Goal: Information Seeking & Learning: Learn about a topic

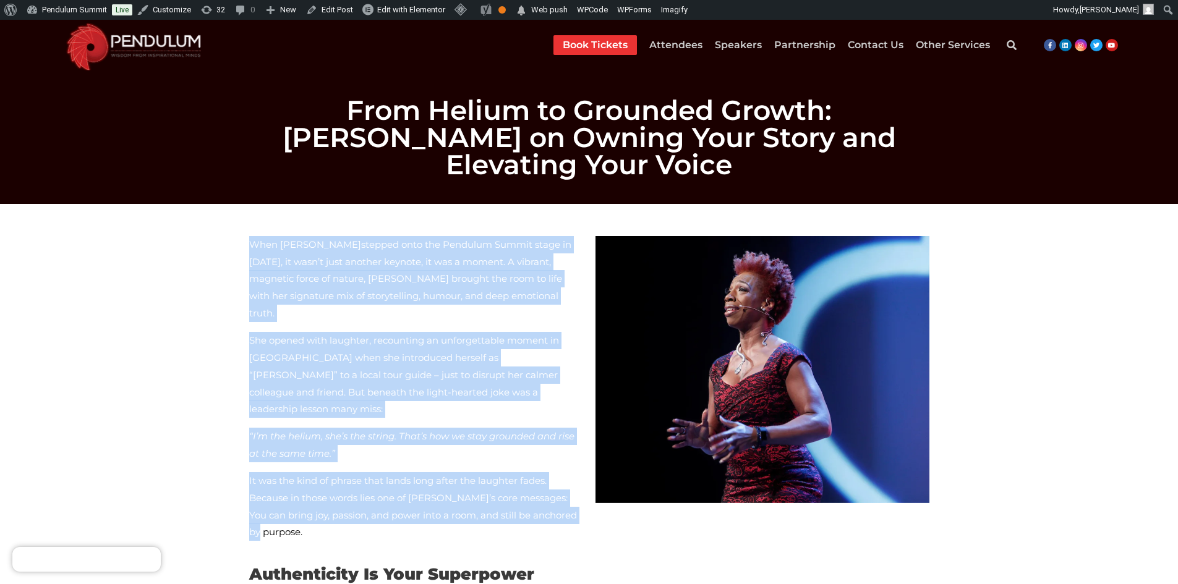
drag, startPoint x: 503, startPoint y: 450, endPoint x: 234, endPoint y: 213, distance: 358.4
copy div "When Lisa Nichols stepped onto the Pendulum Summit stage in 2017, it wasn’t jus…"
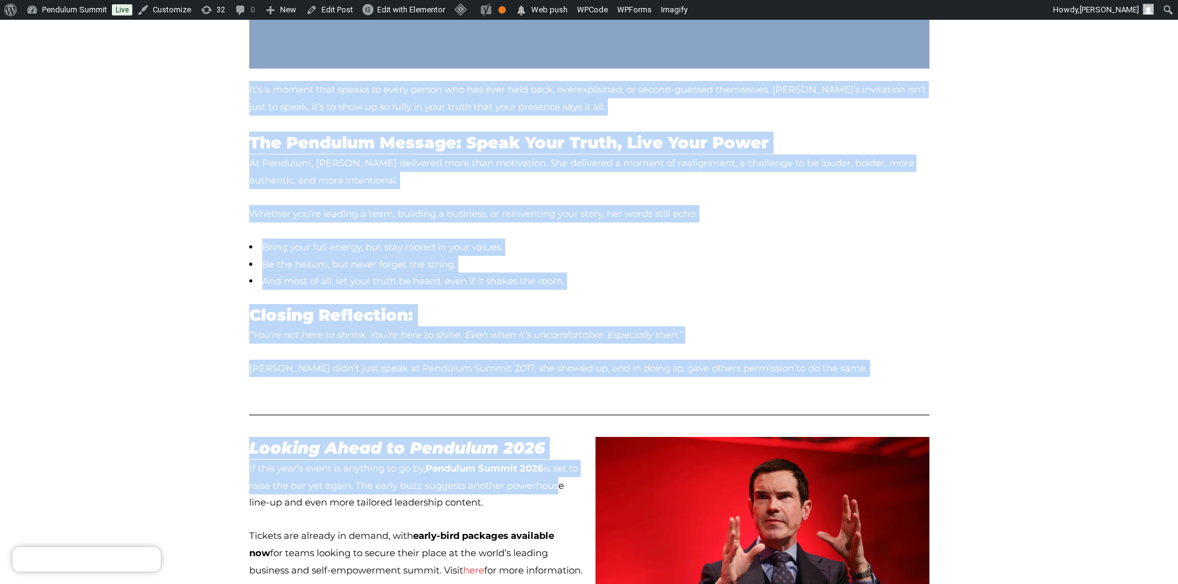
scroll to position [1484, 0]
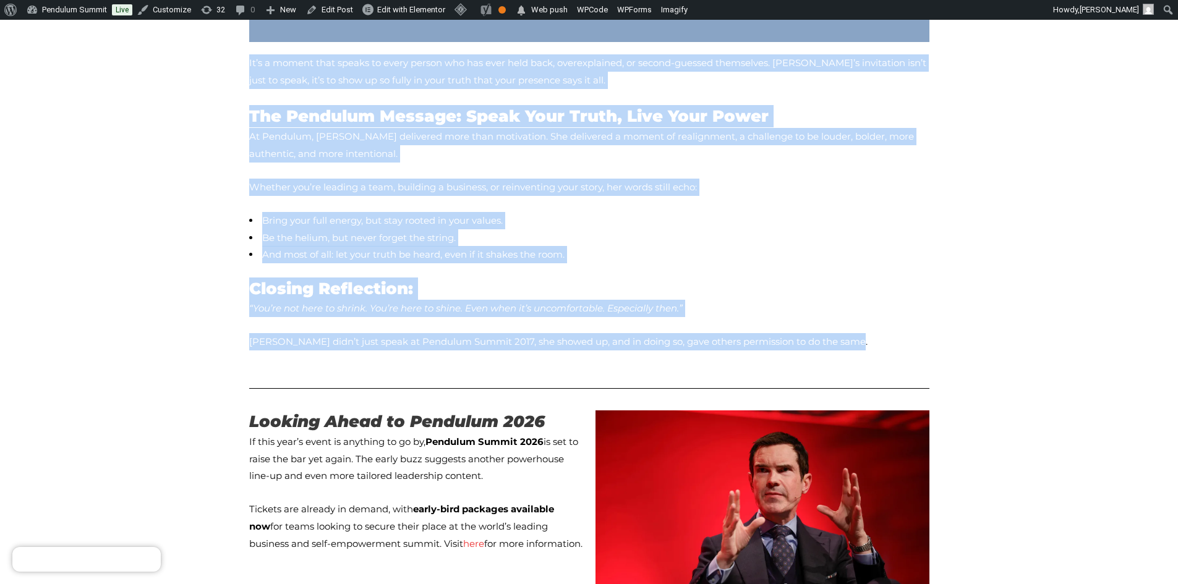
drag, startPoint x: 244, startPoint y: 369, endPoint x: 825, endPoint y: 229, distance: 597.9
click at [825, 229] on div "When Lisa Nichols stepped onto the Pendulum Summit stage in 2017, it wasn’t jus…" at bounding box center [589, 68] width 693 height 2644
copy div "Authenticity Is Your Superpower Lisa didn’t speak about theory, she spoke from …"
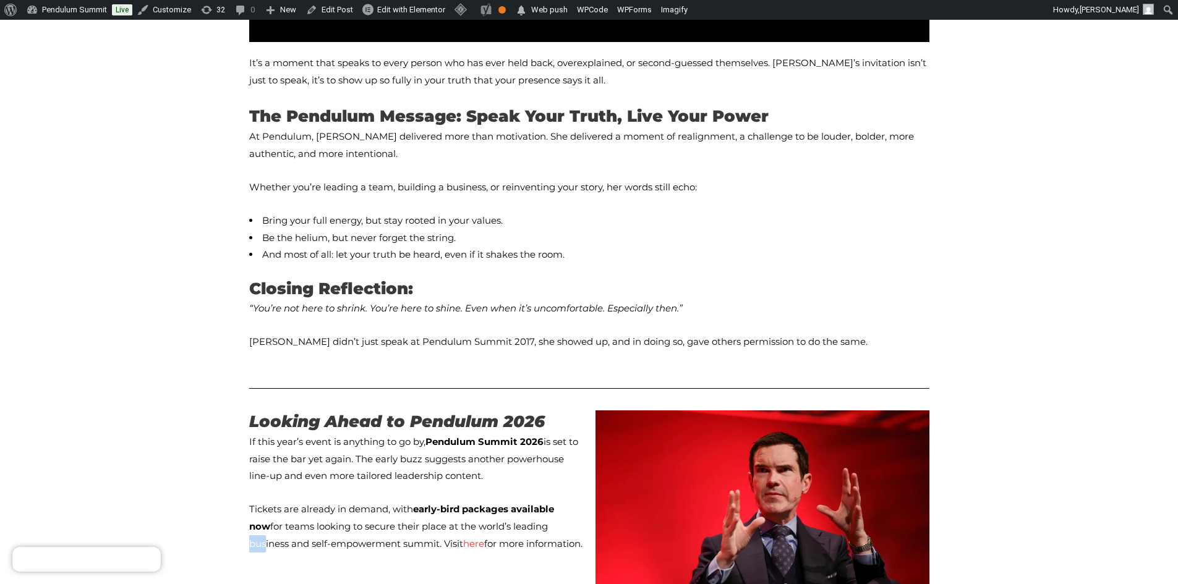
drag, startPoint x: 495, startPoint y: 421, endPoint x: 481, endPoint y: 422, distance: 14.3
click at [481, 501] on p "Tickets are already in demand, with early-bird packages available now for teams…" at bounding box center [416, 527] width 334 height 52
click at [489, 501] on p "Tickets are already in demand, with early-bird packages available now for teams…" at bounding box center [416, 527] width 334 height 52
drag, startPoint x: 490, startPoint y: 448, endPoint x: 240, endPoint y: 331, distance: 276.4
click at [240, 331] on div "When Lisa Nichols stepped onto the Pendulum Summit stage in 2017, it wasn’t jus…" at bounding box center [589, 68] width 705 height 2656
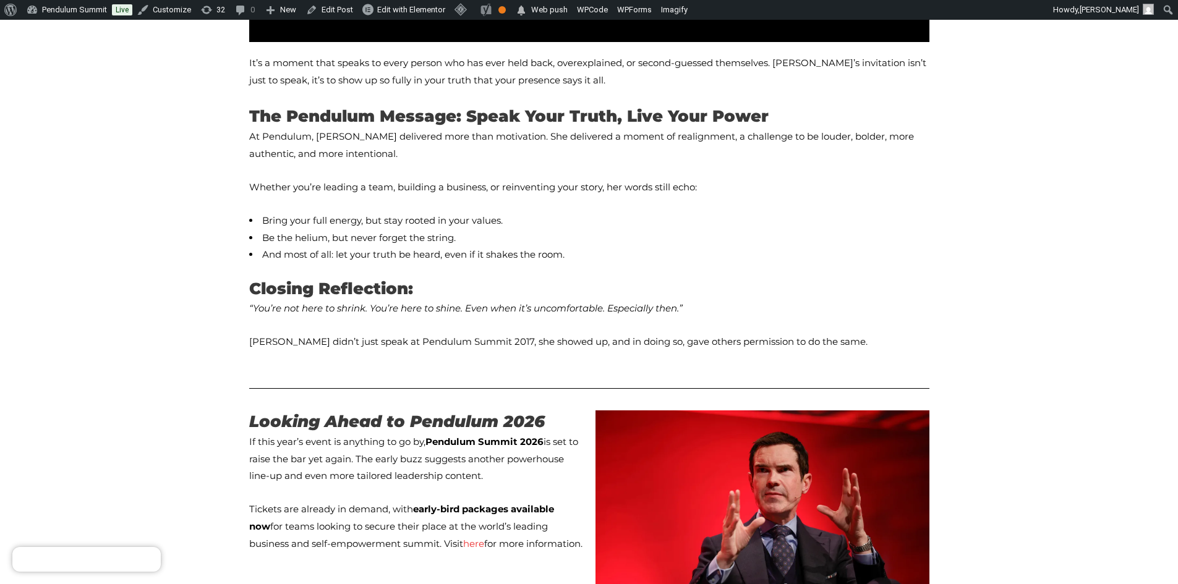
copy div "If this year’s event is anything to go by, Pendulum Summit 2026 is set to raise…"
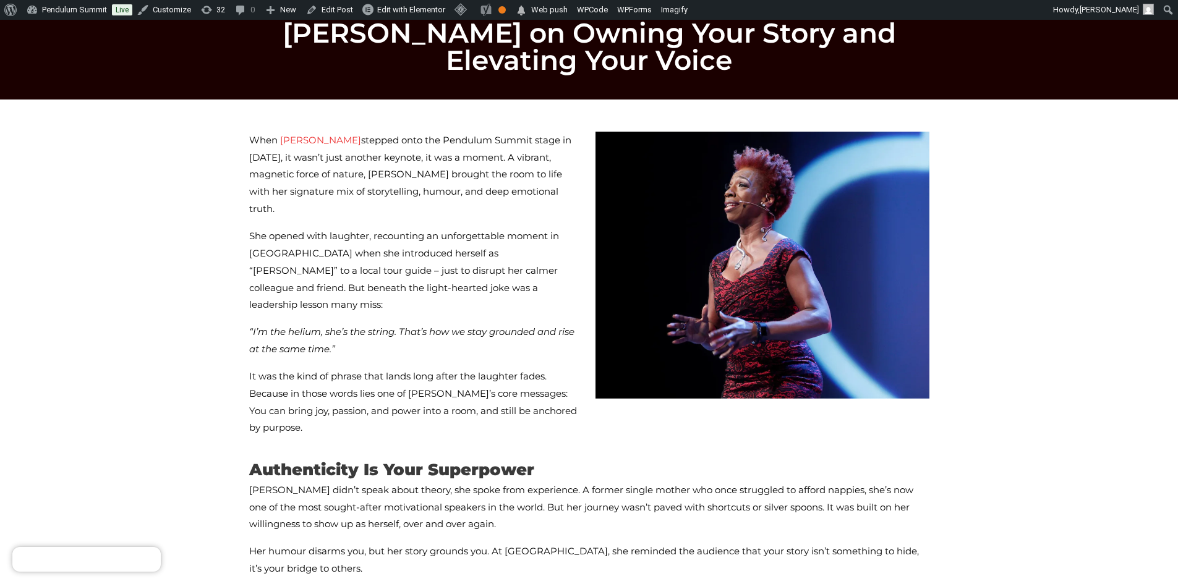
scroll to position [0, 0]
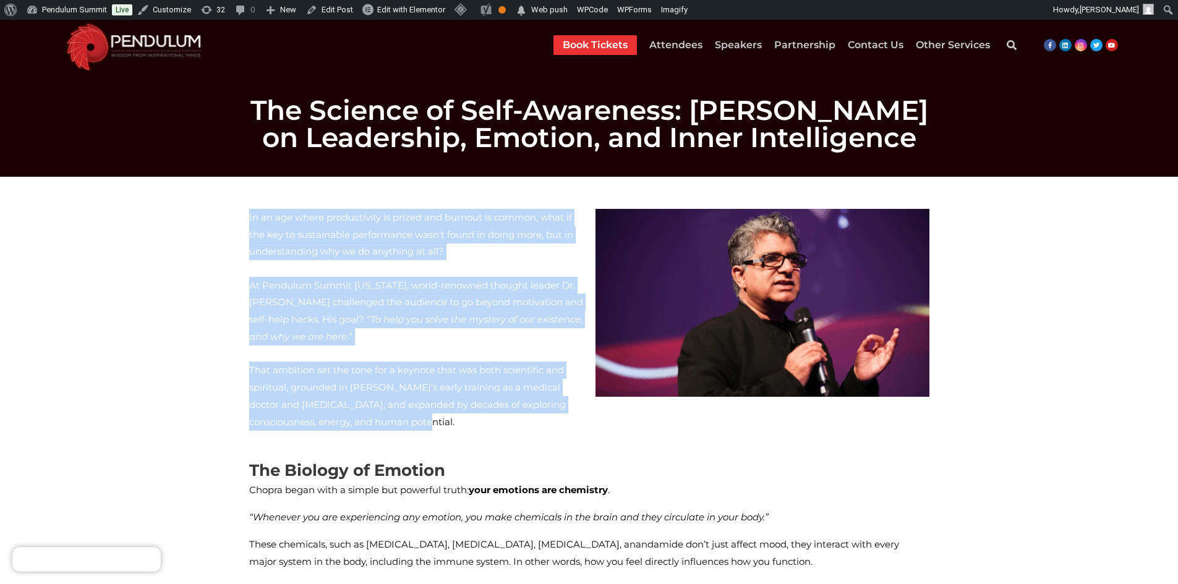
drag, startPoint x: 581, startPoint y: 384, endPoint x: 238, endPoint y: 215, distance: 381.9
copy div "In an age where productivity is prized and burnout is common, what if the key t…"
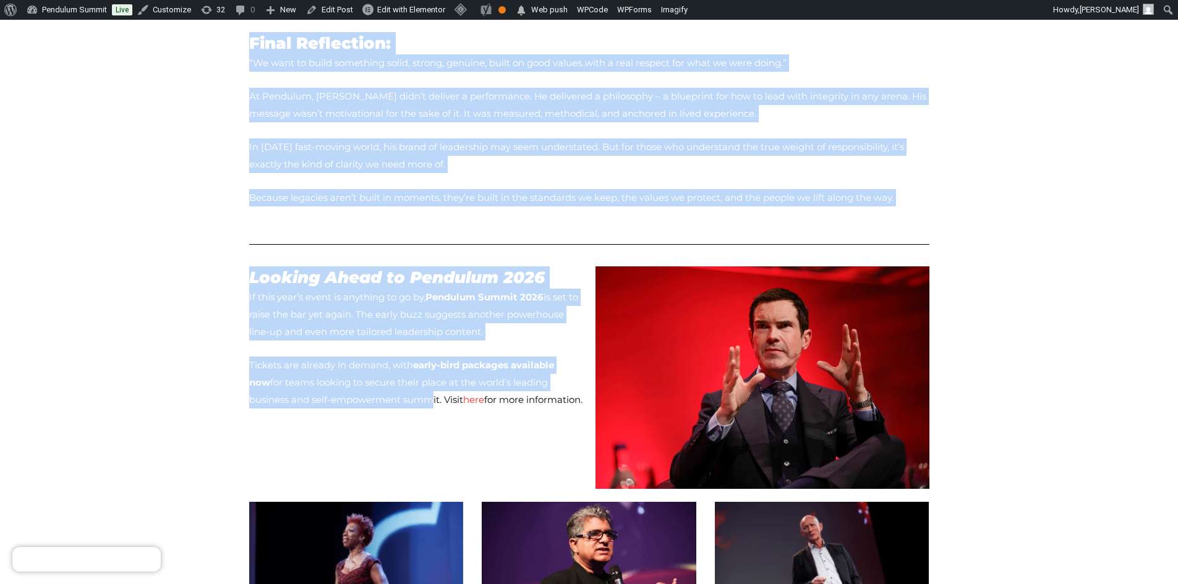
scroll to position [1422, 0]
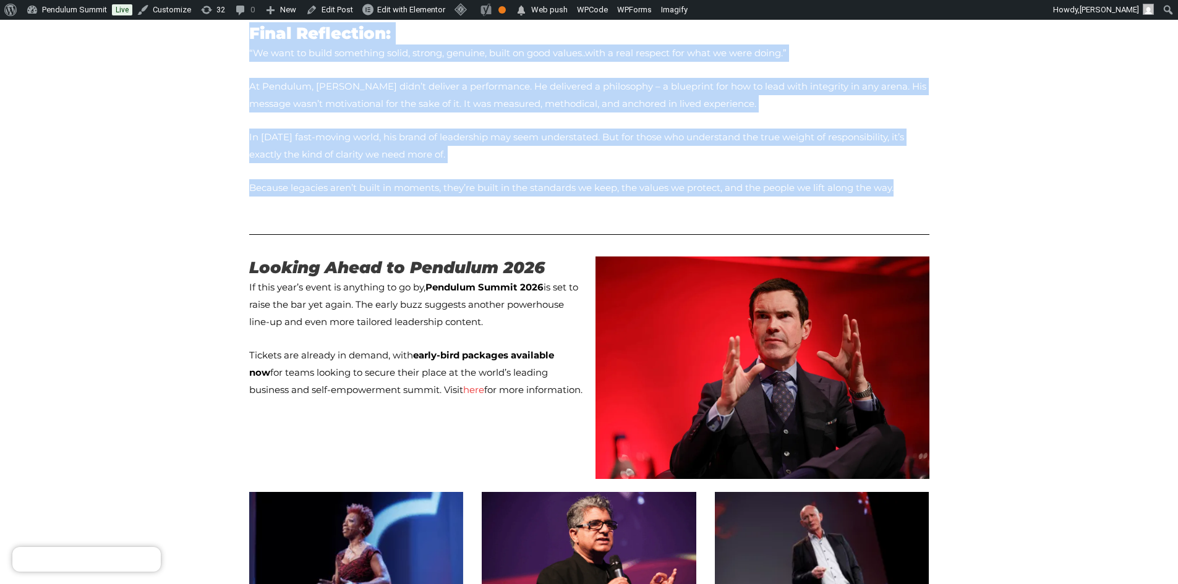
drag, startPoint x: 250, startPoint y: 247, endPoint x: 827, endPoint y: 114, distance: 592.1
click at [827, 114] on div "In an age where productivity is prized and burnout is common, what if the key t…" at bounding box center [589, 8] width 693 height 2454
copy div "The Biology of Emotion Chopra began with a simple but powerful truth: your emot…"
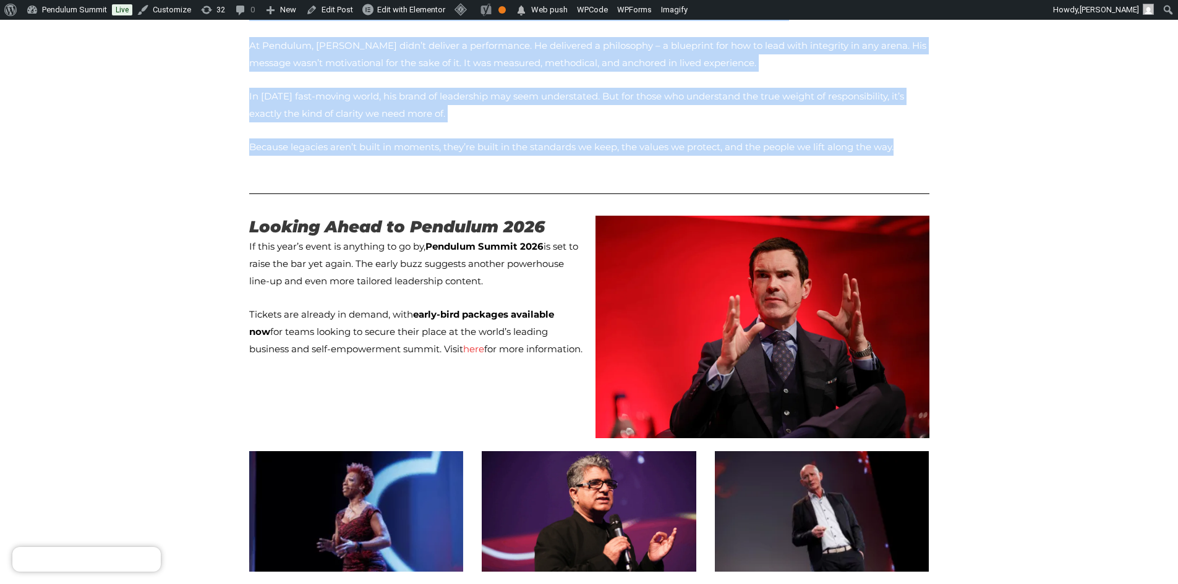
scroll to position [1484, 0]
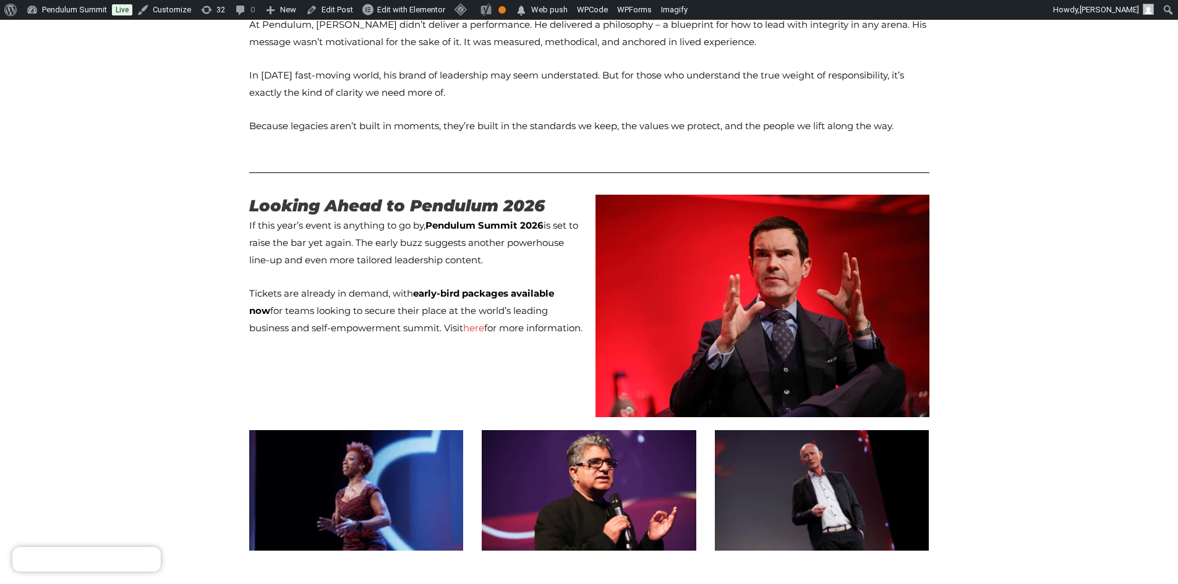
click at [501, 285] on p "Tickets are already in demand, with early-bird packages available now for teams…" at bounding box center [416, 311] width 334 height 52
drag, startPoint x: 469, startPoint y: 251, endPoint x: 242, endPoint y: 153, distance: 247.3
click at [243, 189] on div "Looking Ahead to Pendulum 2026 If this year’s event is anything to go by, Pendu…" at bounding box center [416, 306] width 346 height 235
copy div "If this year’s event is anything to go by, Pendulum Summit 2026 is set to raise…"
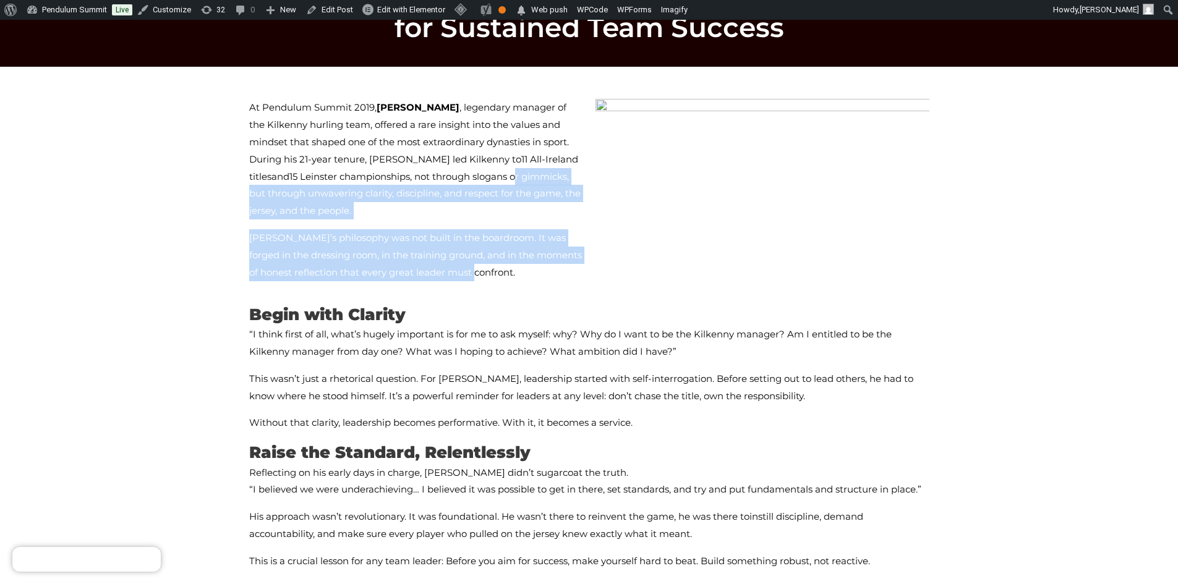
scroll to position [124, 0]
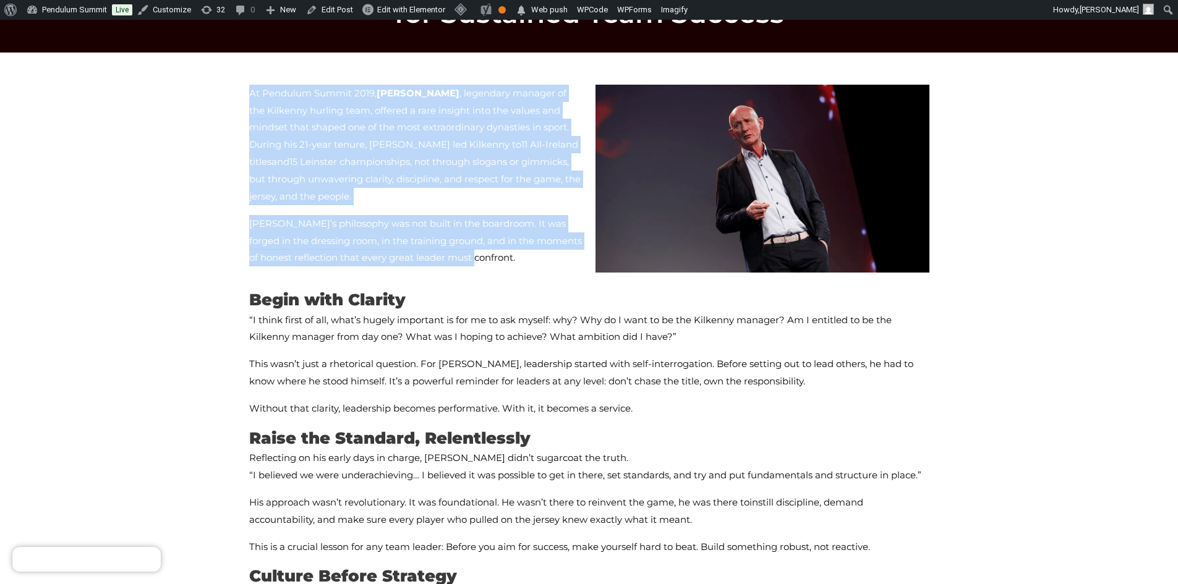
drag, startPoint x: 361, startPoint y: 256, endPoint x: 241, endPoint y: 98, distance: 198.6
copy div "At Pendulum Summit 2019, [PERSON_NAME] , legendary manager of the Kilkenny hurl…"
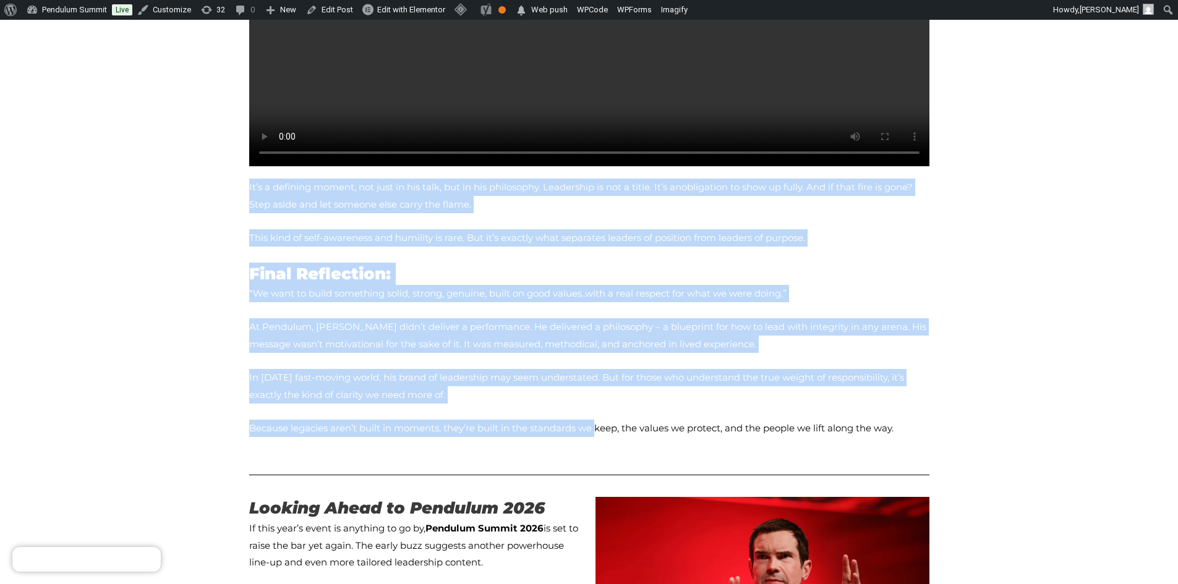
scroll to position [1423, 0]
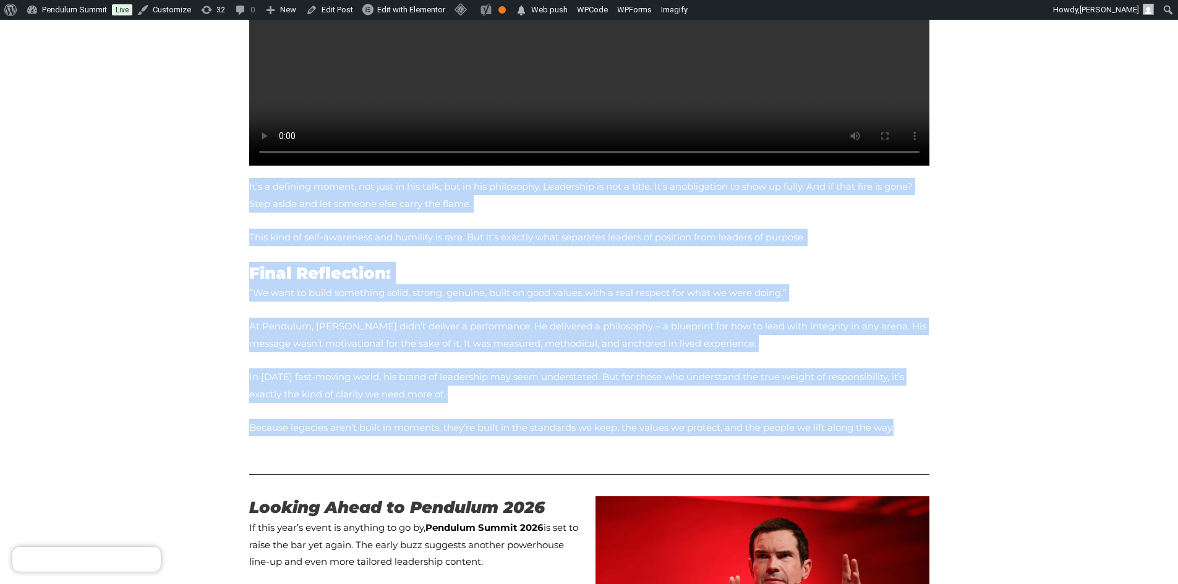
drag, startPoint x: 250, startPoint y: 293, endPoint x: 847, endPoint y: 385, distance: 604.4
click at [847, 385] on div "At Pendulum Summit 2019, [PERSON_NAME] , legendary manager of the Kilkenny hurl…" at bounding box center [589, 128] width 693 height 2696
copy div "Lorem ipsu Dolorsi “A conse adipi el sed, doei’t incidi utlaboree do mag al en …"
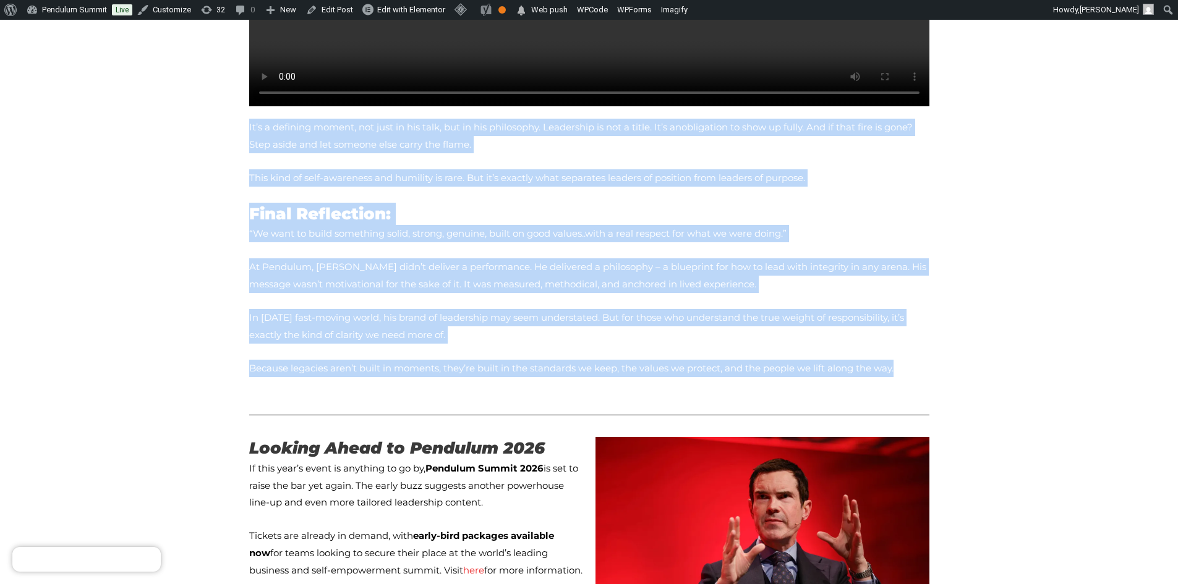
scroll to position [1485, 0]
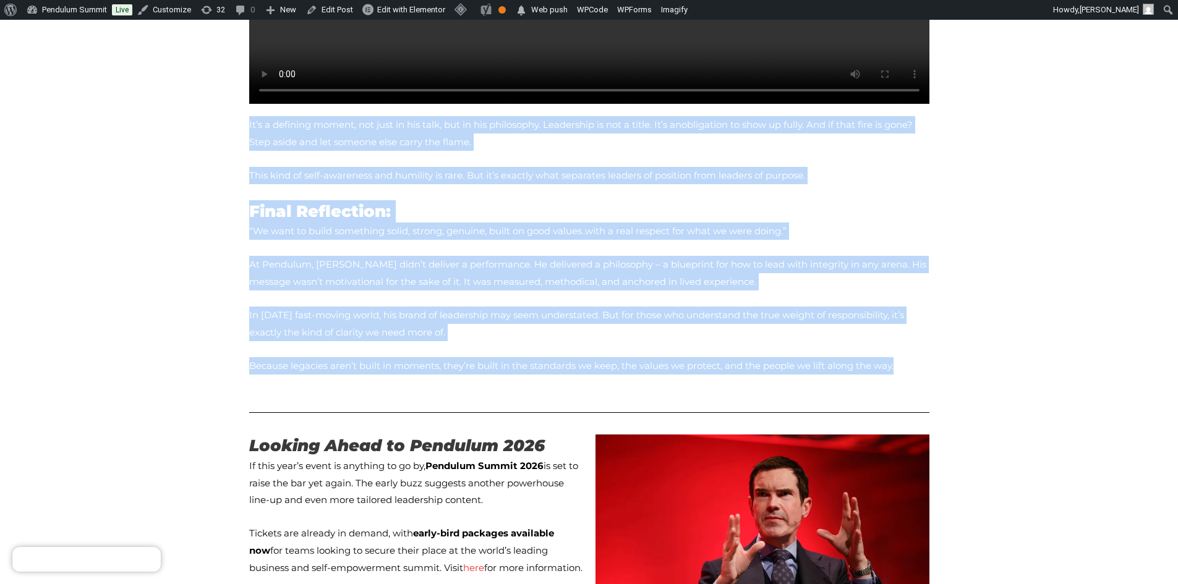
drag, startPoint x: 485, startPoint y: 530, endPoint x: 244, endPoint y: 426, distance: 263.2
click at [244, 429] on div "Looking Ahead to Pendulum 2026 If this year’s event is anything to go by, Pendu…" at bounding box center [416, 546] width 346 height 235
copy div "If this year’s event is anything to go by, Pendulum Summit 2026 is set to raise…"
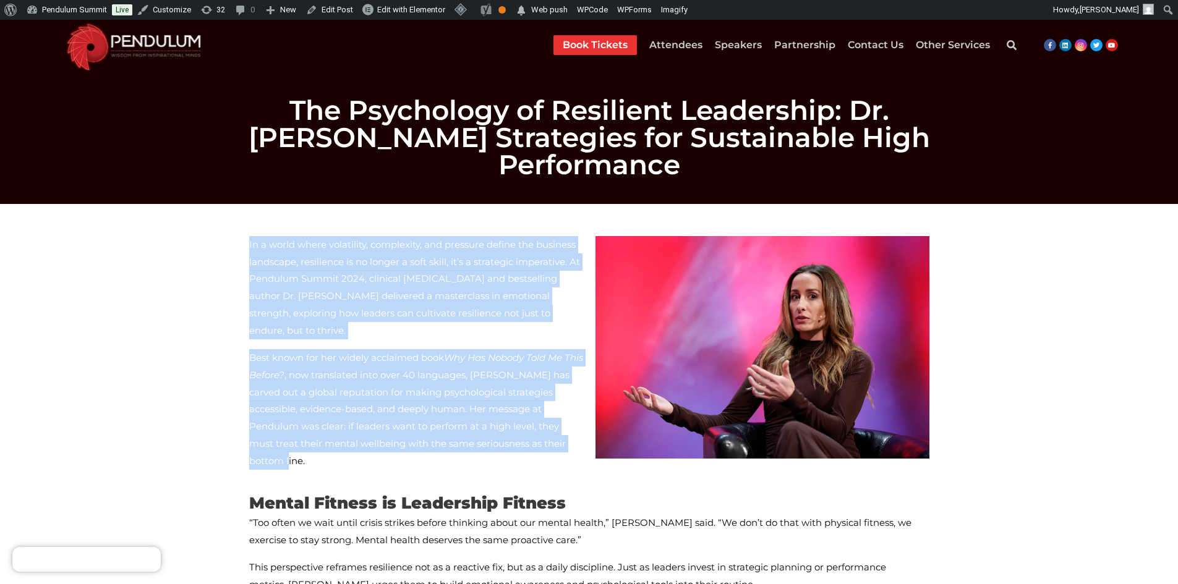
drag, startPoint x: 386, startPoint y: 417, endPoint x: 248, endPoint y: 216, distance: 244.1
click at [248, 230] on div "In a world where volatility, complexity, and pressure define the business lands…" at bounding box center [416, 358] width 346 height 256
copy div "In a world where volatility, complexity, and pressure define the business lands…"
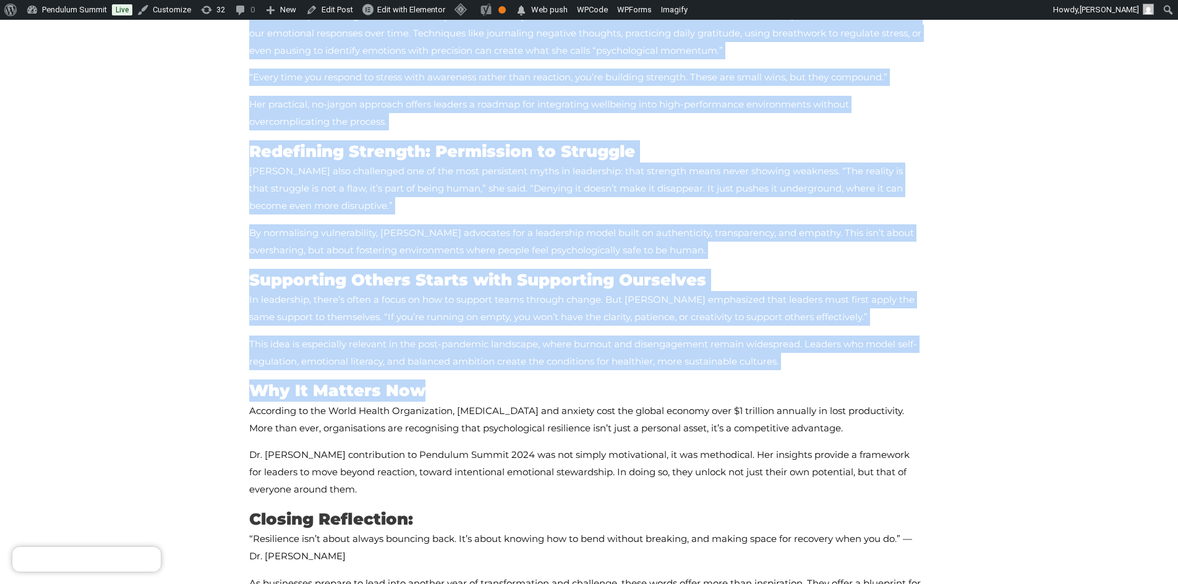
scroll to position [680, 0]
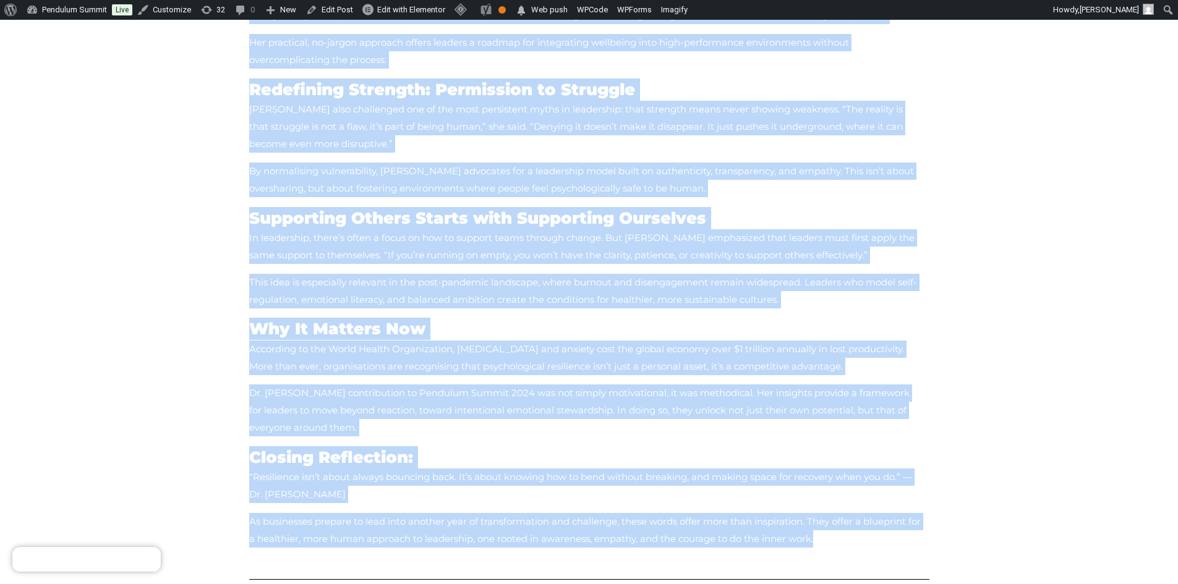
drag, startPoint x: 246, startPoint y: 82, endPoint x: 748, endPoint y: 421, distance: 605.8
click at [748, 421] on div "Mental Fitness is Leadership Fitness “Too often we wait until crisis strikes be…" at bounding box center [589, 185] width 693 height 758
copy div "Mental Fitness is Leadership Fitness “Too often we wait until crisis strikes be…"
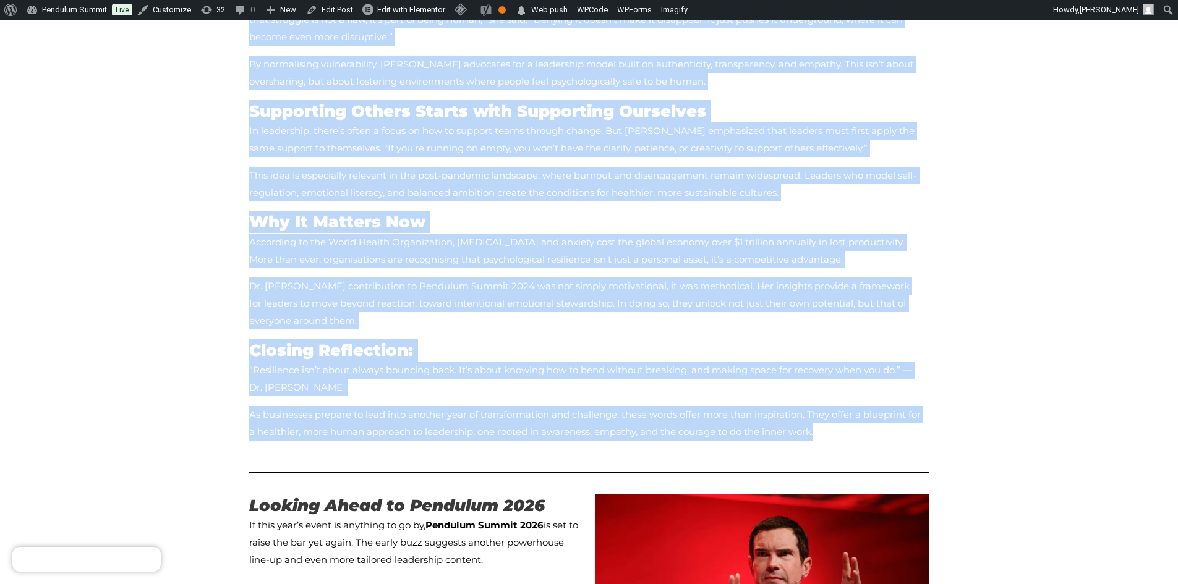
scroll to position [804, 0]
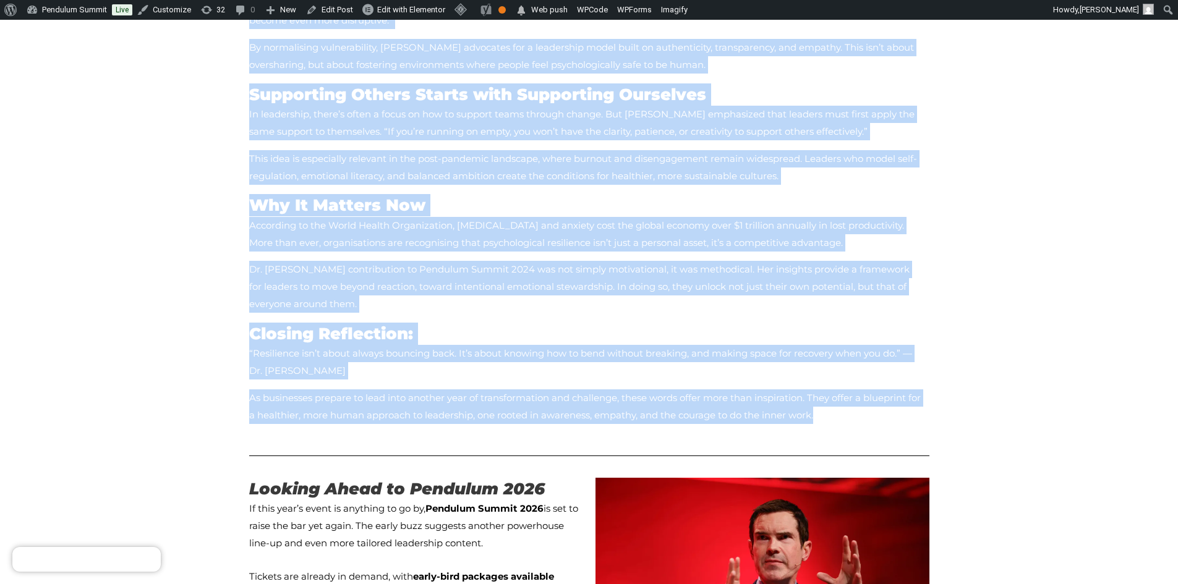
drag, startPoint x: 477, startPoint y: 502, endPoint x: 242, endPoint y: 396, distance: 257.4
click at [242, 396] on div "In a world where volatility, complexity, and pressure define the business lands…" at bounding box center [589, 441] width 705 height 2043
copy div "If this year’s event is anything to go by, Pendulum Summit 2026 is set to raise…"
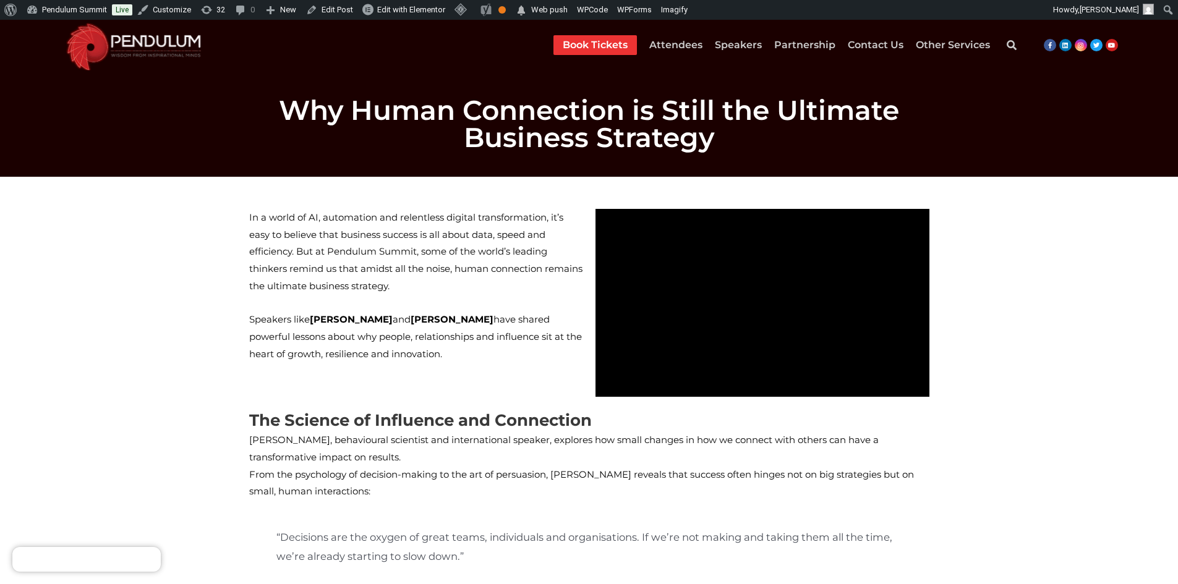
drag, startPoint x: 355, startPoint y: 348, endPoint x: 237, endPoint y: 211, distance: 180.2
copy div "In a world of AI, automation and relentless digital transformation, it’s easy t…"
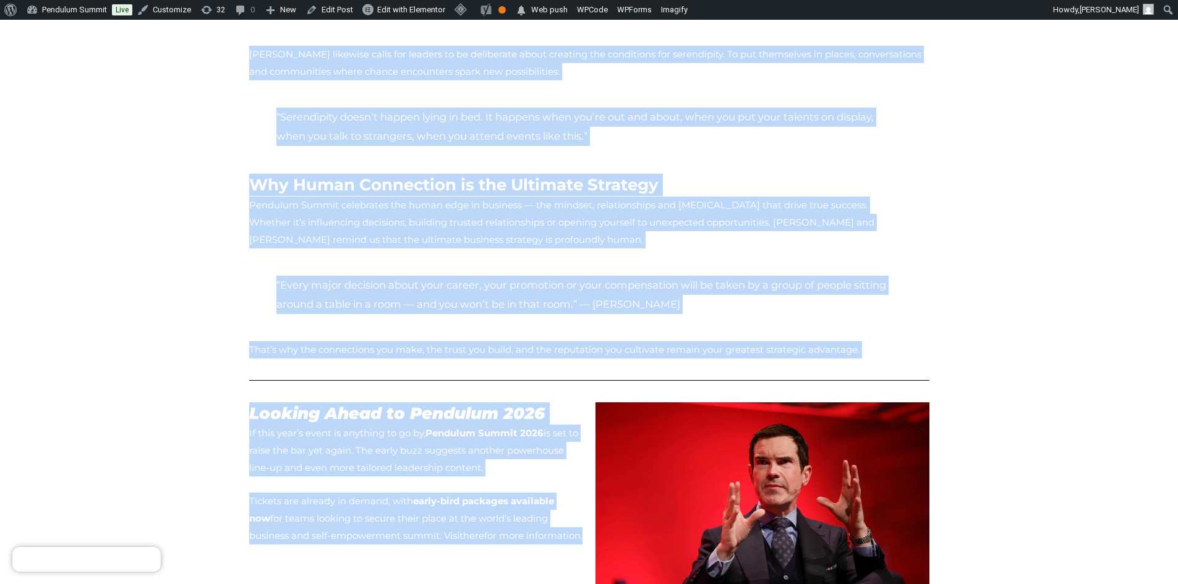
scroll to position [1360, 0]
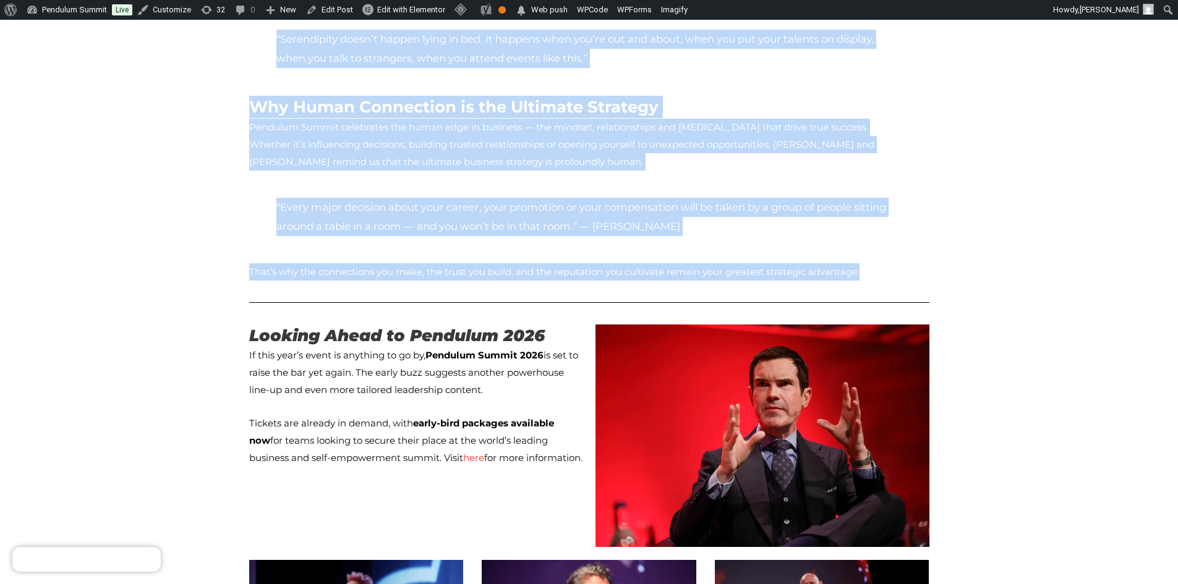
drag, startPoint x: 249, startPoint y: 236, endPoint x: 960, endPoint y: 252, distance: 711.3
click at [960, 252] on section "In a world of AI, automation and relentless digital transformation, it’s easy t…" at bounding box center [589, 72] width 1178 height 2513
copy div "The Science of Influence and Connection David Meade, behavioural scientist and …"
drag, startPoint x: 497, startPoint y: 422, endPoint x: 241, endPoint y: 318, distance: 276.5
click at [241, 318] on div "In a world of AI, automation and relentless digital transformation, it’s easy t…" at bounding box center [589, 72] width 705 height 2473
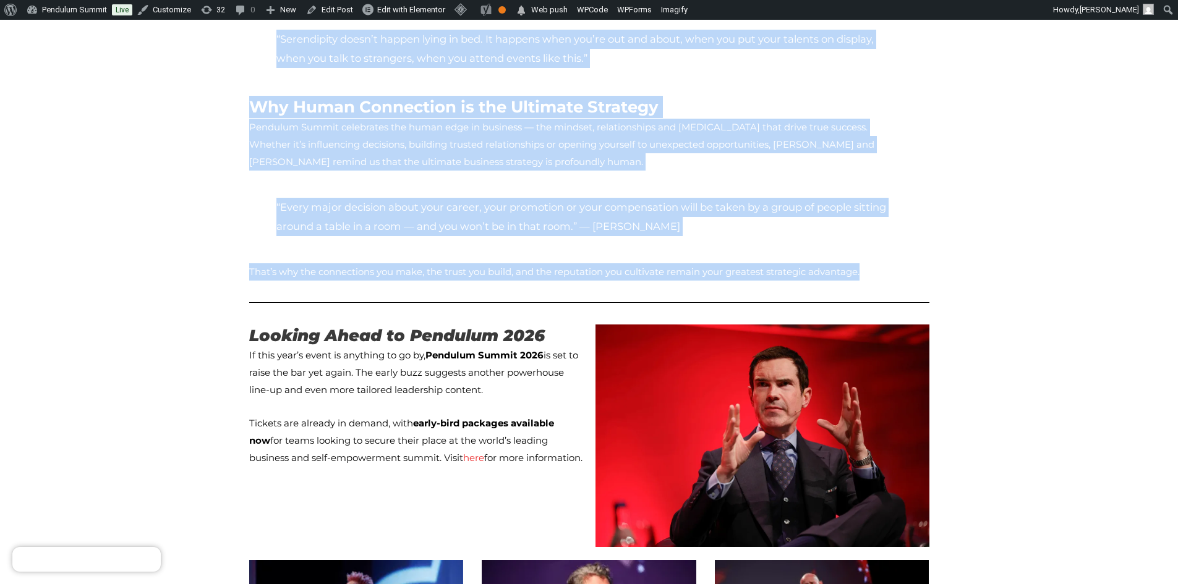
copy div "If this year’s event is anything to go by, Pendulum Summit 2026 is set to raise…"
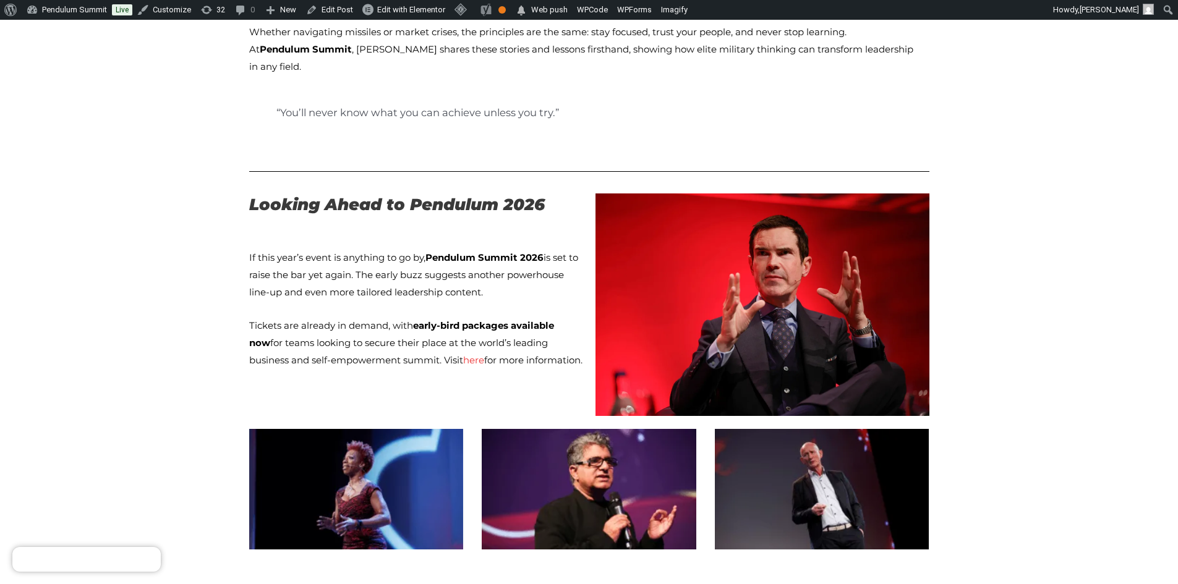
scroll to position [1979, 0]
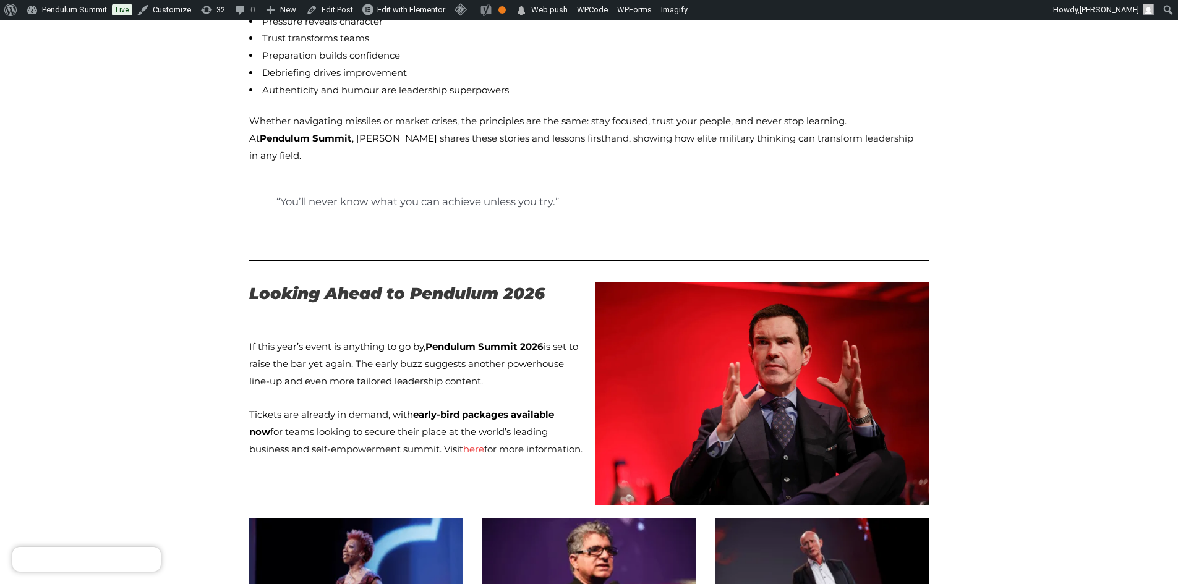
drag, startPoint x: 484, startPoint y: 346, endPoint x: 212, endPoint y: 248, distance: 289.3
copy div "If this year’s event is anything to go by, Pendulum Summit 2026 is set to raise…"
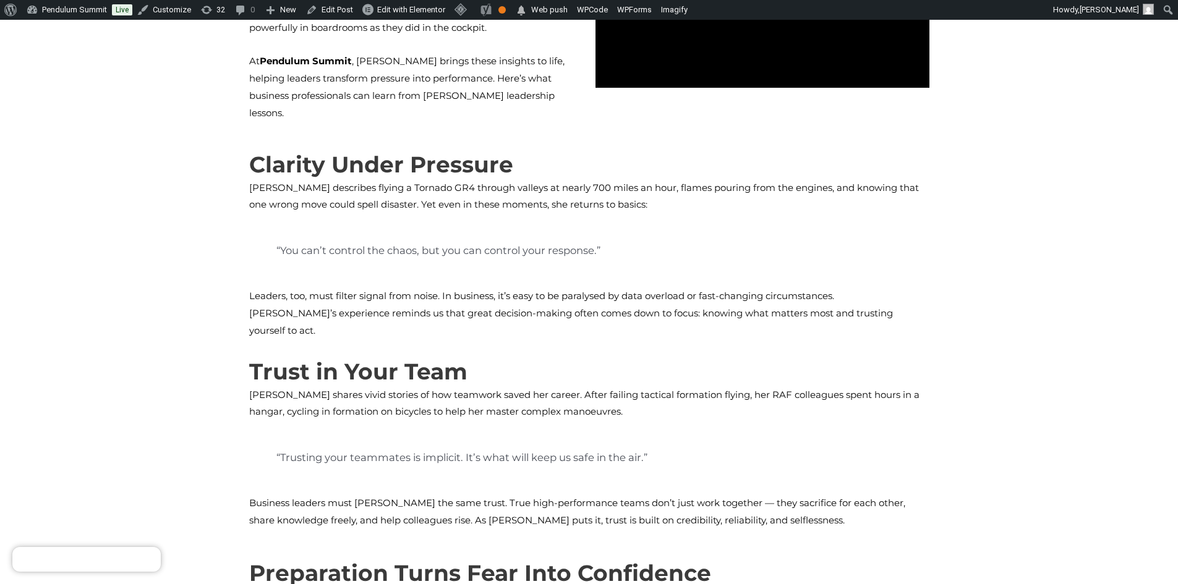
scroll to position [0, 0]
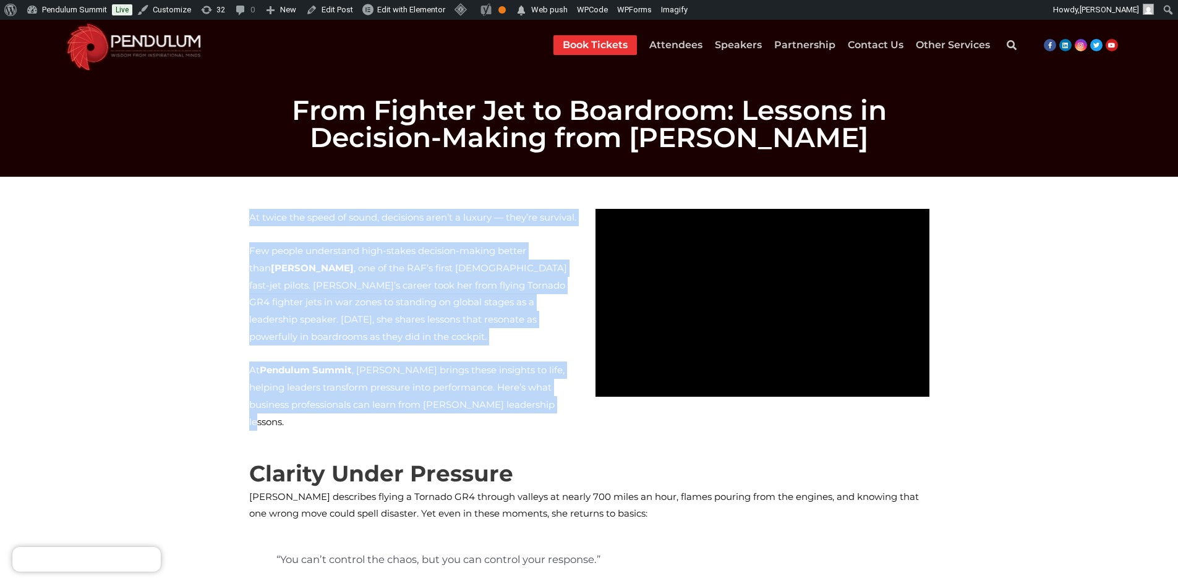
drag, startPoint x: 450, startPoint y: 389, endPoint x: 237, endPoint y: 212, distance: 277.1
copy div "At twice the speed of sound, decisions aren’t a luxury — they’re survival. Few …"
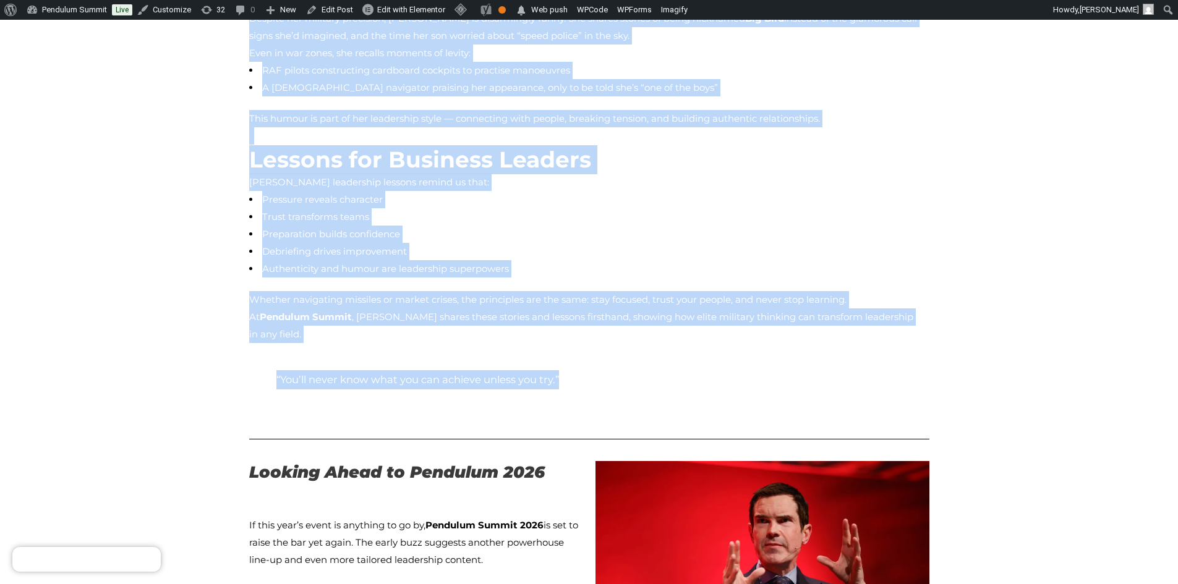
scroll to position [1793, 0]
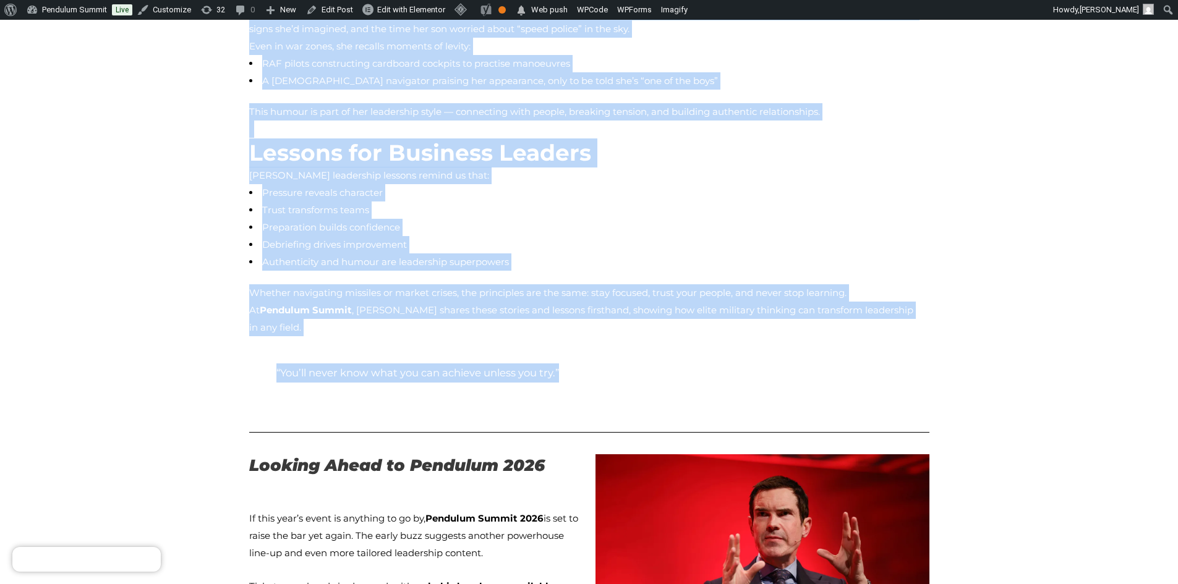
drag, startPoint x: 249, startPoint y: 124, endPoint x: 855, endPoint y: 283, distance: 625.9
copy div "Clarity Under Pressure Mandy describes flying a Tornado GR4 through valleys at …"
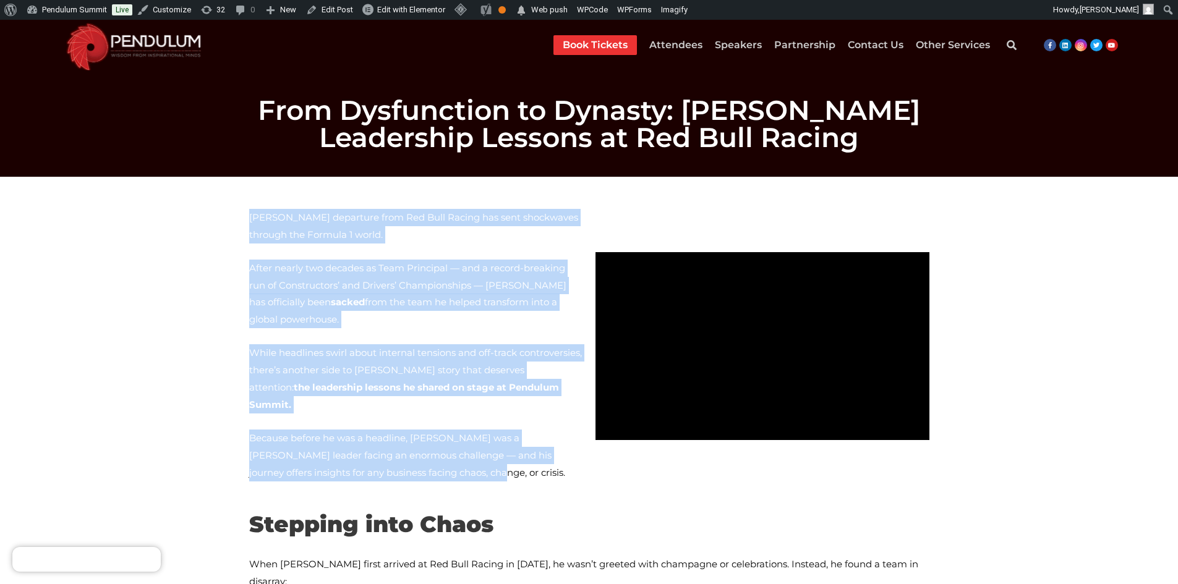
drag, startPoint x: 351, startPoint y: 442, endPoint x: 228, endPoint y: 223, distance: 251.4
copy div "Christian Horner’s departure from Red Bull Racing has sent shockwaves through t…"
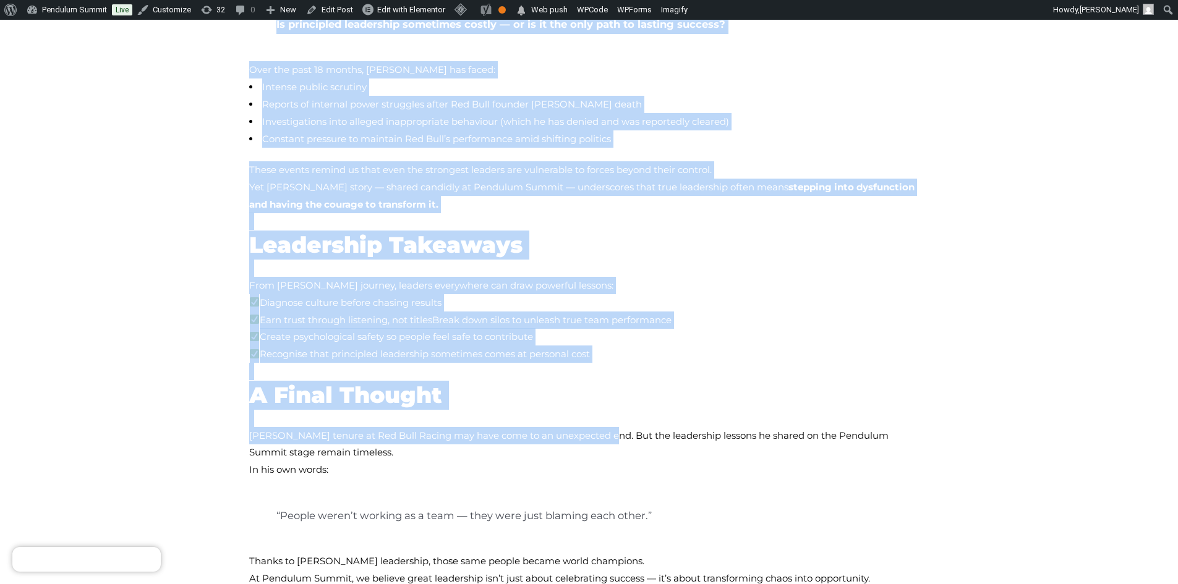
scroll to position [1731, 0]
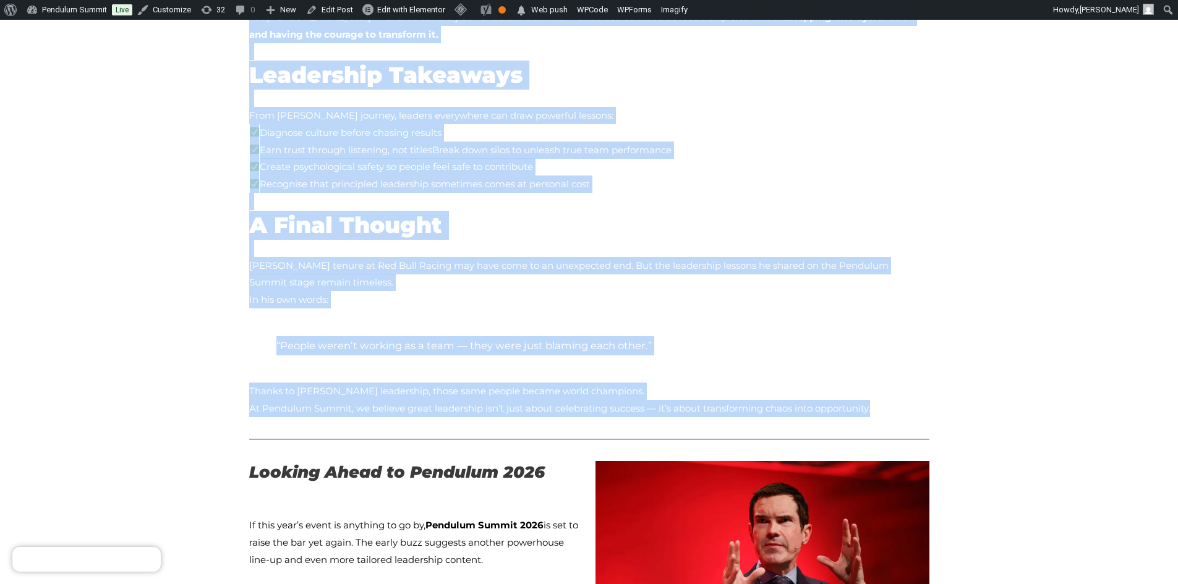
drag, startPoint x: 250, startPoint y: 361, endPoint x: 822, endPoint y: 359, distance: 572.0
copy div "Stepping into Chaos When Horner first arrived at Red Bull Racing in 2005, he wa…"
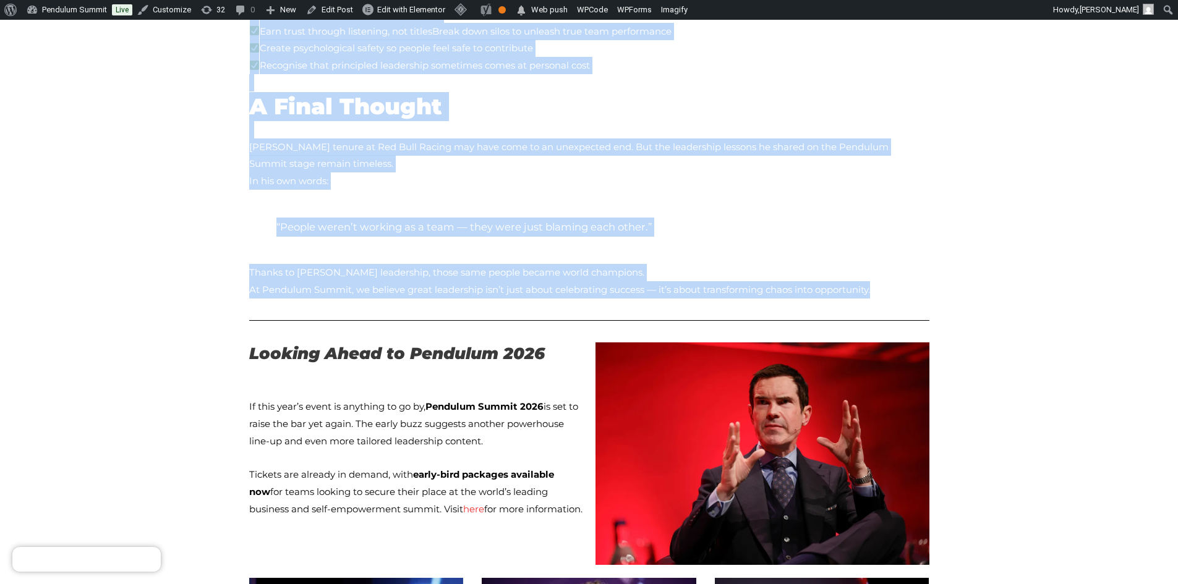
scroll to position [1855, 0]
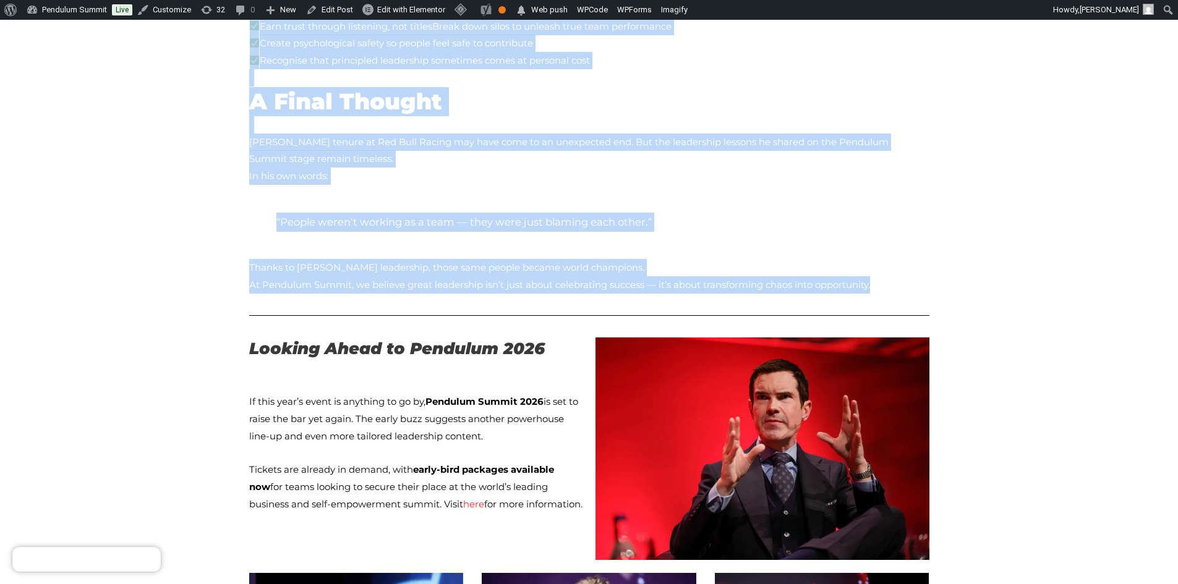
drag, startPoint x: 472, startPoint y: 464, endPoint x: 240, endPoint y: 354, distance: 256.7
copy div "If this year’s event is anything to go by, Pendulum Summit 2026 is set to raise…"
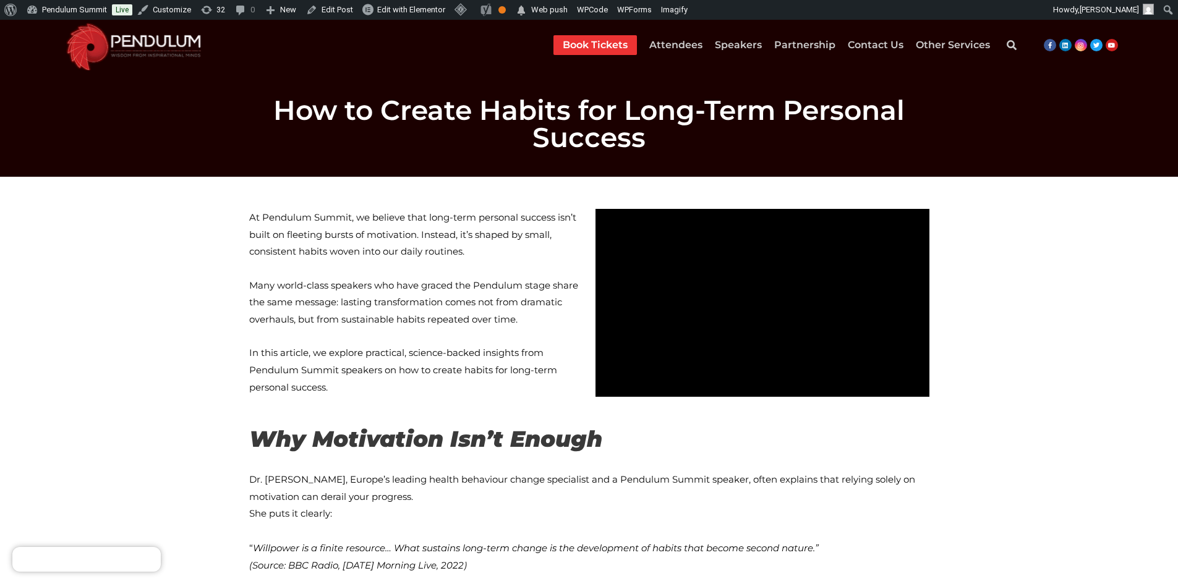
click at [560, 380] on div "At Pendulum Summit, we believe that long-term personal success isn’t built on f…" at bounding box center [416, 310] width 334 height 203
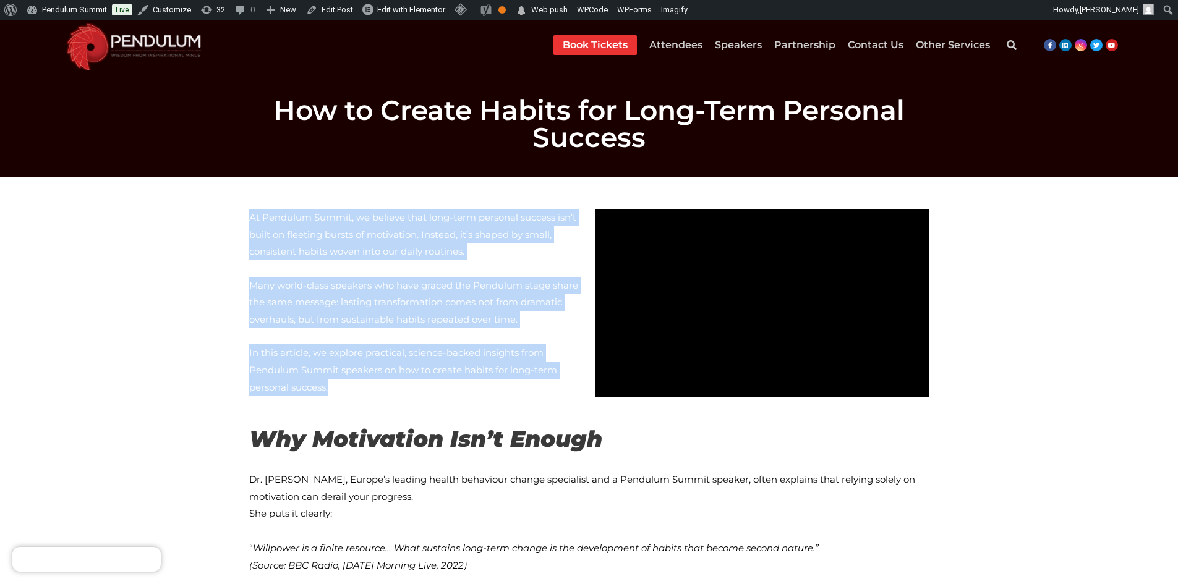
drag, startPoint x: 557, startPoint y: 370, endPoint x: 227, endPoint y: 223, distance: 361.0
copy div "At Pendulum Summit, we believe that long-term personal success isn’t built on f…"
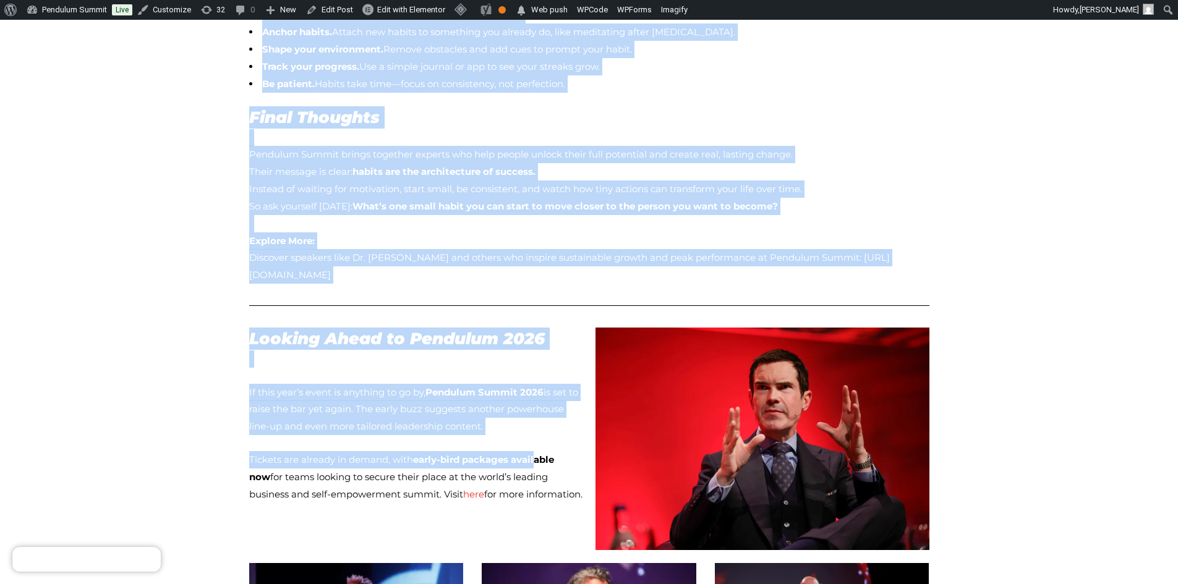
scroll to position [1484, 0]
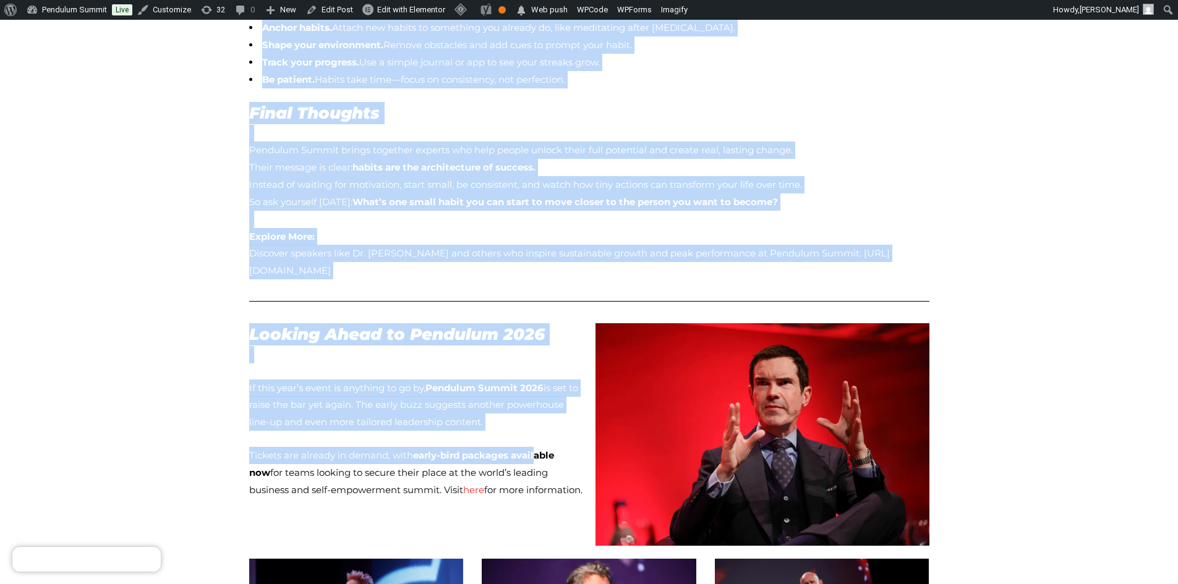
drag, startPoint x: 249, startPoint y: 423, endPoint x: 853, endPoint y: 259, distance: 626.6
copy div "Why Motivation Isn’t Enough Dr. Heather McKee, Europe’s leading health behaviou…"
drag, startPoint x: 480, startPoint y: 483, endPoint x: 241, endPoint y: 366, distance: 265.8
click at [241, 366] on div "At Pendulum Summit, we believe that long-term personal success isn’t built on f…" at bounding box center [589, 10] width 705 height 2595
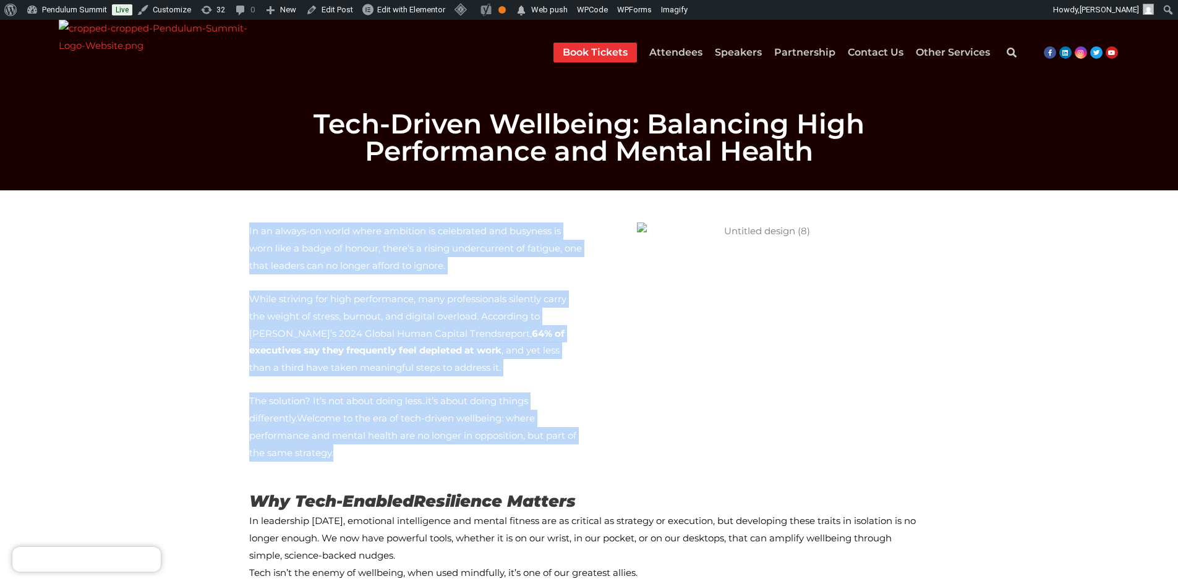
drag, startPoint x: 521, startPoint y: 444, endPoint x: 238, endPoint y: 223, distance: 359.5
copy div "In an always-on world where ambition is celebrated and busyness is worn like a …"
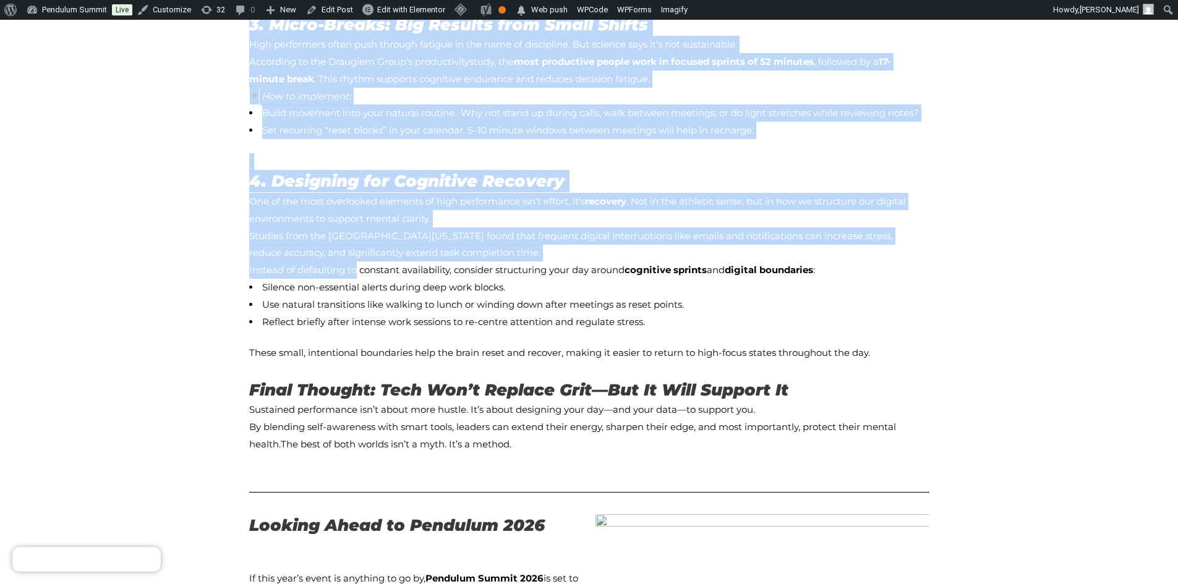
scroll to position [1237, 0]
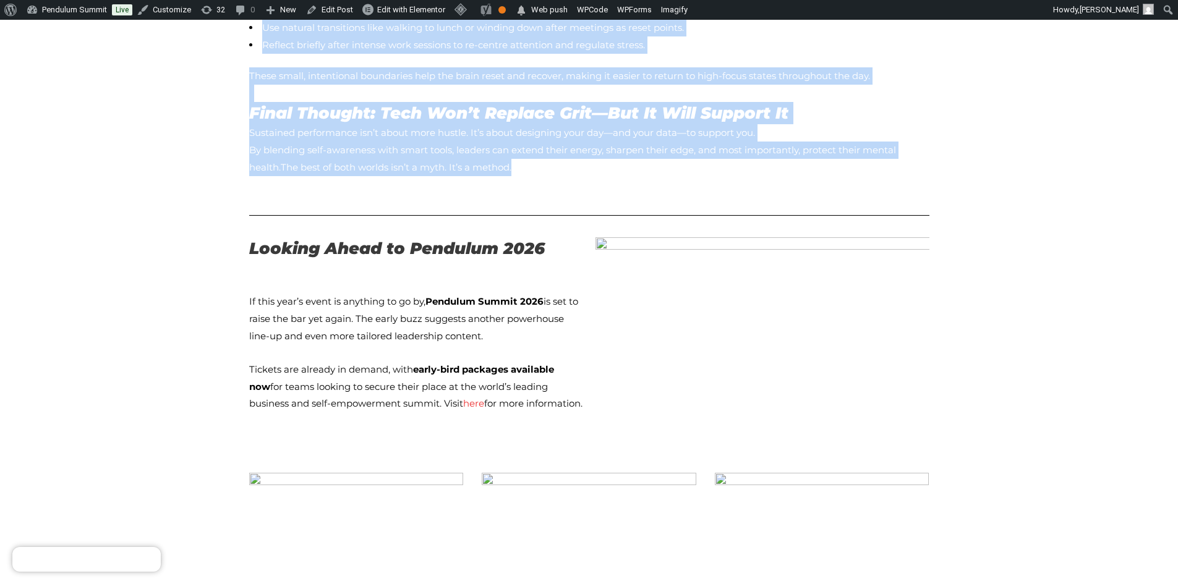
drag, startPoint x: 247, startPoint y: 190, endPoint x: 577, endPoint y: 129, distance: 335.8
copy div "Why Tech-Enabled Resilience Matters In leadership today, emotional intelligence…"
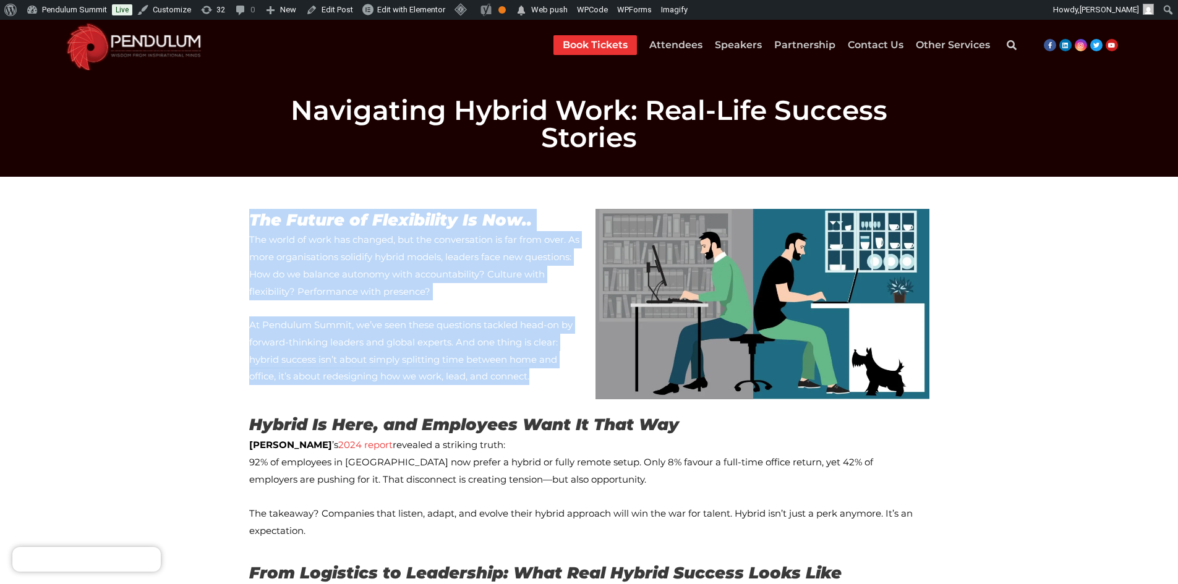
drag, startPoint x: 374, startPoint y: 344, endPoint x: 252, endPoint y: 189, distance: 197.2
click at [254, 209] on div "The Future of Flexibility Is Now.. The world of work has changed, but the conve…" at bounding box center [416, 297] width 334 height 176
copy div "The Future of Flexibility Is Now.. The world of work has changed, but the conve…"
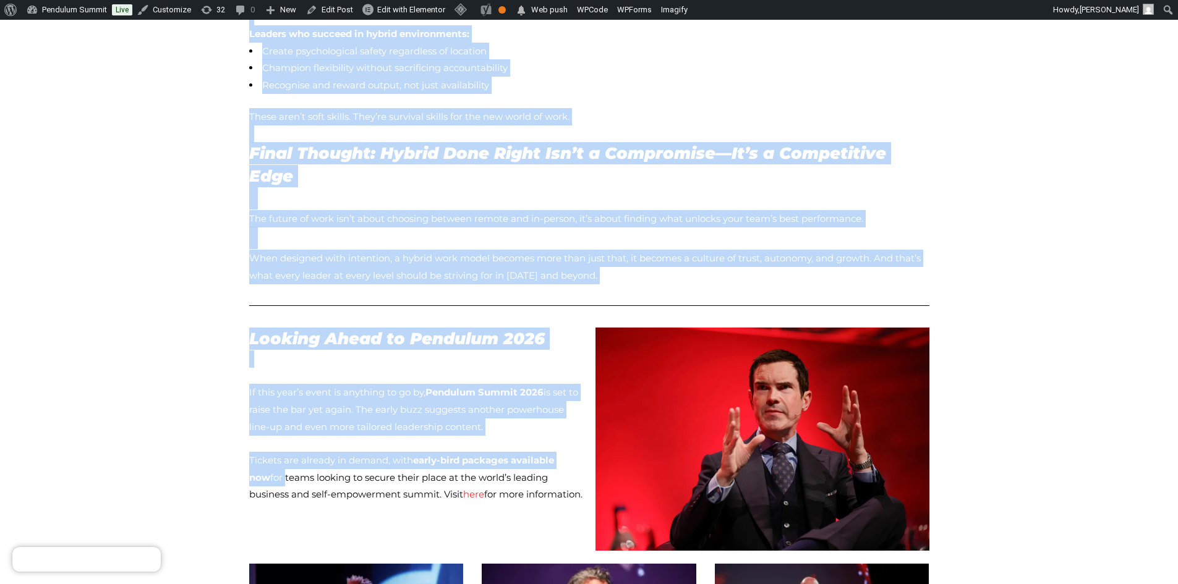
scroll to position [1484, 0]
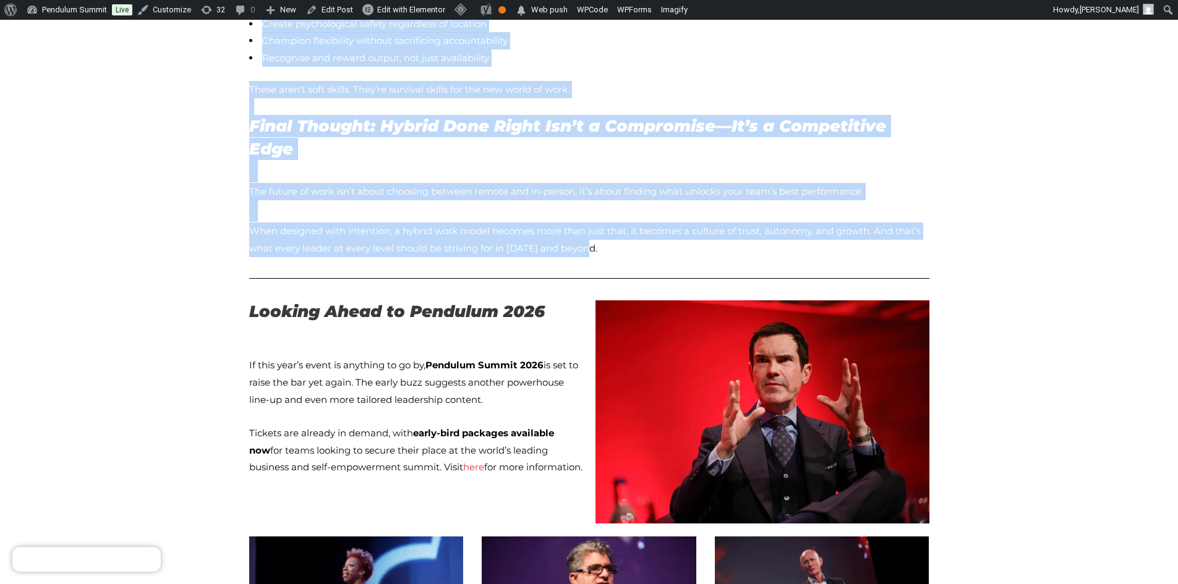
drag, startPoint x: 250, startPoint y: 393, endPoint x: 657, endPoint y: 209, distance: 446.7
copy div "Hybrid Is Here, and Employees Want It That Way Morgan McKinley ’s 2024 report r…"
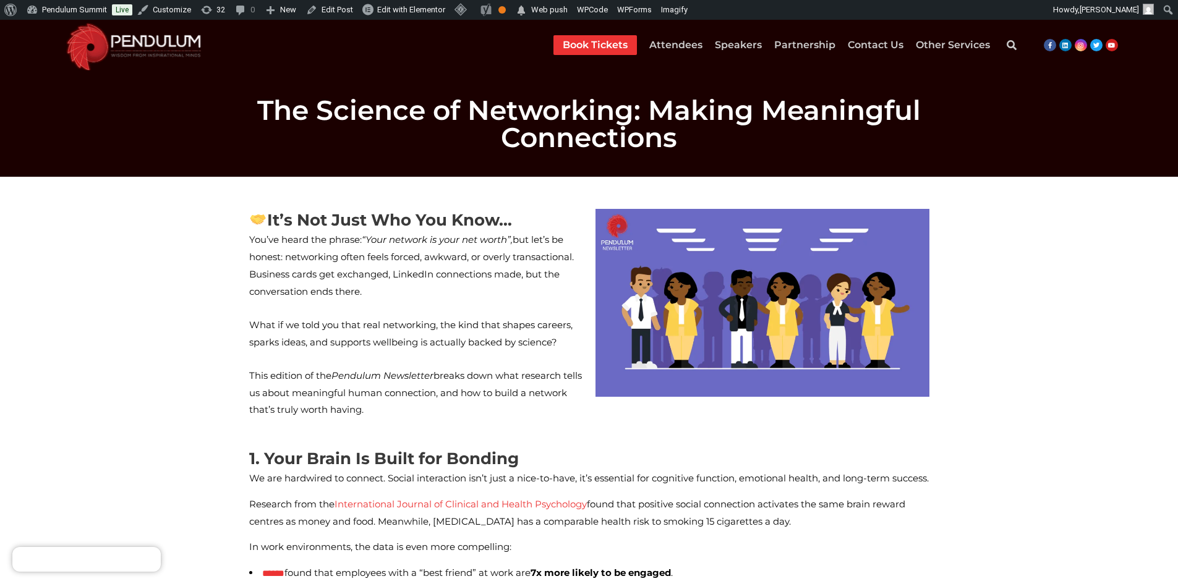
click at [292, 391] on p "This edition of the Pendulum Newsletter breaks down what research tells us abou…" at bounding box center [416, 393] width 334 height 52
click at [257, 222] on img at bounding box center [258, 219] width 16 height 16
click at [254, 220] on img at bounding box center [258, 219] width 16 height 16
click at [252, 216] on img at bounding box center [258, 219] width 16 height 16
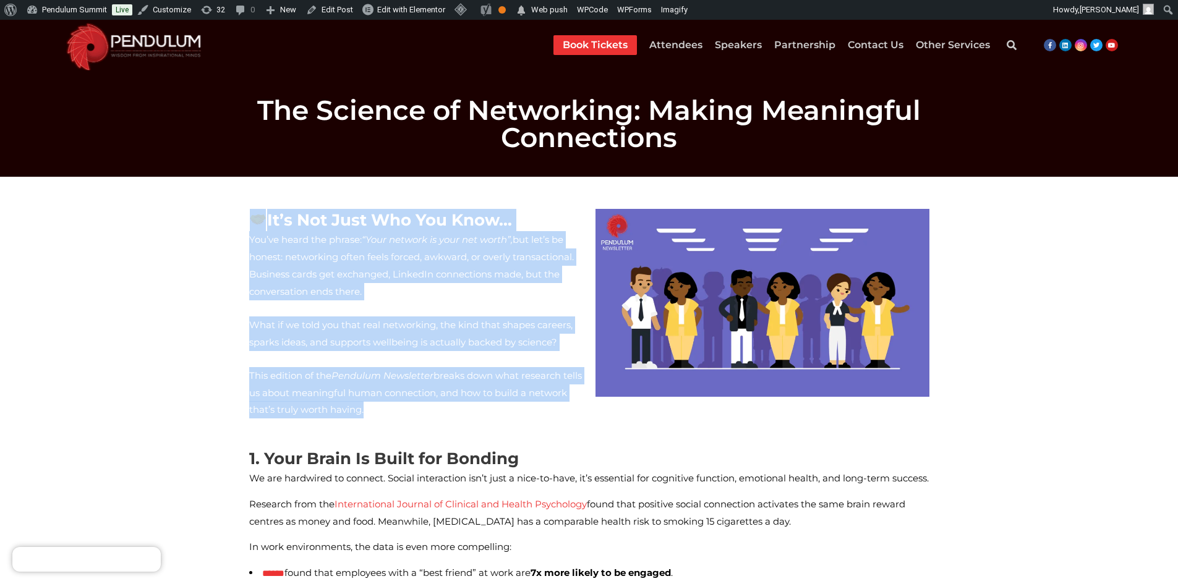
click at [249, 216] on h3 "It’s Not Just Who You Know…" at bounding box center [416, 220] width 334 height 22
copy div "It’s Not Just Who You Know… You’ve heard the phrase: “Your network is your net …"
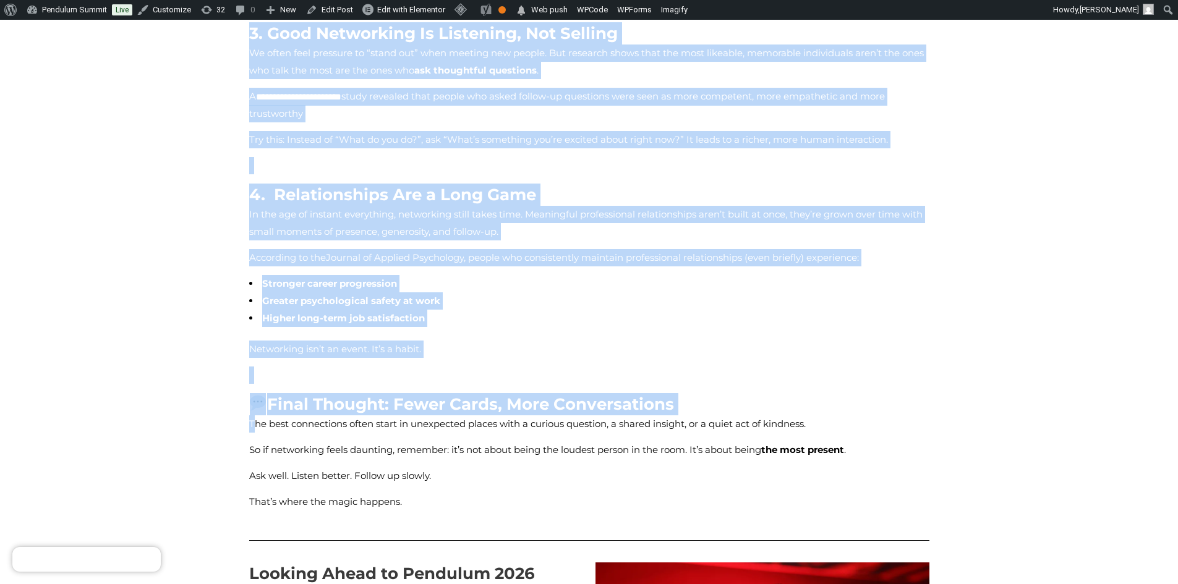
scroll to position [928, 0]
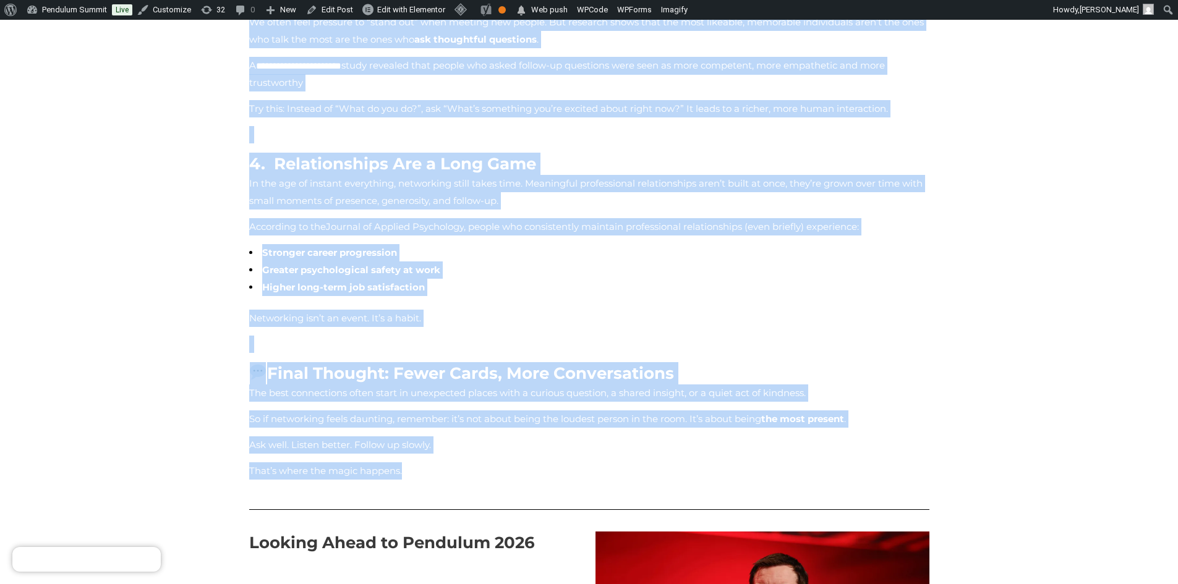
drag, startPoint x: 252, startPoint y: 378, endPoint x: 428, endPoint y: 436, distance: 184.8
click at [428, 436] on div "1. Your Brain Is Built for Bonding We are hardwired to connect. Social interact…" at bounding box center [589, 0] width 680 height 960
copy div "1. Your Brain Is Built for Bonding We are hardwired to connect. Social interact…"
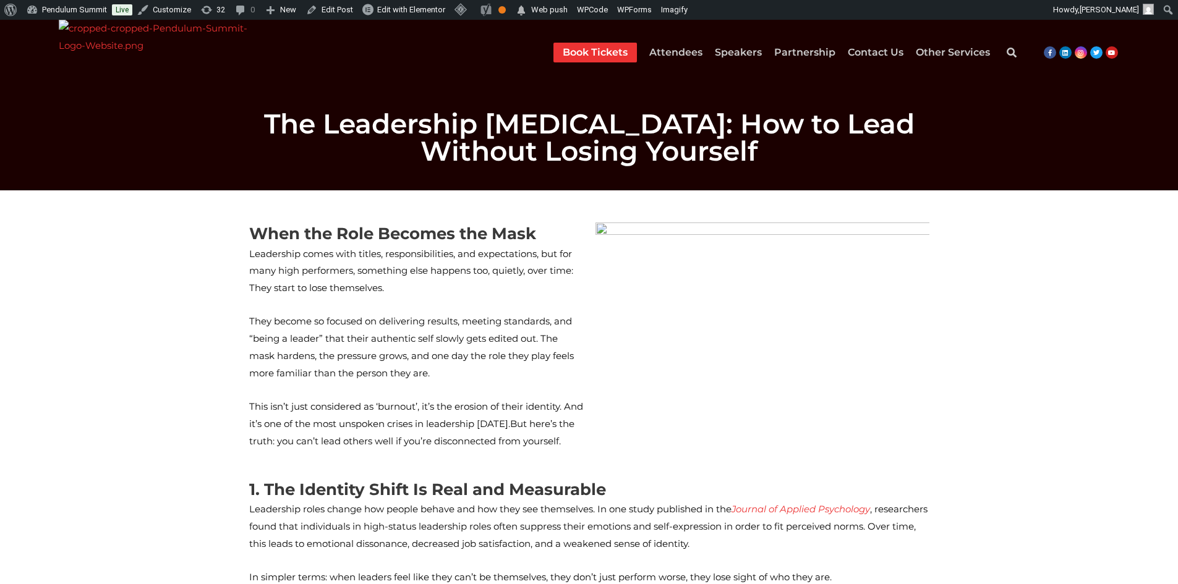
drag, startPoint x: 461, startPoint y: 433, endPoint x: 466, endPoint y: 440, distance: 7.9
click at [462, 433] on p "This isn’t just considered as ‘burnout’, it’s the erosion of their identity. An…" at bounding box center [416, 424] width 334 height 52
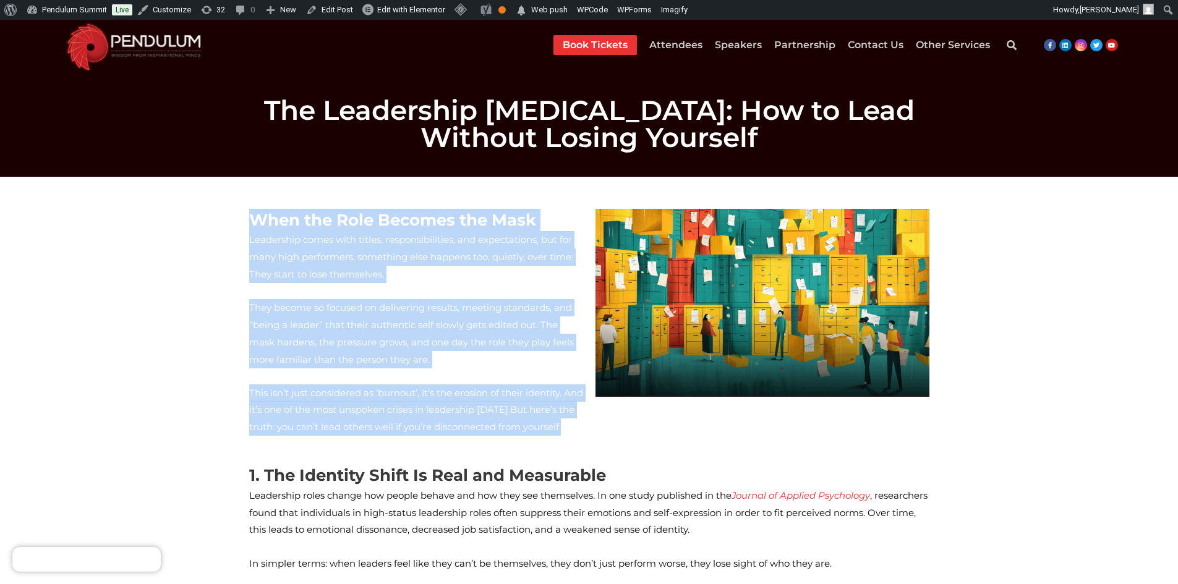
drag, startPoint x: 466, startPoint y: 440, endPoint x: 250, endPoint y: 211, distance: 314.5
click at [250, 211] on div "When the Role Becomes the Mask Leadership comes with titles, responsibilities, …" at bounding box center [416, 322] width 334 height 227
copy div "When the Role Becomes the Mask Leadership comes with titles, responsibilities, …"
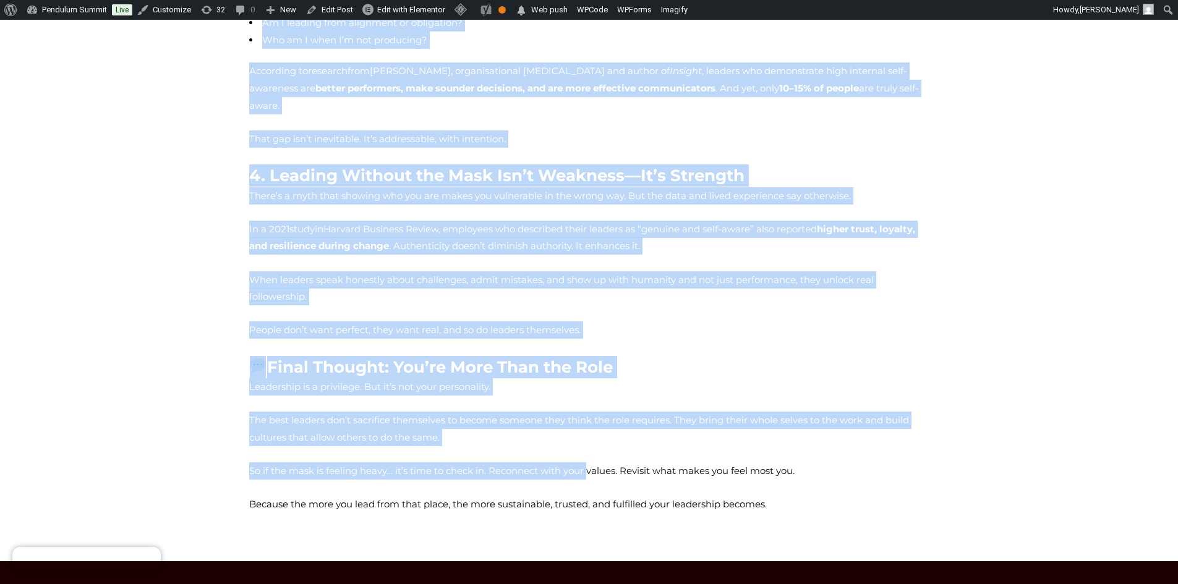
scroll to position [928, 0]
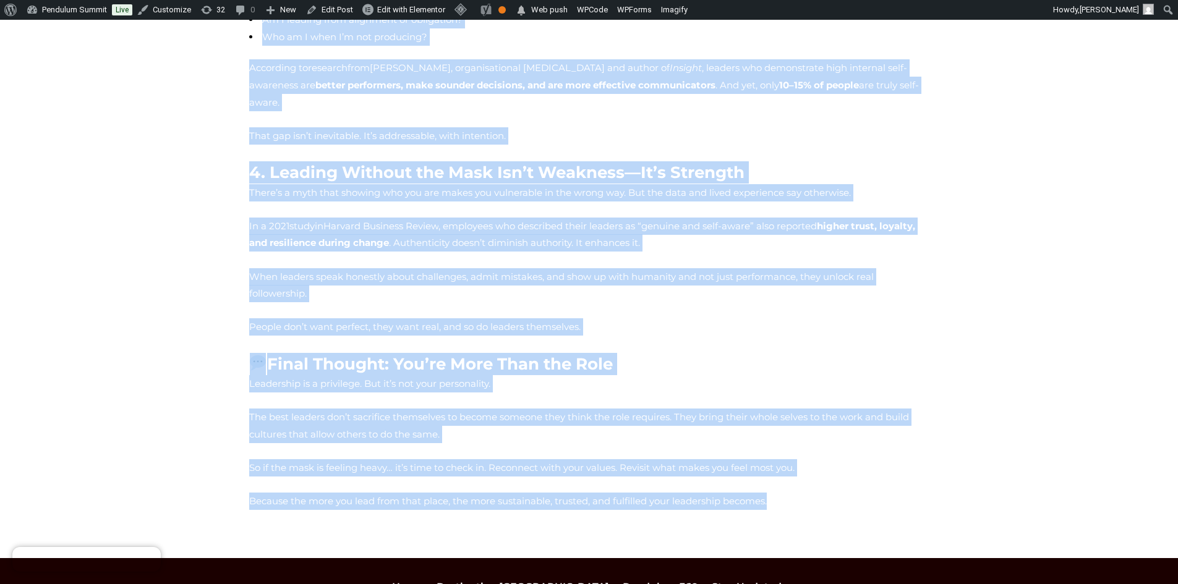
drag, startPoint x: 249, startPoint y: 477, endPoint x: 756, endPoint y: 439, distance: 508.5
click at [756, 439] on div "1. The Identity Shift Is Real and Measurable Leadership roles change how people…" at bounding box center [589, 23] width 680 height 973
copy div "1. The Identity Shift Is Real and Measurable Leadership roles change how people…"
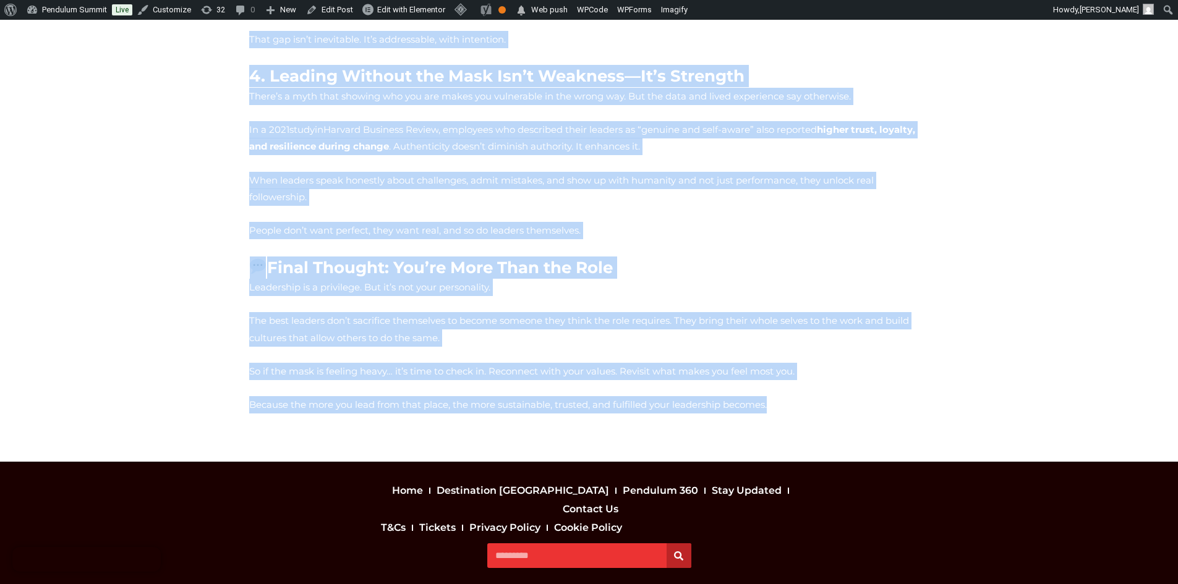
scroll to position [1028, 0]
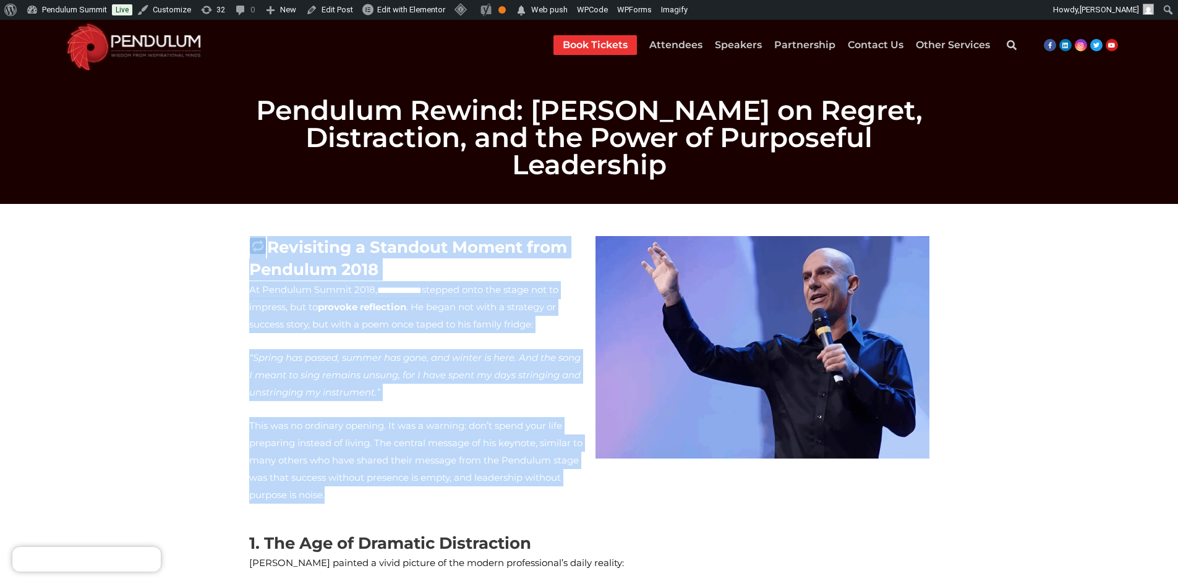
drag, startPoint x: 493, startPoint y: 464, endPoint x: 254, endPoint y: 220, distance: 342.0
click at [254, 236] on div "**********" at bounding box center [416, 370] width 334 height 268
copy div "**********"
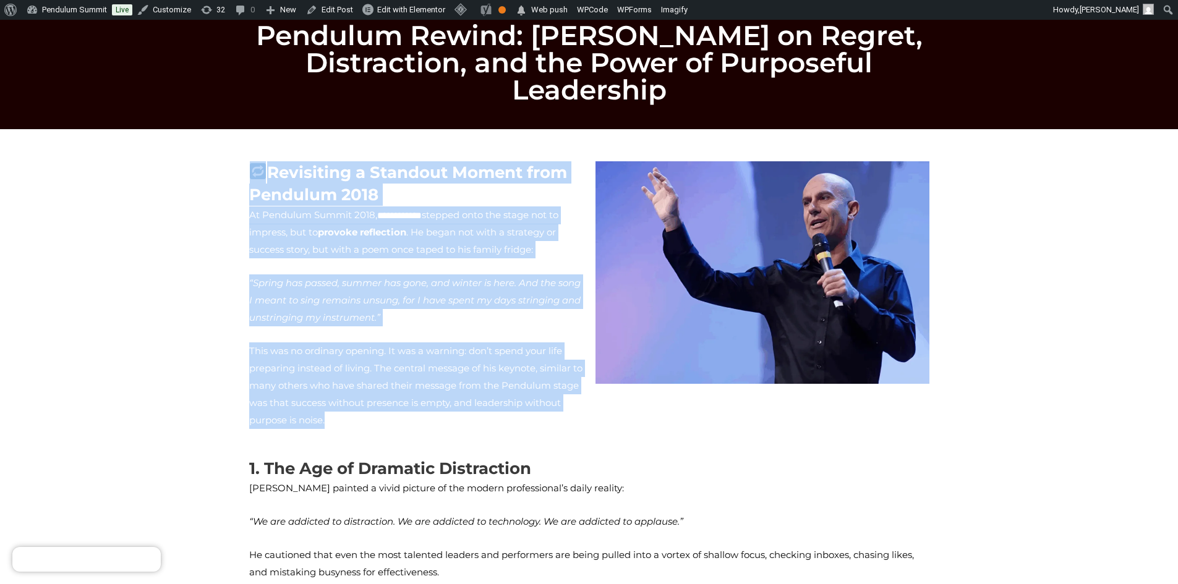
scroll to position [186, 0]
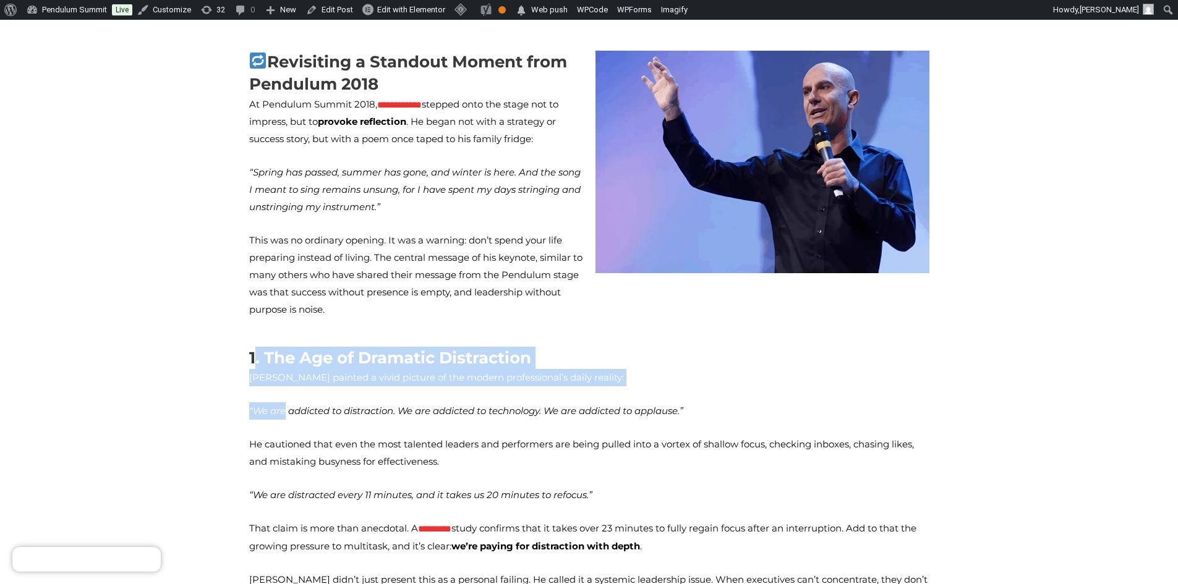
drag, startPoint x: 254, startPoint y: 315, endPoint x: 249, endPoint y: 303, distance: 13.1
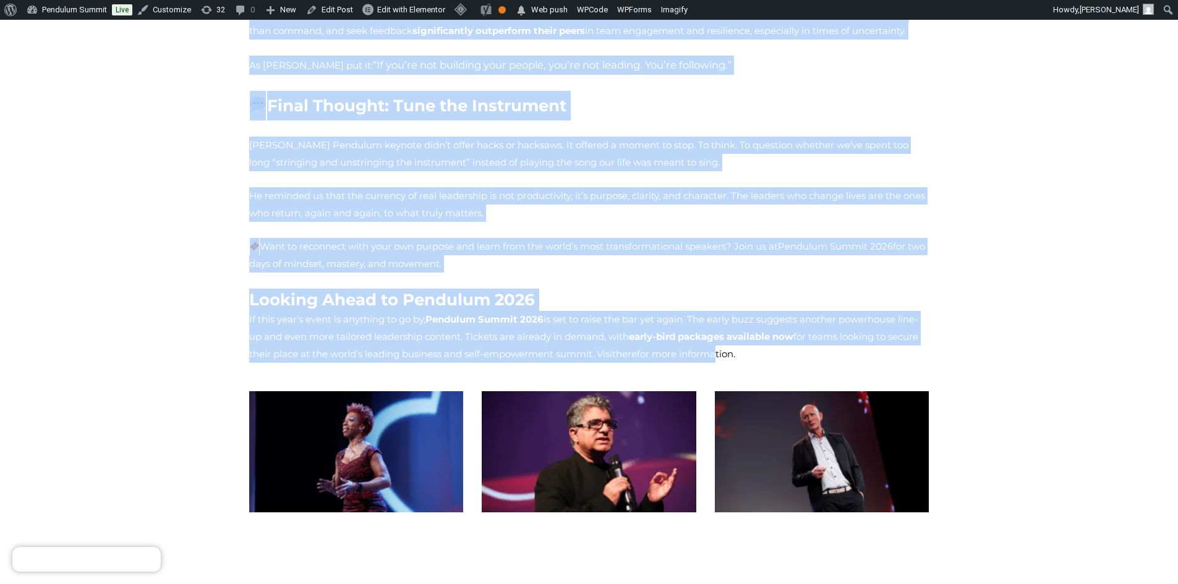
scroll to position [1731, 0]
drag, startPoint x: 250, startPoint y: 318, endPoint x: 664, endPoint y: 287, distance: 414.2
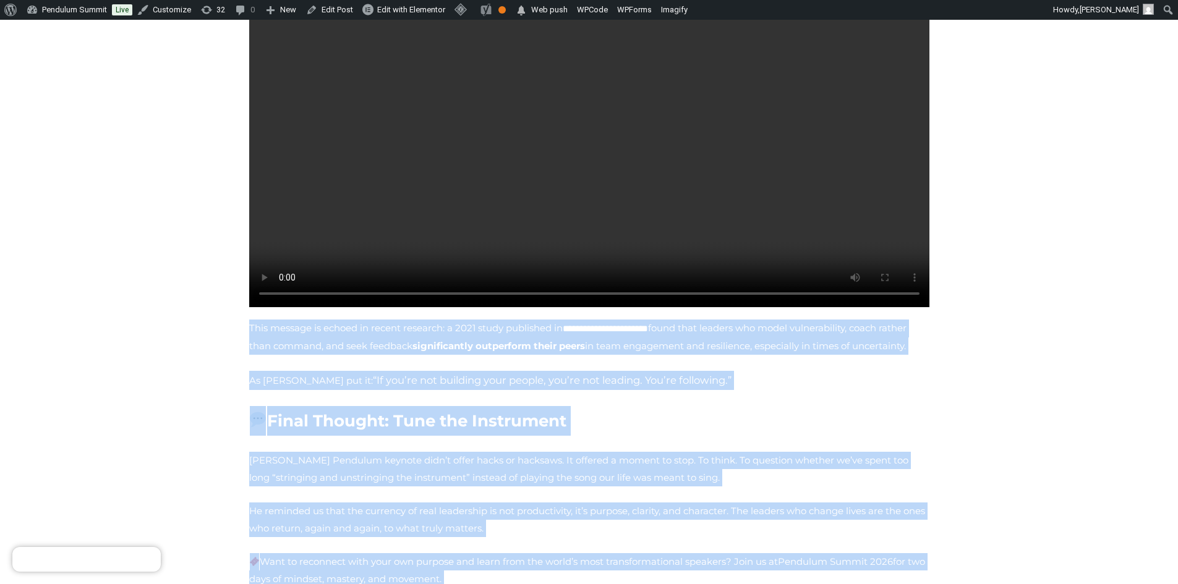
scroll to position [1106, 0]
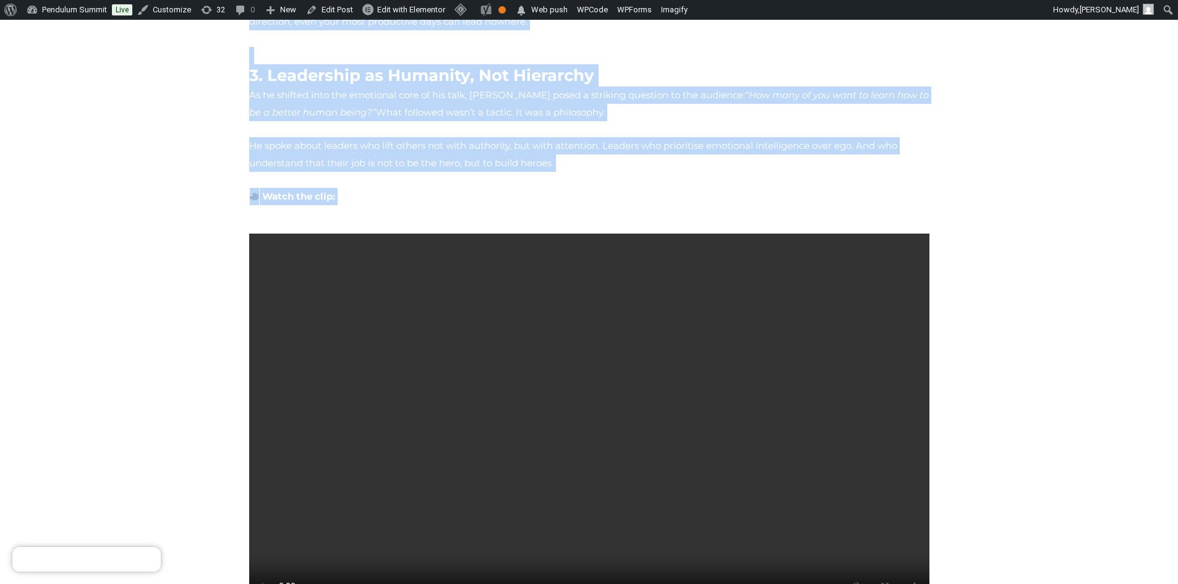
copy div "1. The Age of Dramatic Distraction Sharma painted a vivid picture of the modern…"
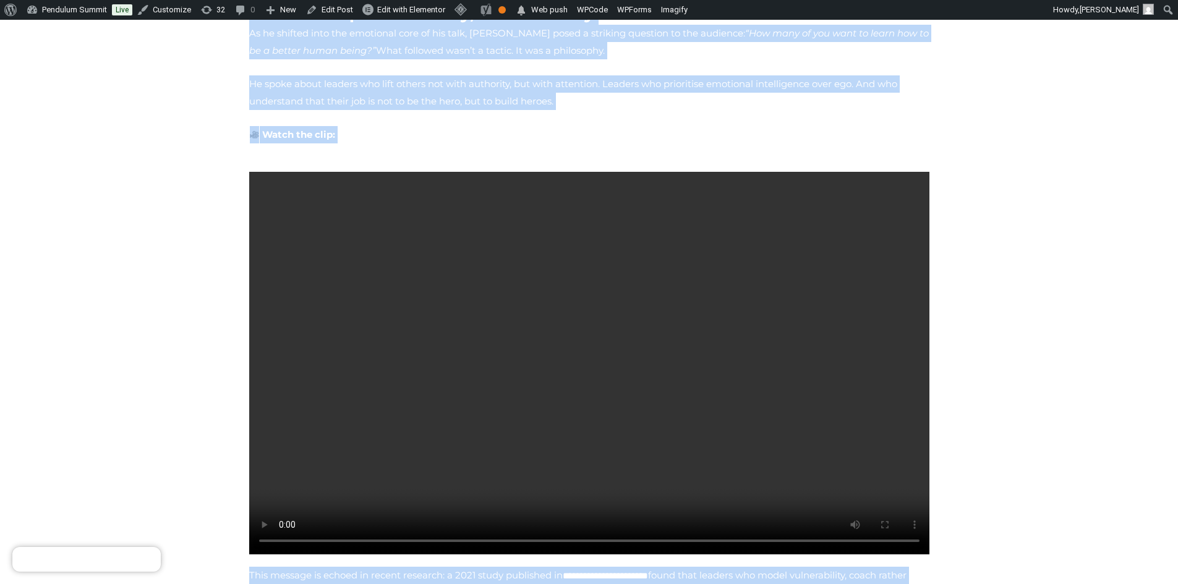
click at [156, 335] on section "**********" at bounding box center [589, 379] width 1178 height 2687
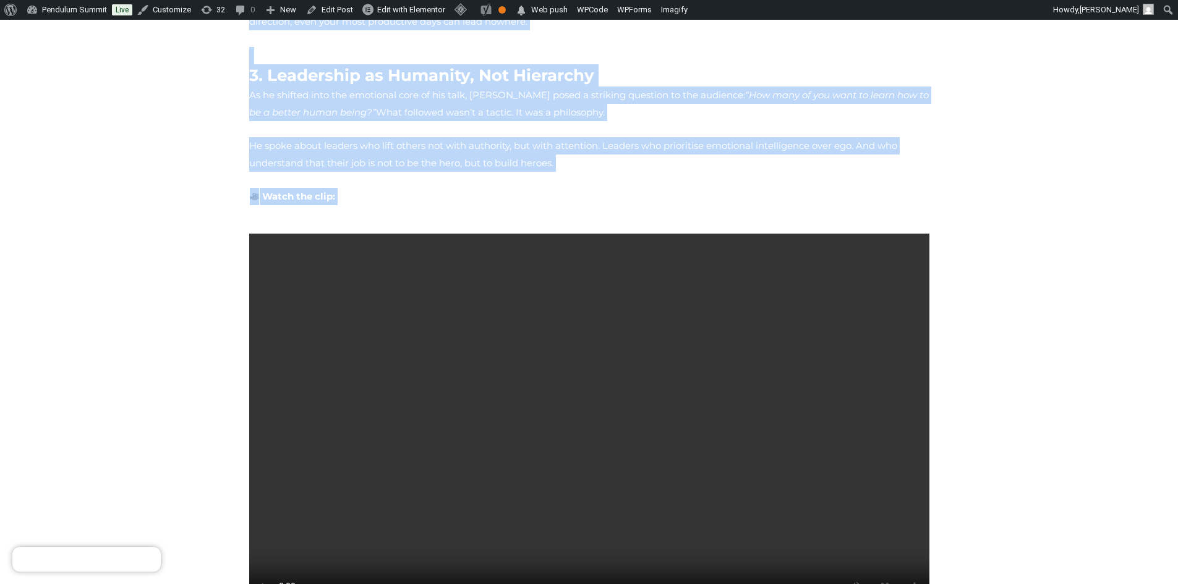
click at [794, 527] on div "**********" at bounding box center [589, 441] width 693 height 2635
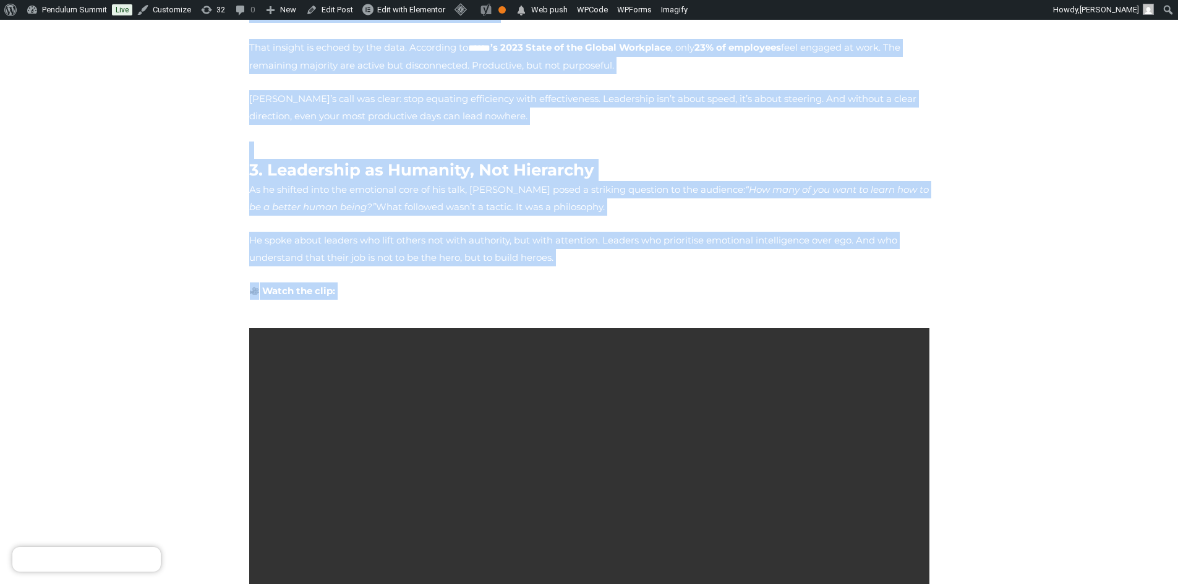
scroll to position [859, 0]
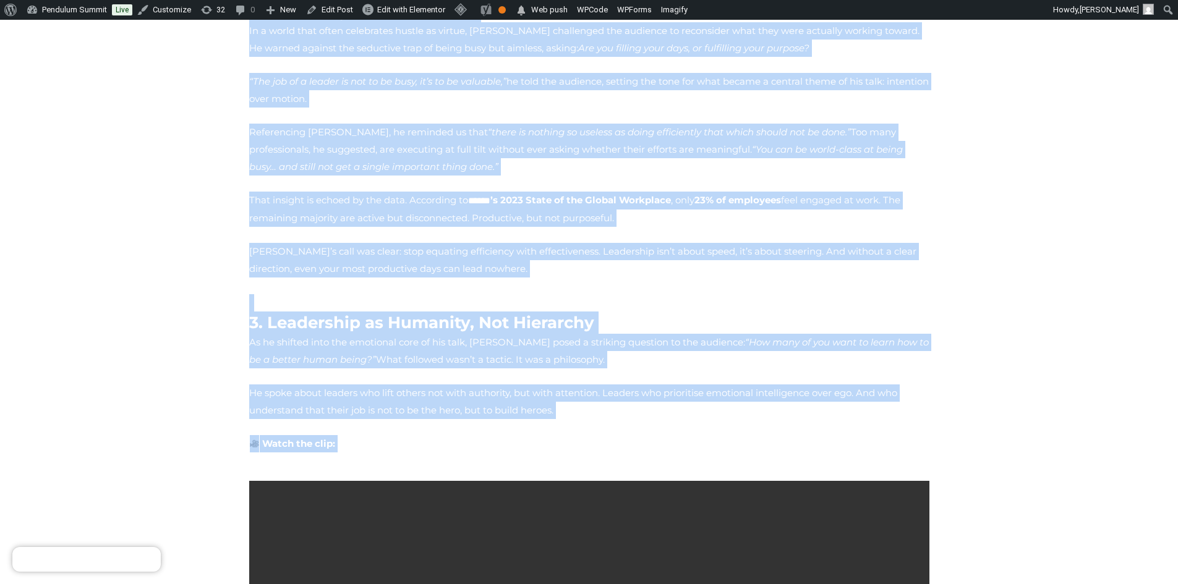
click at [389, 334] on p "As he shifted into the emotional core of his talk, Robin posed a striking quest…" at bounding box center [589, 351] width 680 height 35
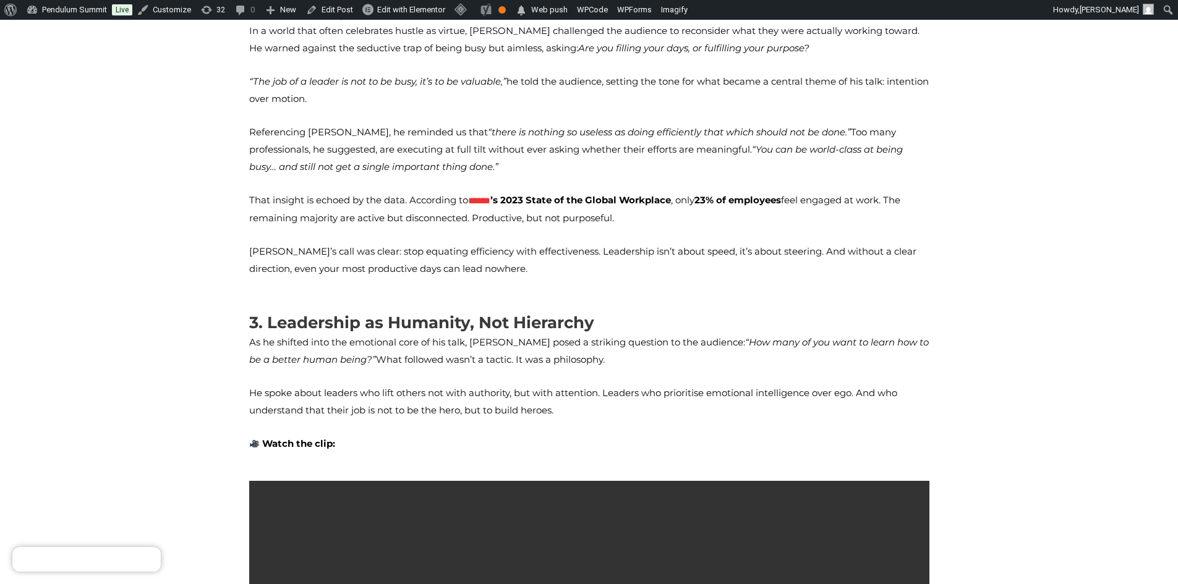
click at [268, 438] on strong "Watch the clip:" at bounding box center [298, 444] width 73 height 12
click at [309, 438] on strong "Watch the clip:" at bounding box center [298, 444] width 73 height 12
copy strong "Watch the clip"
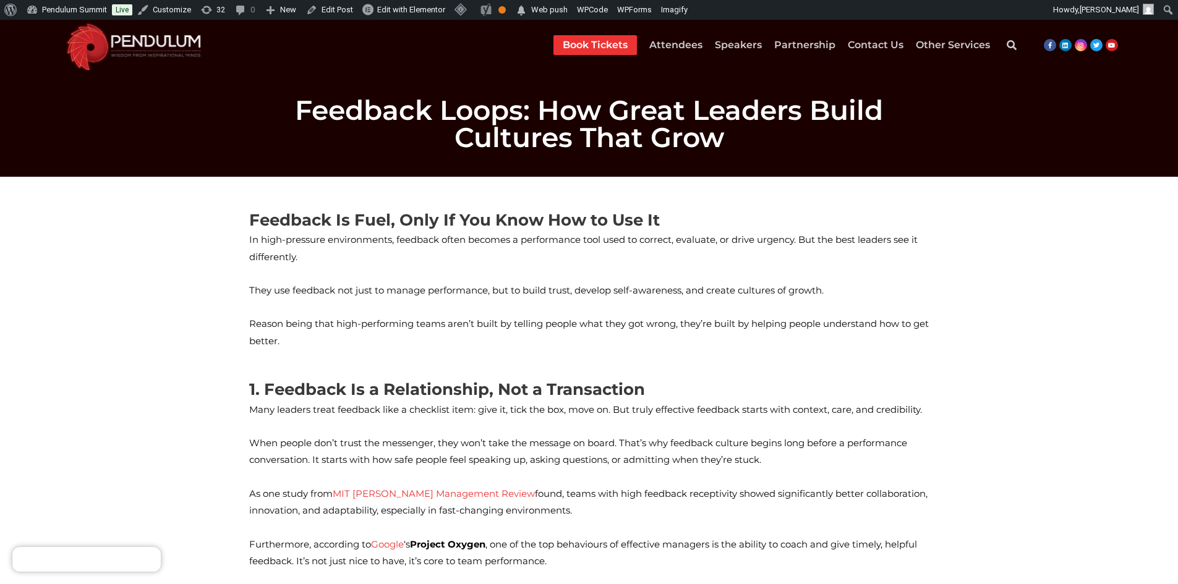
click at [320, 109] on h1 "Feedback Loops: How Great Leaders Build Cultures That Grow" at bounding box center [589, 123] width 693 height 54
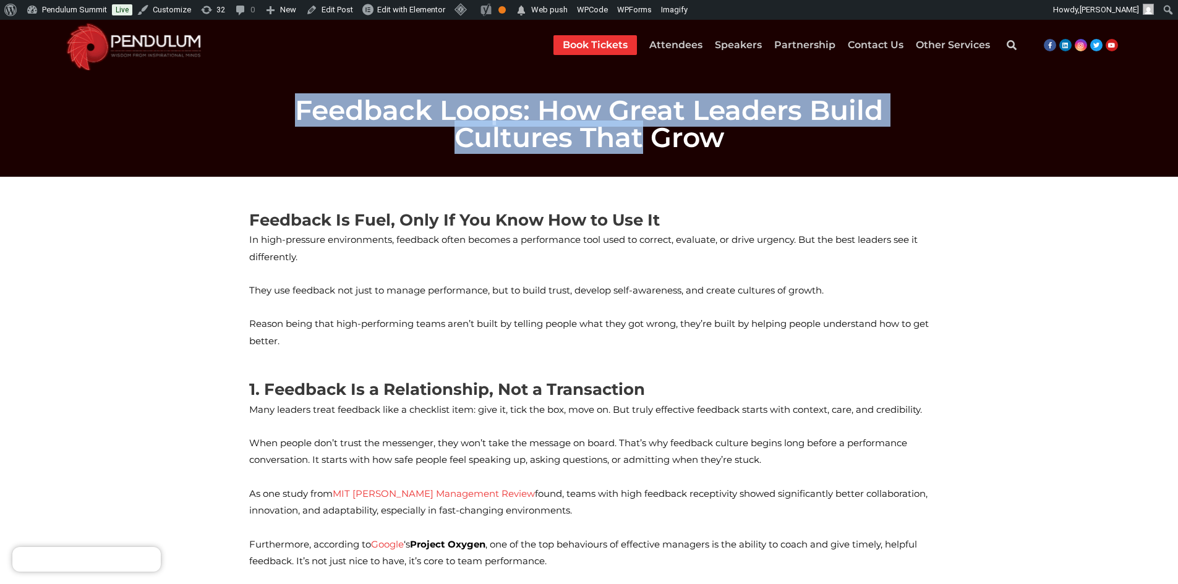
click at [521, 126] on h1 "Feedback Loops: How Great Leaders Build Cultures That Grow" at bounding box center [589, 123] width 693 height 54
copy h1 "Feedback Loops: How Great Leaders Build Cultures That"
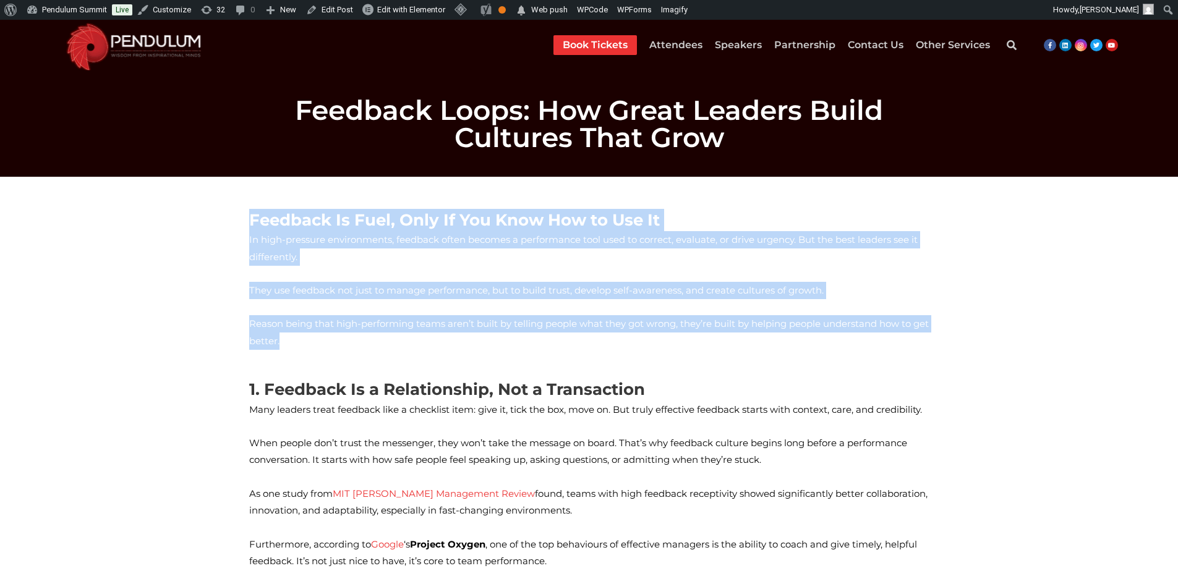
drag, startPoint x: 879, startPoint y: 299, endPoint x: 234, endPoint y: 197, distance: 653.6
copy div "Feedback Is Fuel, Only If You Know How to Use It In high-pressure environments,…"
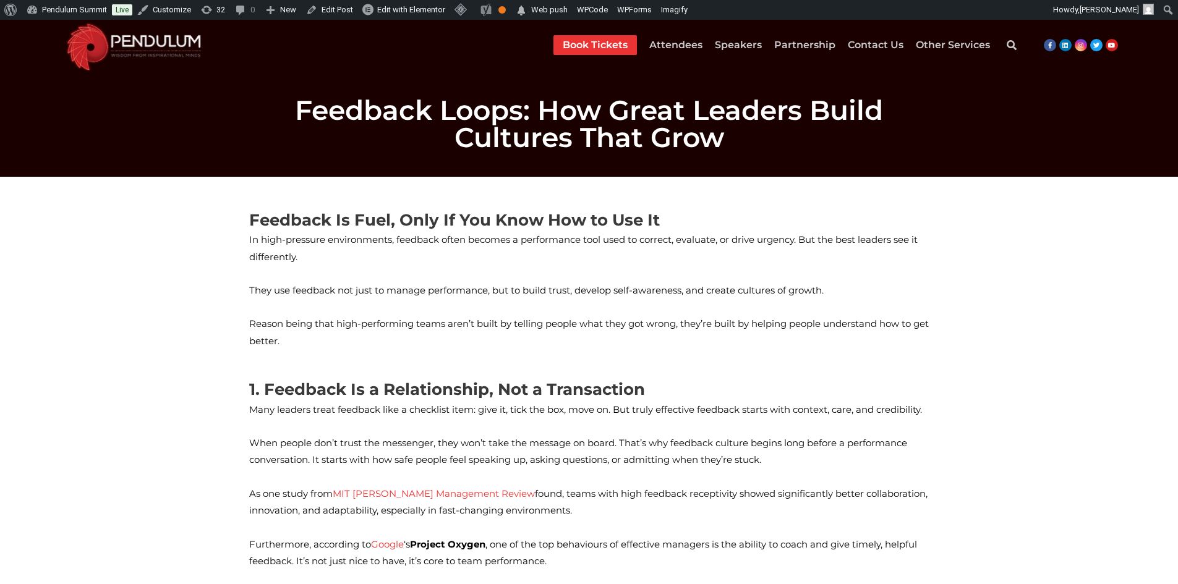
click at [254, 378] on h3 "1. Feedback Is a Relationship, Not a Transaction" at bounding box center [589, 389] width 680 height 22
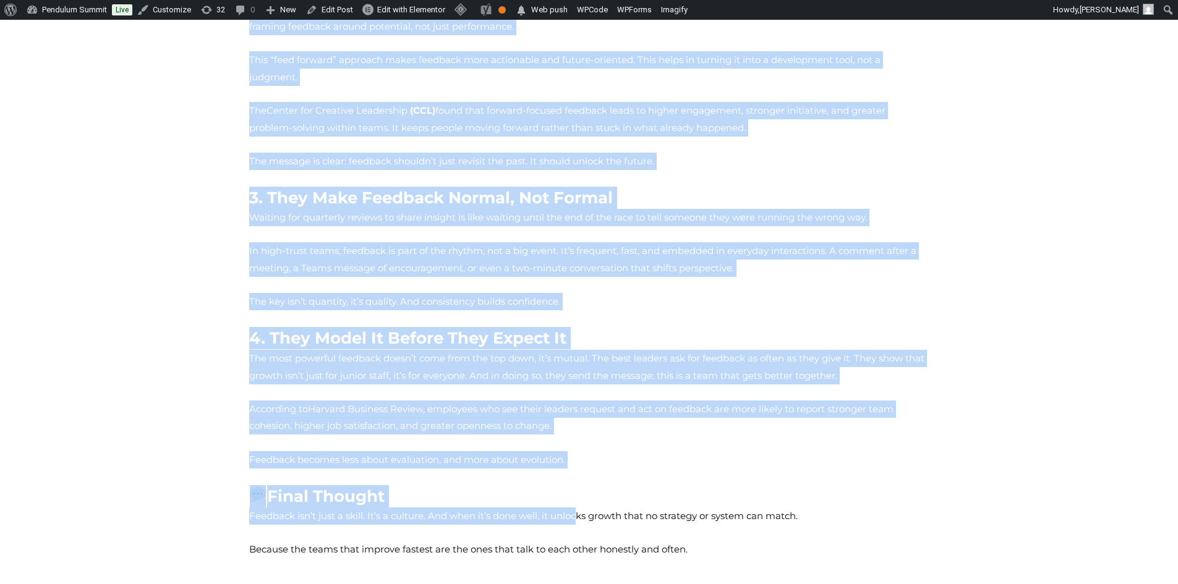
scroll to position [742, 0]
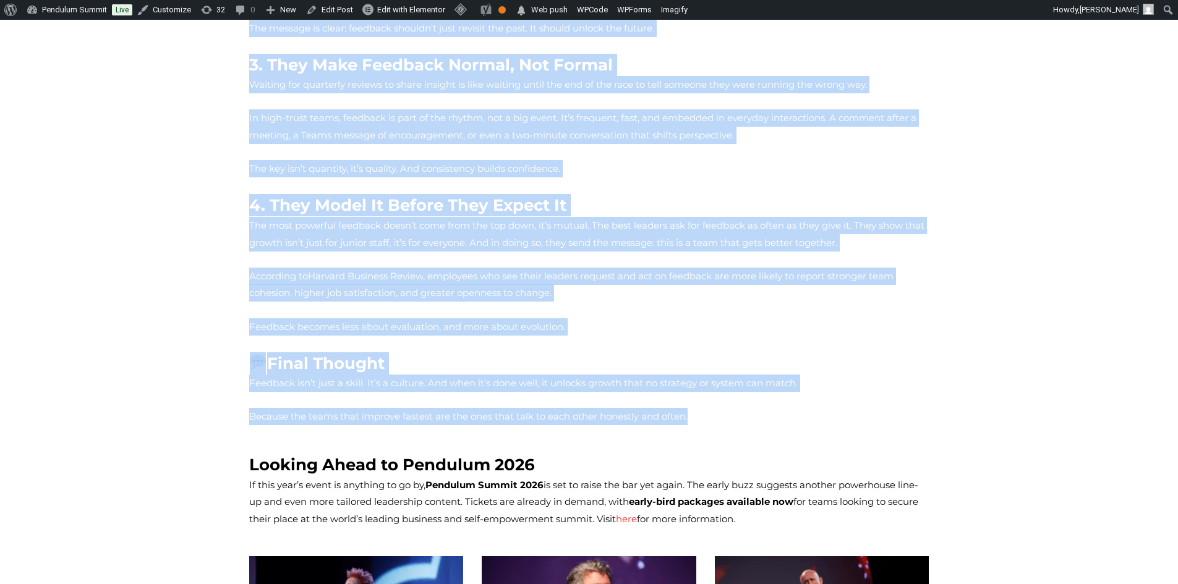
drag, startPoint x: 249, startPoint y: 353, endPoint x: 771, endPoint y: 361, distance: 522.0
click at [771, 361] on div "1. Feedback Is a Relationship, Not a Transaction Many leaders treat feedback li…" at bounding box center [589, 30] width 680 height 789
copy div "1. Feedback Is a Relationship, Not a Transaction Many leaders treat feedback li…"
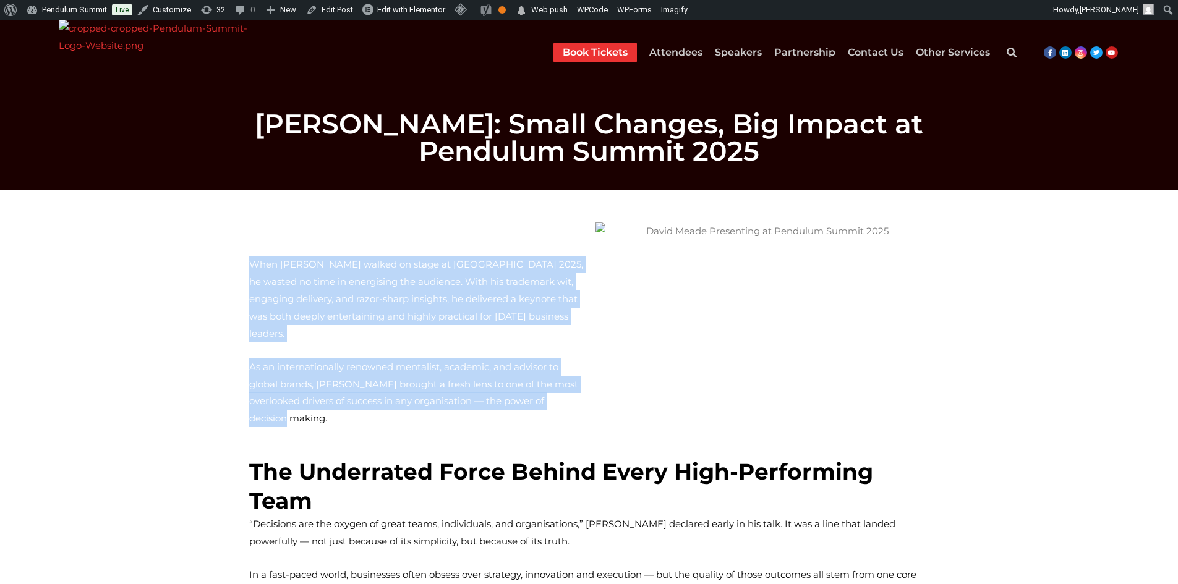
drag, startPoint x: 501, startPoint y: 384, endPoint x: 221, endPoint y: 252, distance: 309.8
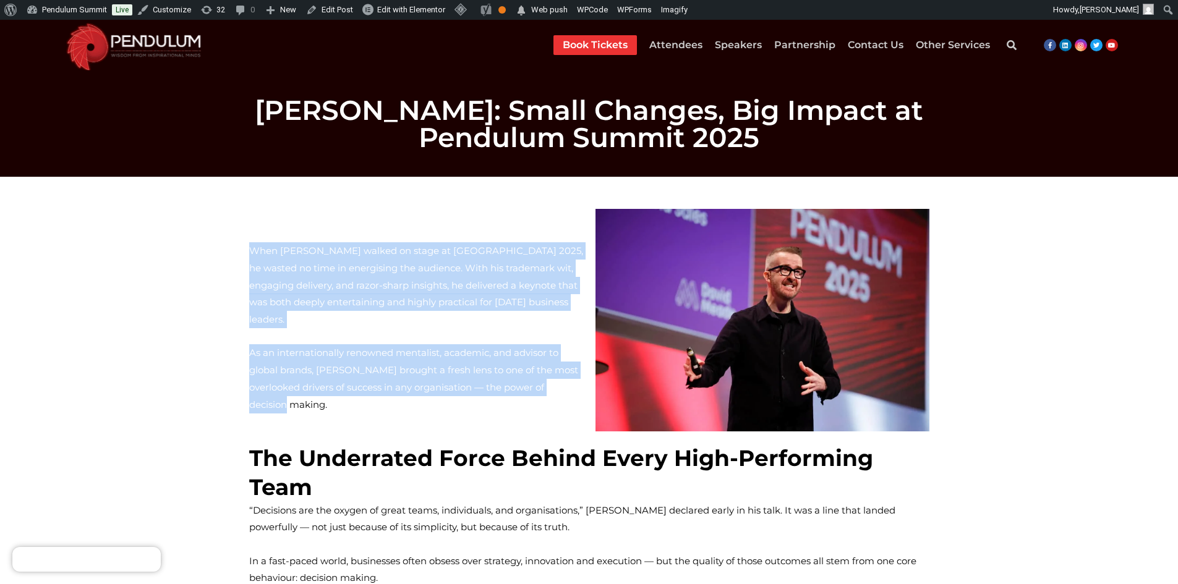
copy div "When David Meade walked on stage at Pendulum Summit 2025, he wasted no time in …"
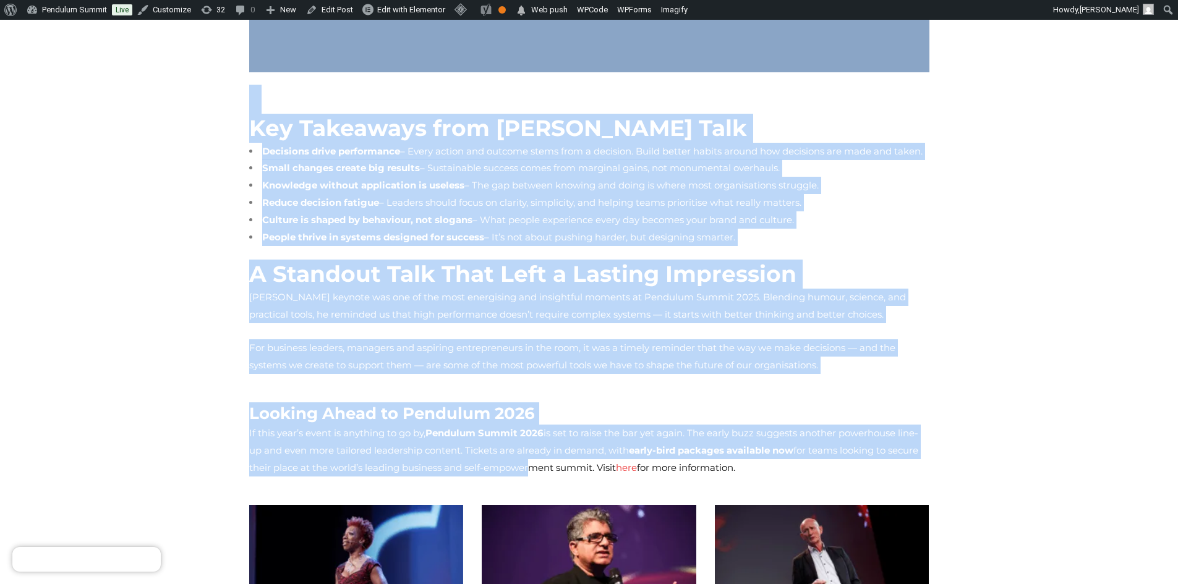
scroll to position [1608, 0]
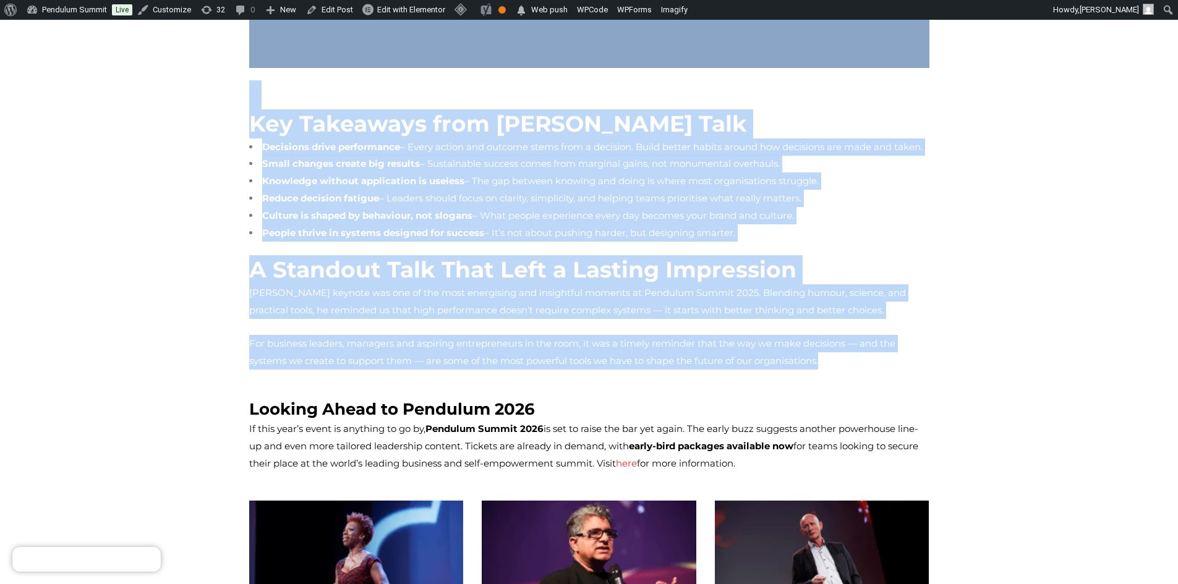
drag, startPoint x: 250, startPoint y: 330, endPoint x: 757, endPoint y: 298, distance: 507.4
copy div "The Underrated Force Behind Every High-Performing Team “Decisions are the oxyge…"
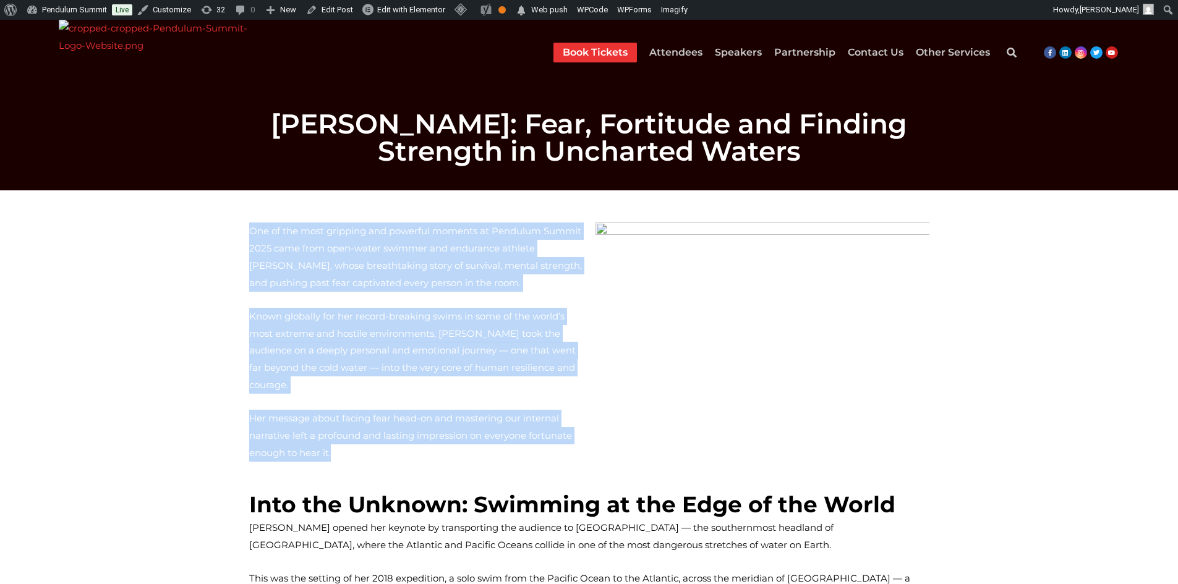
drag, startPoint x: 565, startPoint y: 414, endPoint x: 246, endPoint y: 213, distance: 376.8
copy div "One of the most gripping and powerful moments at Pendulum Summit 2025 came from…"
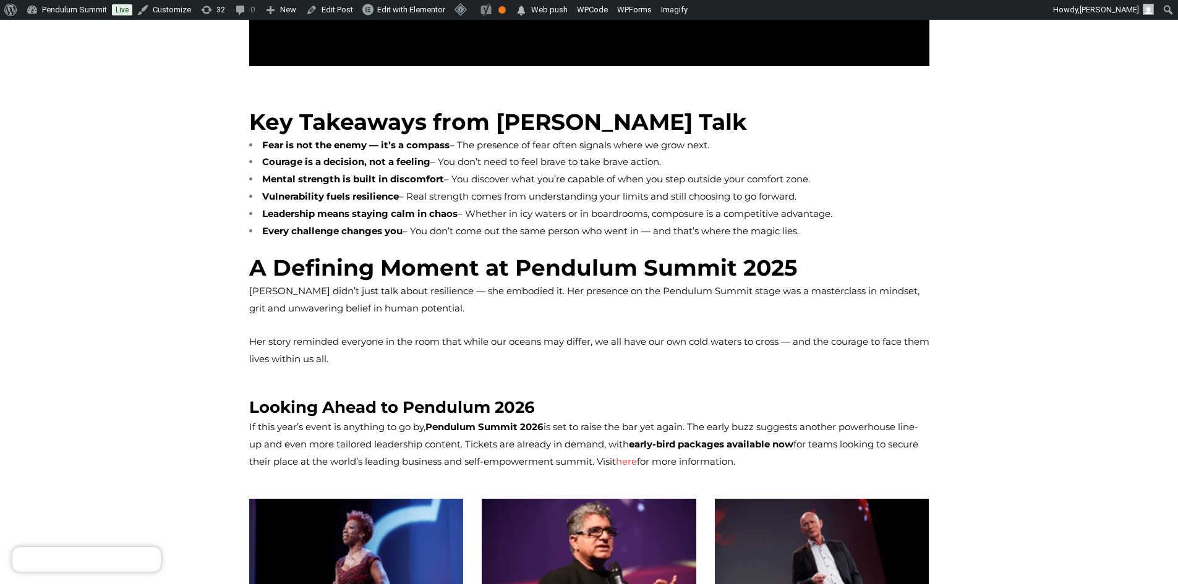
scroll to position [1608, 0]
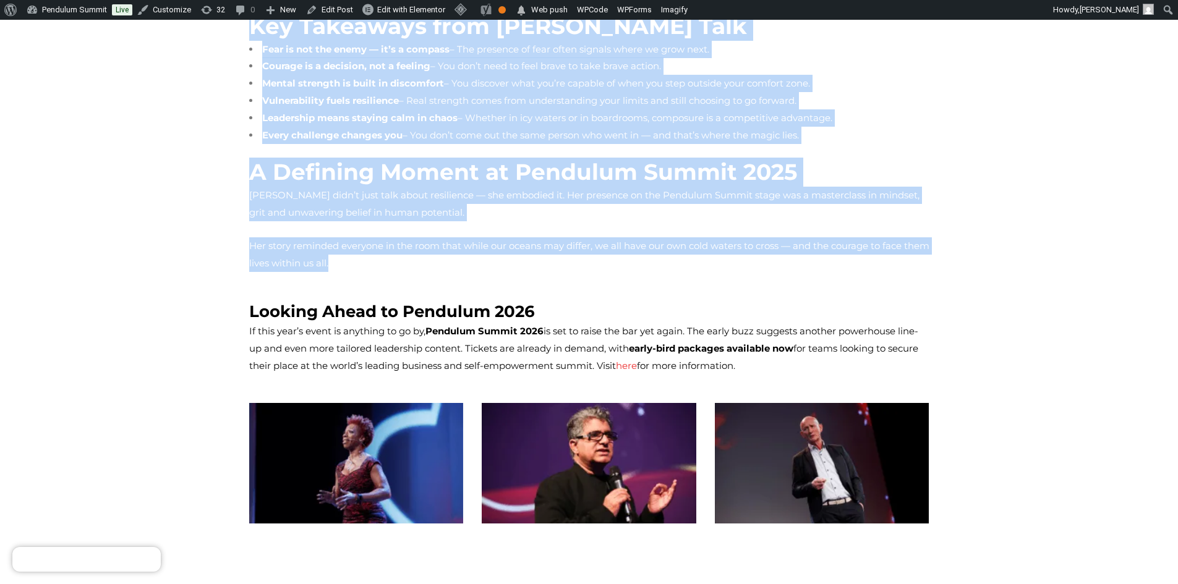
drag, startPoint x: 246, startPoint y: 331, endPoint x: 771, endPoint y: 194, distance: 541.9
copy div "Lore ips Dolorsi: Ametcons ad eli Sedd ei tem Incid Utlab etdolo mag aliquae ad…"
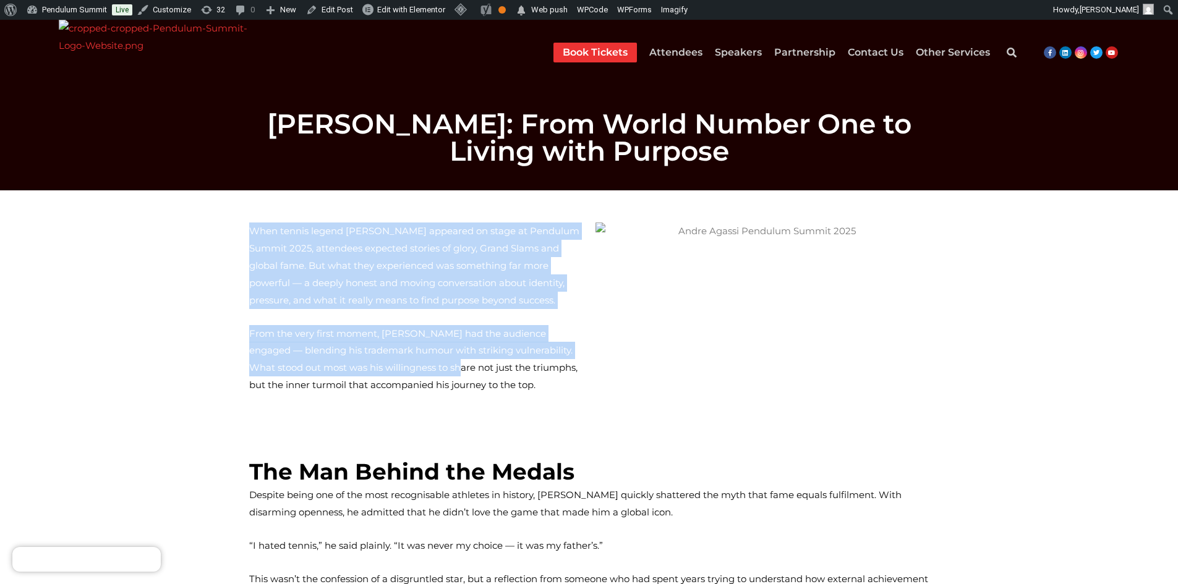
drag, startPoint x: 346, startPoint y: 373, endPoint x: 260, endPoint y: 293, distance: 116.8
click at [249, 257] on div "When tennis legend Andre Agassi appeared on stage at Pendulum Summit 2025, atte…" at bounding box center [416, 308] width 334 height 171
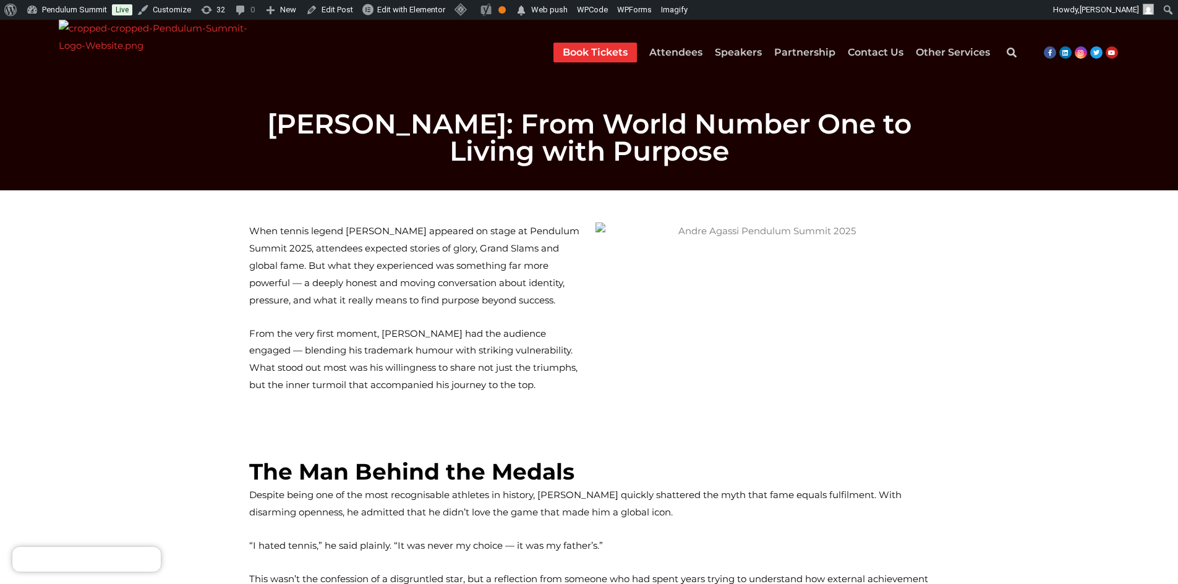
click at [360, 368] on p "From the very first moment, Agassi had the audience engaged — blending his trad…" at bounding box center [416, 359] width 334 height 69
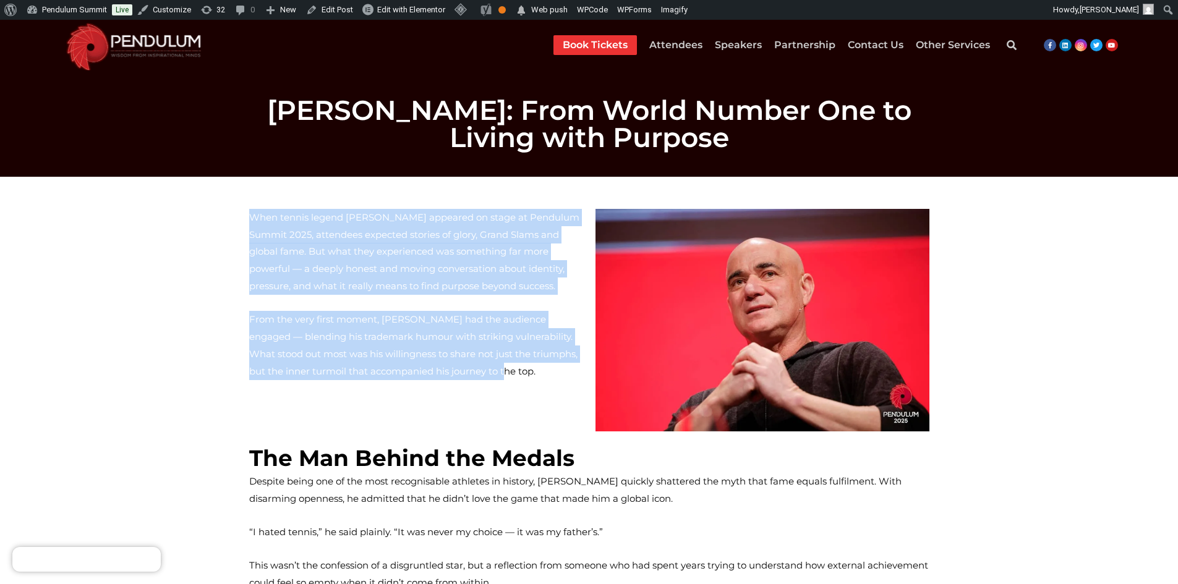
drag, startPoint x: 346, startPoint y: 370, endPoint x: 252, endPoint y: 211, distance: 184.3
click at [252, 211] on div "When tennis legend Andre Agassi appeared on stage at Pendulum Summit 2025, atte…" at bounding box center [416, 294] width 334 height 171
copy div "When tennis legend Andre Agassi appeared on stage at Pendulum Summit 2025, atte…"
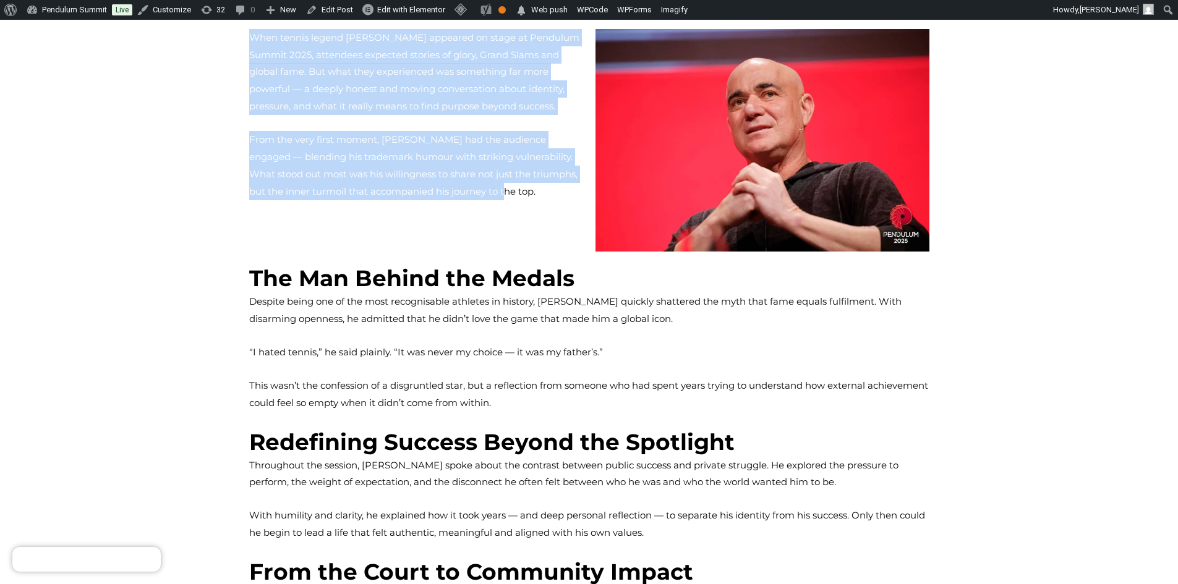
scroll to position [186, 0]
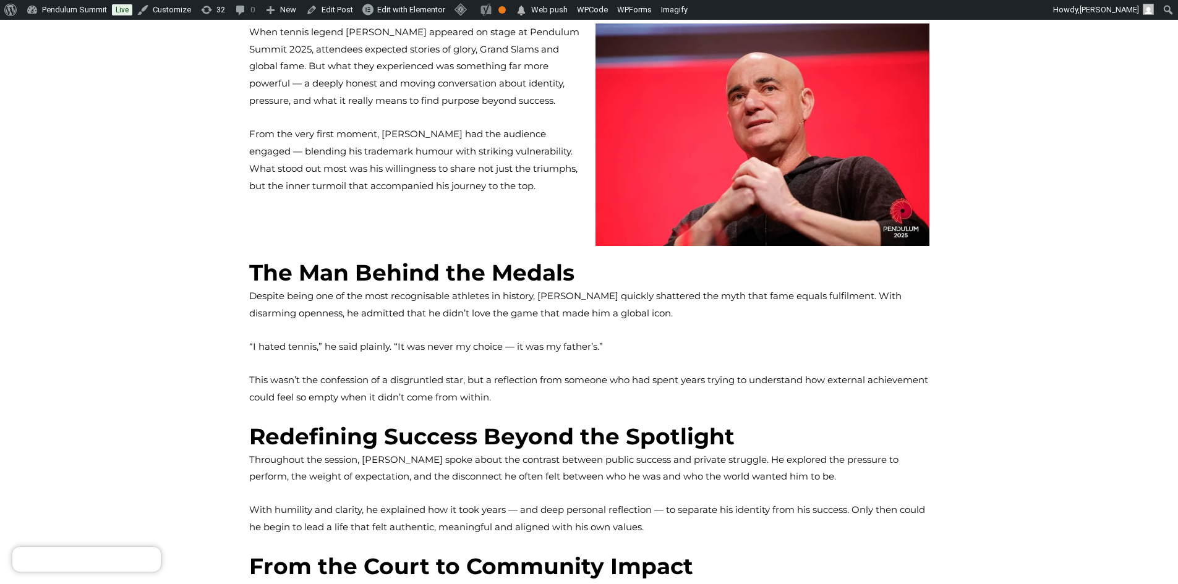
click at [252, 267] on span "The Man Behind the Medals" at bounding box center [411, 272] width 325 height 27
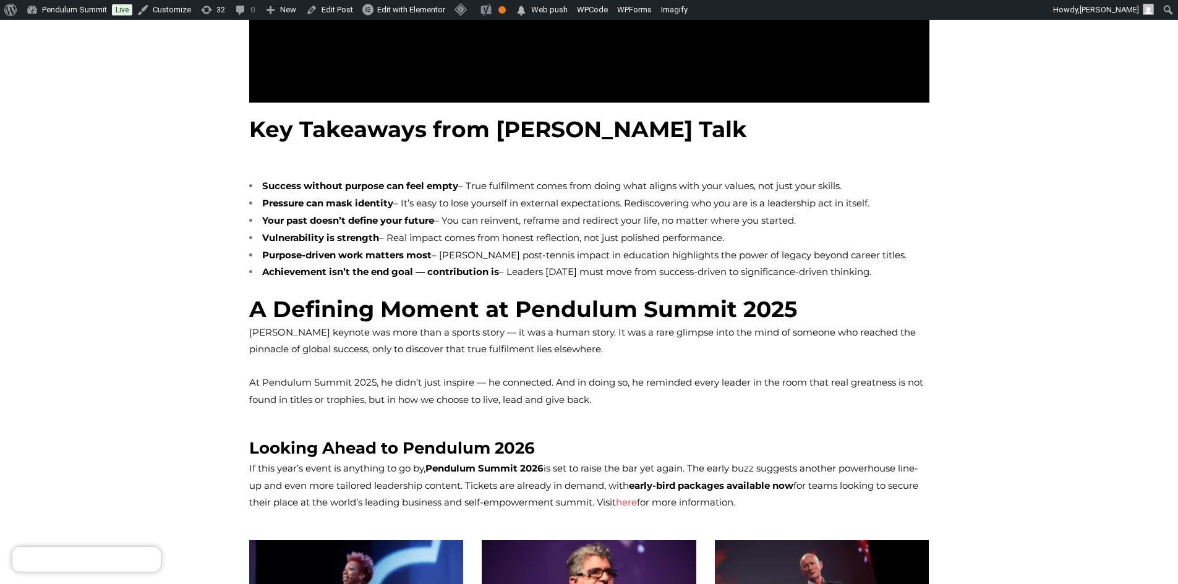
scroll to position [1484, 0]
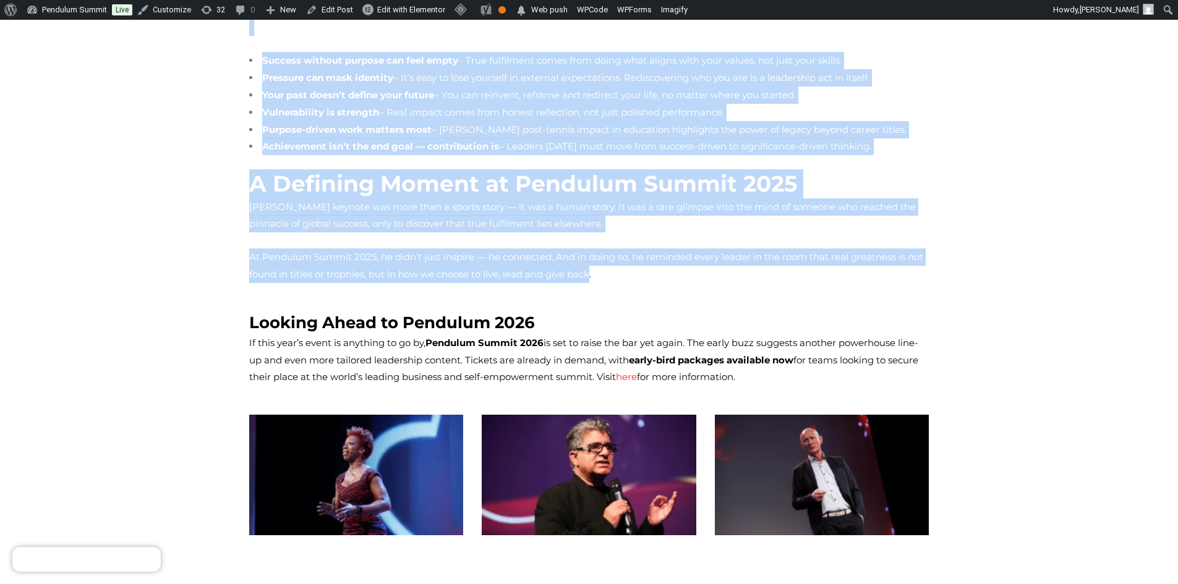
click at [477, 251] on span "At Pendulum Summit 2025, he didn’t just inspire — he connected. And in doing so…" at bounding box center [586, 265] width 674 height 29
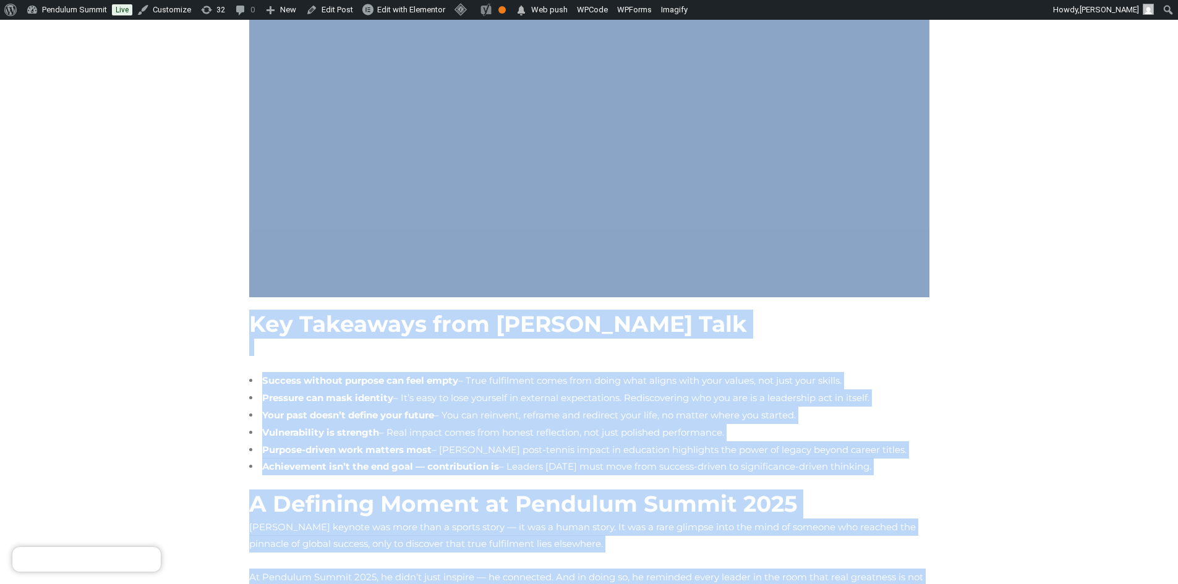
scroll to position [866, 0]
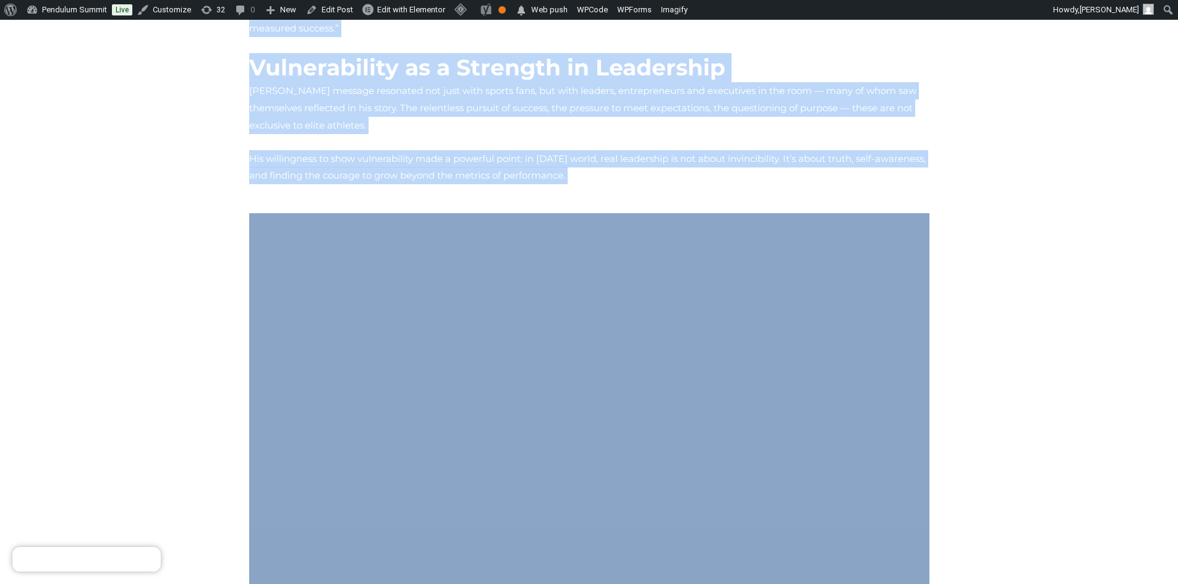
copy div "The Man Behind the Medals Despite being one of the most recognisable athletes i…"
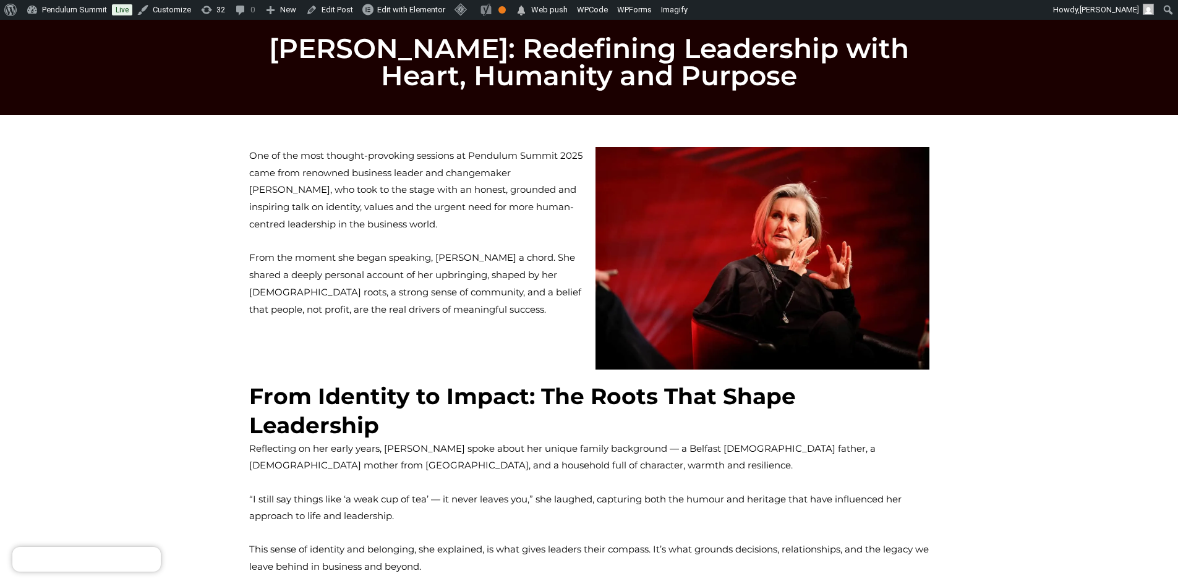
click at [281, 391] on span "From Identity to Impact: The Roots That Shape Leadership" at bounding box center [522, 411] width 547 height 56
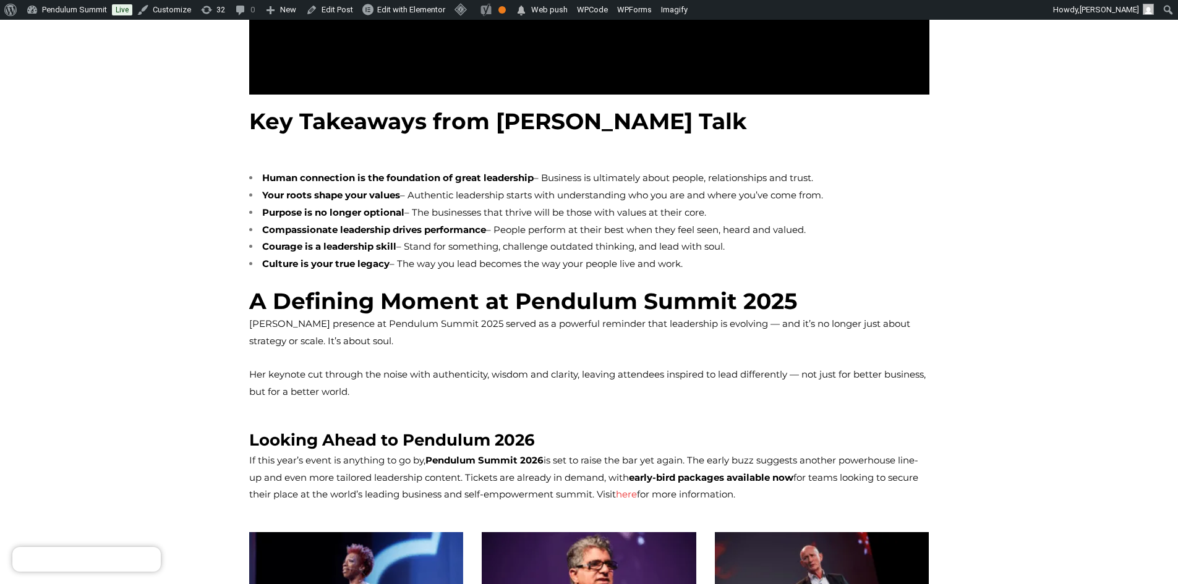
scroll to position [1546, 0]
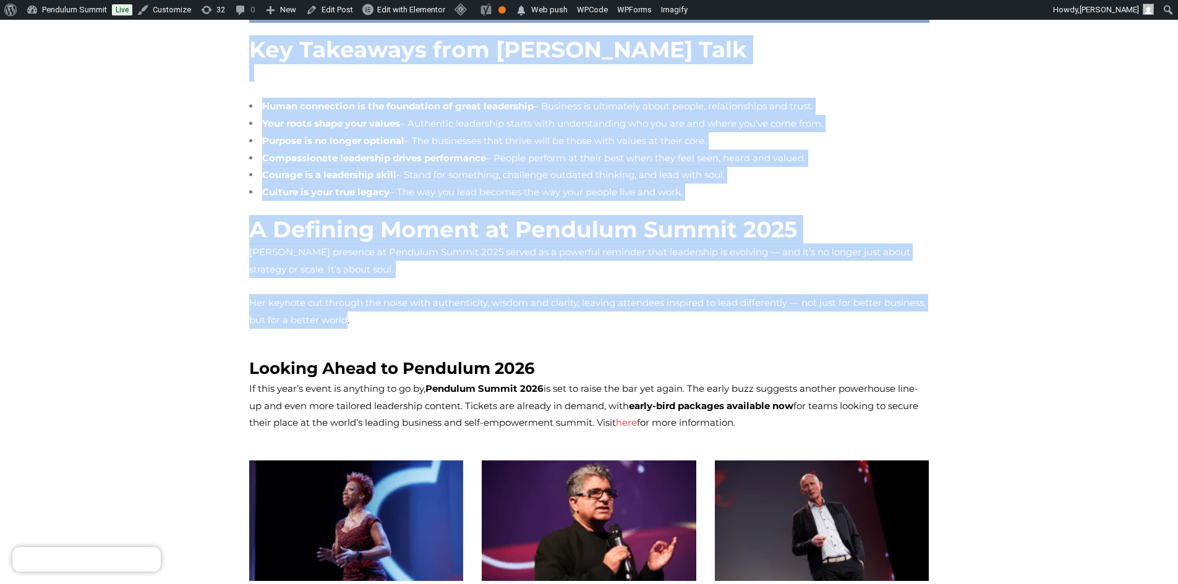
click at [266, 297] on span "Her keynote cut through the noise with authenticity, wisdom and clarity, leavin…" at bounding box center [587, 311] width 677 height 29
copy div "From Identity to Impact: The Roots That Shape Leadership Reflecting on her earl…"
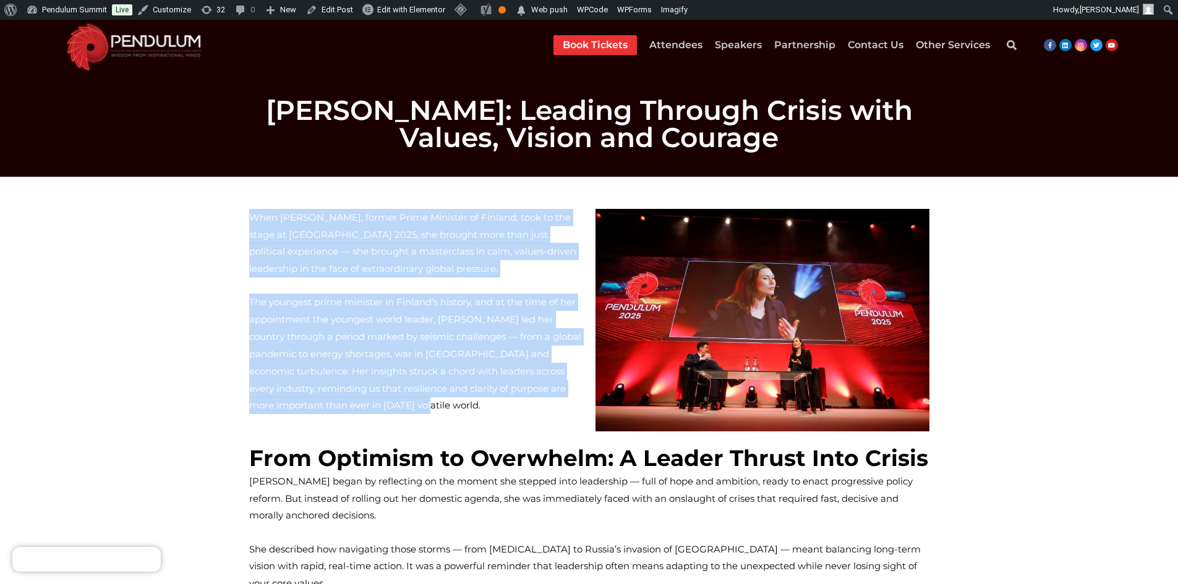
drag, startPoint x: 550, startPoint y: 399, endPoint x: 249, endPoint y: 214, distance: 352.9
click at [249, 214] on div "When Sanna Marin, former Prime Minister of Finland, took to the stage at Pendul…" at bounding box center [416, 312] width 334 height 206
copy div "When Sanna Marin, former Prime Minister of Finland, took to the stage at Pendul…"
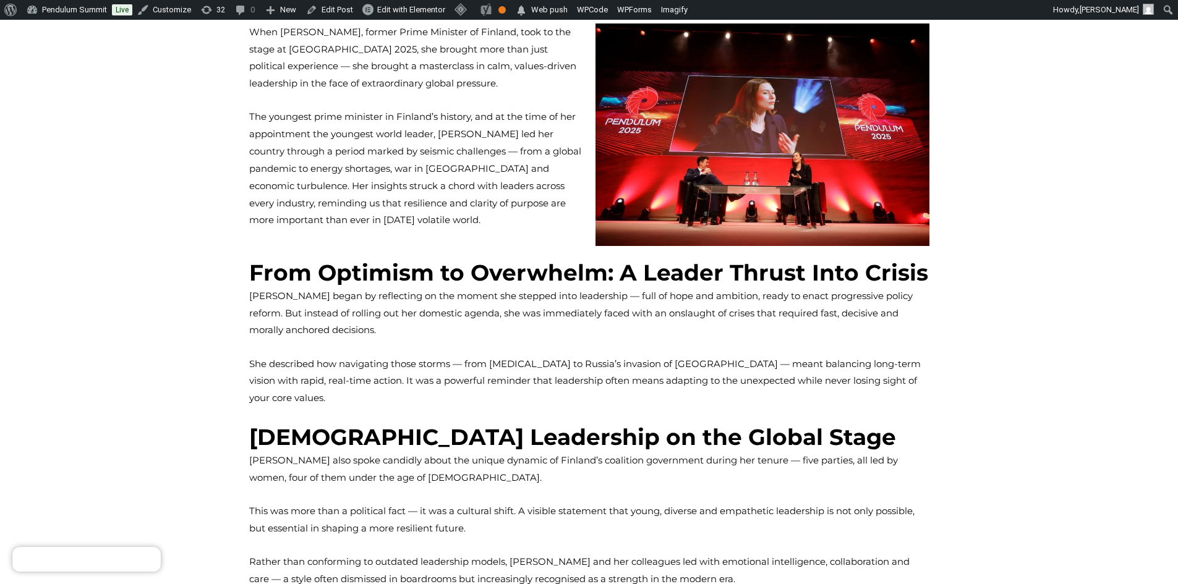
click at [275, 267] on span "From Optimism to Overwhelm: A Leader Thrust Into Crisis" at bounding box center [588, 272] width 679 height 27
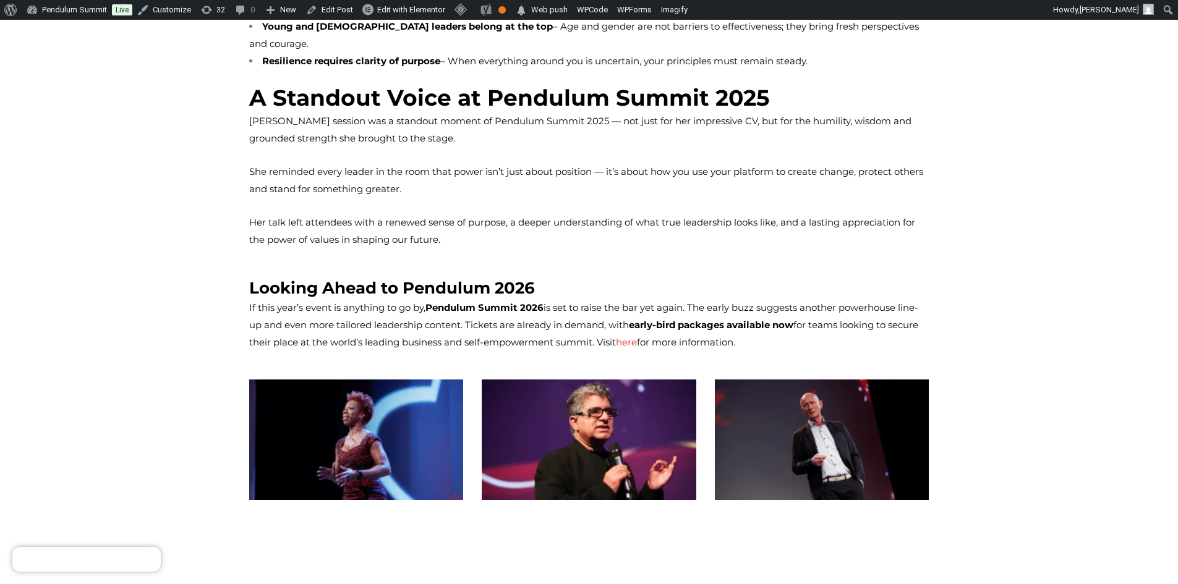
scroll to position [1608, 0]
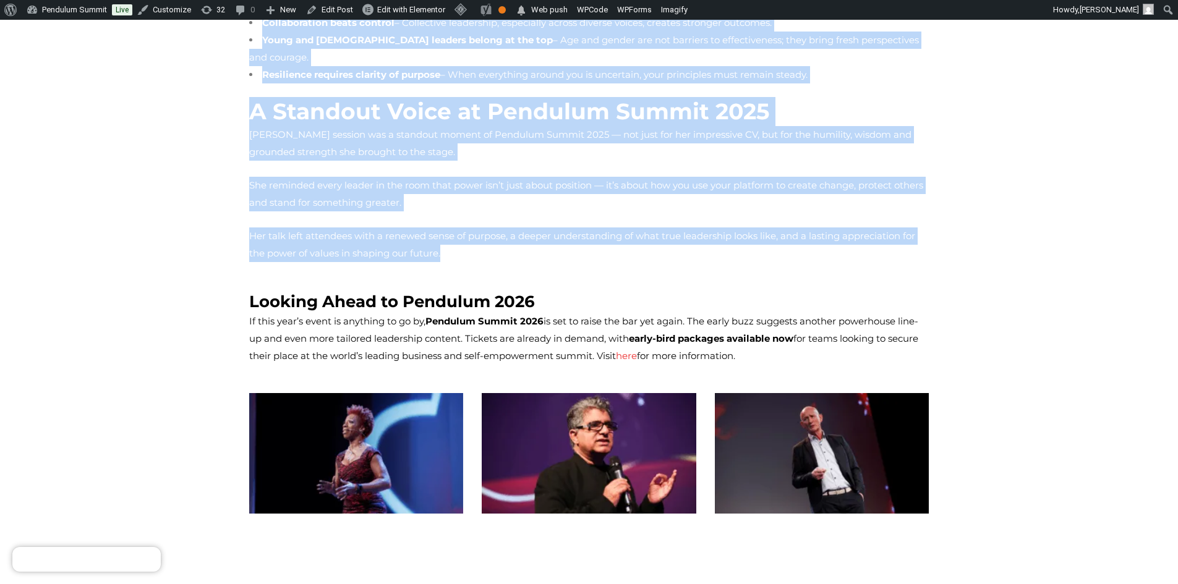
click at [342, 228] on p "Her talk left attendees with a renewed sense of purpose, a deeper understanding…" at bounding box center [589, 245] width 680 height 35
copy div "From Optimism to Overwhelm: A Leader Thrust Into Crisis Sanna began by reflecti…"
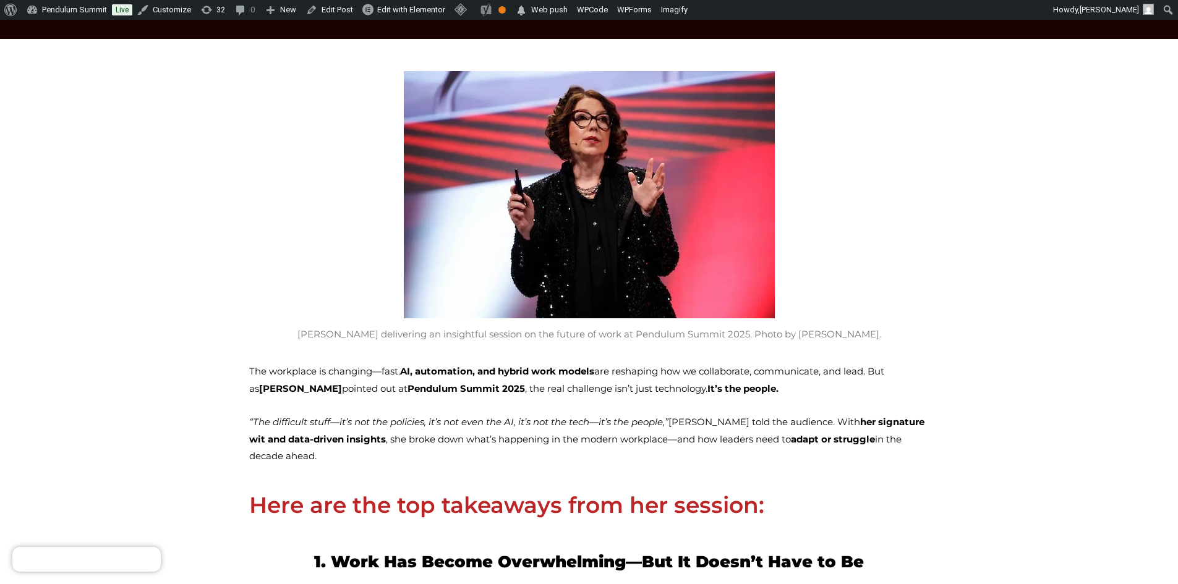
scroll to position [247, 0]
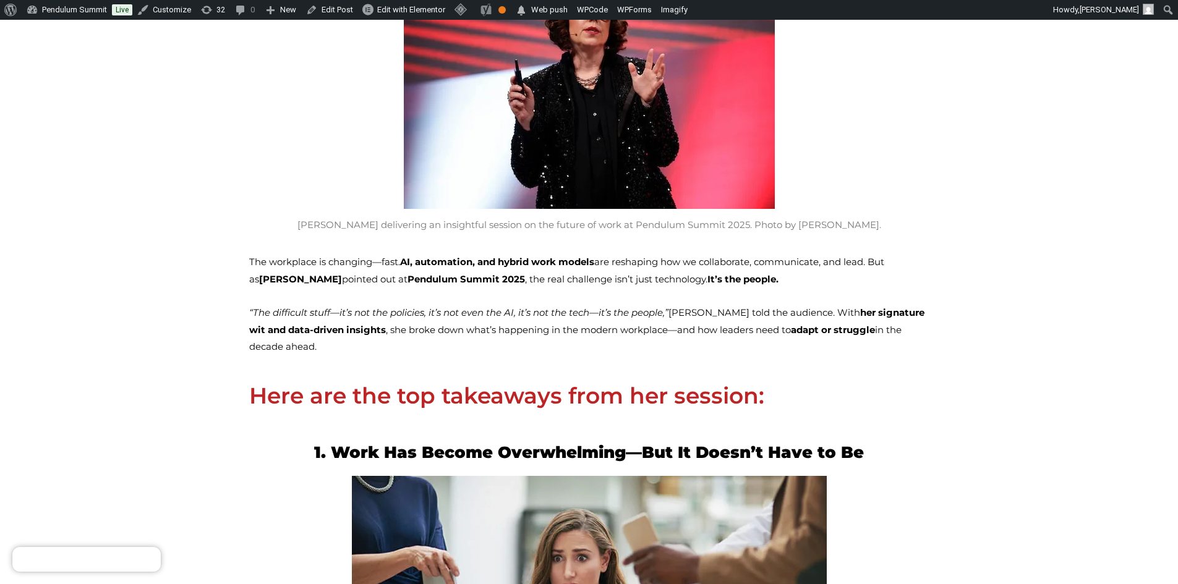
drag, startPoint x: 821, startPoint y: 330, endPoint x: 230, endPoint y: 257, distance: 595.1
copy div "The workplace is changing—fast. AI, automation, and hybrid work models are resh…"
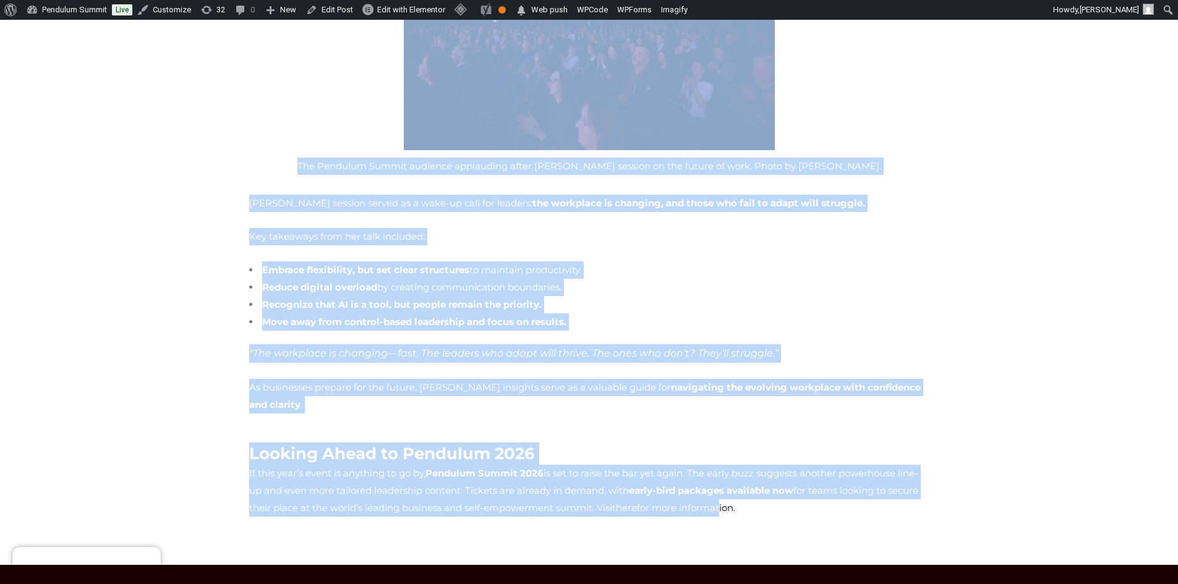
scroll to position [2783, 0]
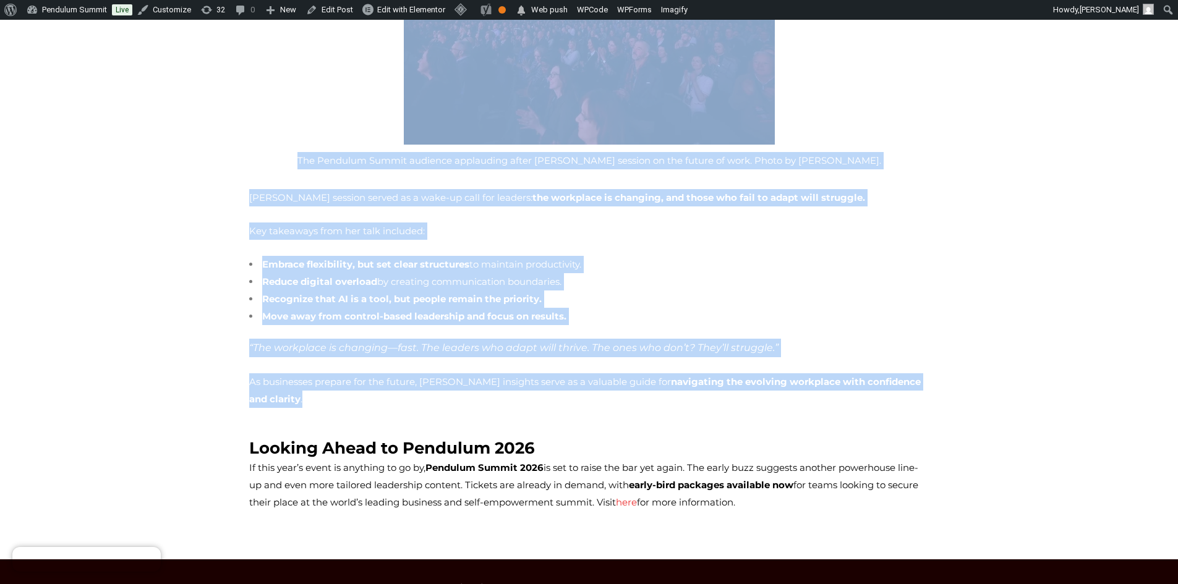
drag, startPoint x: 237, startPoint y: 370, endPoint x: 991, endPoint y: 302, distance: 756.9
copy div "Here are the top takeaways from her session: 1. Work Has Become Overwhelming—Bu…"
click at [769, 237] on div "Armstrong’s session served as a wake-up call for leaders: the workplace is chan…" at bounding box center [589, 298] width 680 height 219
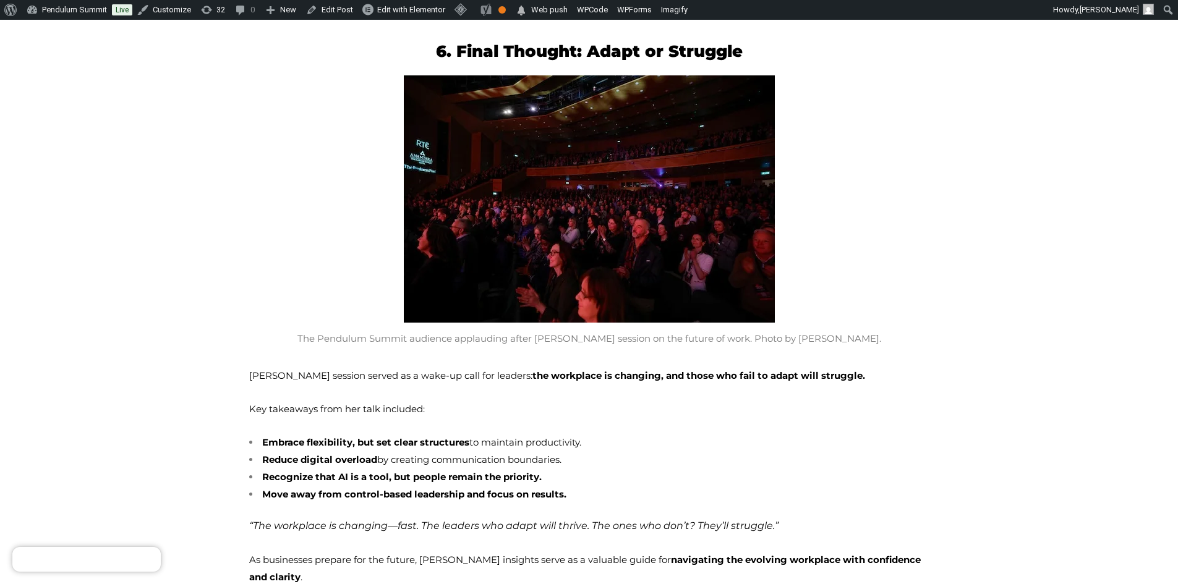
scroll to position [2446, 0]
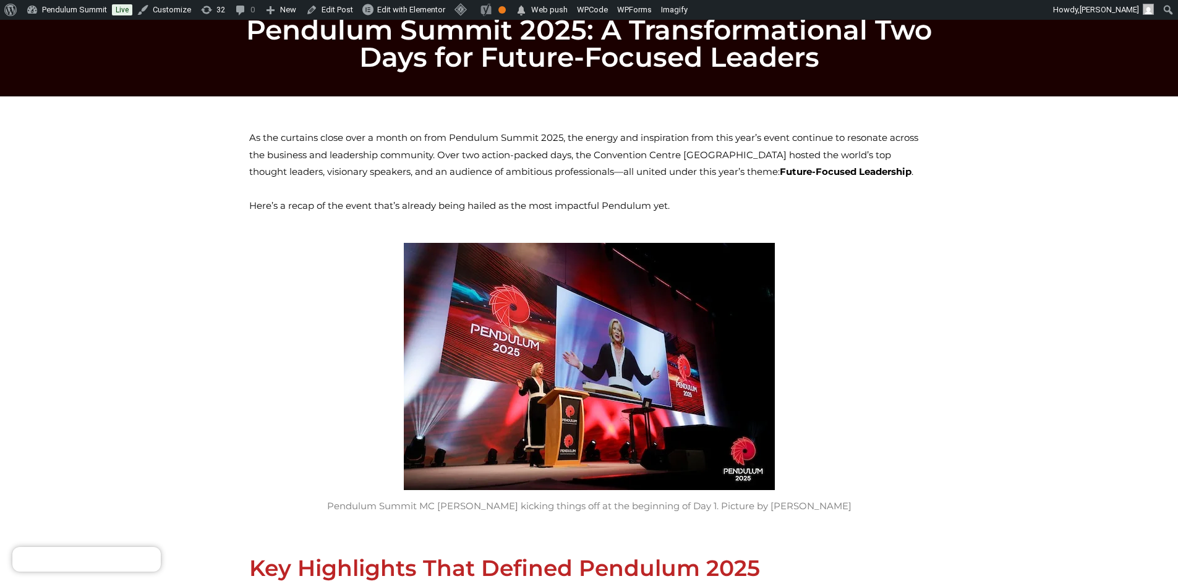
scroll to position [62, 0]
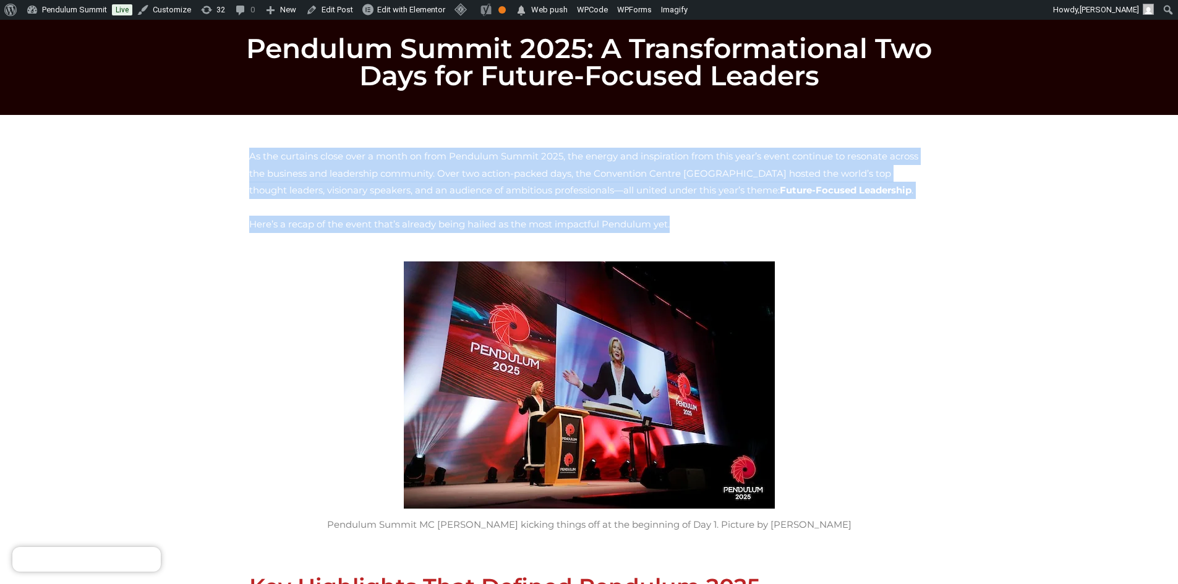
drag, startPoint x: 628, startPoint y: 223, endPoint x: 234, endPoint y: 155, distance: 399.7
copy div "As the curtains close over a month on from Pendulum Summit 2025, the energy and…"
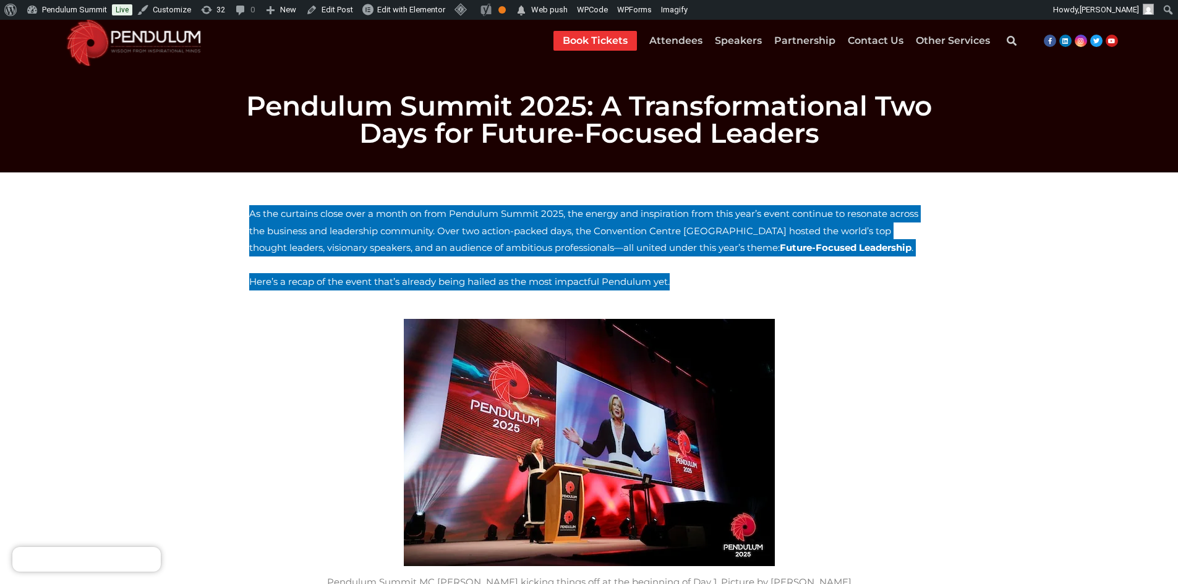
scroll to position [0, 0]
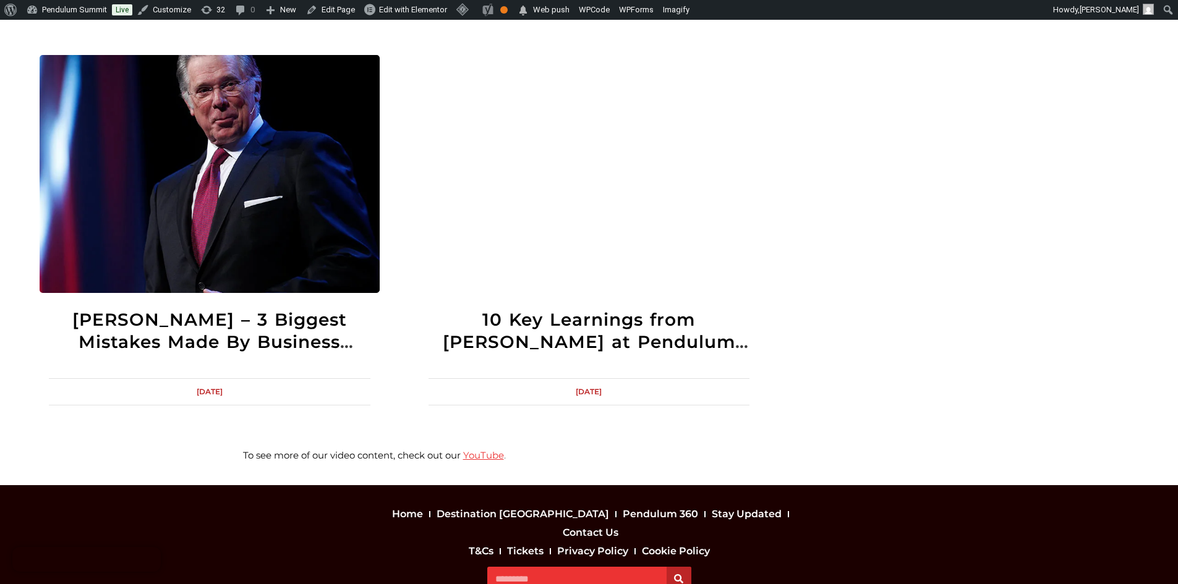
scroll to position [34832, 0]
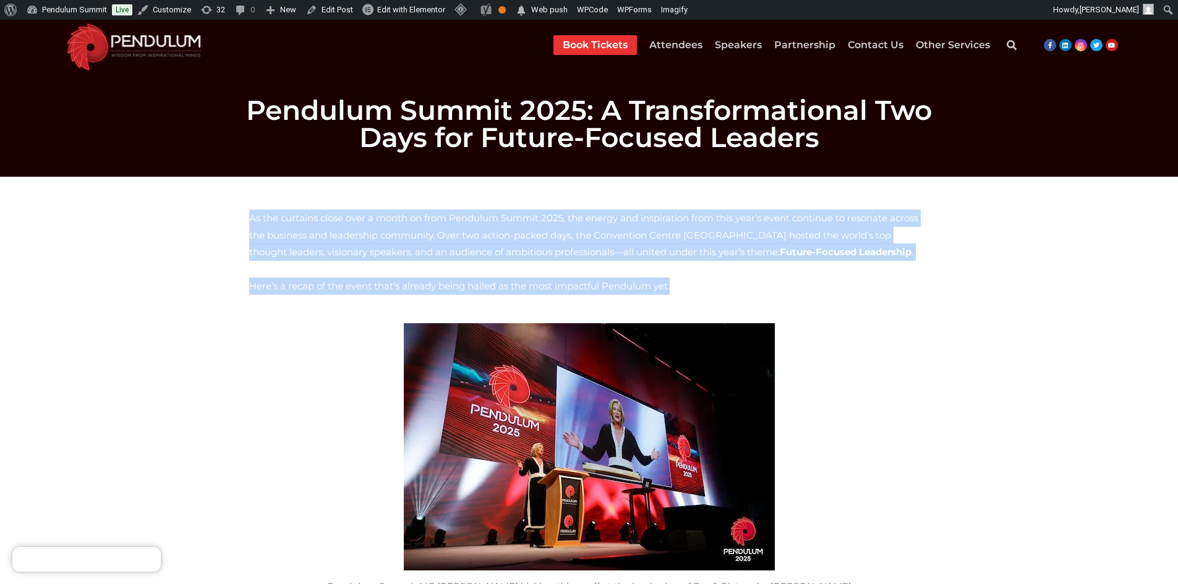
drag, startPoint x: 626, startPoint y: 294, endPoint x: 237, endPoint y: 218, distance: 396.5
copy div "As the curtains close over a month on from Pendulum Summit 2025, the energy and…"
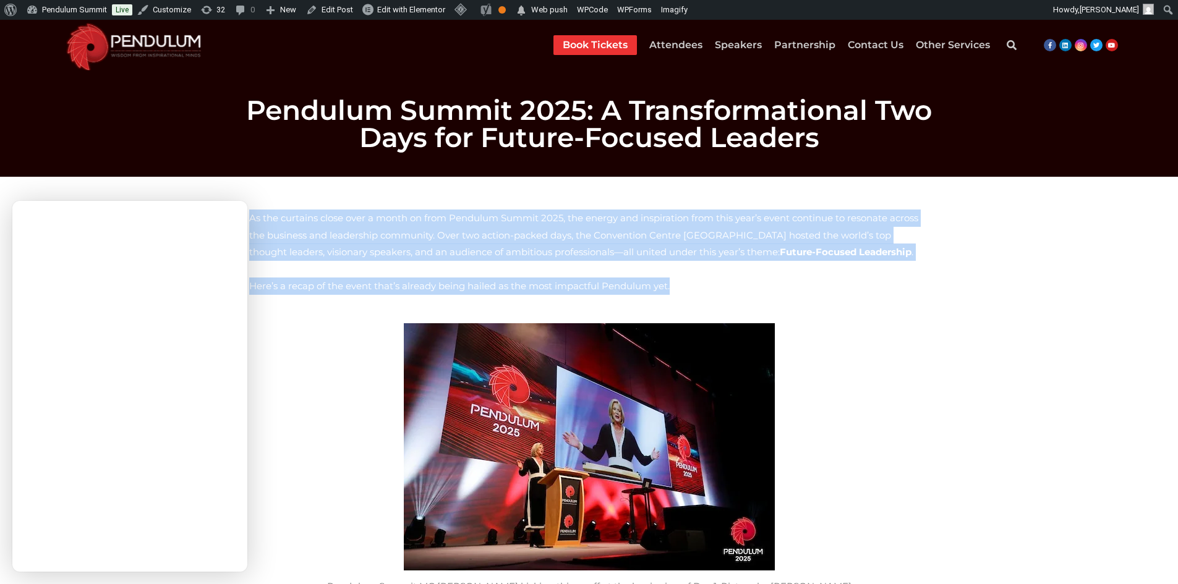
click at [745, 330] on img at bounding box center [589, 446] width 371 height 247
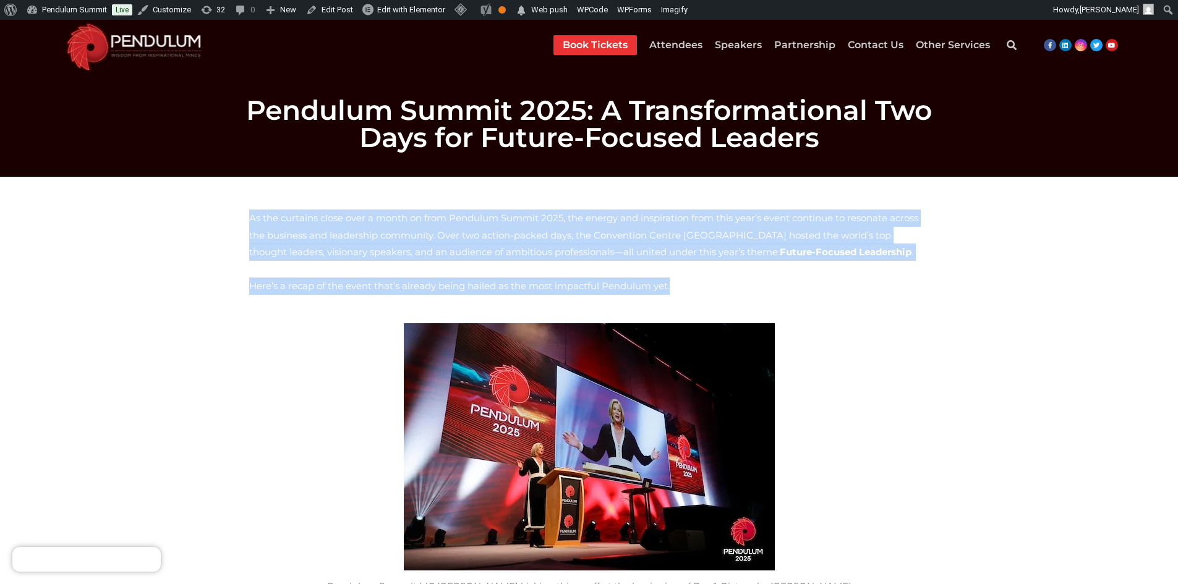
click at [246, 257] on div "As the curtains close over a month on from Pendulum Summit 2025, the energy and…" at bounding box center [589, 260] width 693 height 114
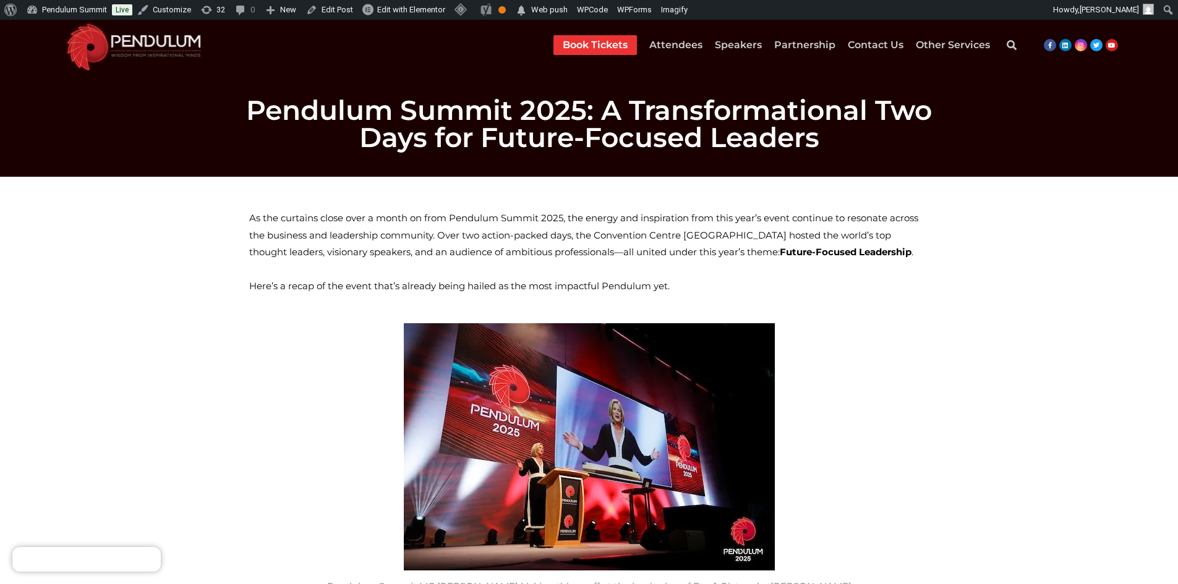
click at [254, 221] on span "As the curtains close over a month on from Pendulum Summit 2025, the energy and…" at bounding box center [583, 235] width 669 height 46
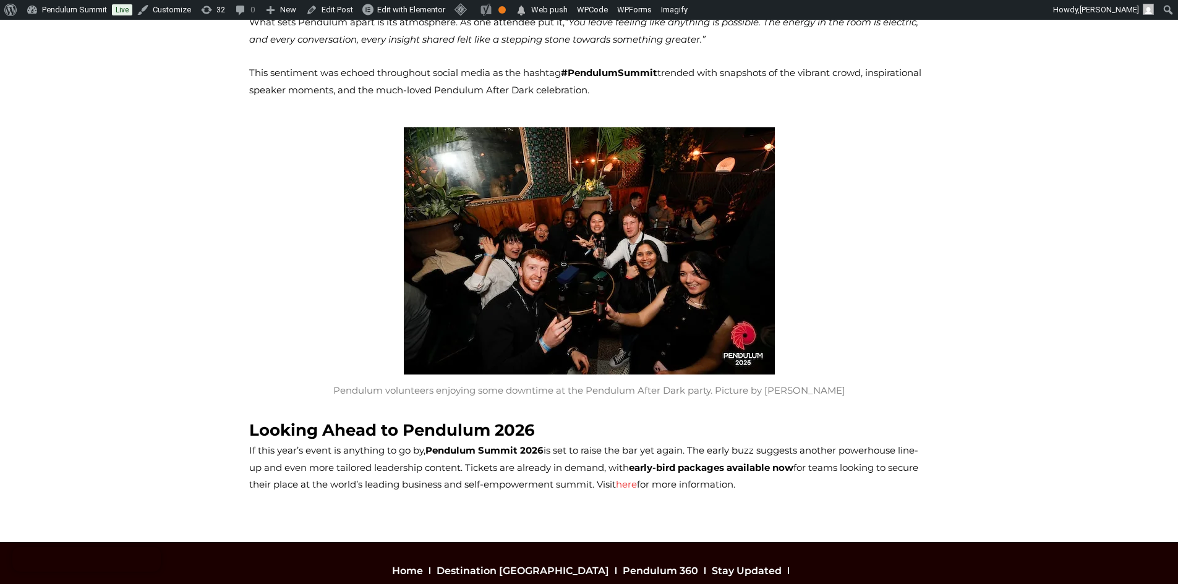
scroll to position [2784, 0]
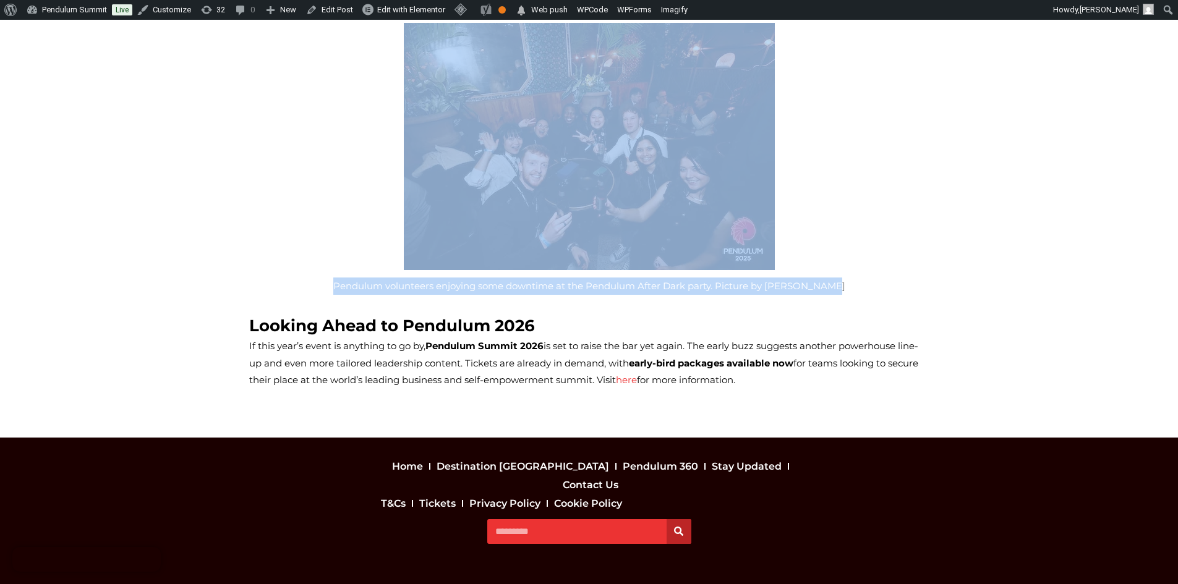
click at [798, 278] on figcaption "Pendulum volunteers enjoying some downtime at the Pendulum After Dark party. Pi…" at bounding box center [589, 286] width 680 height 17
copy div "As the curtains close over a month on from Pendulum Summit 2025, the energy and…"
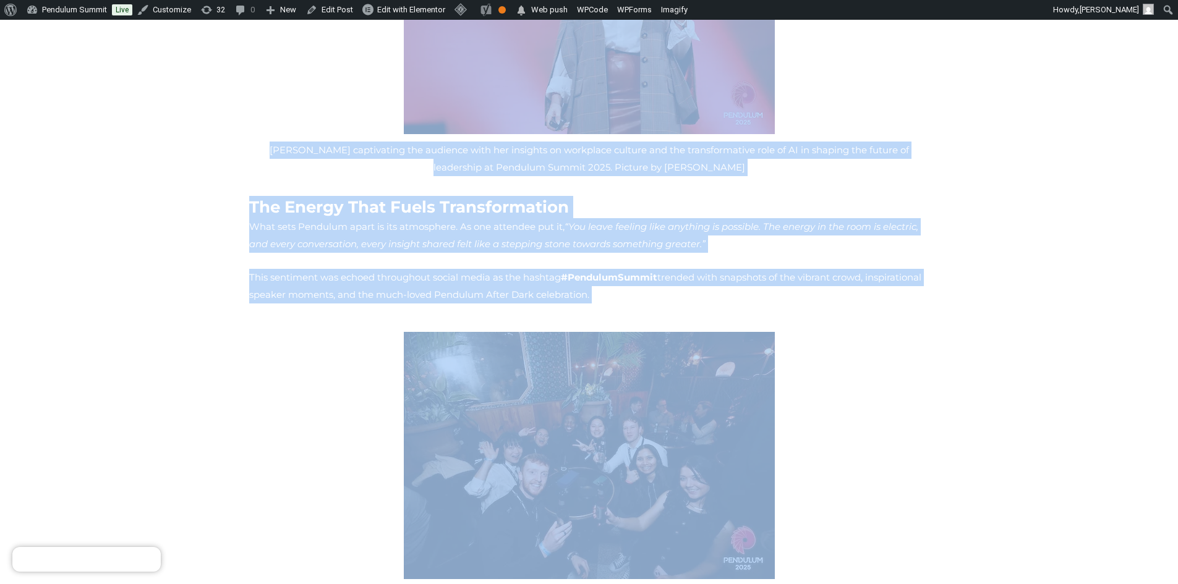
click at [744, 231] on div "The Energy That Fuels Transformation What sets Pendulum apart is its atmosphere…" at bounding box center [589, 250] width 680 height 108
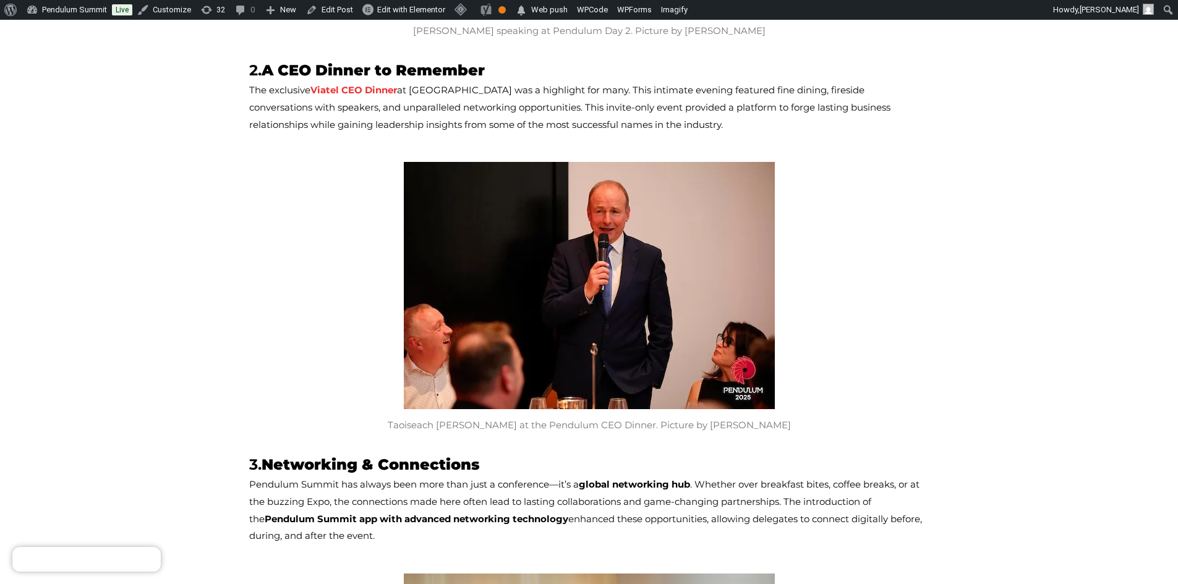
scroll to position [928, 0]
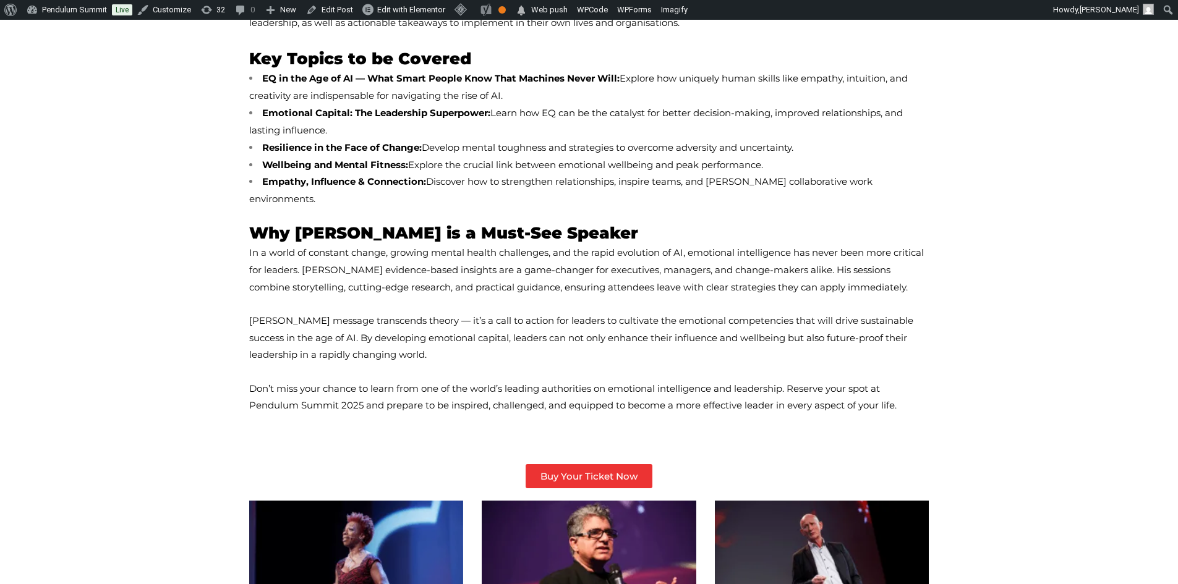
scroll to position [742, 0]
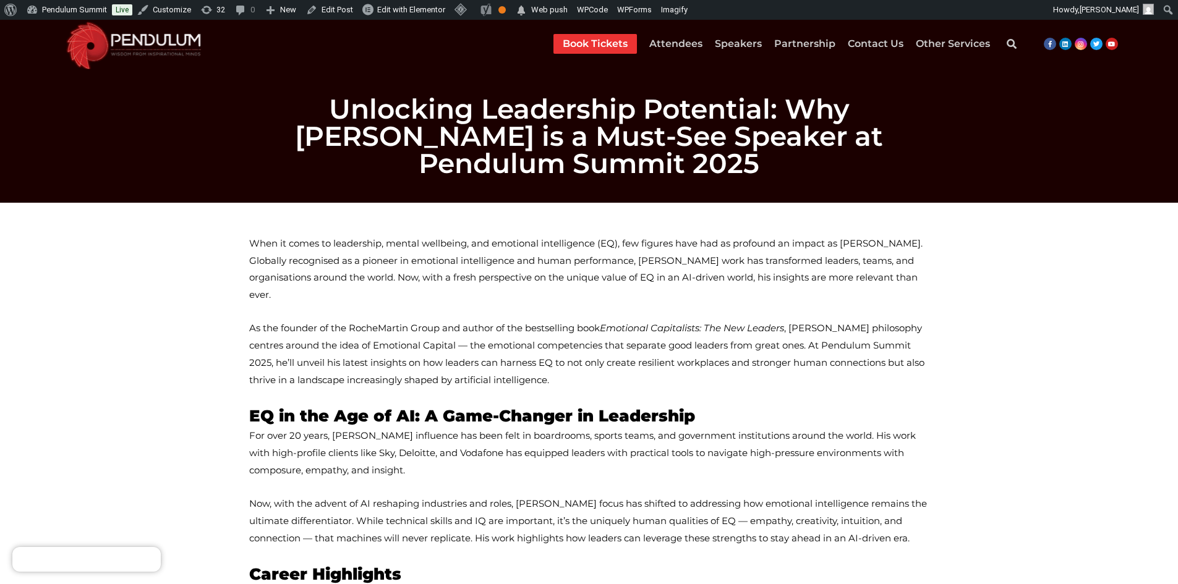
scroll to position [0, 0]
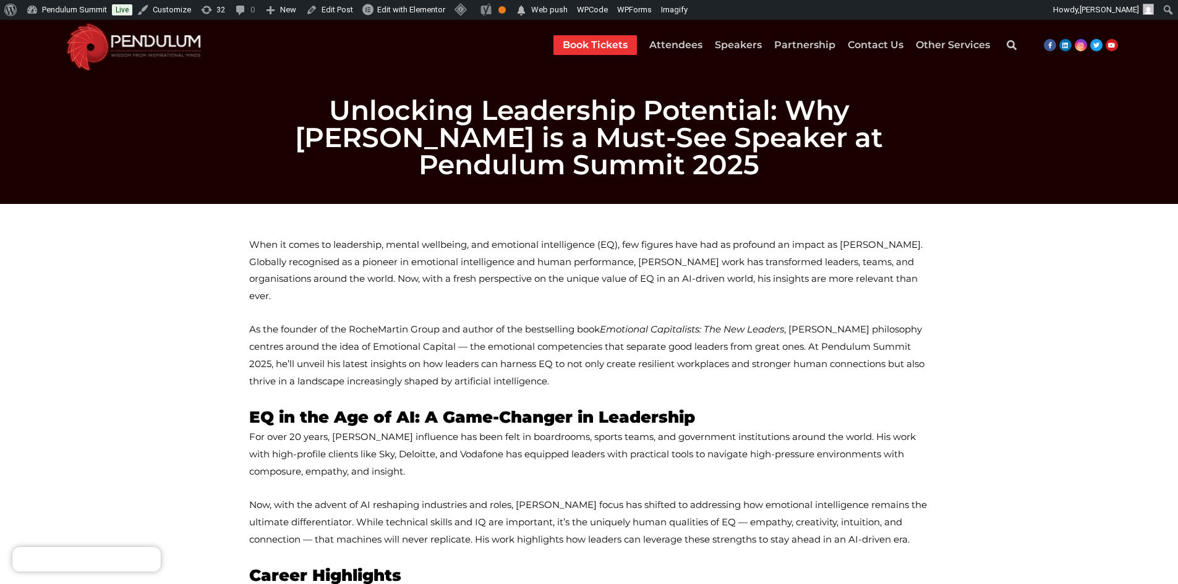
click at [257, 243] on span "When it comes to leadership, mental wellbeing, and emotional intelligence (EQ),…" at bounding box center [585, 271] width 673 height 64
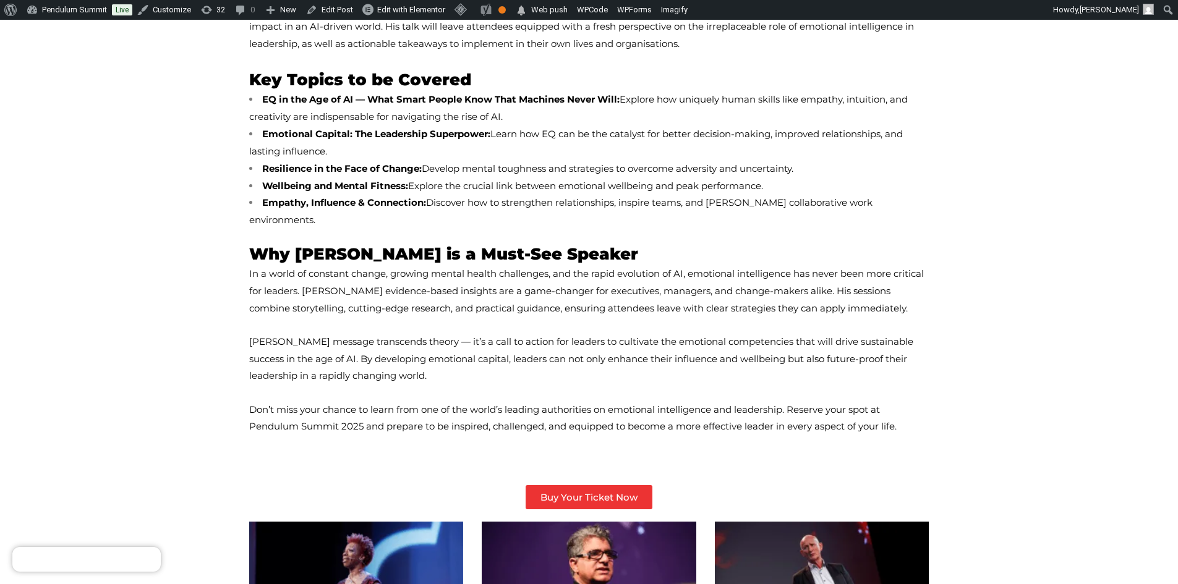
scroll to position [804, 0]
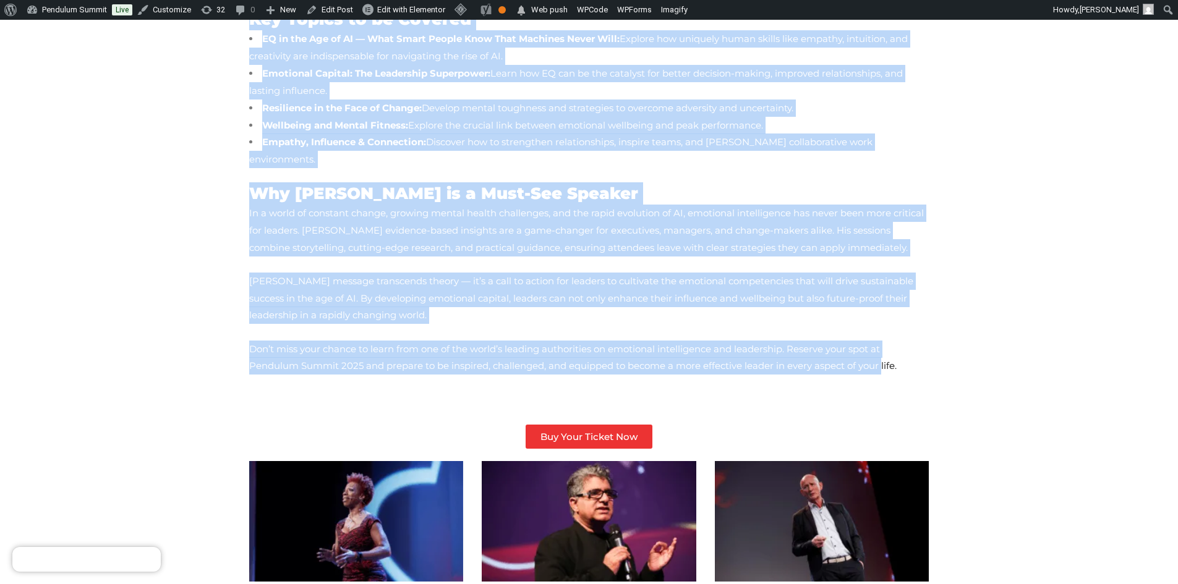
click at [708, 343] on span "Don’t miss your chance to learn from one of the world’s leading authorities on …" at bounding box center [572, 357] width 647 height 29
click at [722, 343] on span "Don’t miss your chance to learn from one of the world’s leading authorities on …" at bounding box center [572, 357] width 647 height 29
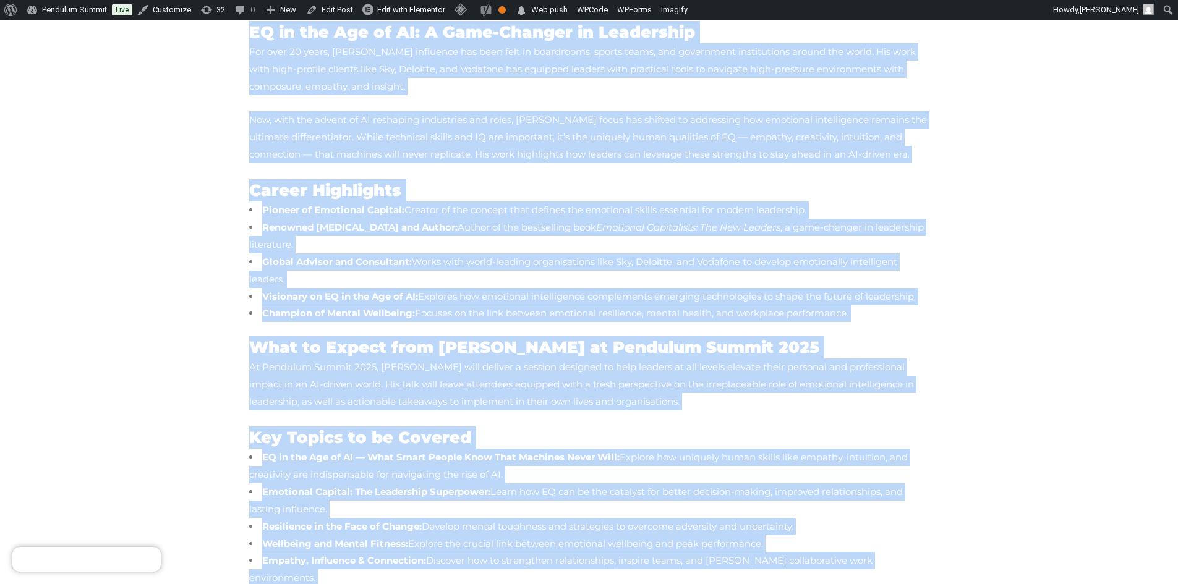
scroll to position [186, 0]
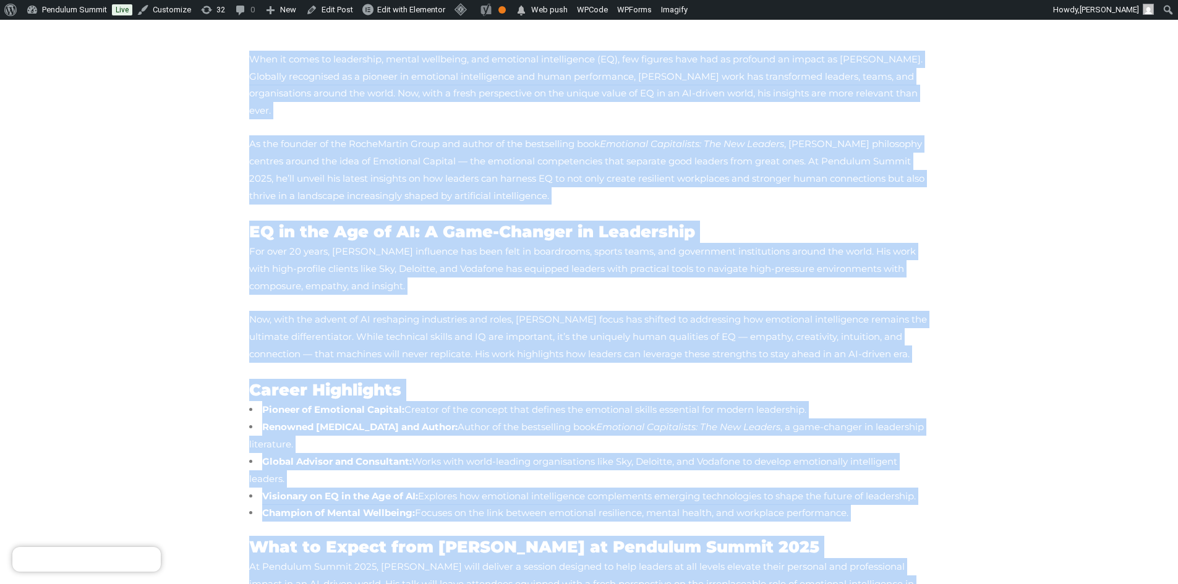
copy div "When it comes to leadership, mental wellbeing, and emotional intelligence (EQ),…"
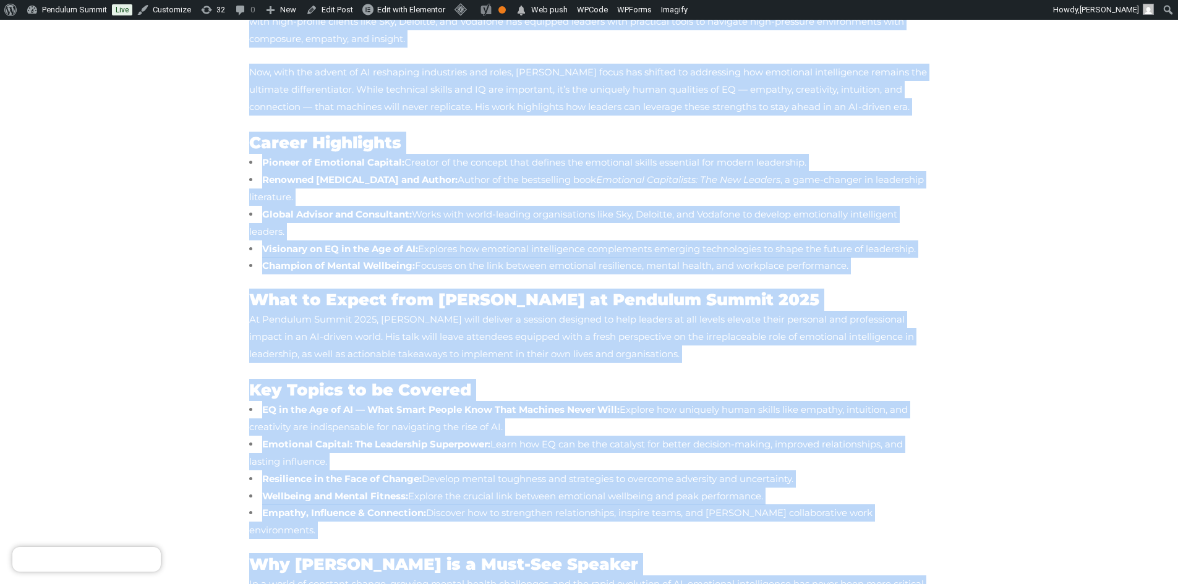
click at [651, 311] on p "At Pendulum Summit 2025, Dr. Newman will deliver a session designed to help lea…" at bounding box center [589, 337] width 680 height 52
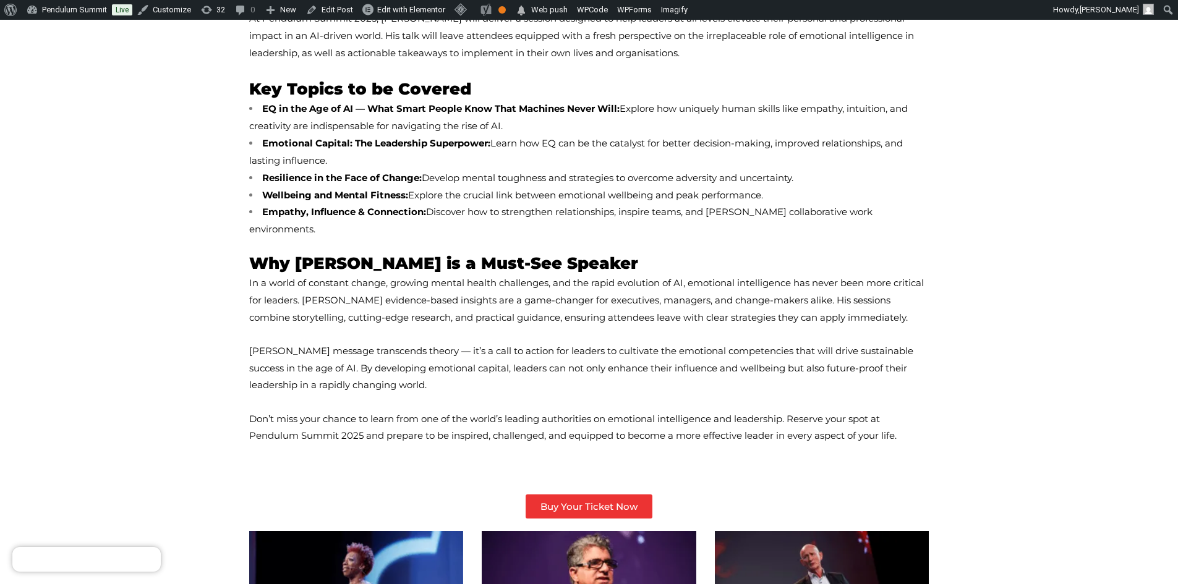
scroll to position [866, 0]
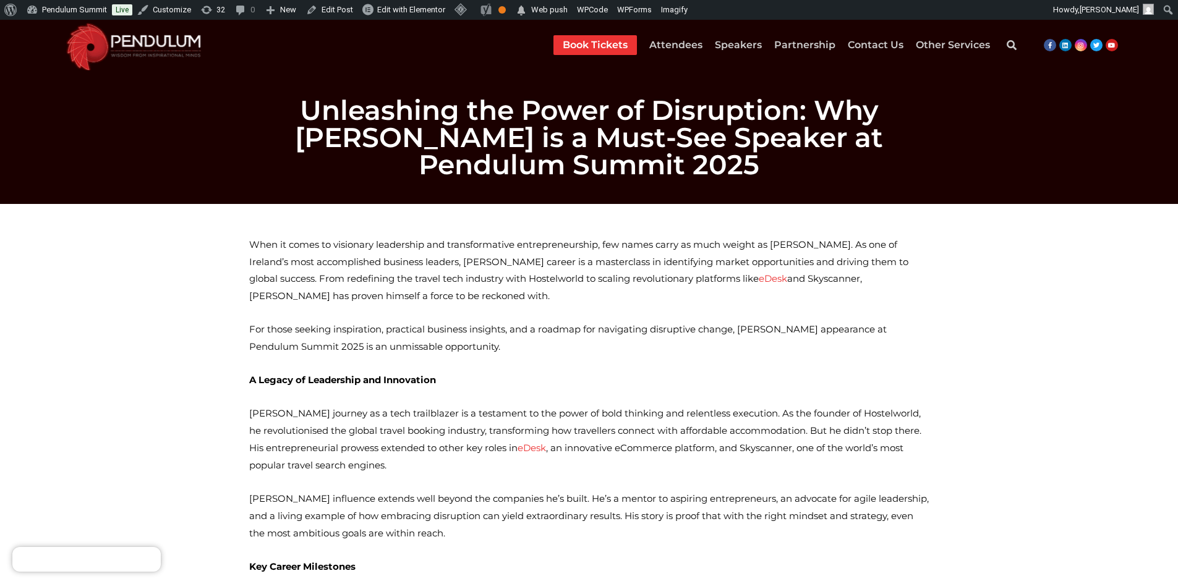
click at [264, 239] on span "When it comes to visionary leadership and transformative entrepreneurship, few …" at bounding box center [578, 271] width 659 height 64
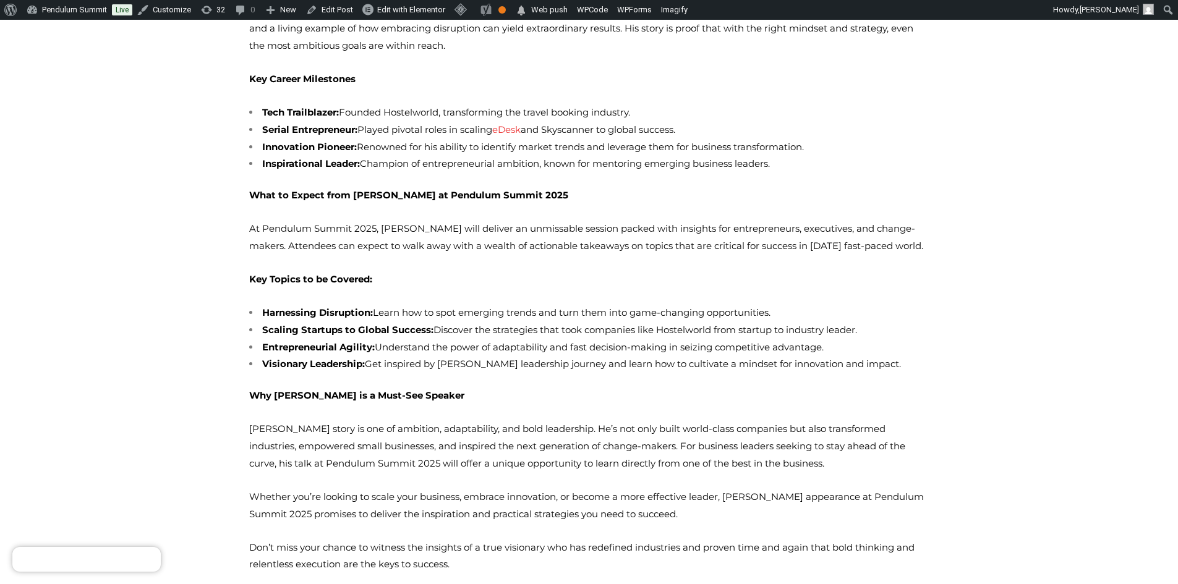
scroll to position [557, 0]
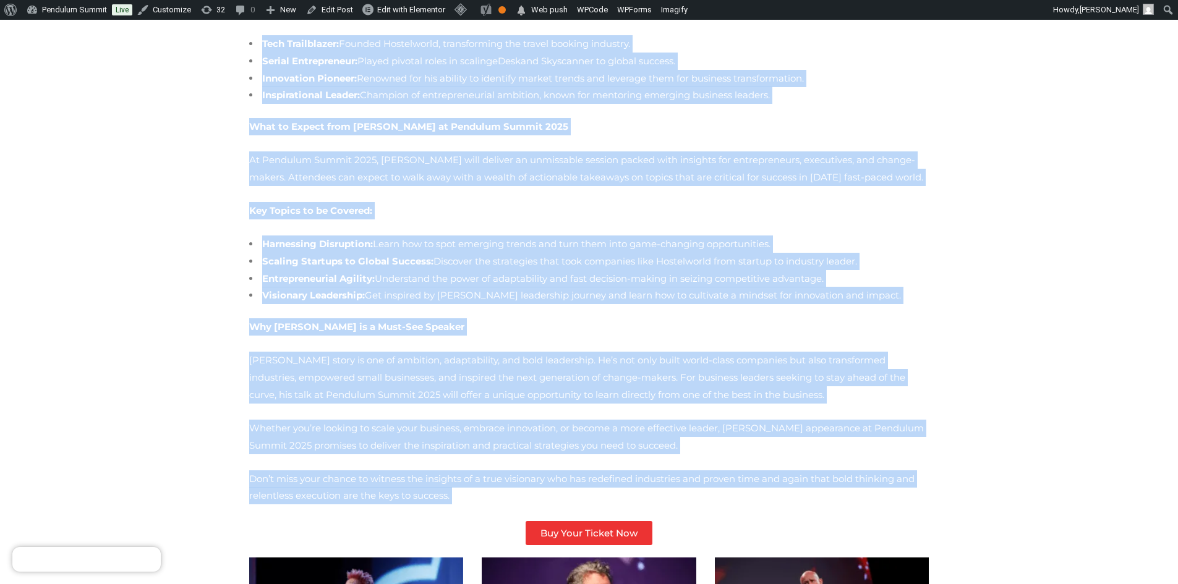
click at [361, 471] on p "Don’t miss your chance to witness the insights of a true visionary who has rede…" at bounding box center [589, 488] width 680 height 35
copy div "When it comes to visionary leadership and transformative entrepreneurship, few …"
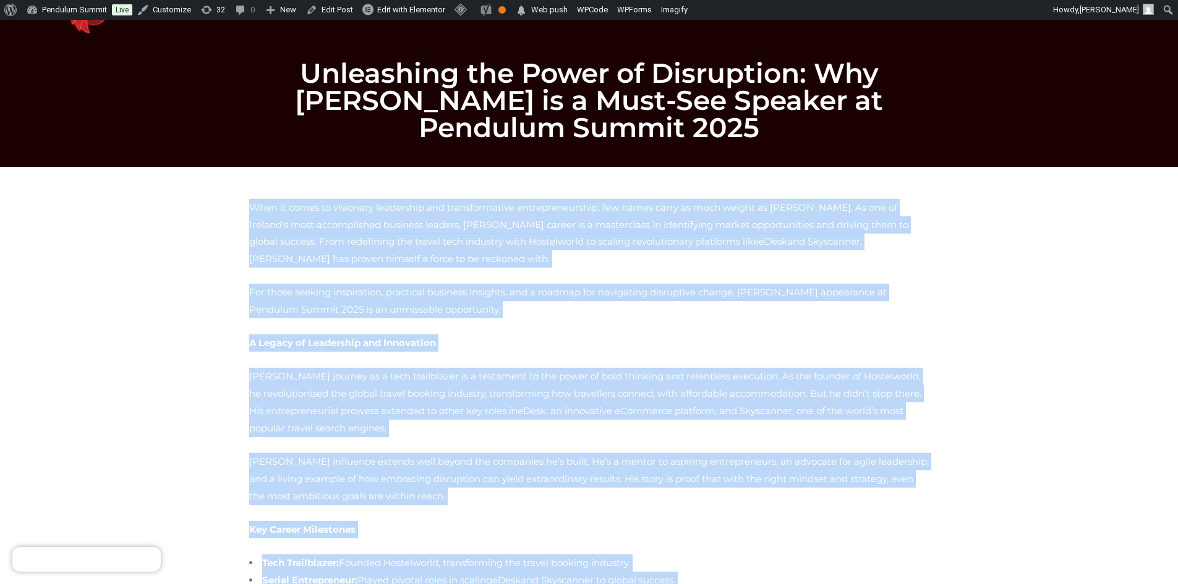
scroll to position [0, 0]
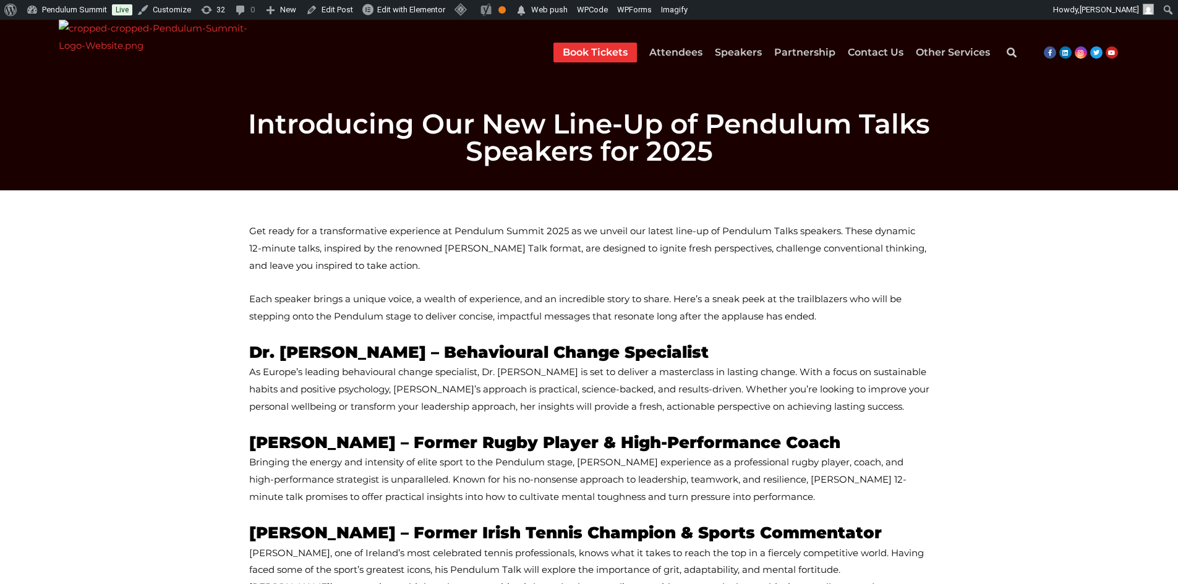
scroll to position [124, 0]
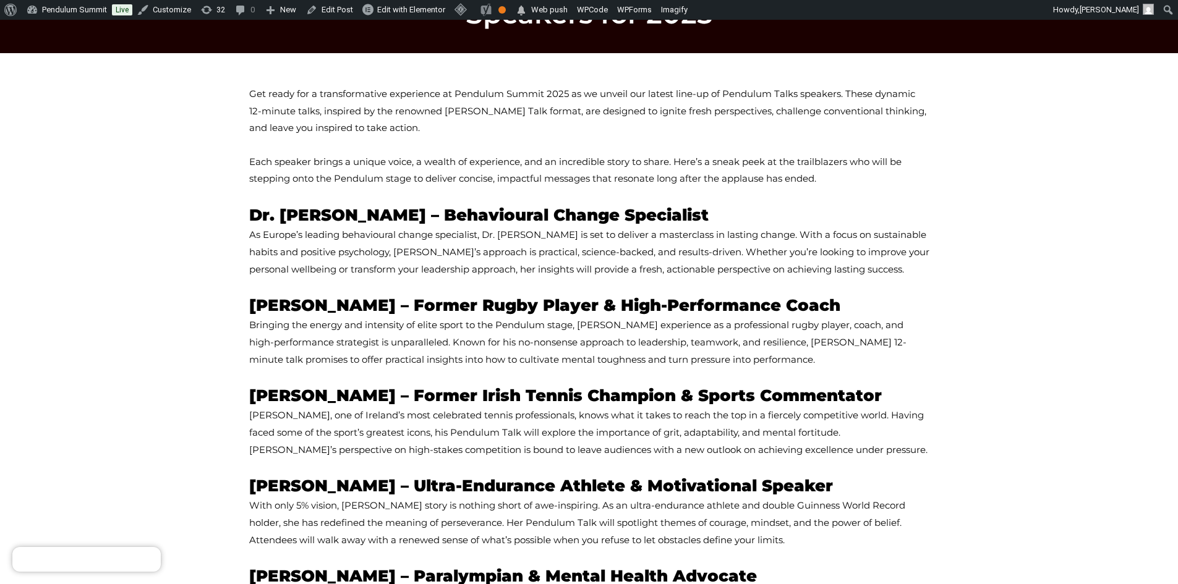
click at [257, 90] on span "Get ready for a transformative experience at Pendulum Summit 2025 as we unveil …" at bounding box center [587, 111] width 677 height 46
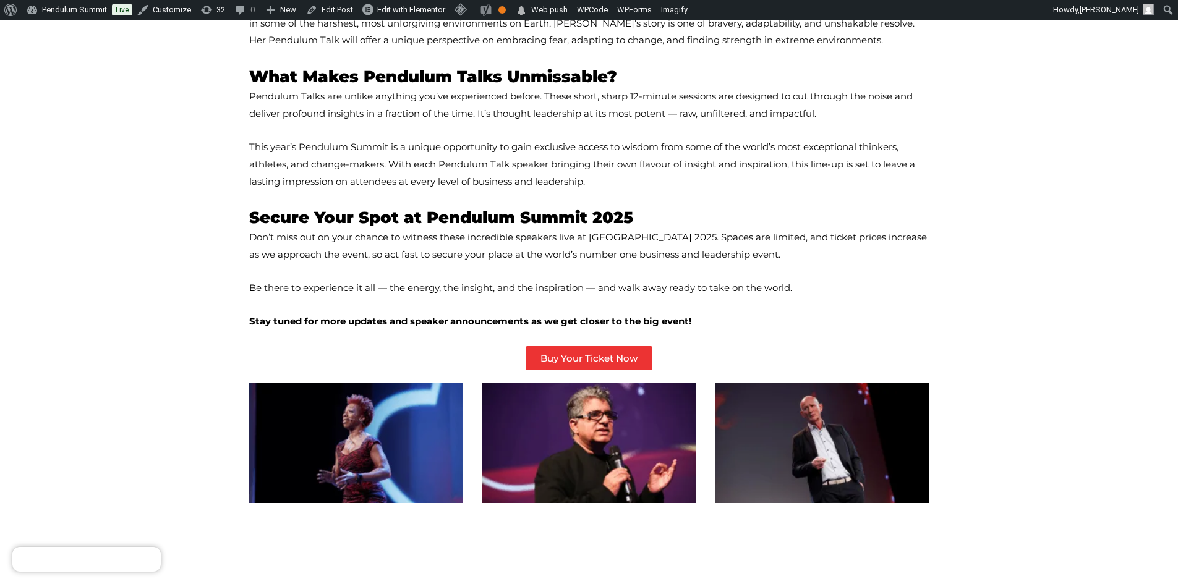
scroll to position [804, 0]
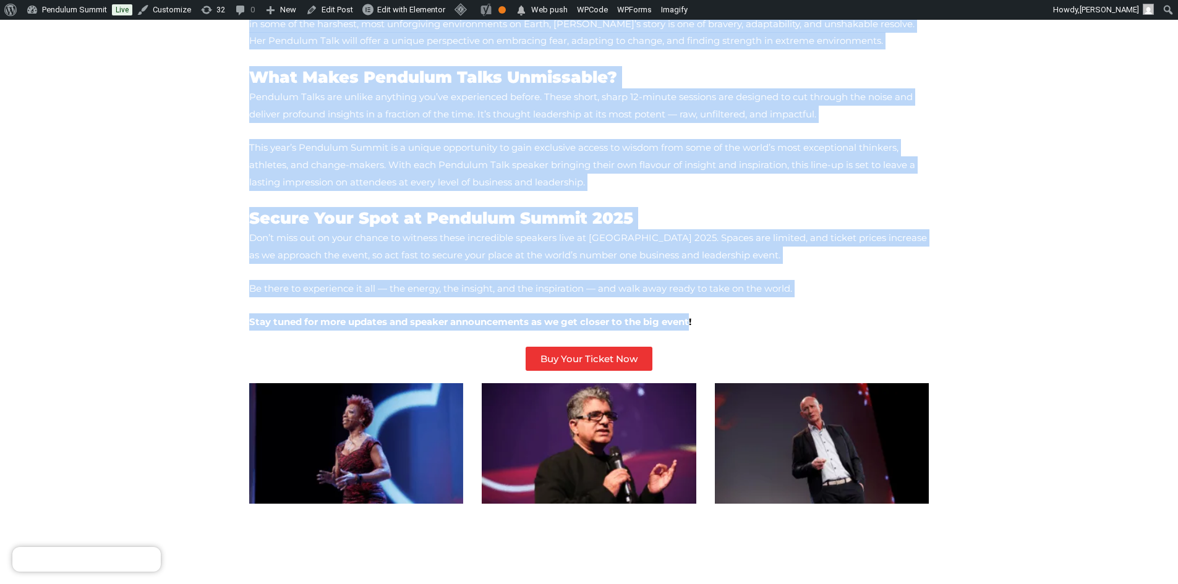
click at [641, 316] on strong "Stay tuned for more updates and speaker announcements as we get closer to the b…" at bounding box center [470, 322] width 442 height 12
click at [647, 316] on strong "Stay tuned for more updates and speaker announcements as we get closer to the b…" at bounding box center [470, 322] width 442 height 12
click at [654, 314] on p "Stay tuned for more updates and speaker announcements as we get closer to the b…" at bounding box center [589, 322] width 680 height 17
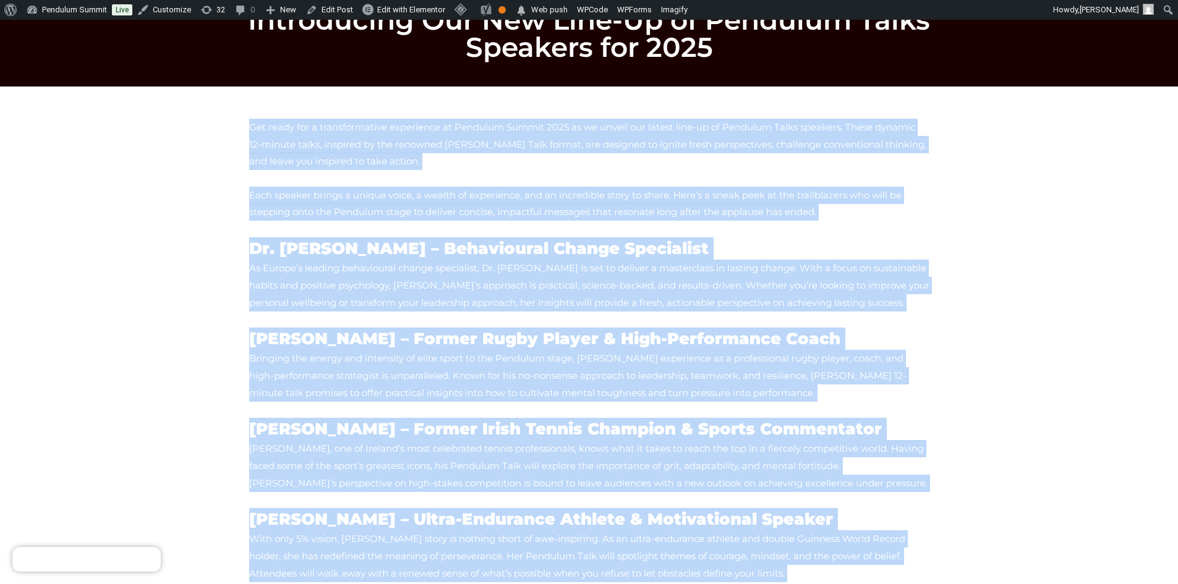
scroll to position [0, 0]
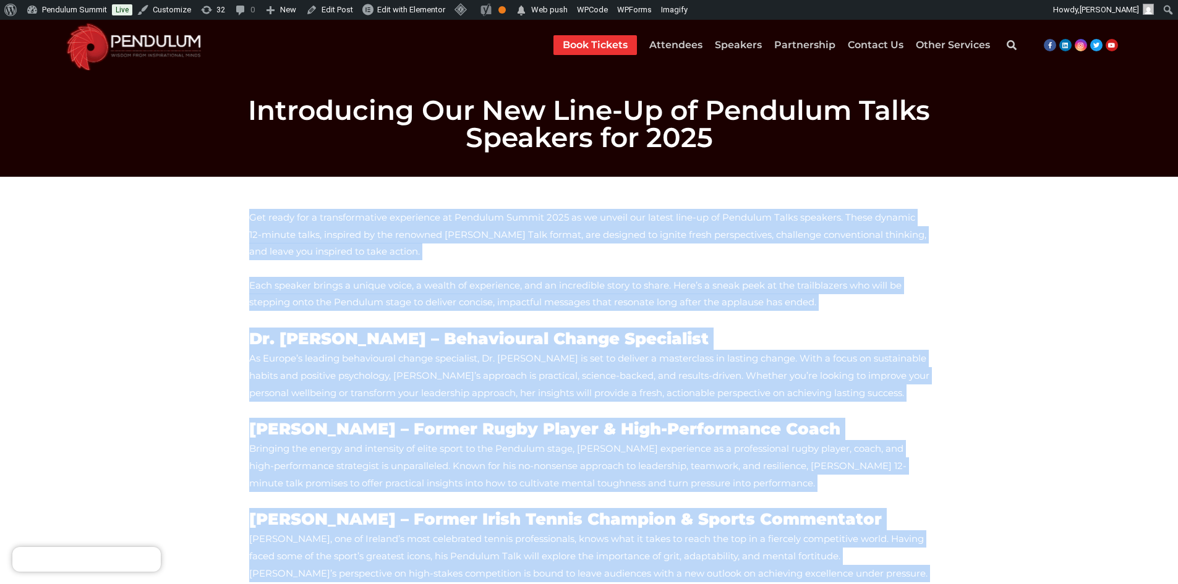
copy div "Lor ipsum dol s ametconsectetu adipiscing el Seddoeiu Tempor 8907 in ut labore …"
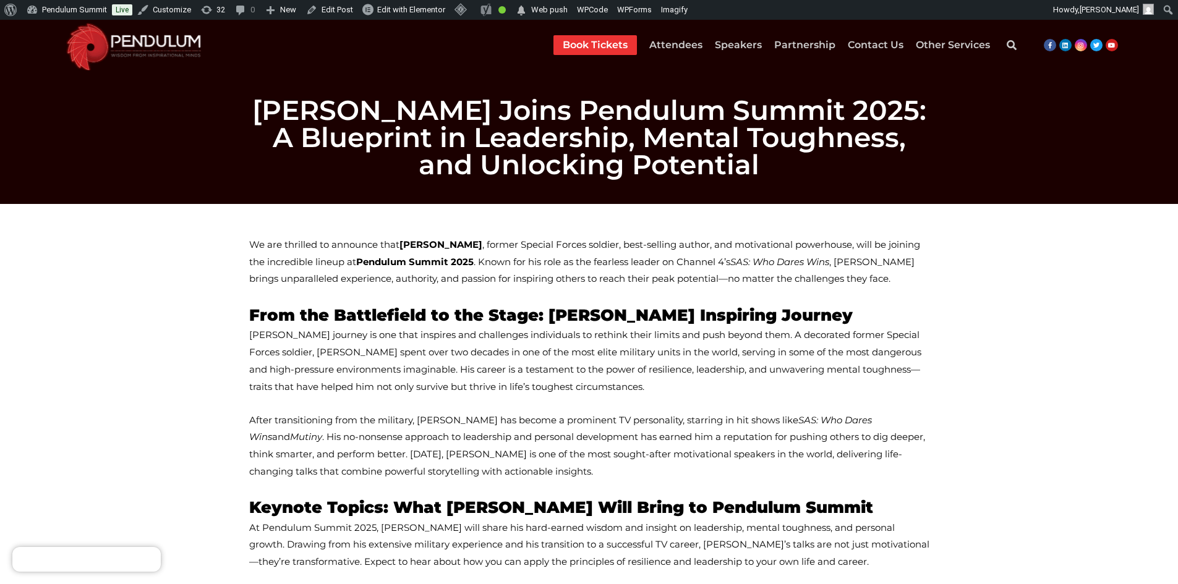
click at [258, 247] on span "We are thrilled to announce that [PERSON_NAME] , former Special Forces soldier,…" at bounding box center [584, 262] width 671 height 46
click at [258, 247] on span "We are thrilled to announce that Ant Middleton , former Special Forces soldier,…" at bounding box center [584, 262] width 671 height 46
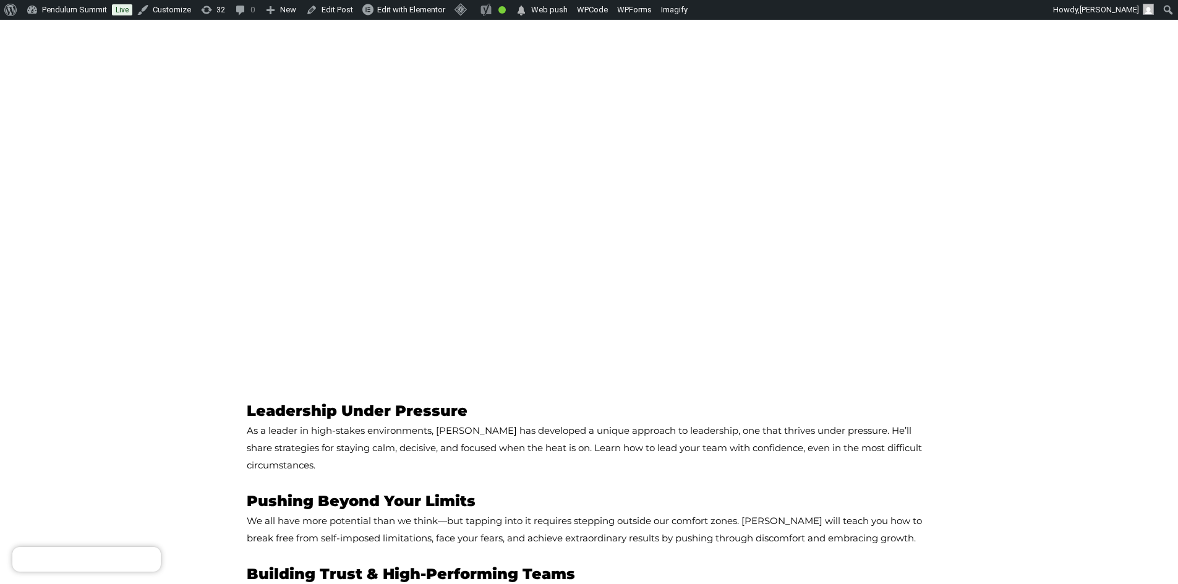
scroll to position [557, 0]
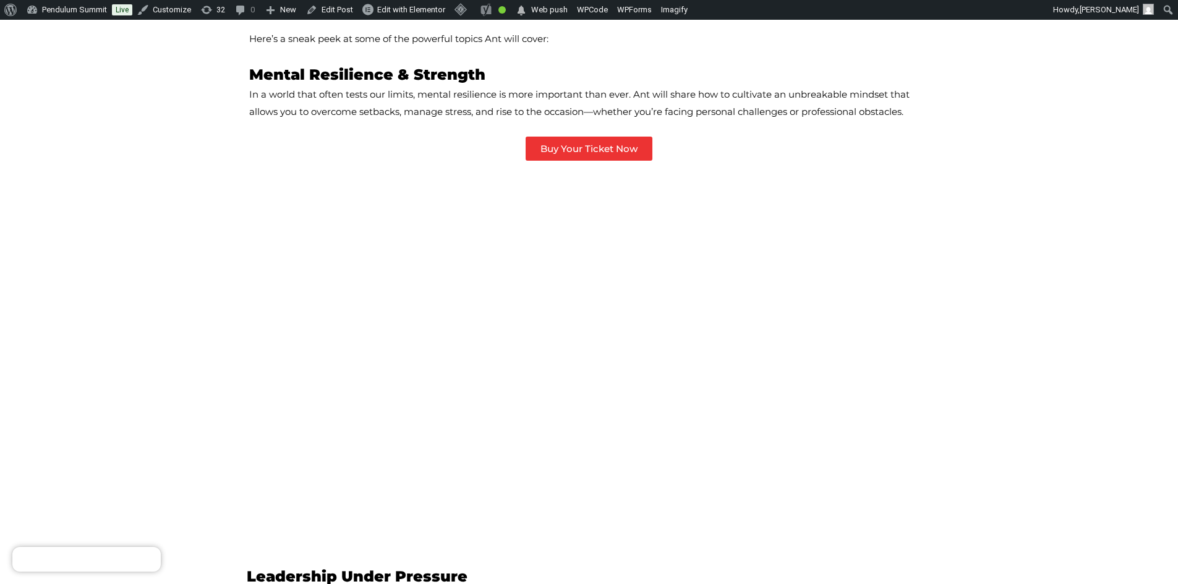
click at [484, 297] on div at bounding box center [589, 364] width 680 height 383
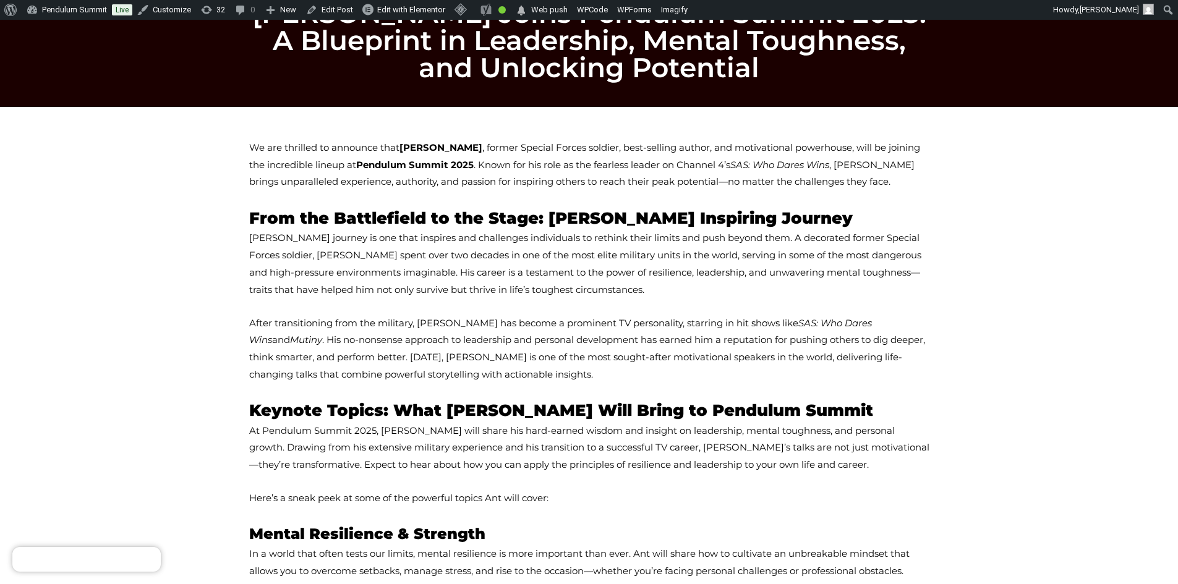
scroll to position [0, 0]
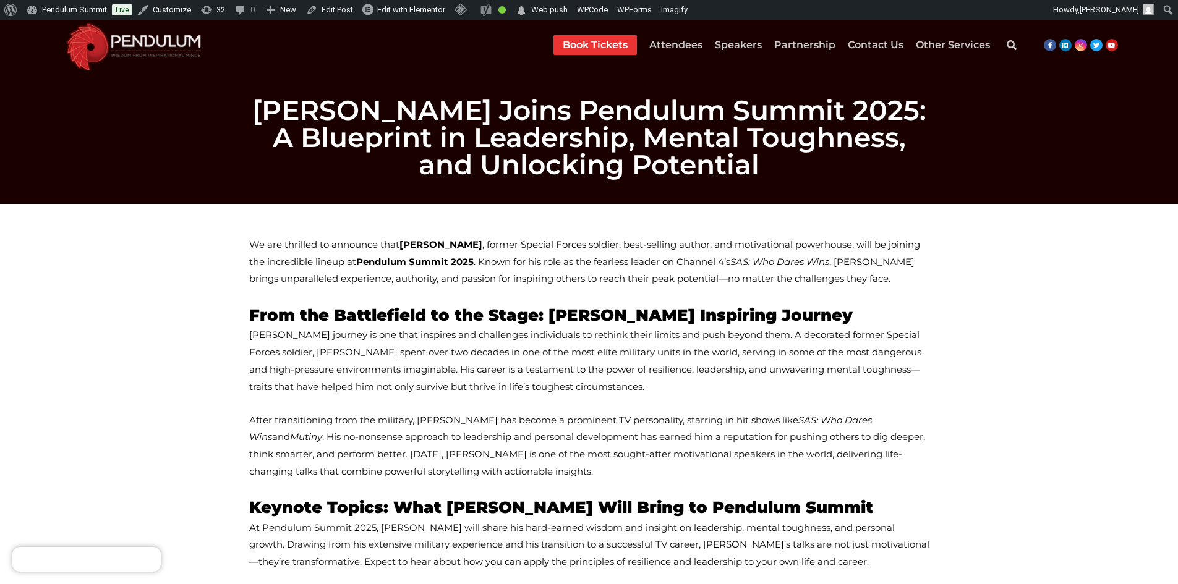
click at [255, 248] on span "We are thrilled to announce that Ant Middleton , former Special Forces soldier,…" at bounding box center [584, 262] width 671 height 46
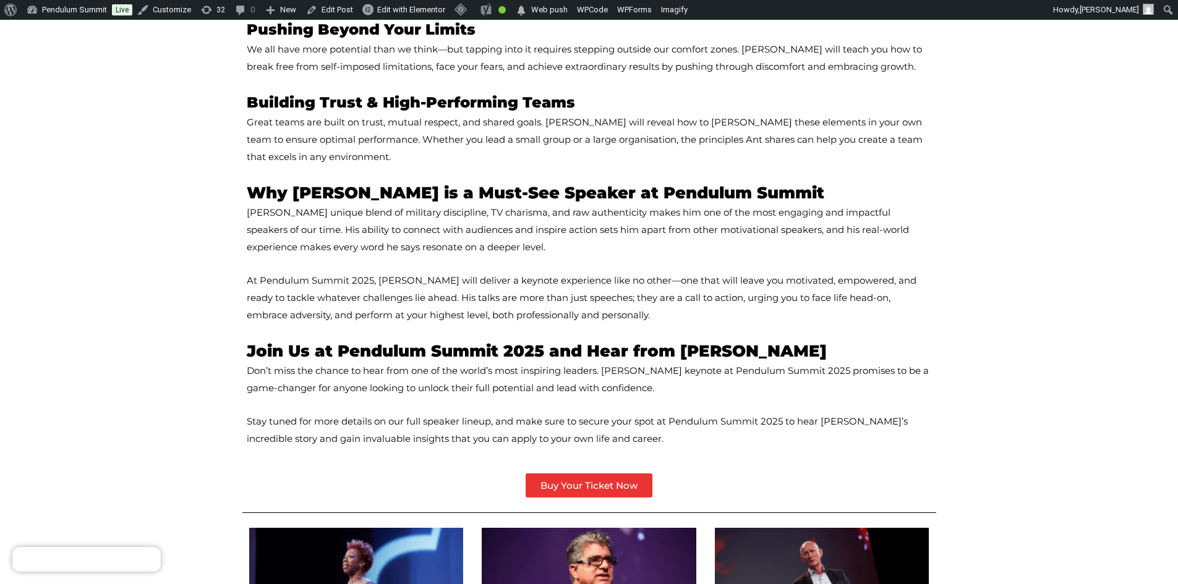
scroll to position [1299, 0]
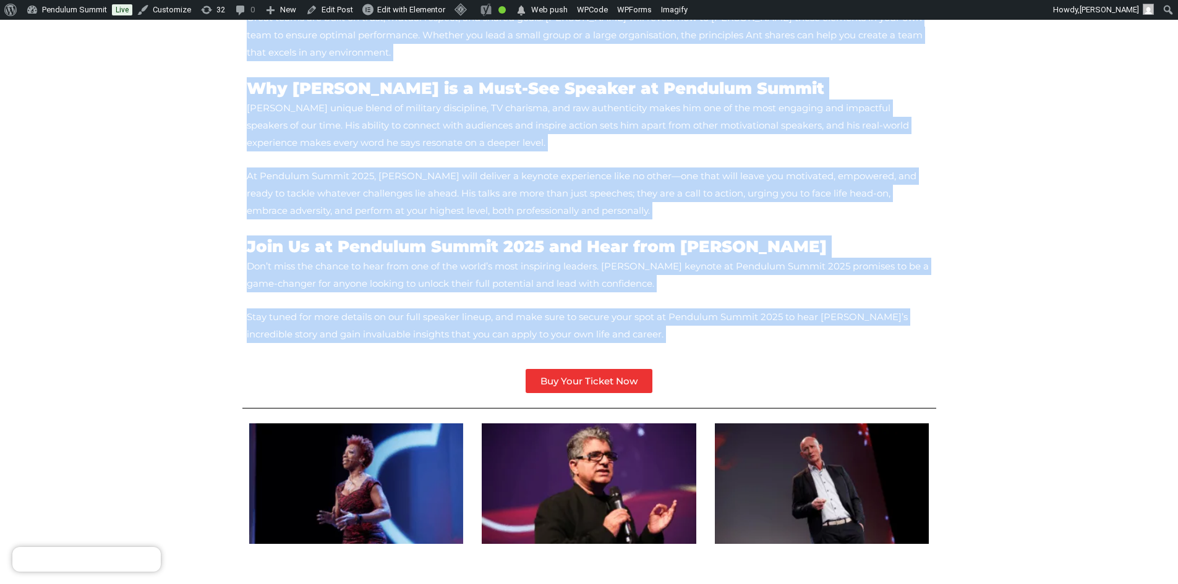
click at [476, 309] on p "Stay tuned for more details on our full speaker lineup, and make sure to secure…" at bounding box center [589, 326] width 685 height 35
copy div "We are thrilled to announce that Ant Middleton , former Special Forces soldier,…"
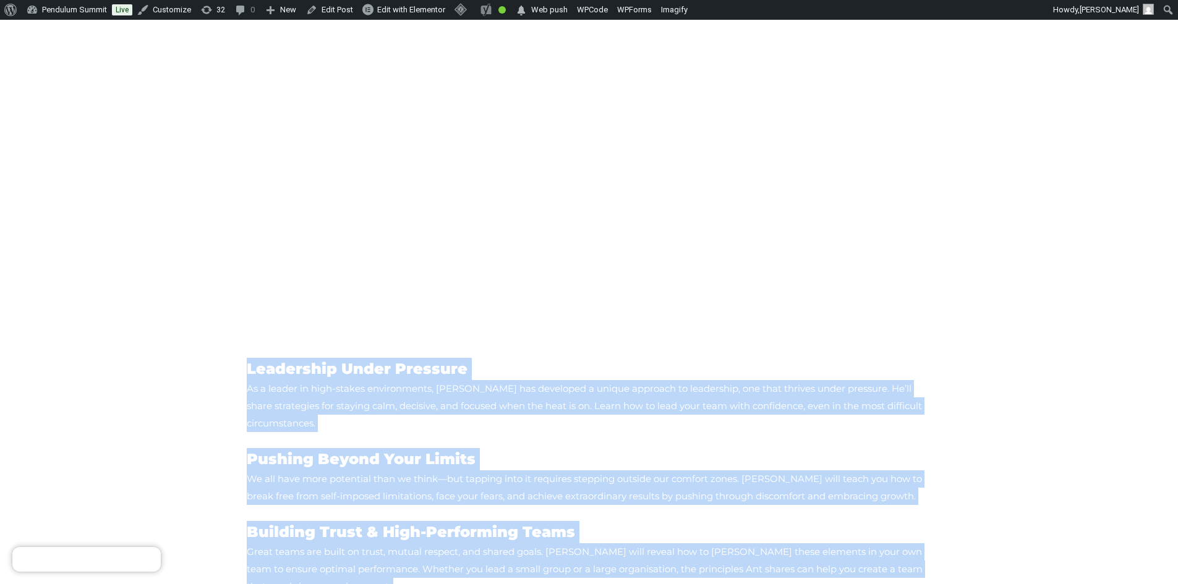
scroll to position [785, 0]
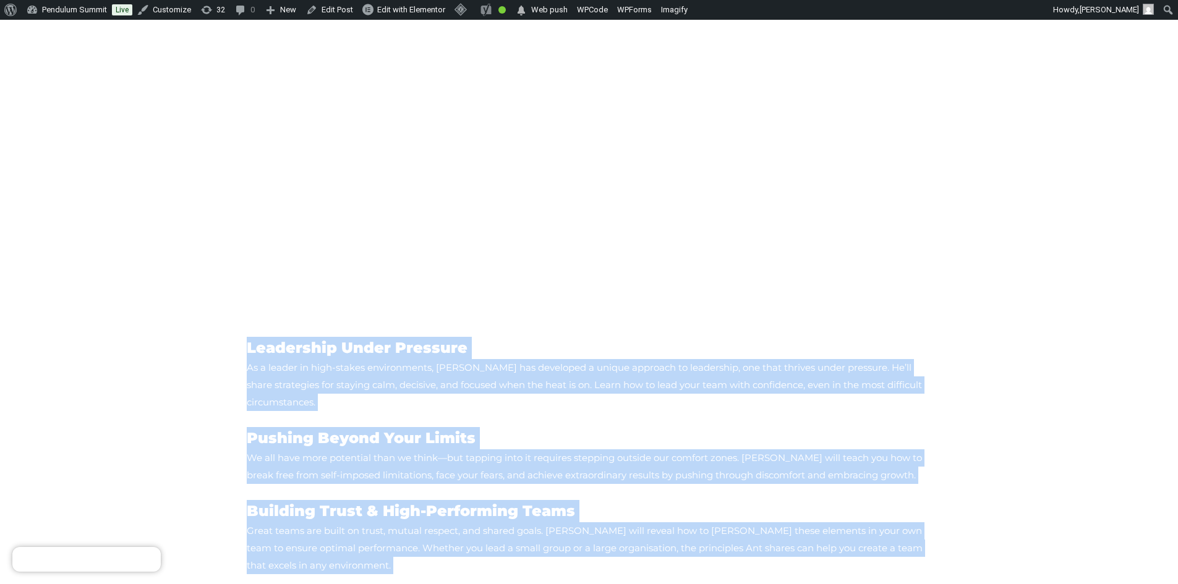
copy div "We are thrilled to announce that Ant Middleton , former Special Forces soldier,…"
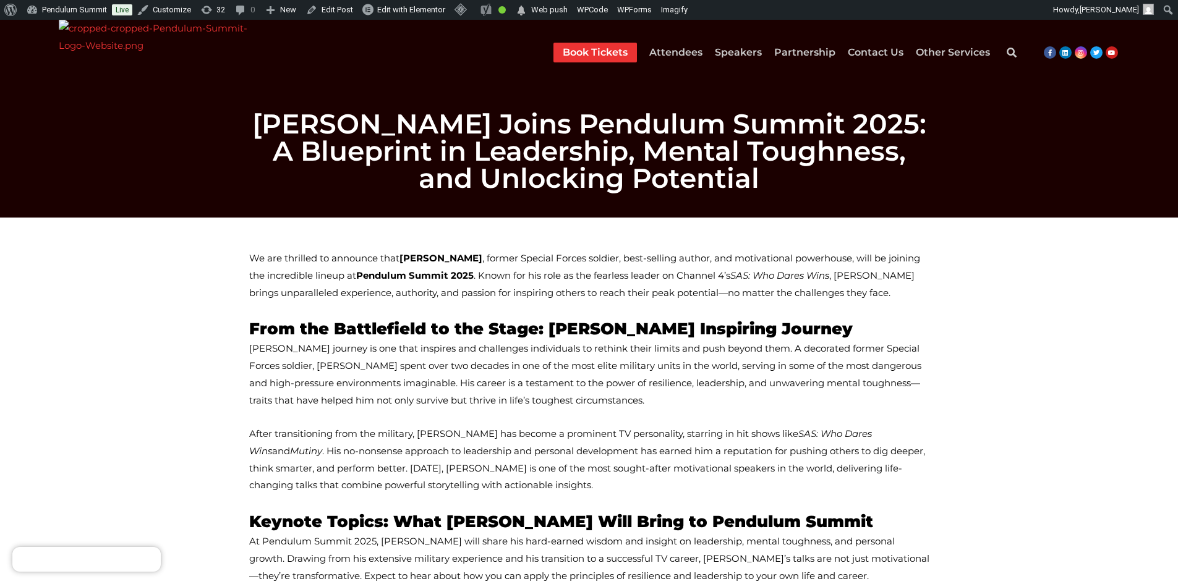
scroll to position [799, 0]
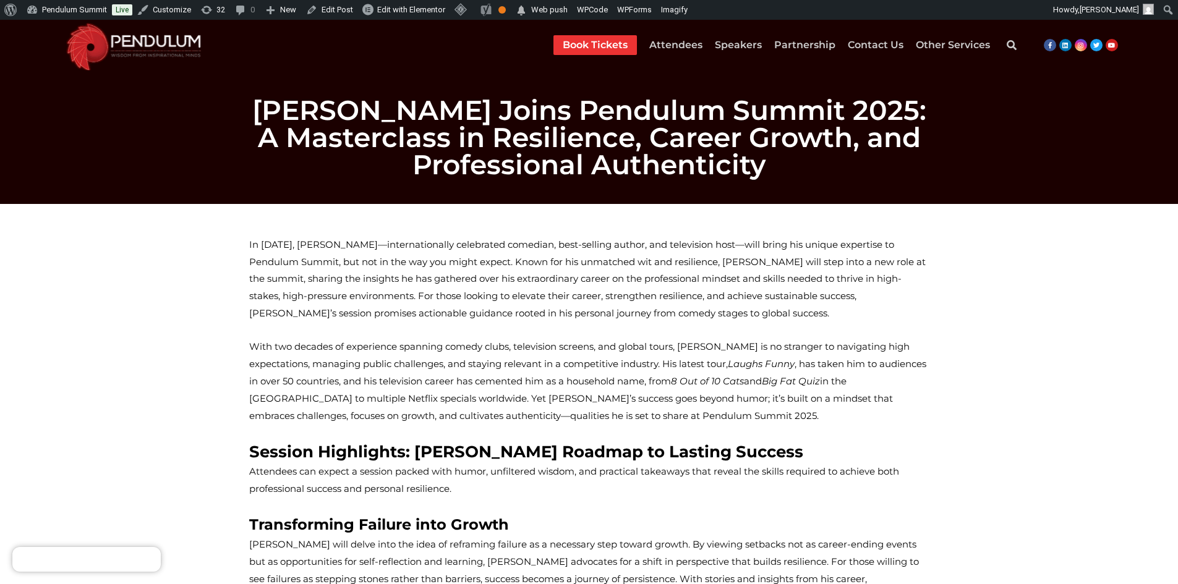
click at [253, 246] on span "In [DATE], [PERSON_NAME]—internationally celebrated comedian, best-selling auth…" at bounding box center [587, 279] width 677 height 80
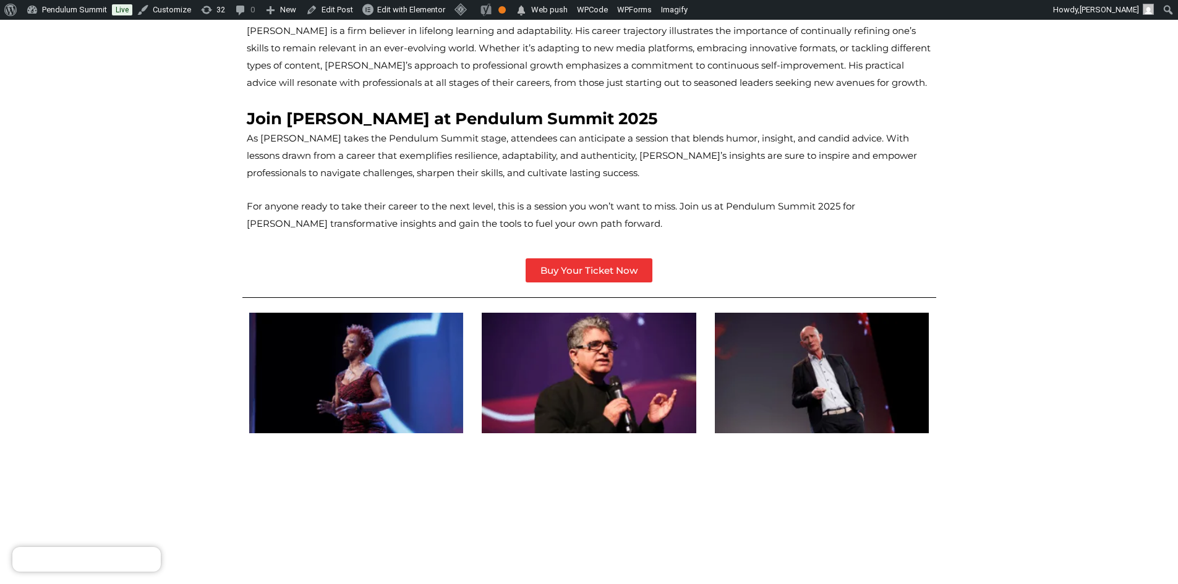
scroll to position [1299, 0]
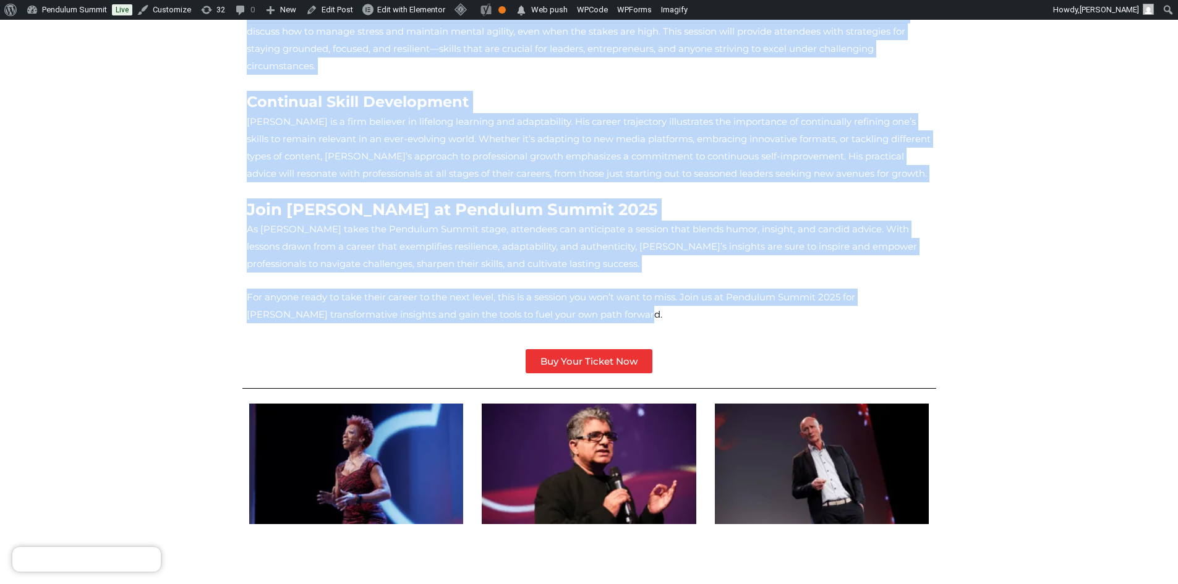
click at [456, 291] on span "For anyone ready to take their career to the next level, this is a session you …" at bounding box center [551, 305] width 608 height 29
click at [482, 289] on p "For anyone ready to take their career to the next level, this is a session you …" at bounding box center [589, 306] width 685 height 35
copy div "In January 2025, Jimmy Carr—internationally celebrated comedian, best-selling a…"
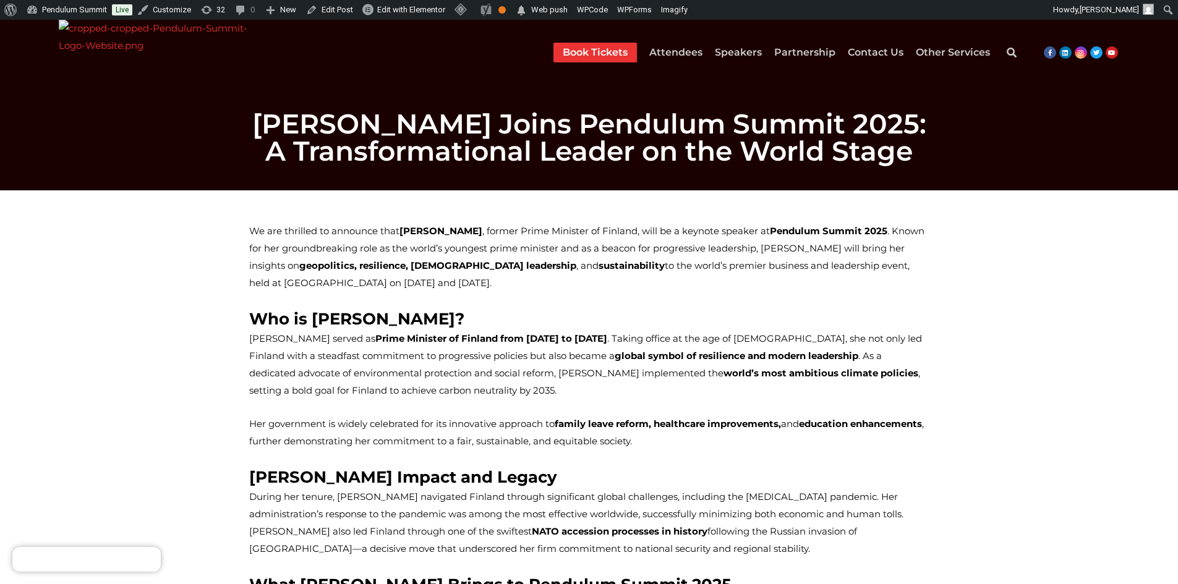
click at [252, 233] on span "We are thrilled to announce that [PERSON_NAME] , former Prime Minister of Finla…" at bounding box center [586, 257] width 675 height 64
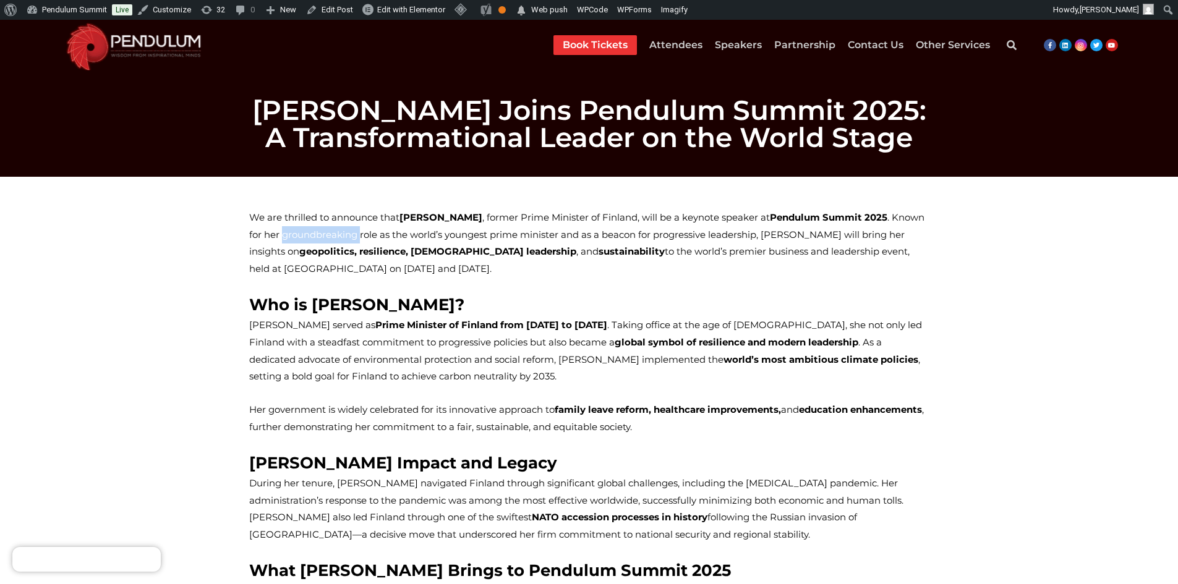
click at [252, 233] on span "We are thrilled to announce that [PERSON_NAME] , former Prime Minister of Finla…" at bounding box center [586, 243] width 675 height 64
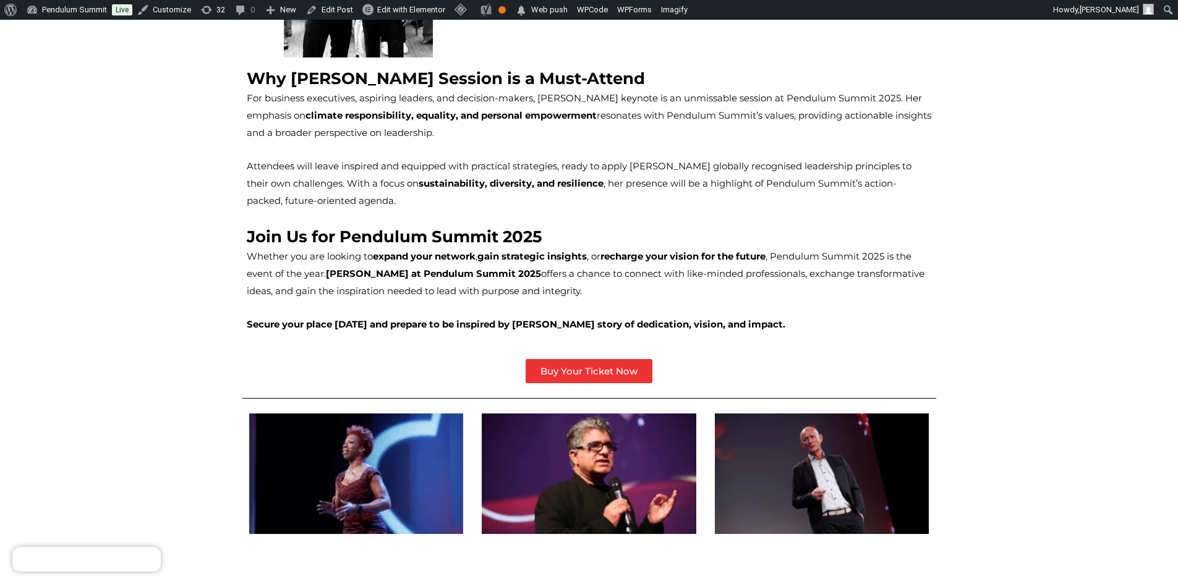
scroll to position [928, 0]
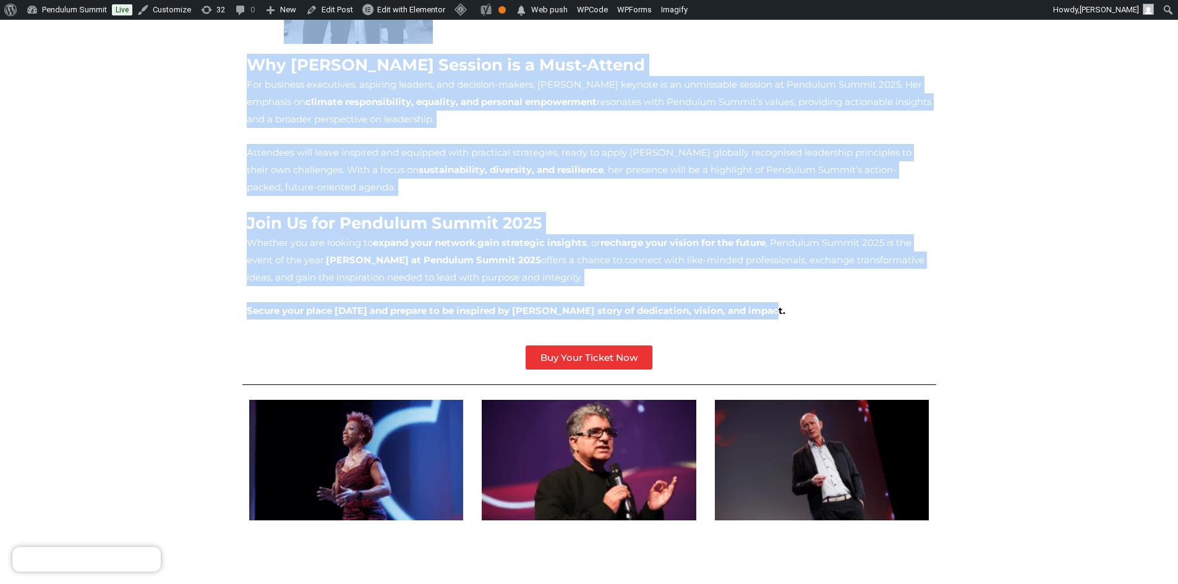
click at [696, 305] on strong "Secure your place today and prepare to be inspired by Sanna Marin’s story of de…" at bounding box center [516, 311] width 539 height 12
click at [725, 305] on strong "Secure your place today and prepare to be inspired by Sanna Marin’s story of de…" at bounding box center [516, 311] width 539 height 12
copy div "groundbreaking role as the world’s youngest prime minister and as a beacon for …"
drag, startPoint x: 378, startPoint y: 394, endPoint x: 254, endPoint y: 292, distance: 160.9
drag, startPoint x: 254, startPoint y: 292, endPoint x: 244, endPoint y: 287, distance: 10.8
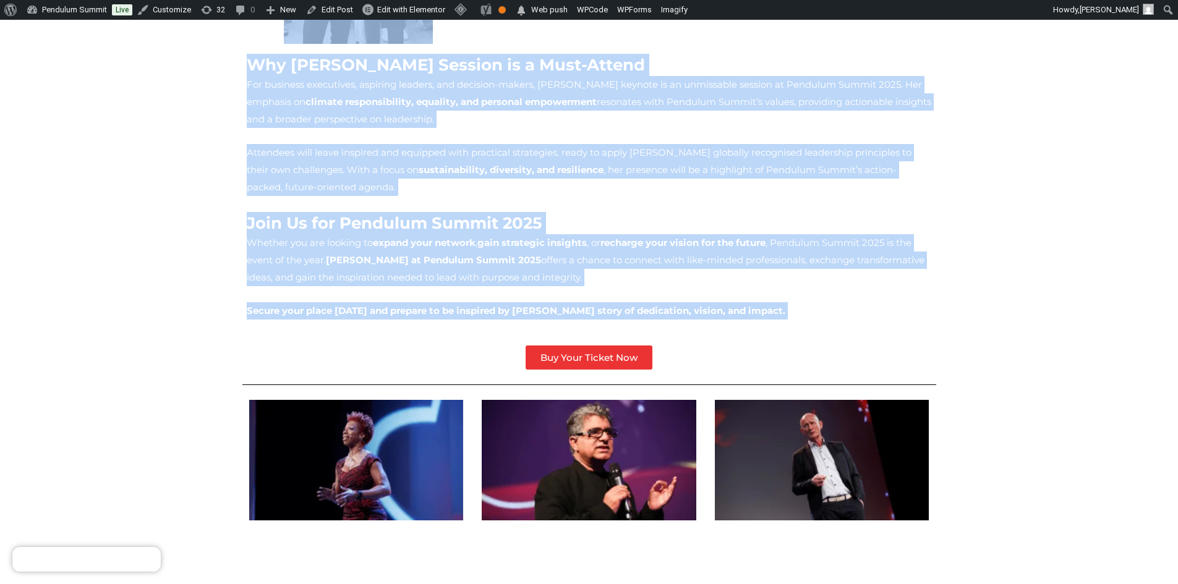
click at [244, 287] on div "Why Sanna Marin’s Session is a Must-Attend For business executives, aspiring le…" at bounding box center [589, 222] width 693 height 344
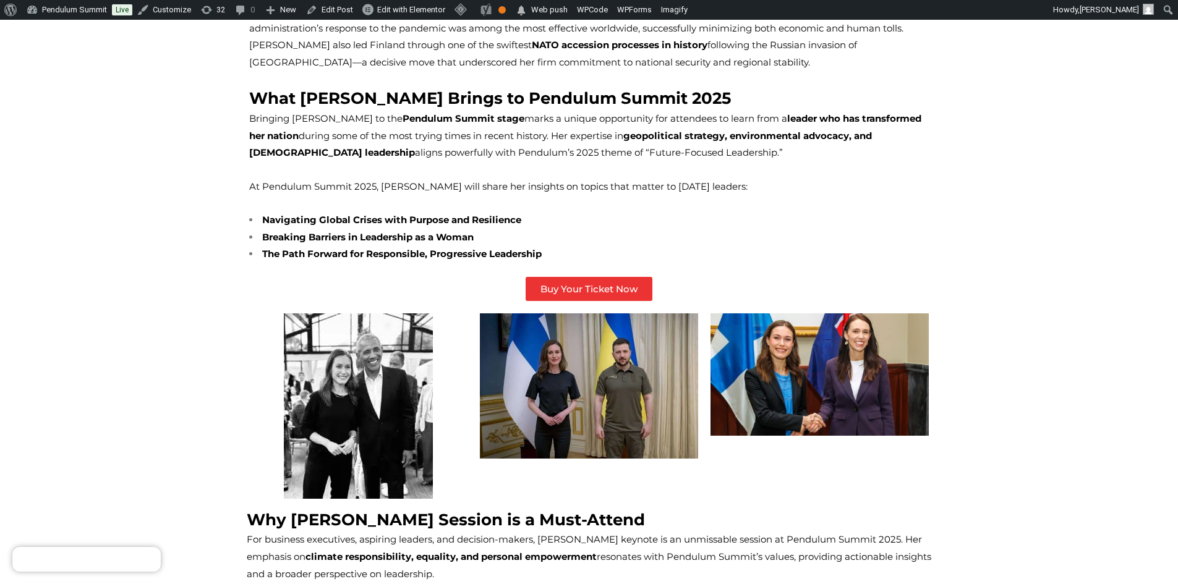
scroll to position [371, 0]
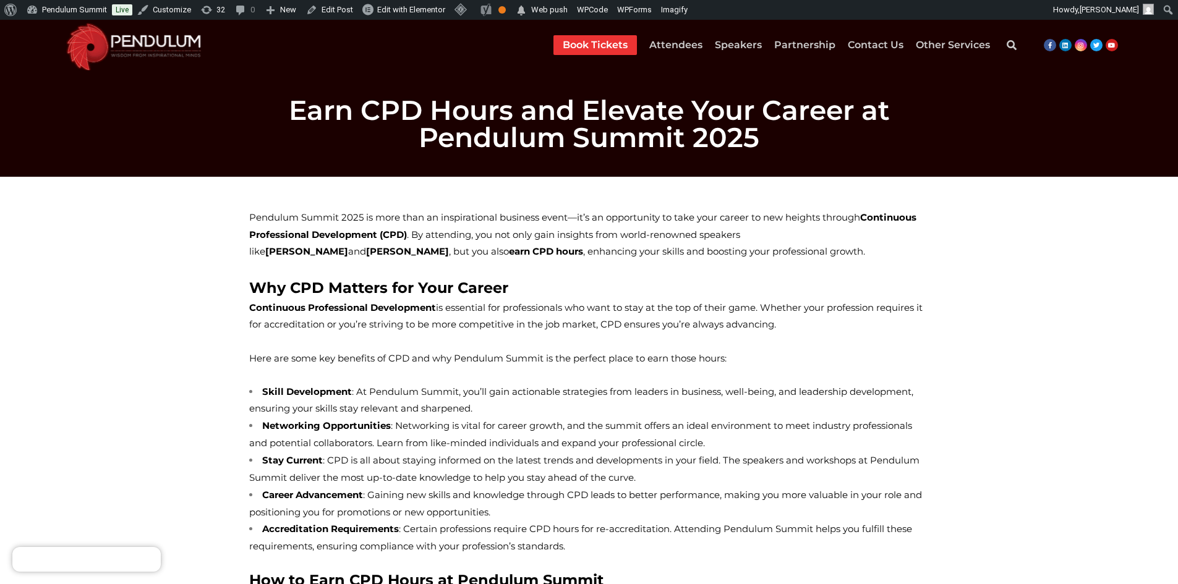
click at [261, 215] on span "Pendulum Summit 2025 is more than an inspirational business event—it’s an oppor…" at bounding box center [582, 234] width 667 height 46
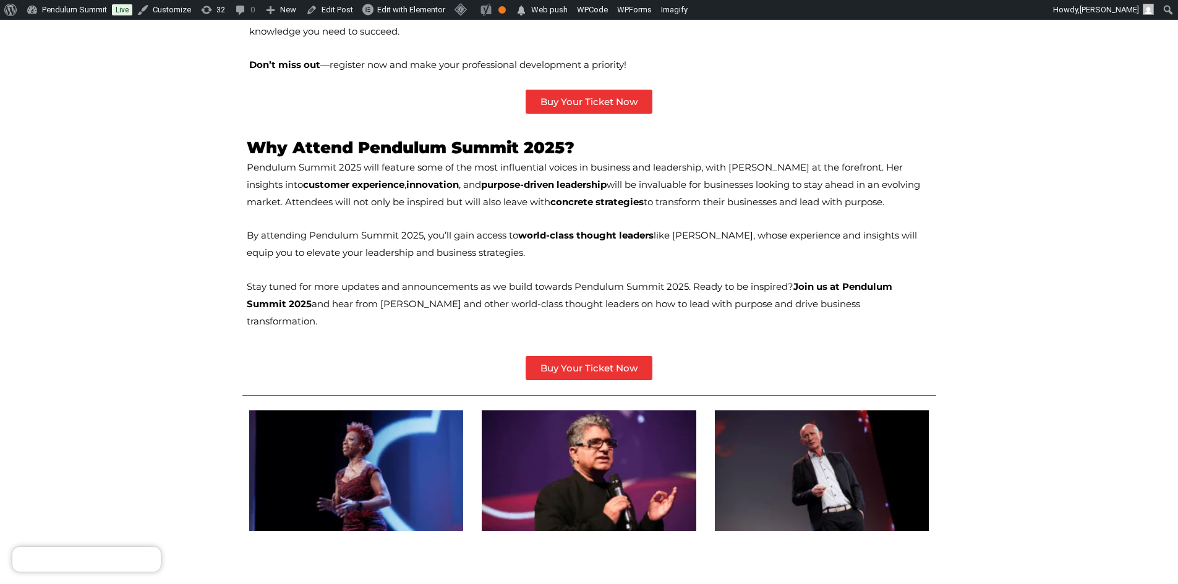
scroll to position [1175, 0]
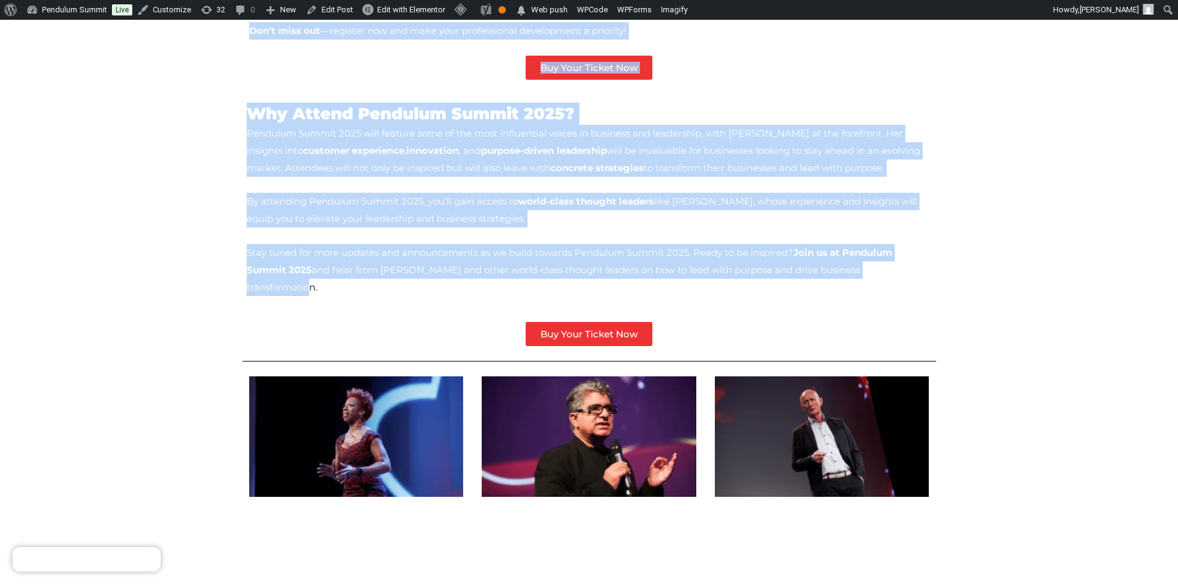
click at [709, 258] on p "Stay tuned for more updates and announcements as we build towards Pendulum Summ…" at bounding box center [589, 270] width 685 height 52
copy div "Pendulum Summit 2025 is more than an inspirational business event—it’s an oppor…"
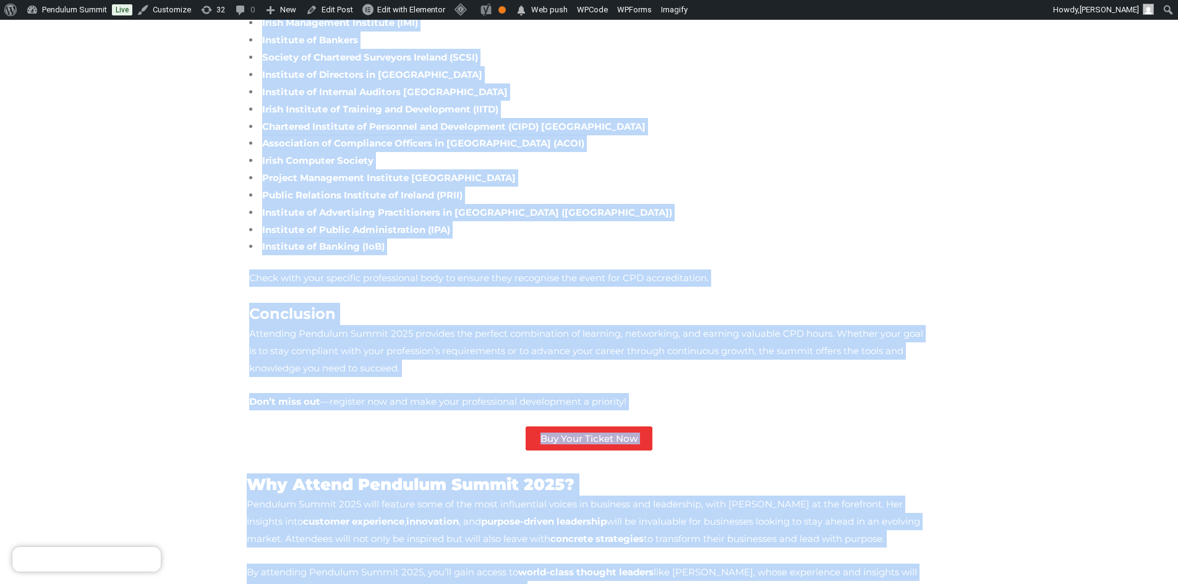
click at [670, 333] on span "Attending Pendulum Summit 2025 provides the perfect combination of learning, ne…" at bounding box center [586, 351] width 674 height 46
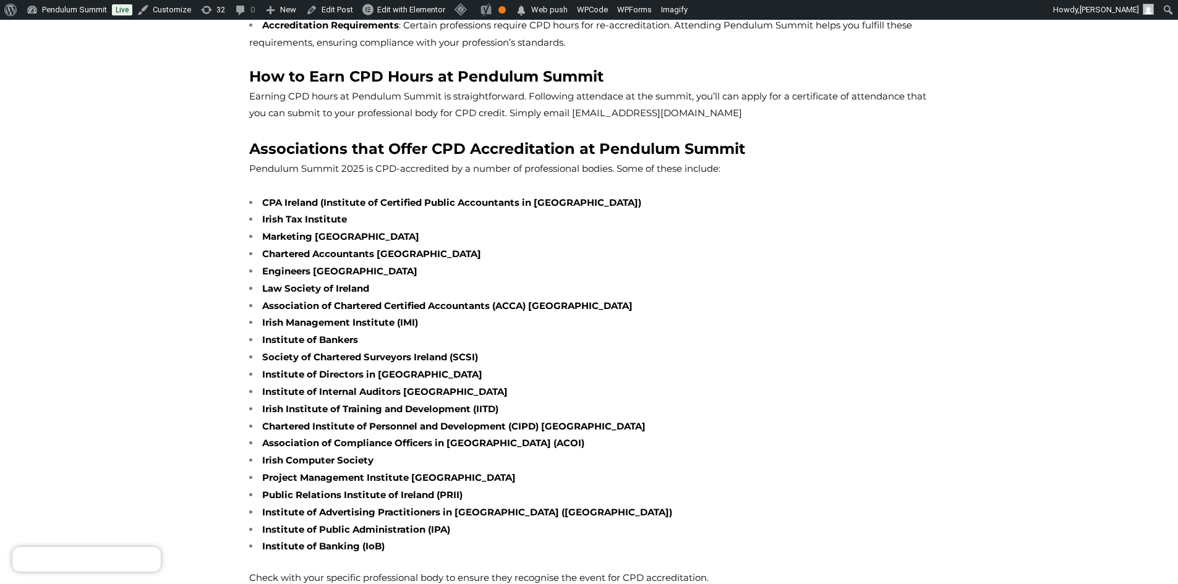
scroll to position [886, 0]
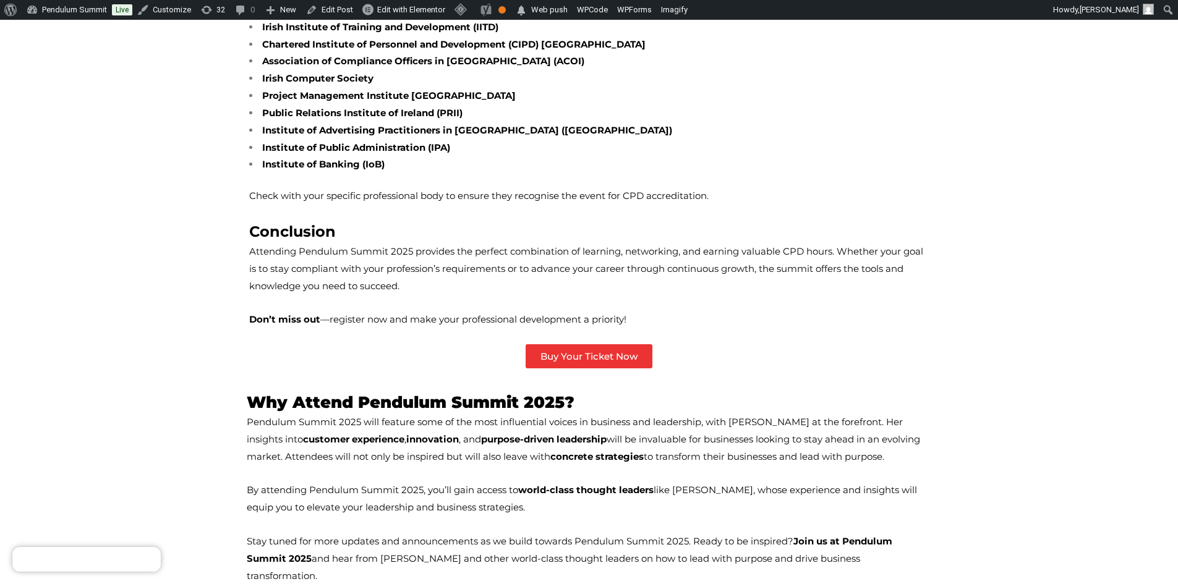
drag, startPoint x: 596, startPoint y: 315, endPoint x: 641, endPoint y: 307, distance: 46.4
click at [641, 311] on p "Don’t miss out —register now and make your professional development a priority!" at bounding box center [589, 319] width 680 height 17
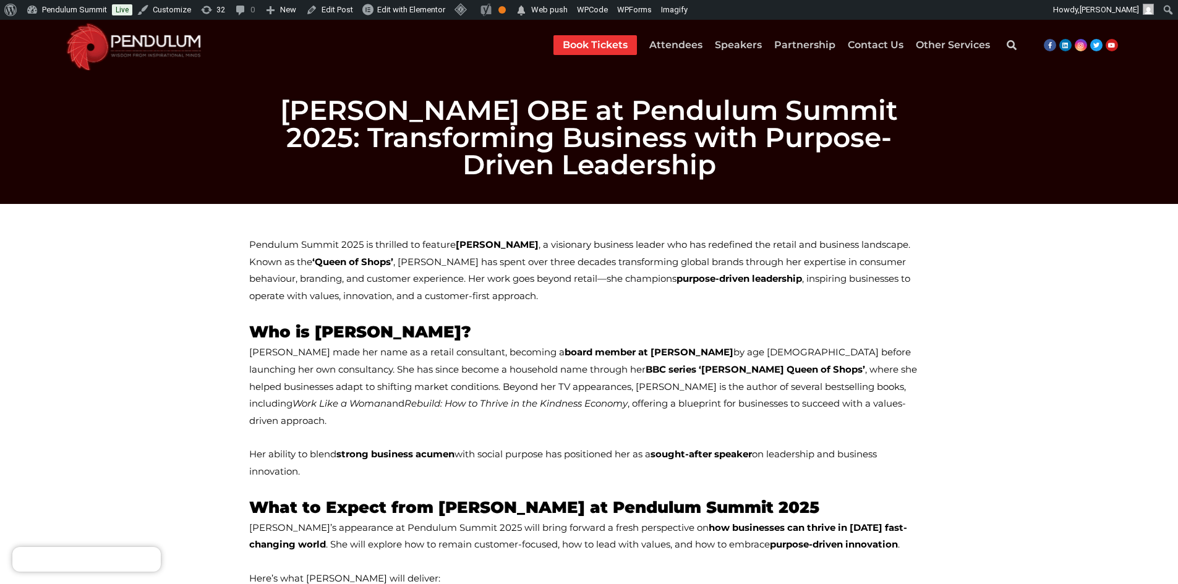
click at [262, 242] on span "Pendulum Summit 2025 is thrilled to feature Mary Portas , a visionary business …" at bounding box center [579, 271] width 661 height 64
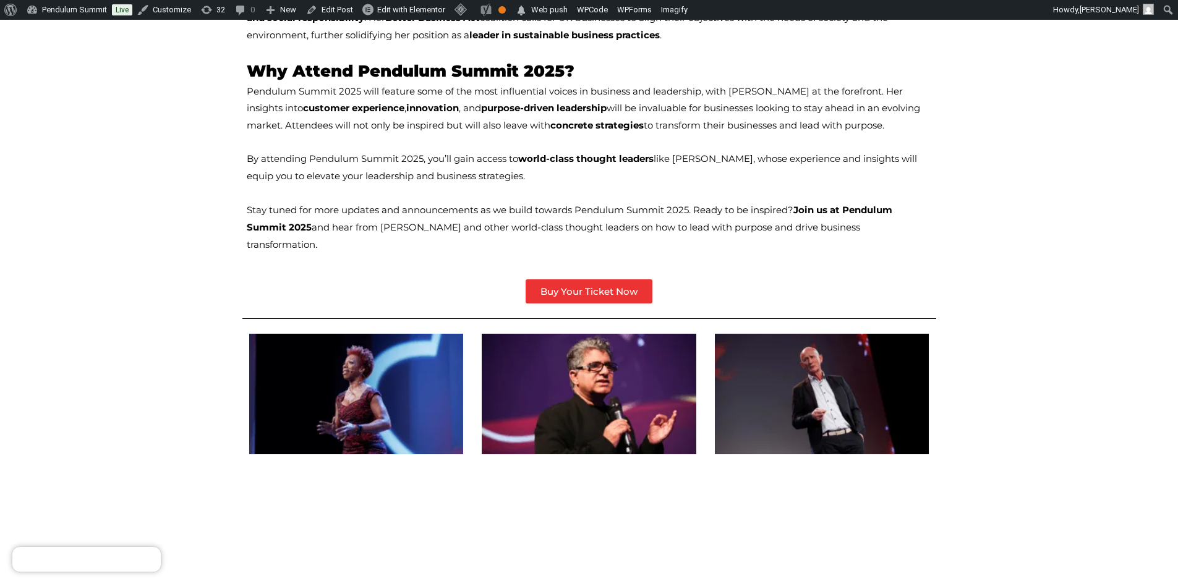
scroll to position [1175, 0]
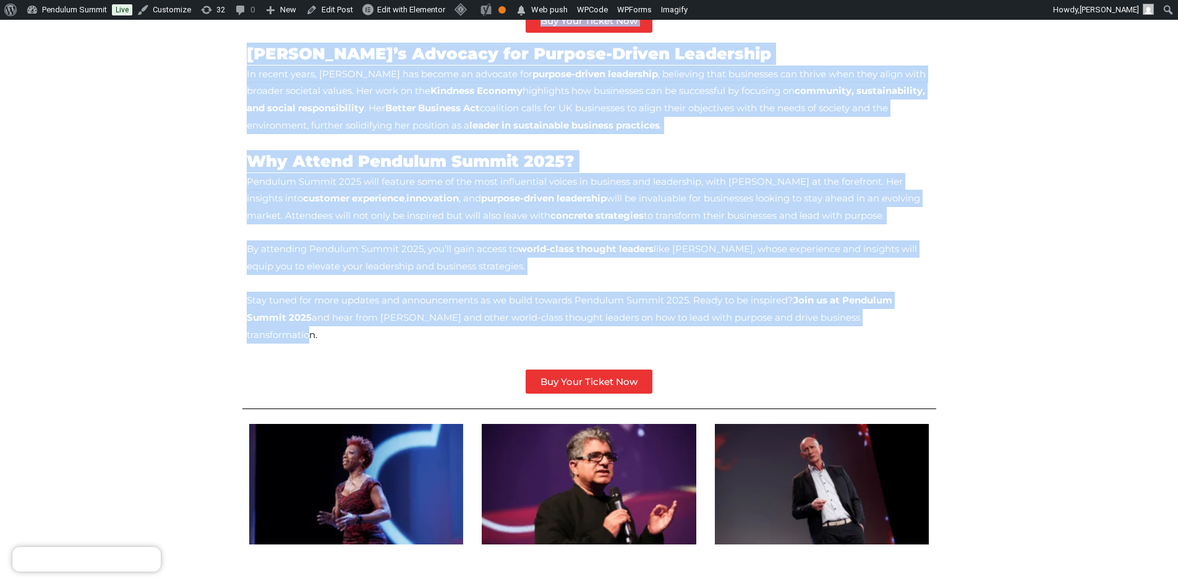
click at [722, 292] on p "Stay tuned for more updates and announcements as we build towards Pendulum Summ…" at bounding box center [589, 318] width 685 height 52
copy div "Pendulum Summit 2025 is thrilled to feature Mary Portas , a visionary business …"
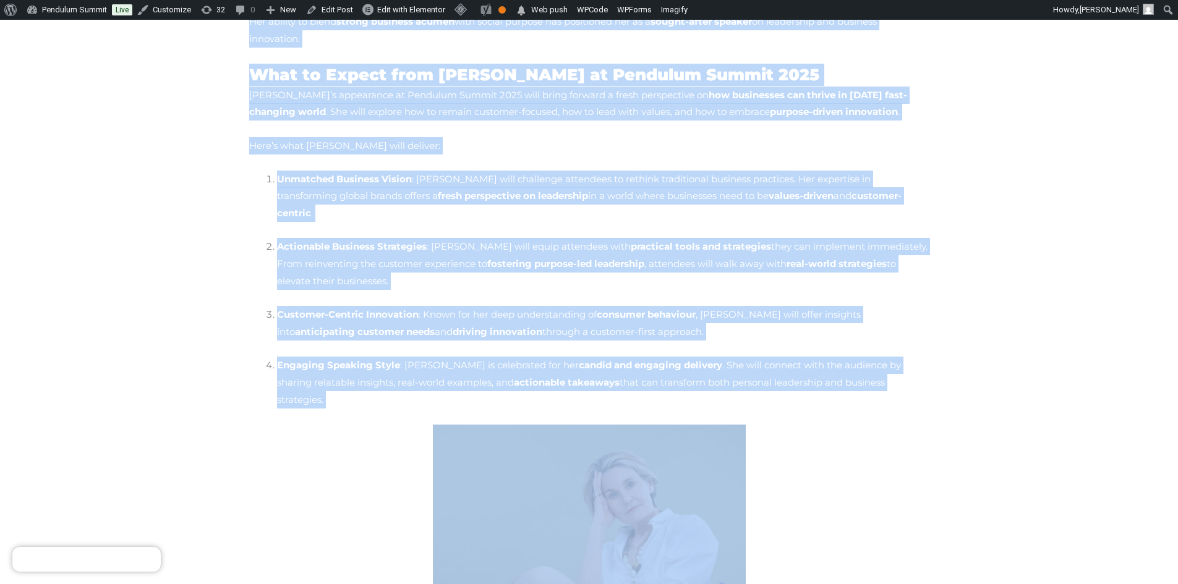
scroll to position [618, 0]
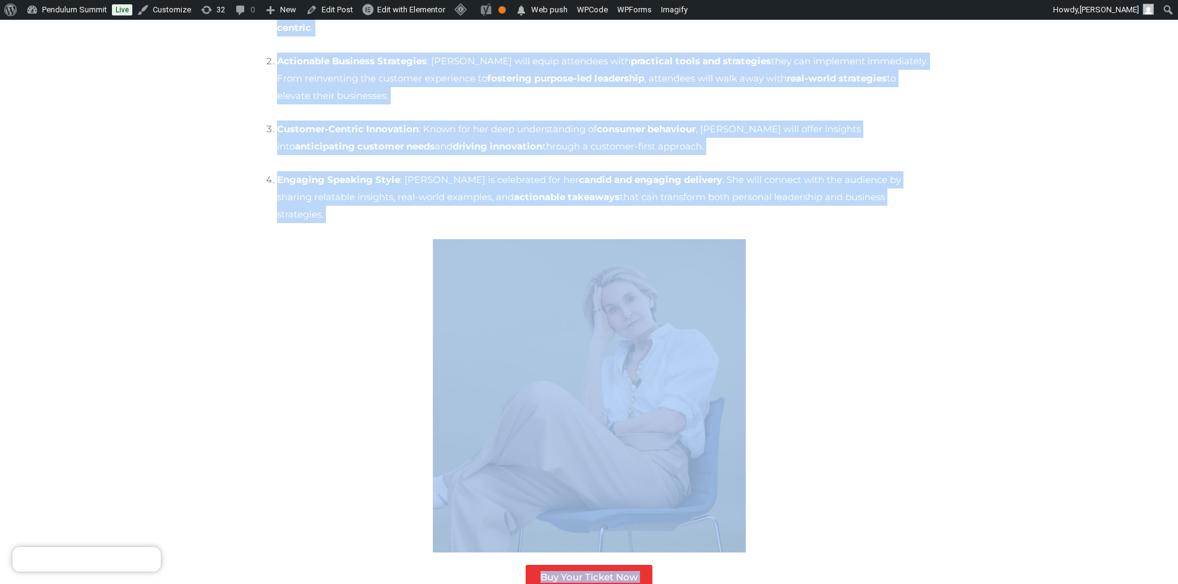
click at [537, 296] on img at bounding box center [589, 396] width 313 height 314
click at [599, 239] on img at bounding box center [589, 396] width 313 height 314
click at [638, 239] on img at bounding box center [589, 396] width 313 height 314
drag, startPoint x: 667, startPoint y: 236, endPoint x: 942, endPoint y: 194, distance: 279.0
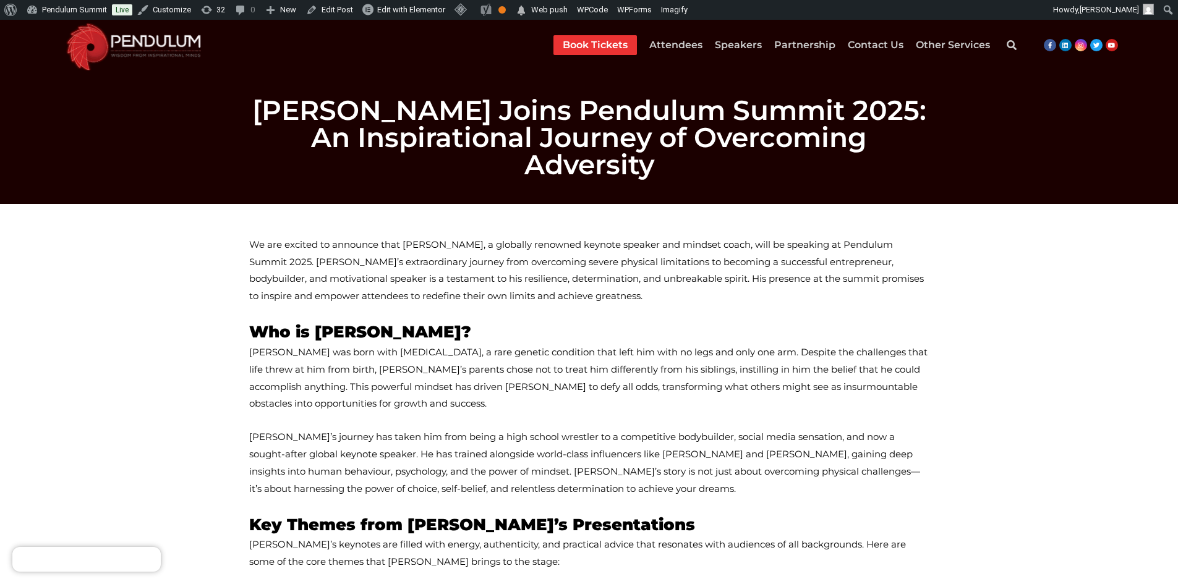
click at [256, 239] on span "We are excited to announce that [PERSON_NAME], a globally renowned keynote spea…" at bounding box center [586, 271] width 675 height 64
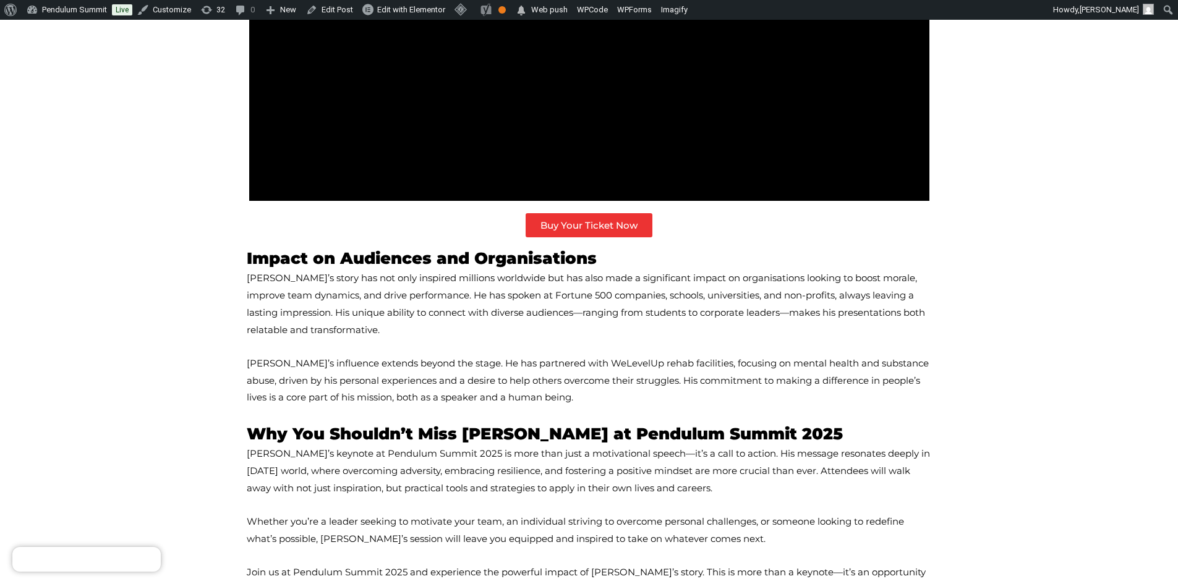
scroll to position [1237, 0]
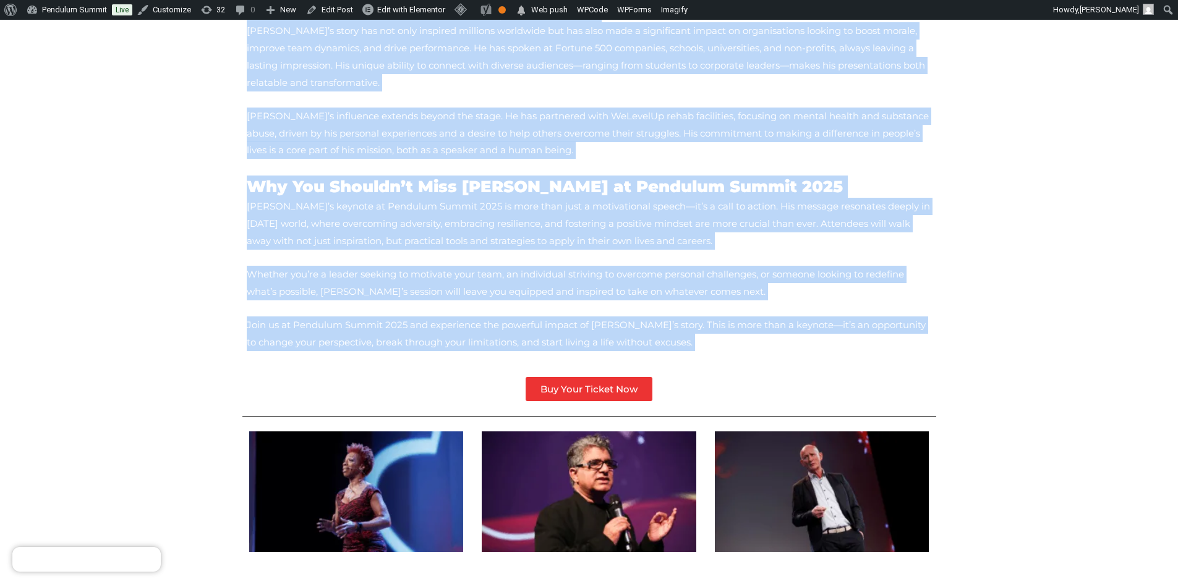
click at [578, 319] on span "Join us at Pendulum Summit 2025 and experience the powerful impact of [PERSON_N…" at bounding box center [586, 333] width 679 height 29
copy div "Lo ips dolorsi am consecte adip Elit Seddoeiusmodt, i utlabore etdolore magnaal…"
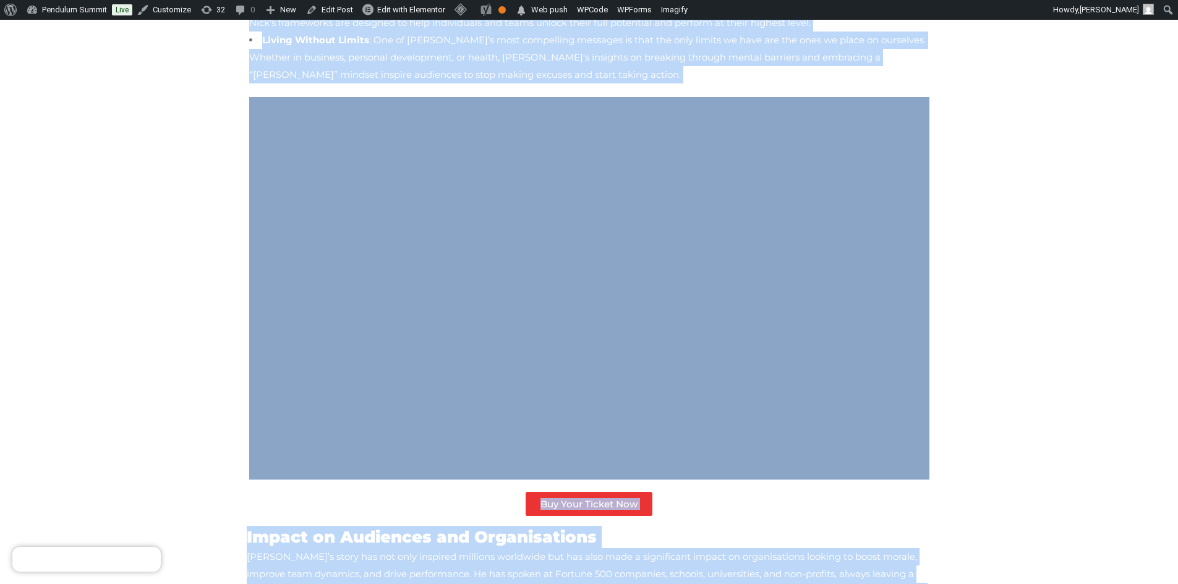
scroll to position [618, 0]
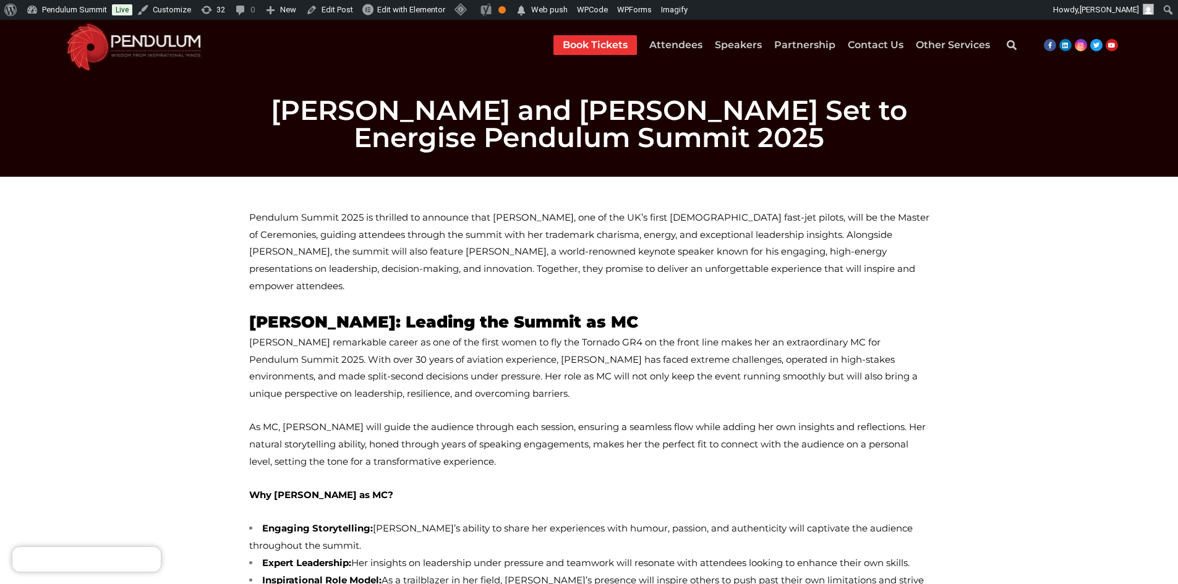
click at [265, 228] on p "Pendulum Summit 2025 is thrilled to announce that Mandy Hickson, one of the UK’…" at bounding box center [589, 252] width 680 height 86
click at [265, 216] on span "Pendulum Summit 2025 is thrilled to announce that Mandy Hickson, one of the UK’…" at bounding box center [589, 251] width 680 height 80
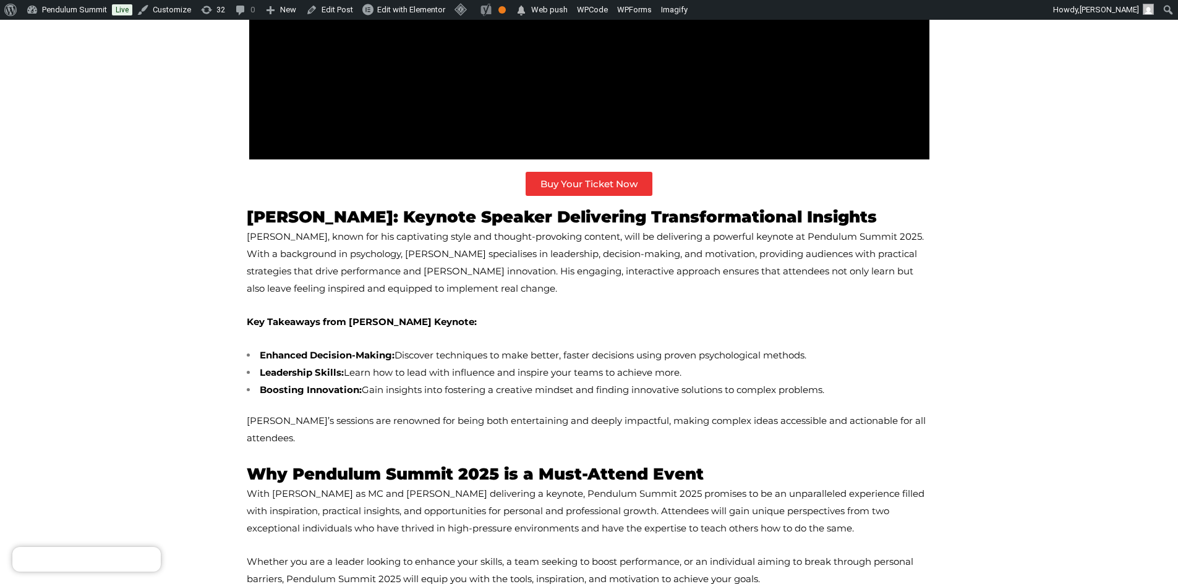
scroll to position [1113, 0]
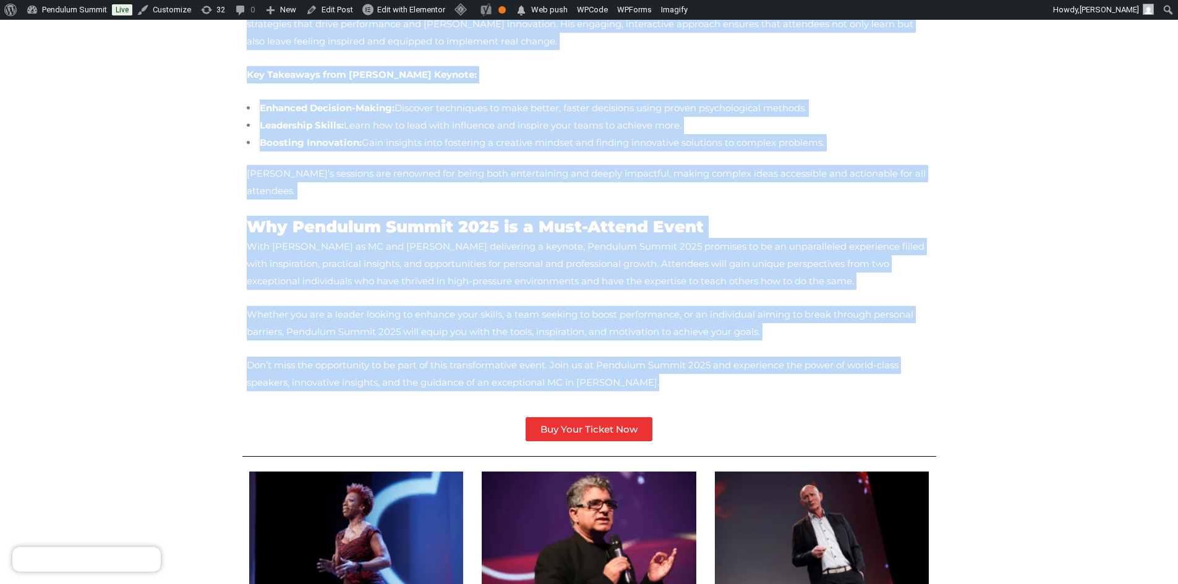
click at [521, 359] on span "Don’t miss the opportunity to be part of this transformative event. Join us at …" at bounding box center [573, 373] width 652 height 29
copy div "Pendulum Summit 2025 is thrilled to announce that Mandy Hickson, one of the UK’…"
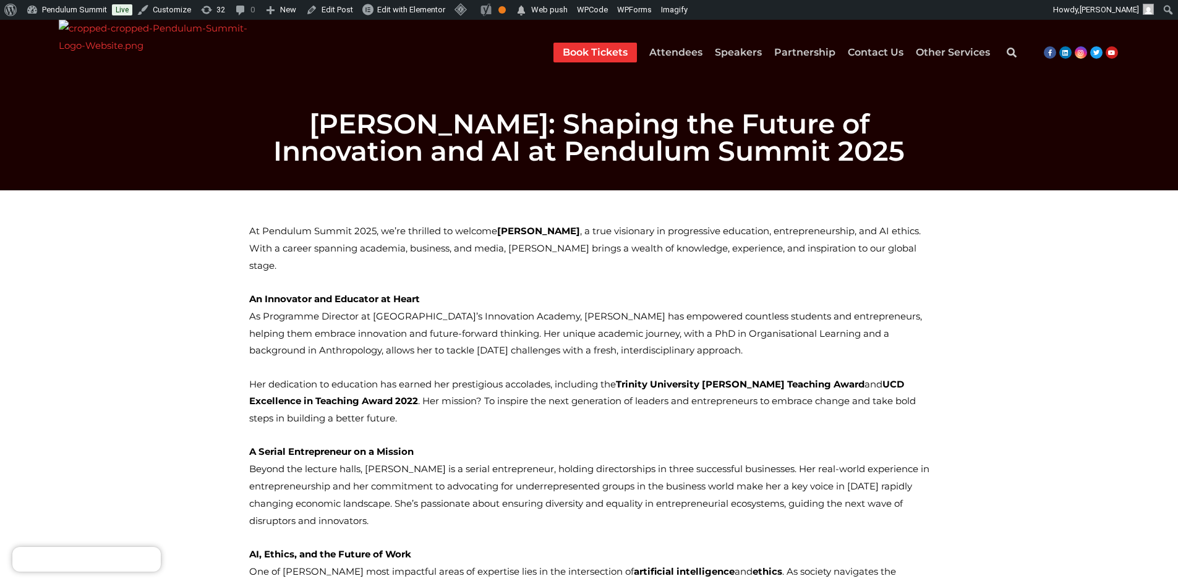
click at [252, 228] on span "At Pendulum Summit 2025, we’re thrilled to welcome Dr. Lollie Mancey , a true v…" at bounding box center [585, 248] width 672 height 46
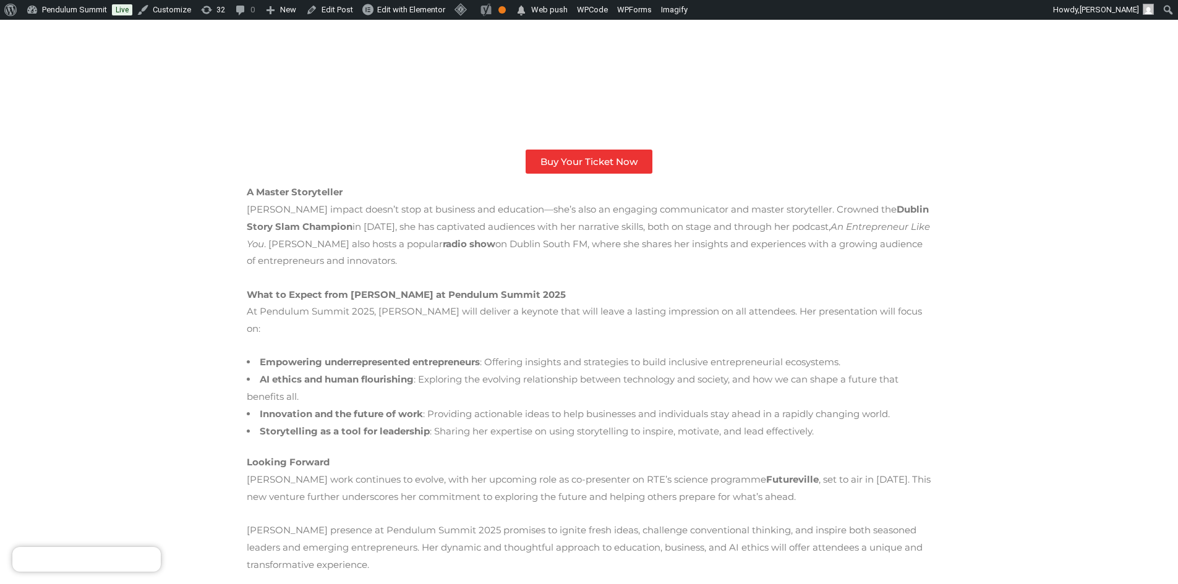
scroll to position [1112, 0]
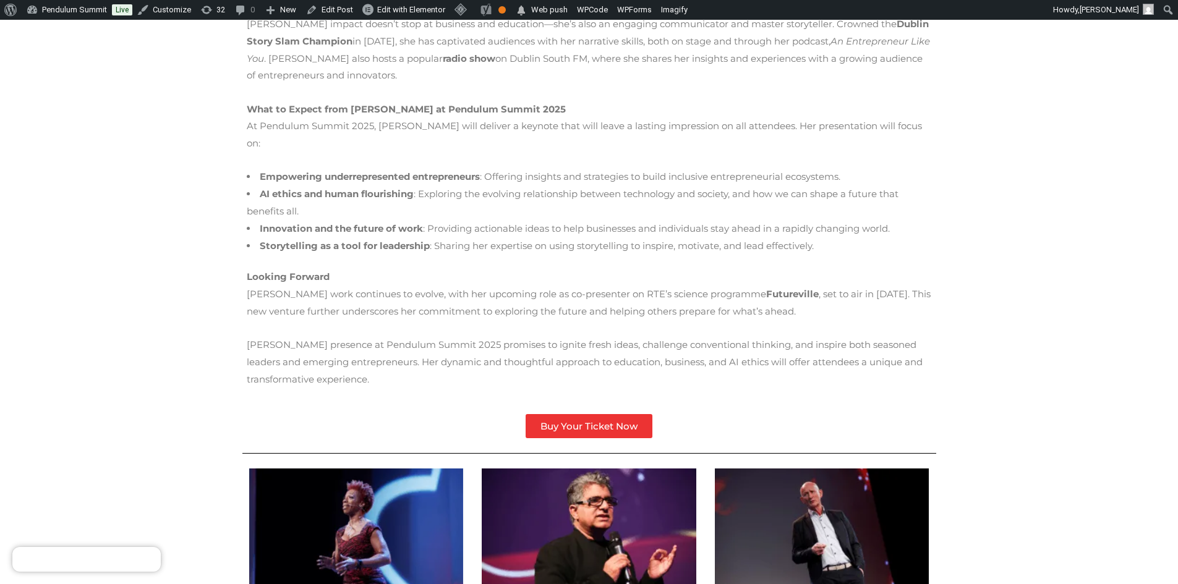
click at [883, 336] on p "Dr. Lollie Mancey’s presence at Pendulum Summit 2025 promises to ignite fresh i…" at bounding box center [589, 362] width 685 height 52
copy div "At Pendulum Summit 2025, we’re thrilled to welcome Dr. Lollie Mancey , a true v…"
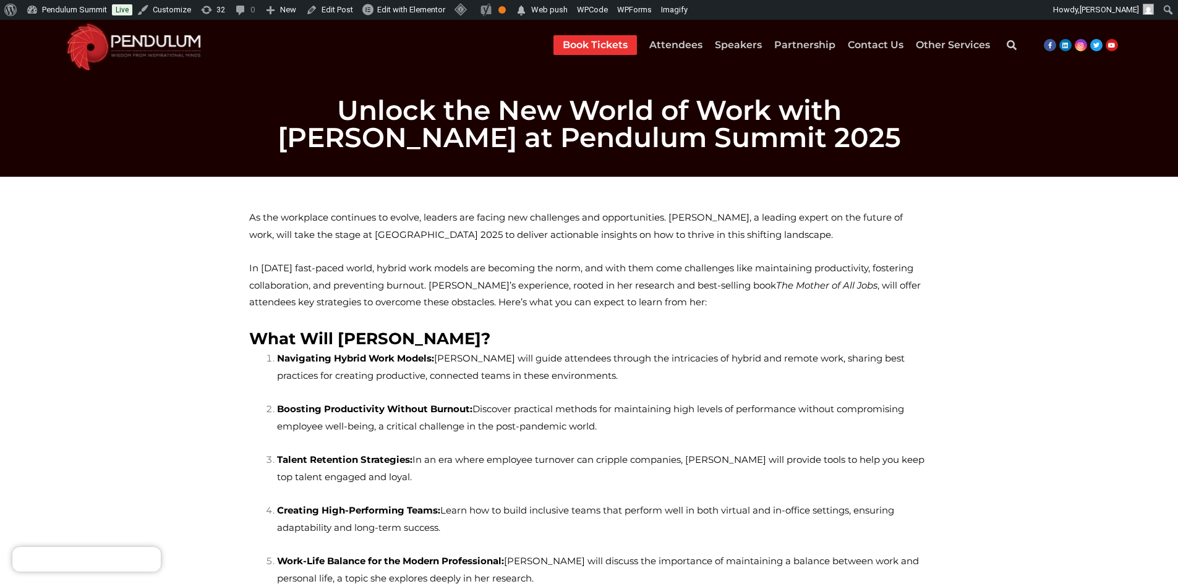
click at [251, 231] on span "As the workplace continues to evolve, leaders are facing new challenges and opp…" at bounding box center [576, 225] width 654 height 29
click at [252, 215] on span "As the workplace continues to evolve, leaders are facing new challenges and opp…" at bounding box center [576, 225] width 654 height 29
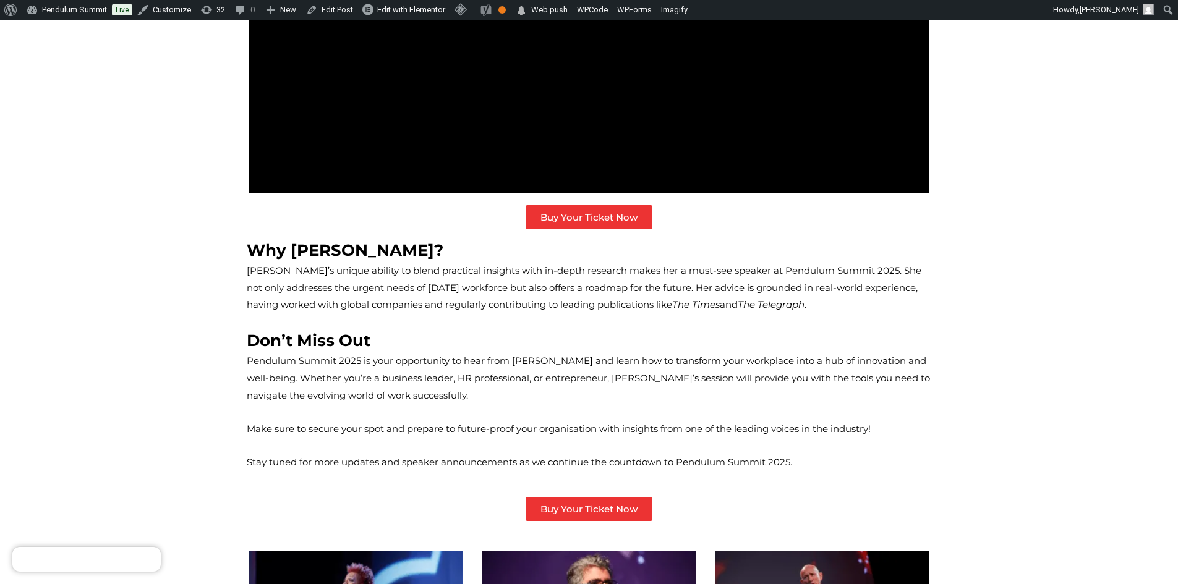
scroll to position [1051, 0]
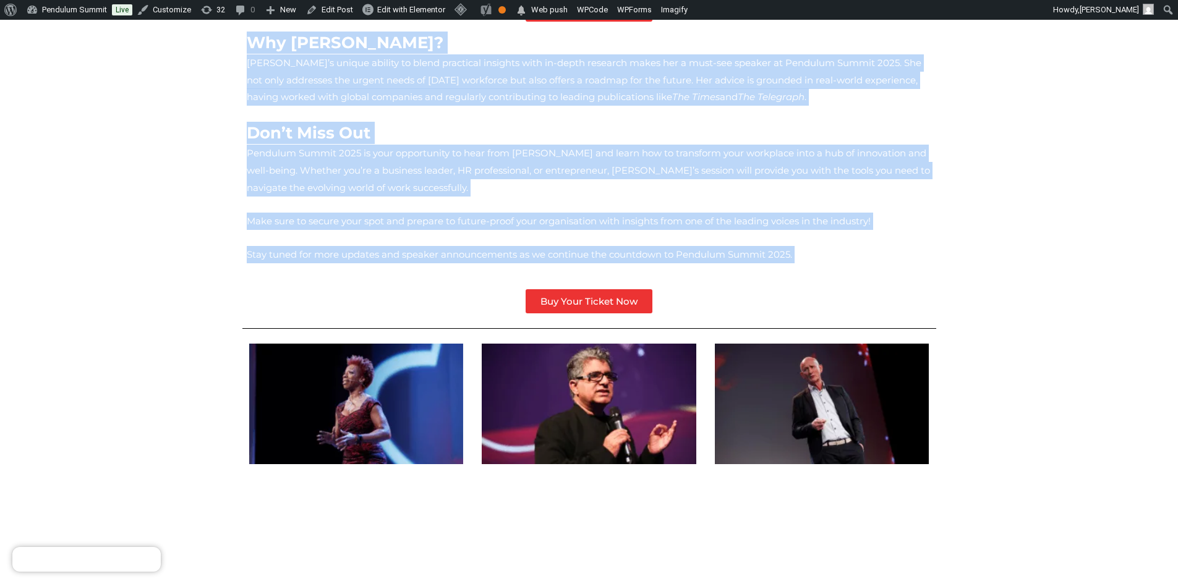
click at [729, 253] on p "Stay tuned for more updates and speaker announcements as we continue the countd…" at bounding box center [589, 254] width 685 height 17
copy div "As the workplace continues to evolve, leaders are facing new challenges and opp…"
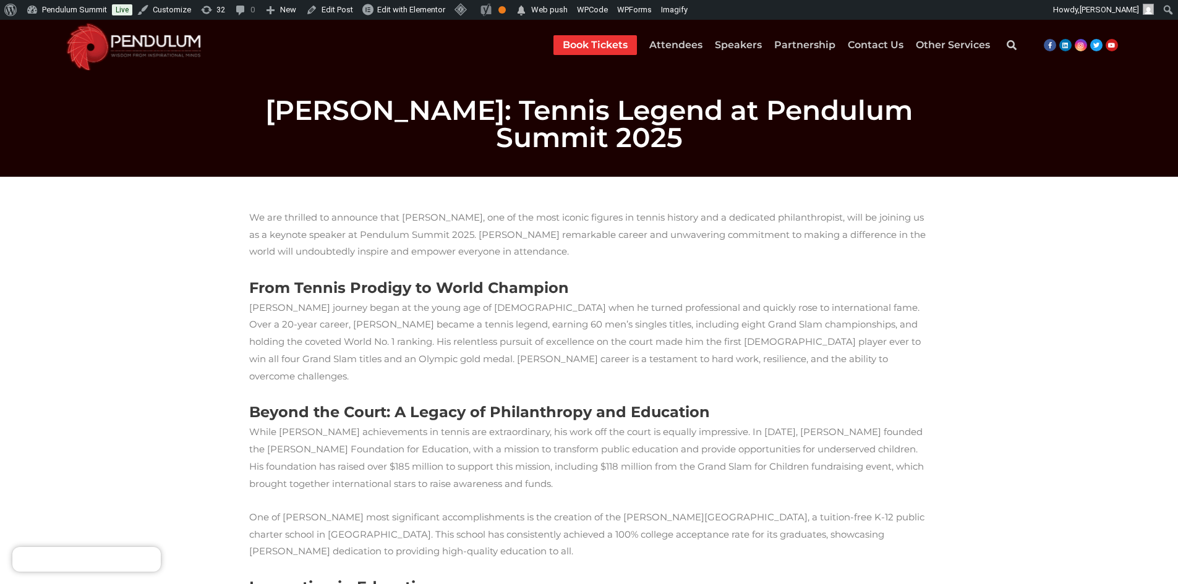
click at [255, 233] on p "We are thrilled to announce that Andre Agassi, one of the most iconic figures i…" at bounding box center [589, 235] width 680 height 52
click at [257, 216] on p "We are thrilled to announce that Andre Agassi, one of the most iconic figures i…" at bounding box center [589, 235] width 680 height 52
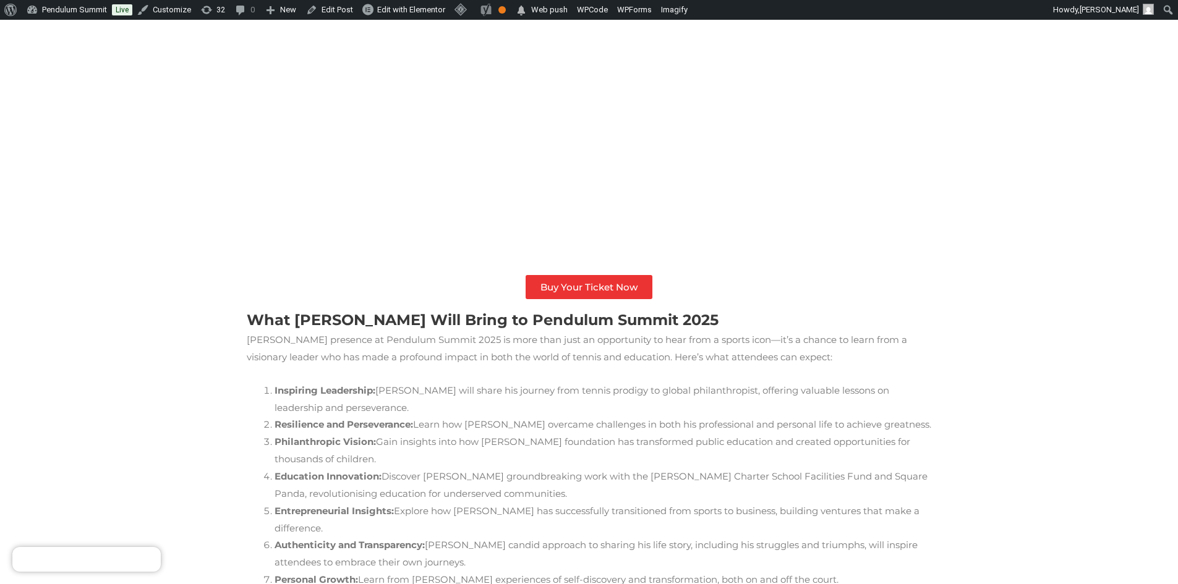
scroll to position [1175, 0]
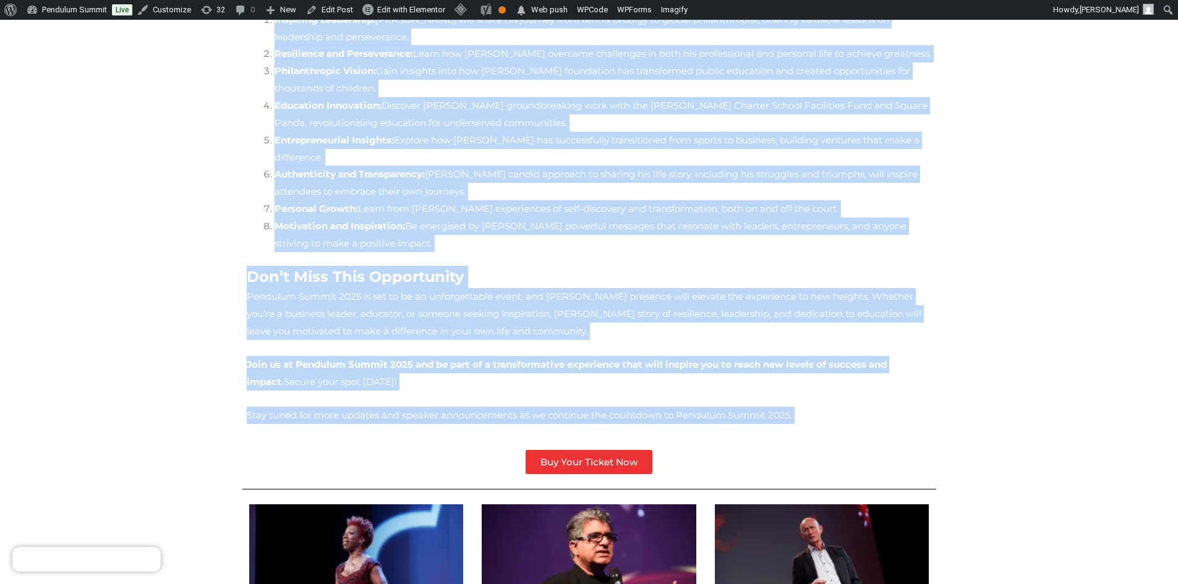
click at [741, 407] on p "Stay tuned for more updates and speaker announcements as we continue the countd…" at bounding box center [589, 415] width 685 height 17
copy div "We are thrilled to announce that Andre Agassi, one of the most iconic figures i…"
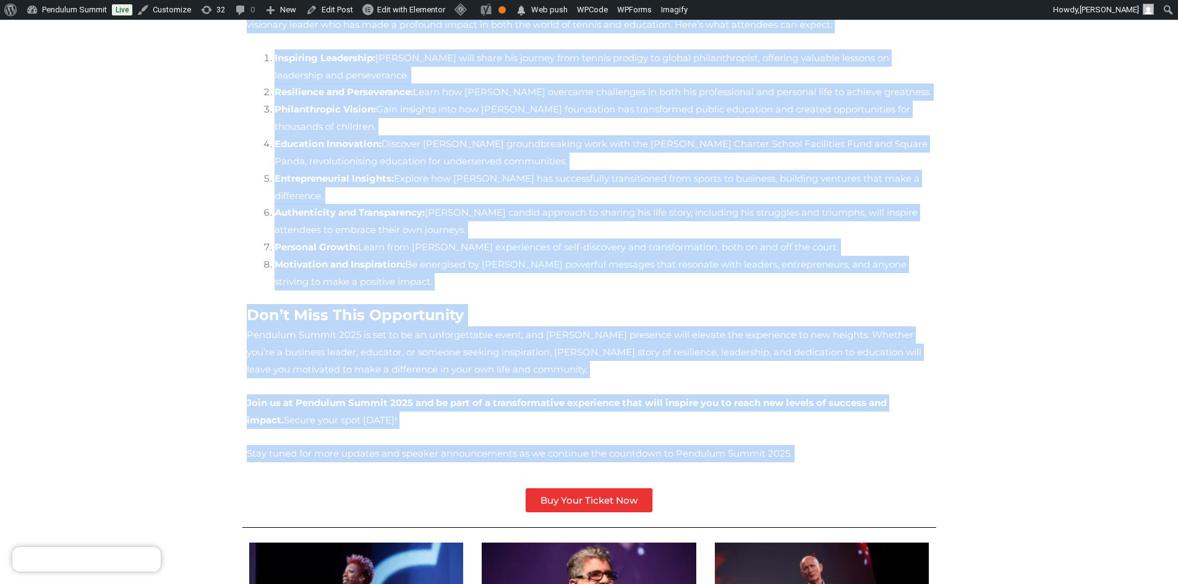
scroll to position [1051, 0]
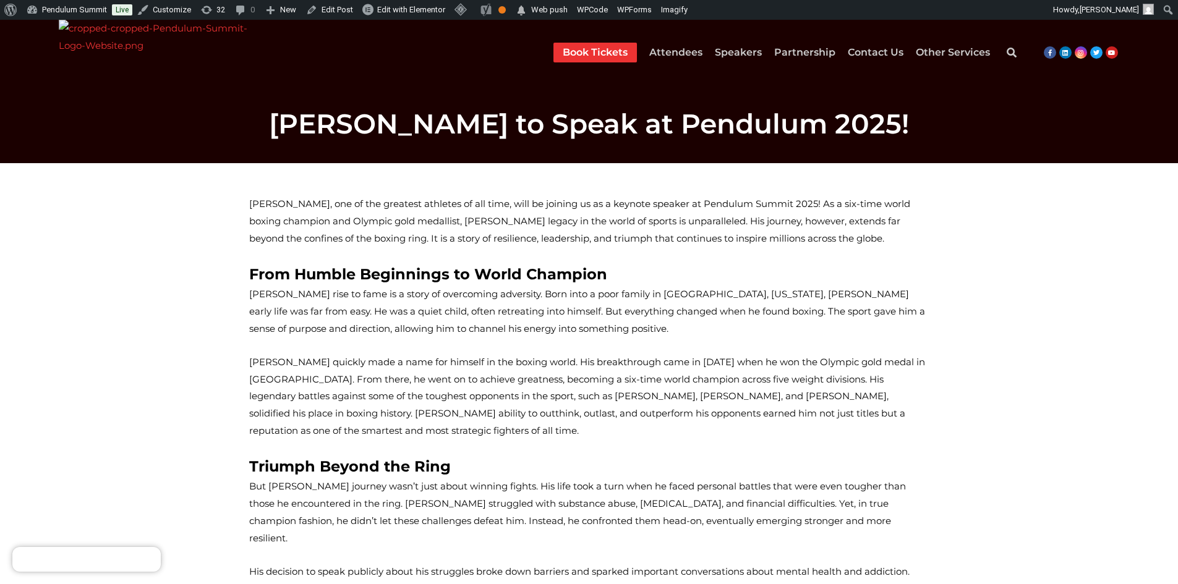
click at [257, 208] on span "[PERSON_NAME], one of the greatest athletes of all time, will be joining us as …" at bounding box center [579, 221] width 661 height 46
click at [257, 208] on span "Sugar Ray Leonard, one of the greatest athletes of all time, will be joining us…" at bounding box center [579, 221] width 661 height 46
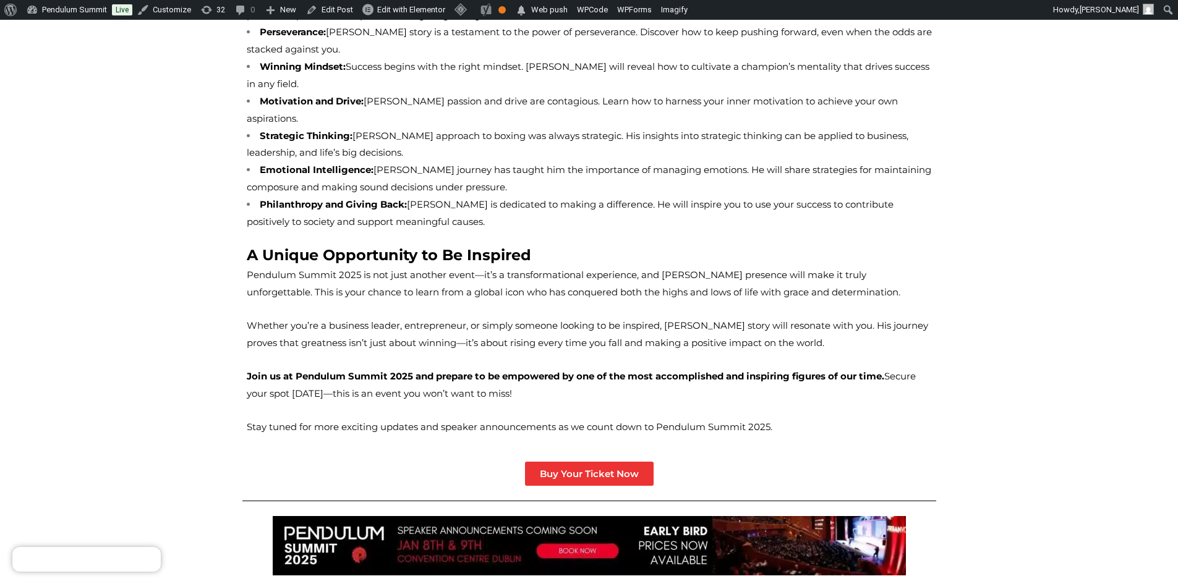
scroll to position [1360, 0]
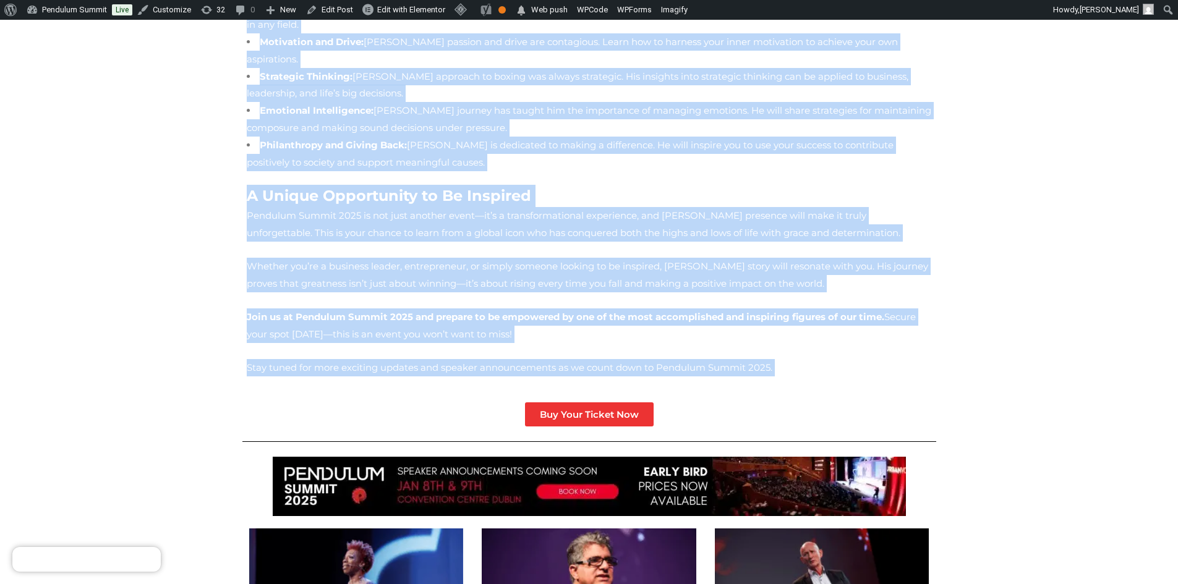
click at [713, 359] on p "Stay tuned for more exciting updates and speaker announcements as we count down…" at bounding box center [589, 367] width 685 height 17
copy div "Sugar Ray Leonard, one of the greatest athletes of all time, will be joining us…"
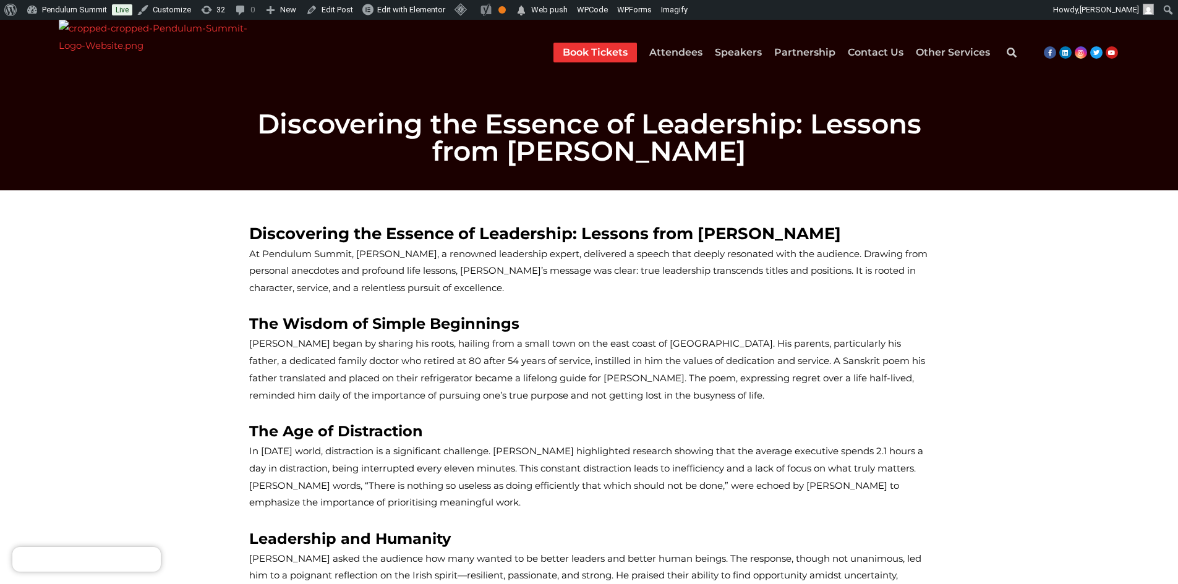
click at [268, 226] on span "Discovering the Essence of Leadership: Lessons from [PERSON_NAME]" at bounding box center [545, 234] width 592 height 20
click at [268, 226] on span "Discovering the Essence of Leadership: Lessons from Robin Sharma" at bounding box center [545, 234] width 592 height 20
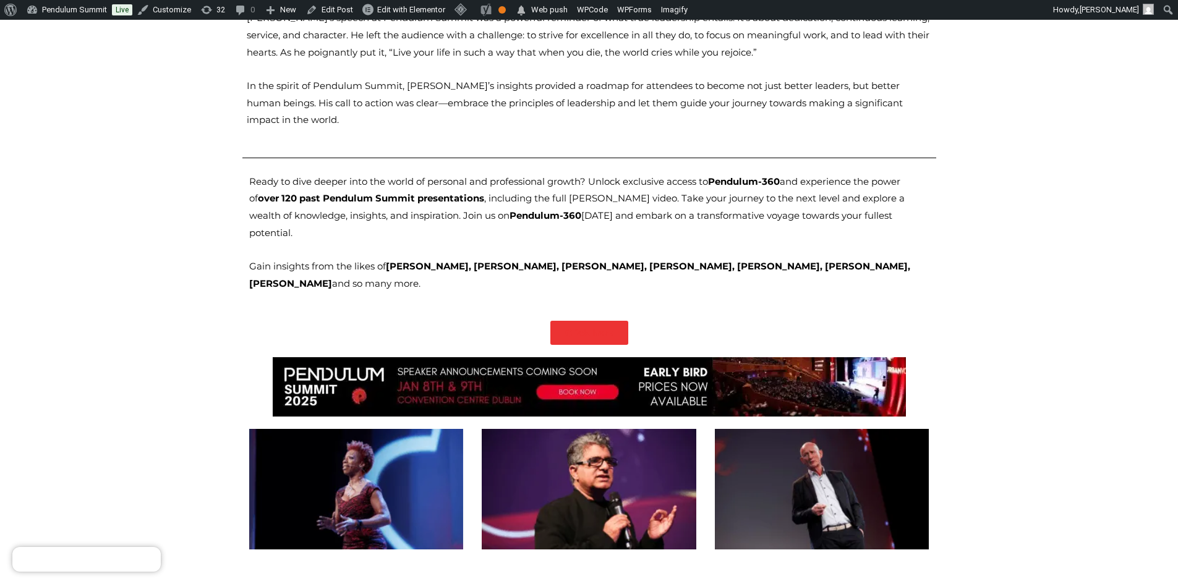
scroll to position [1731, 0]
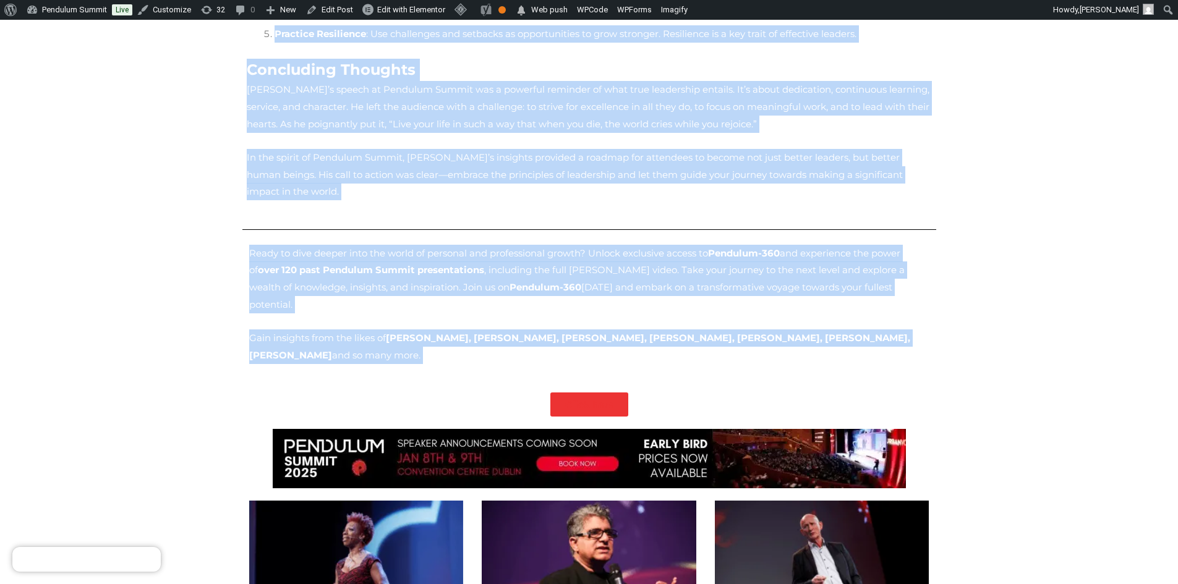
click at [273, 330] on p "Gain insights from the likes of [PERSON_NAME], [PERSON_NAME], [PERSON_NAME], [P…" at bounding box center [589, 347] width 680 height 35
copy div "Discovering the Essence of Leadership: Lessons from Robin Sharma At Pendulum Su…"
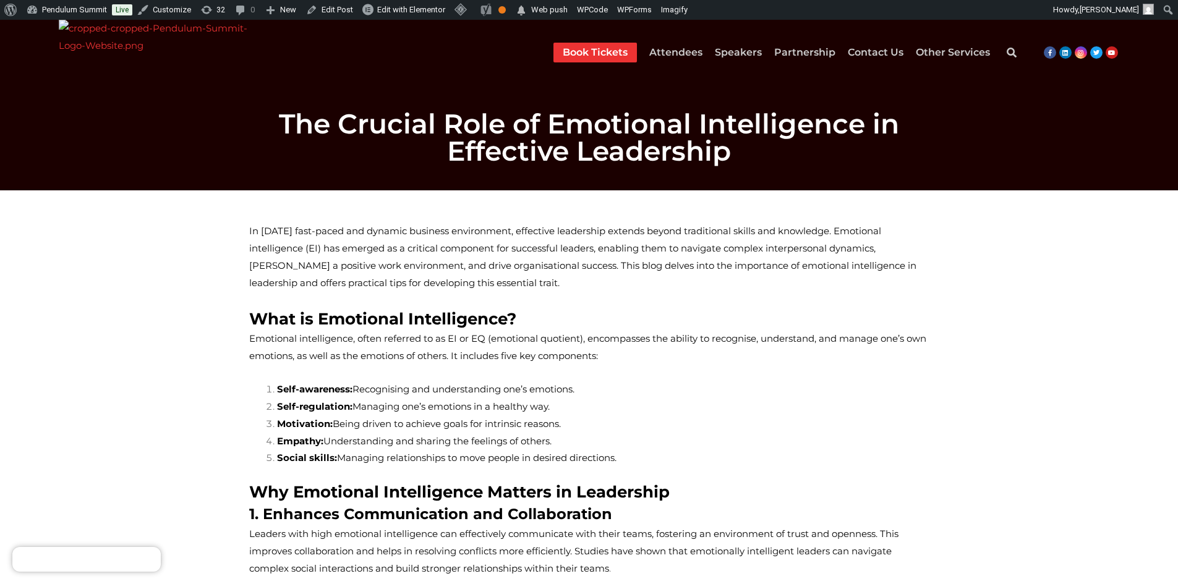
click at [254, 233] on span "In [DATE] fast-paced and dynamic business environment, effective leadership ext…" at bounding box center [582, 257] width 667 height 64
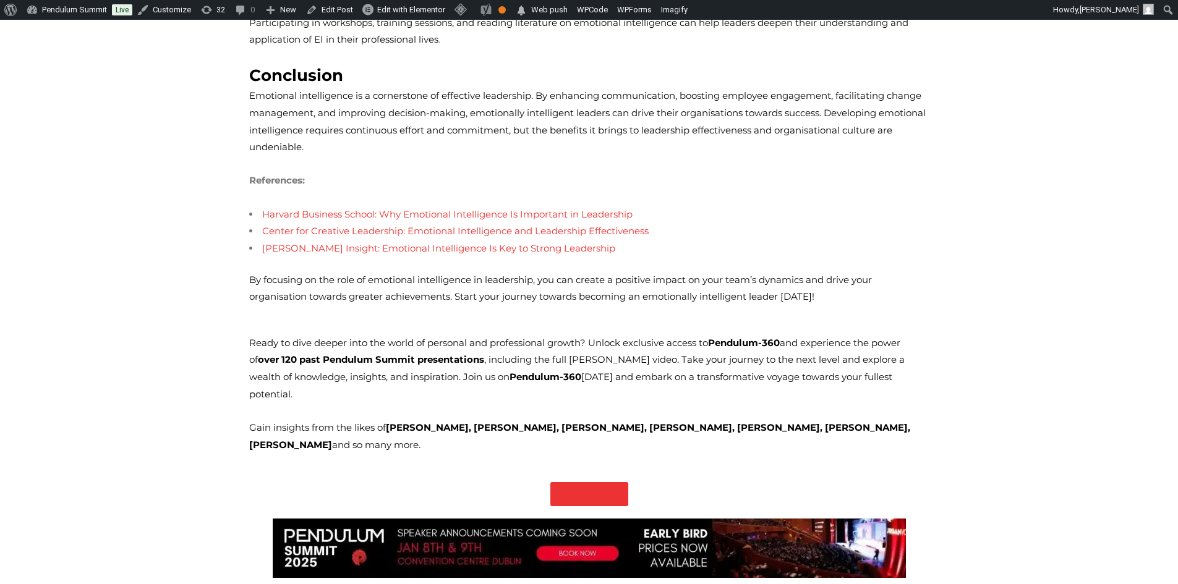
scroll to position [1532, 0]
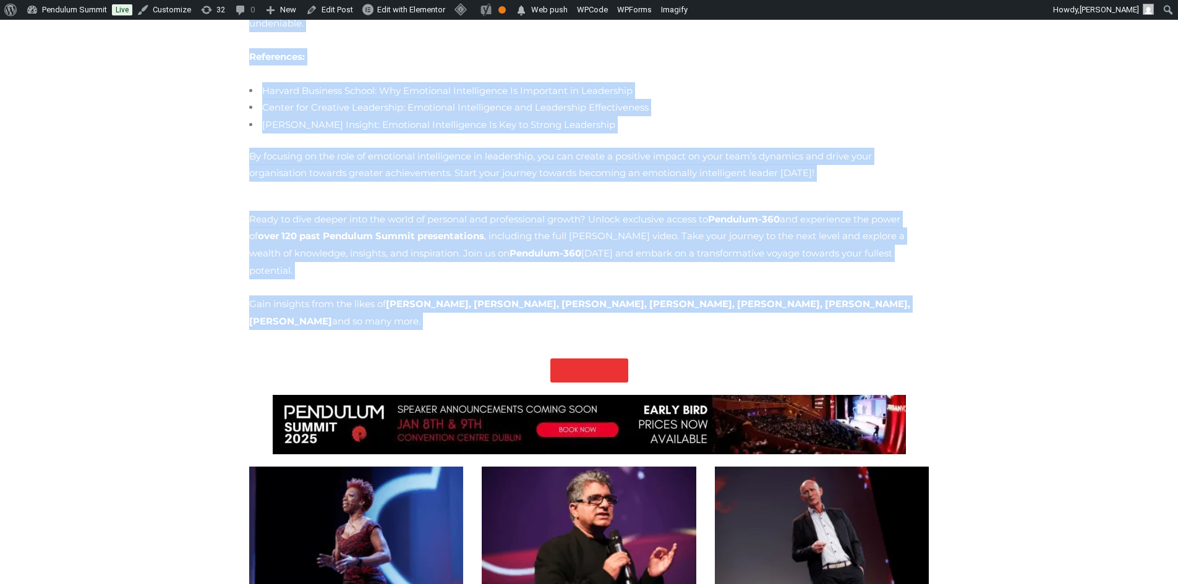
click at [275, 296] on p "Gain insights from the likes of [PERSON_NAME], [PERSON_NAME], [PERSON_NAME], [P…" at bounding box center [589, 313] width 680 height 35
copy div "In today’s fast-paced and dynamic business environment, effective leadership ex…"
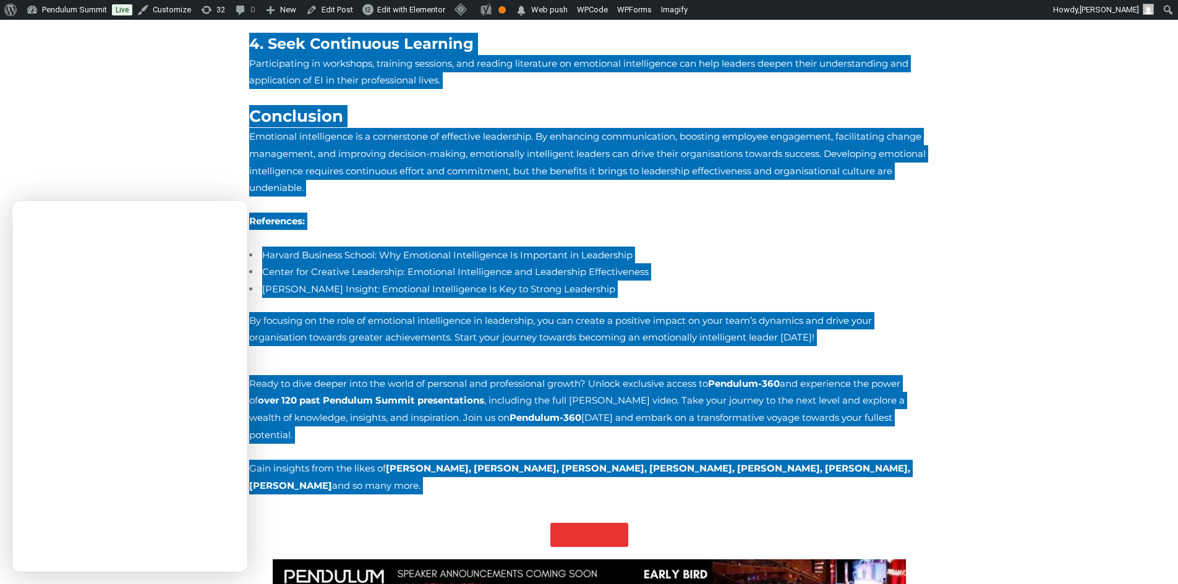
scroll to position [1223, 0]
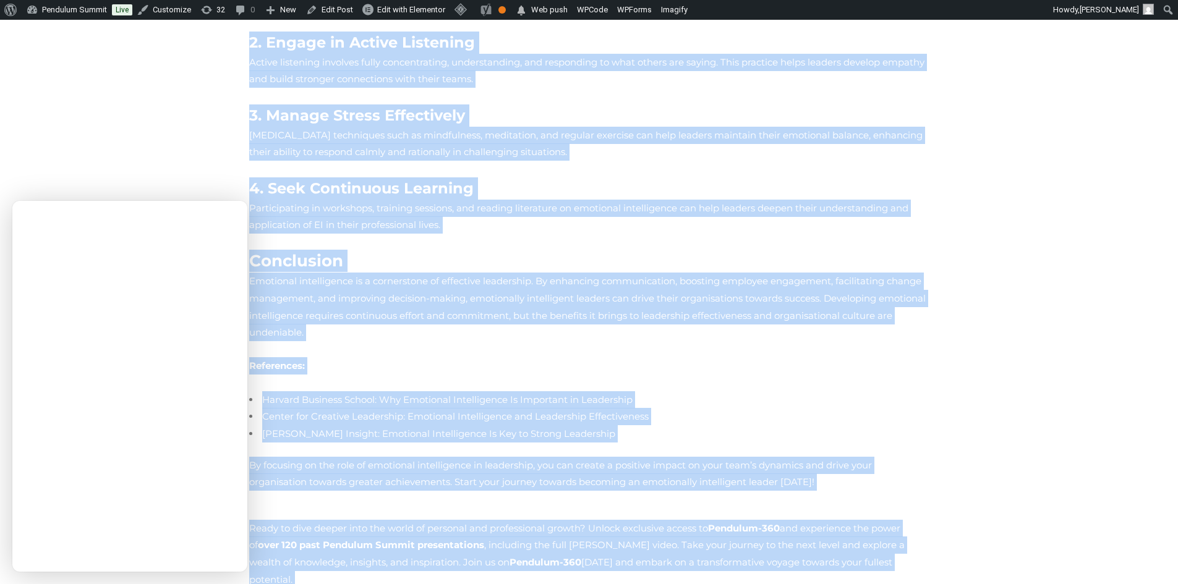
click at [872, 391] on li "Harvard Business School: Why Emotional Intelligence Is Important in Leadership" at bounding box center [589, 399] width 680 height 17
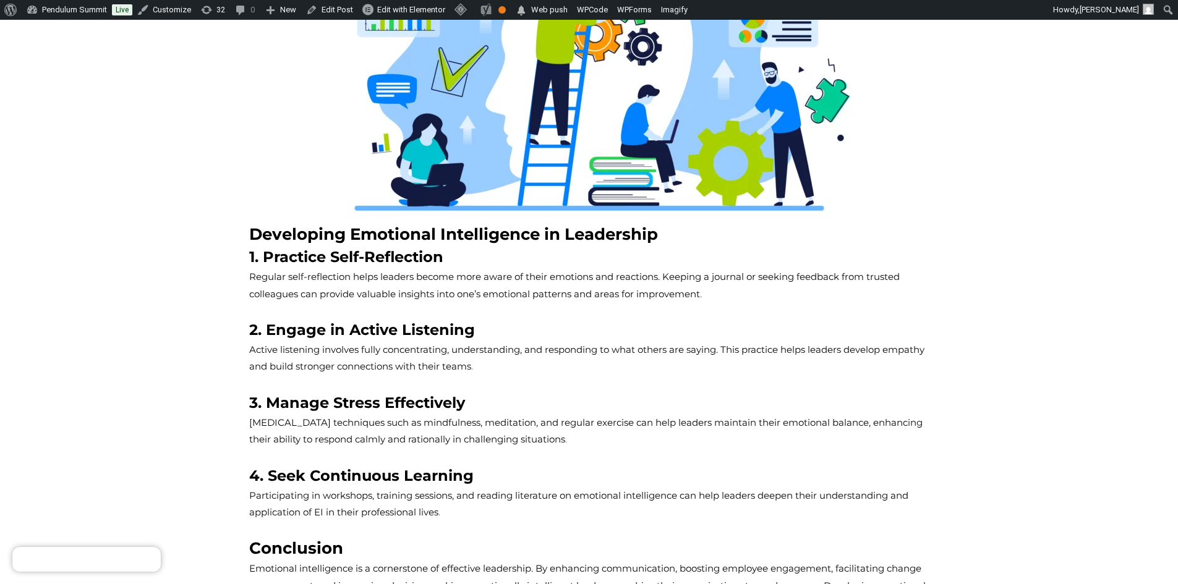
scroll to position [914, 0]
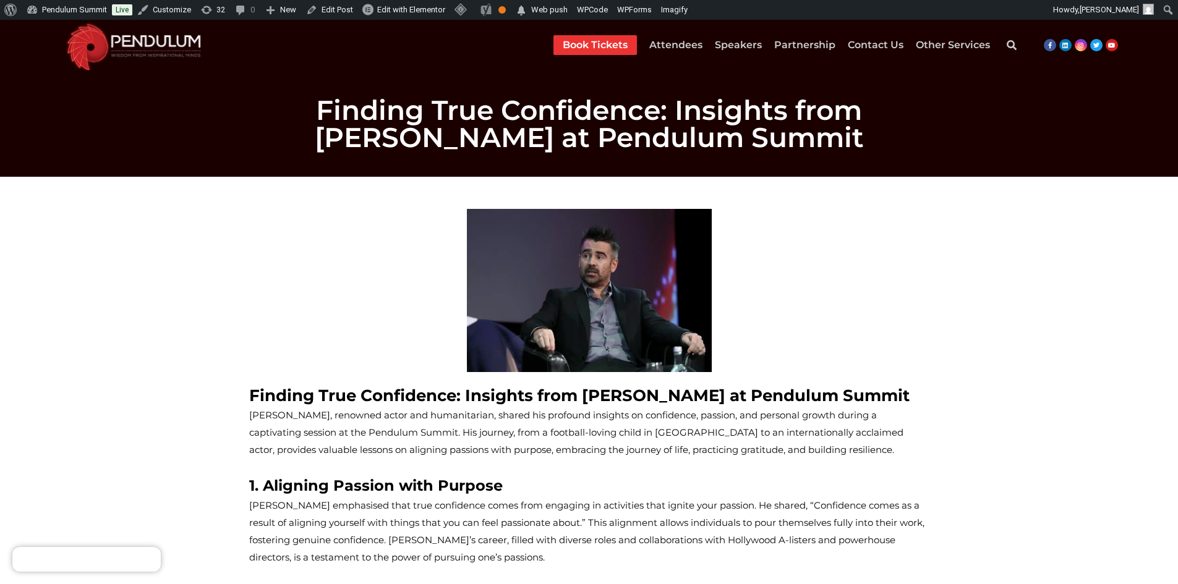
click at [286, 389] on span "Finding True Confidence: Insights from [PERSON_NAME] at Pendulum Summit" at bounding box center [579, 396] width 660 height 20
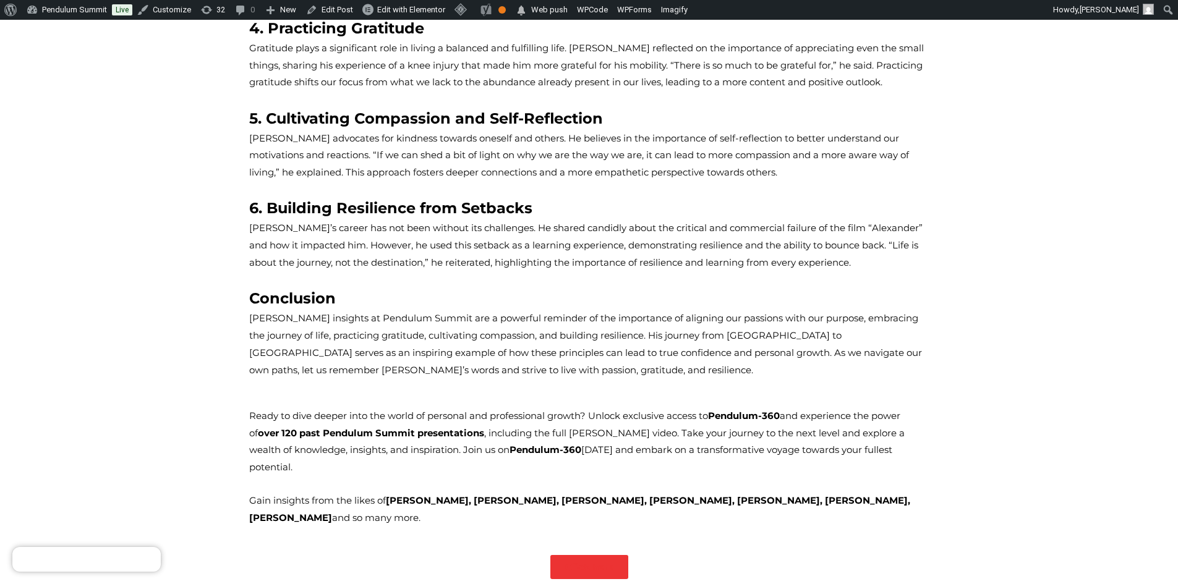
scroll to position [1237, 0]
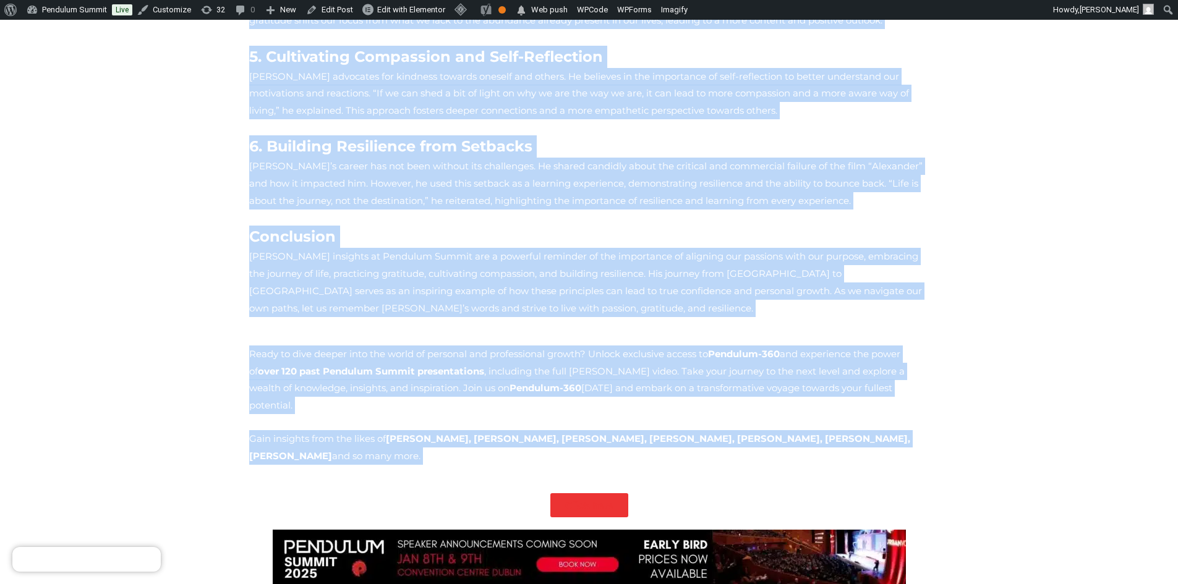
click at [289, 430] on p "Gain insights from the likes of [PERSON_NAME], [PERSON_NAME], [PERSON_NAME], [P…" at bounding box center [589, 447] width 680 height 35
copy div "Loremip Dolo Sitametcon: Adipisci elit Seddo Eiusmod te Incididu Utlabo Etdol M…"
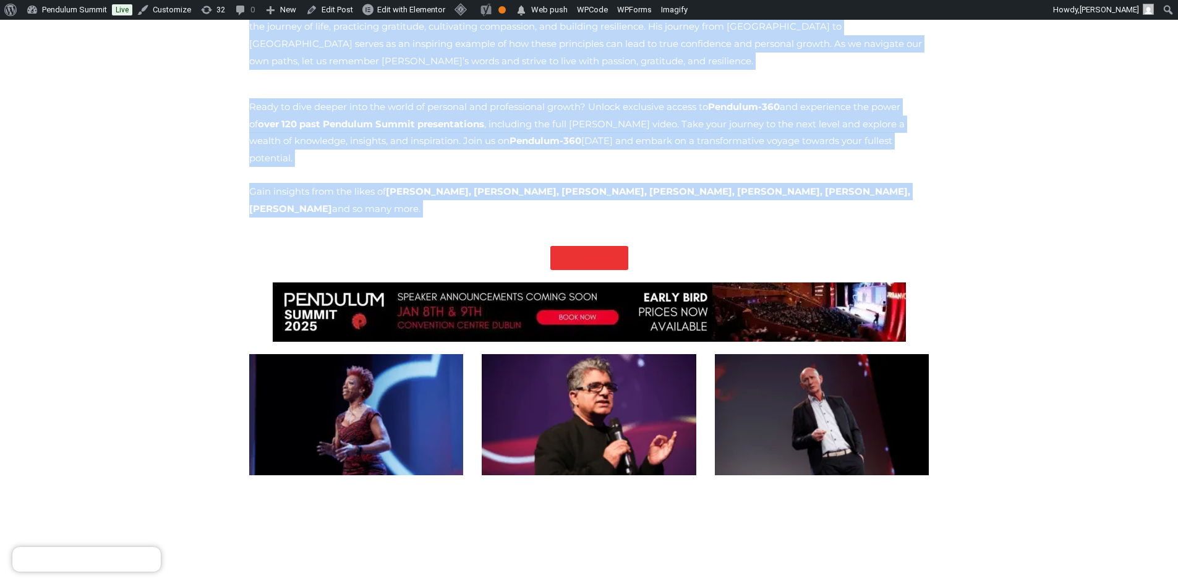
scroll to position [1051, 0]
